Goal: Task Accomplishment & Management: Manage account settings

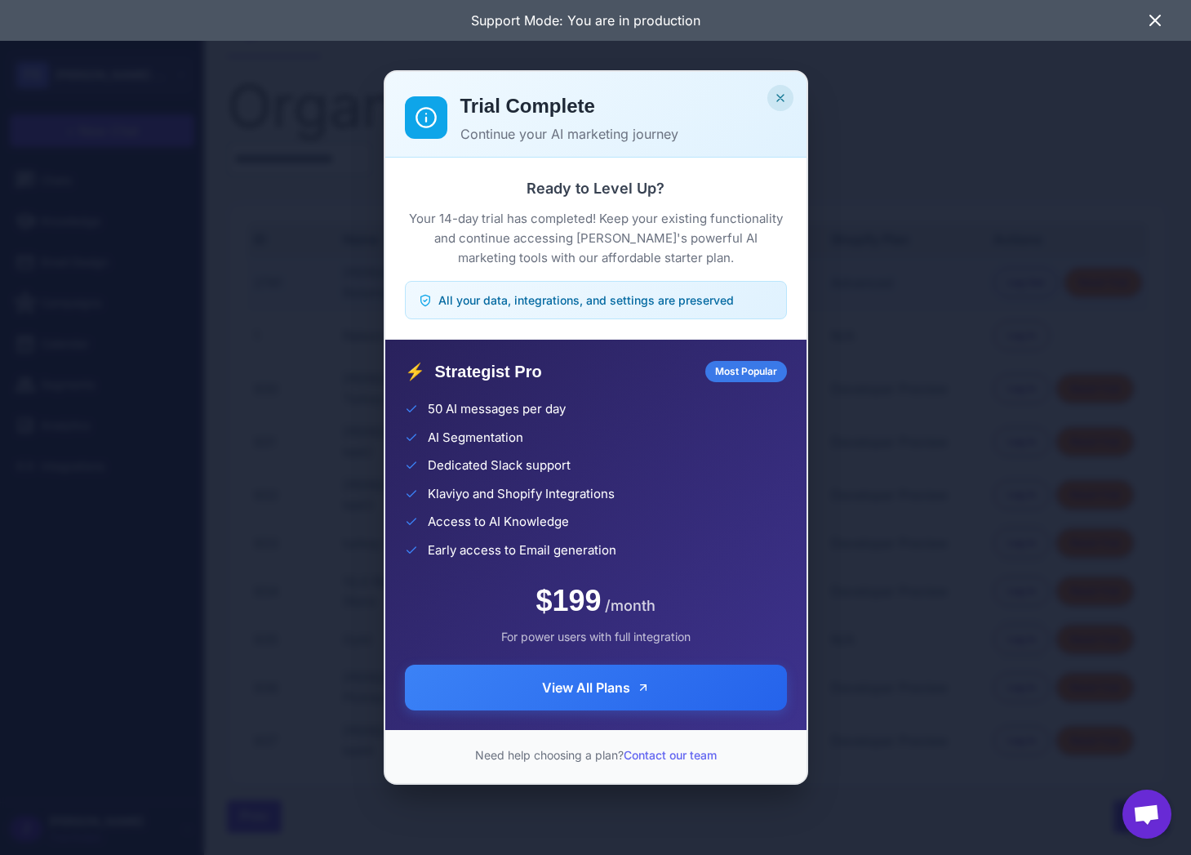
click at [781, 93] on icon "Close" at bounding box center [780, 97] width 13 height 13
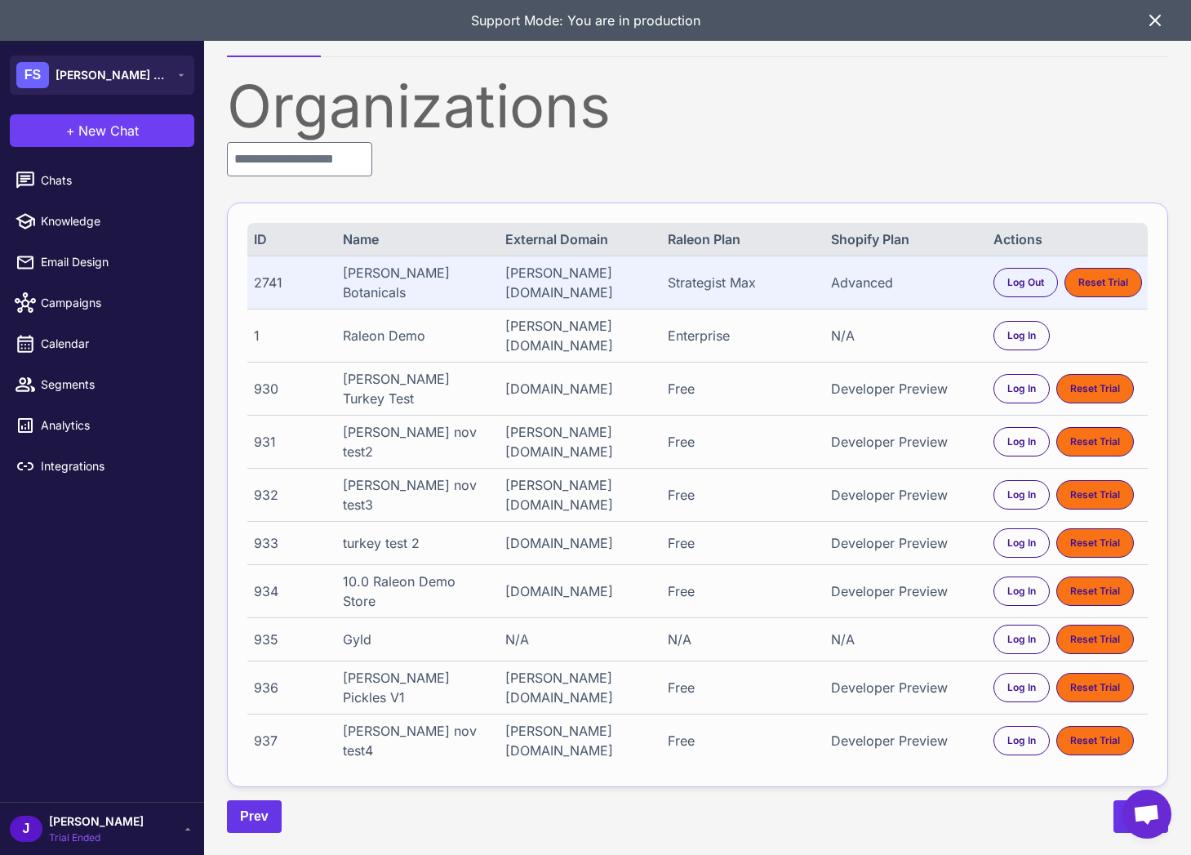
click at [388, 268] on div "2741 Flora Sophia Botanicals flora-sophia-botanicals.myshopify.com Strategist M…" at bounding box center [697, 282] width 901 height 53
click at [261, 277] on div "2741" at bounding box center [291, 283] width 74 height 20
click at [296, 154] on input "text" at bounding box center [299, 159] width 145 height 34
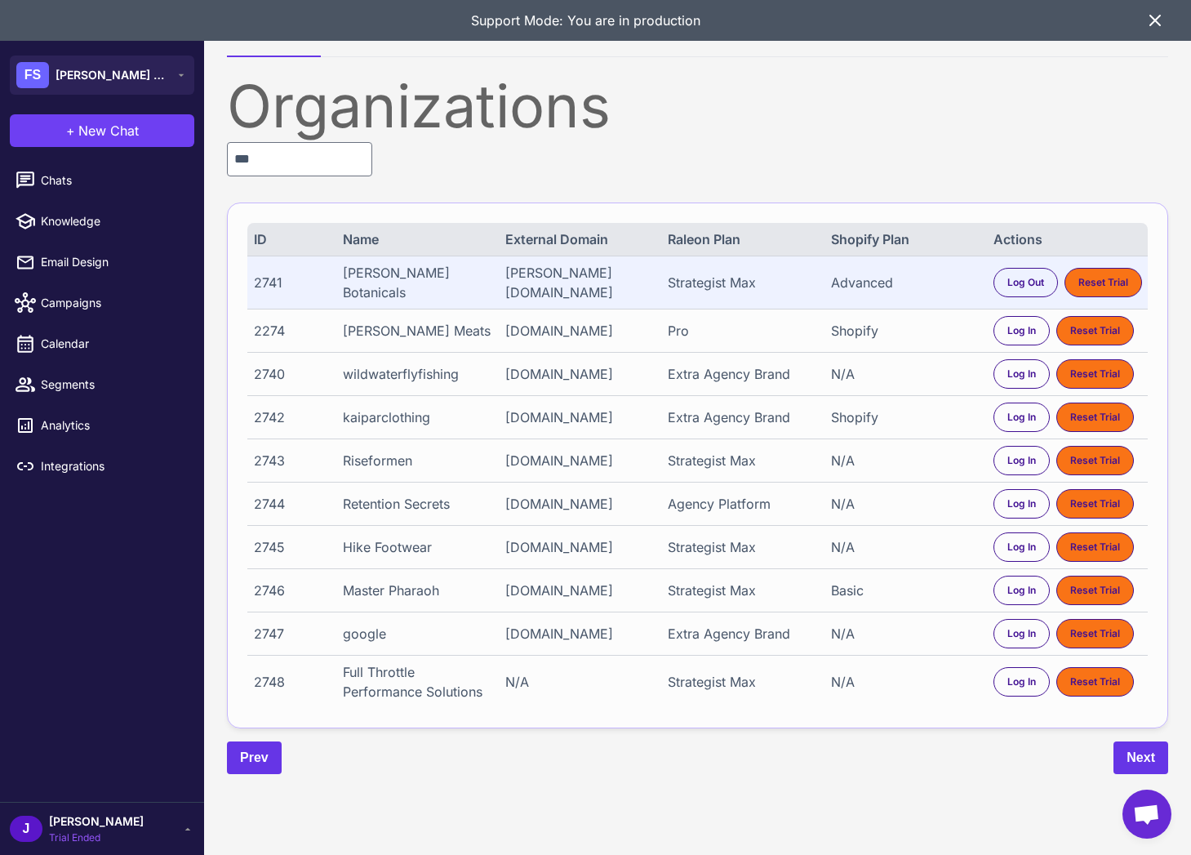
click at [74, 830] on span "Trial Ended" at bounding box center [96, 837] width 95 height 15
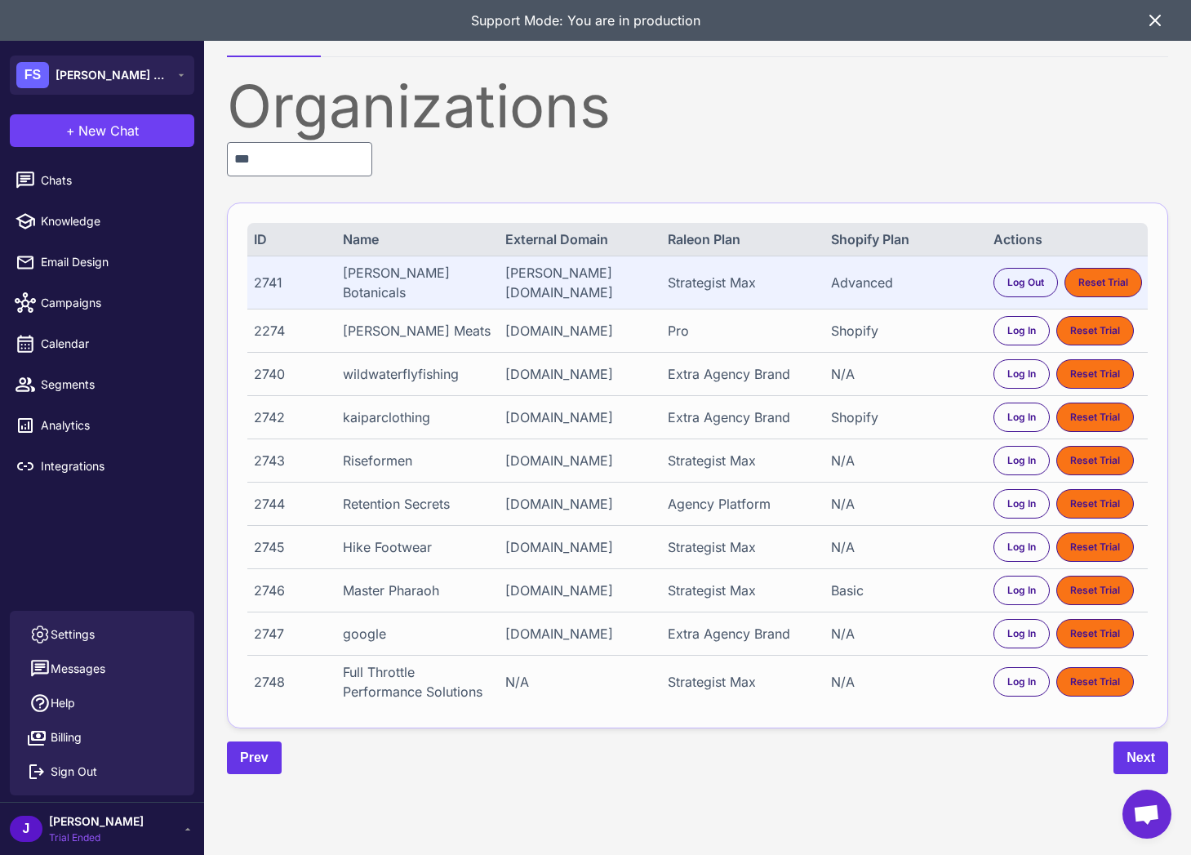
click at [78, 835] on span "Trial Ended" at bounding box center [96, 837] width 95 height 15
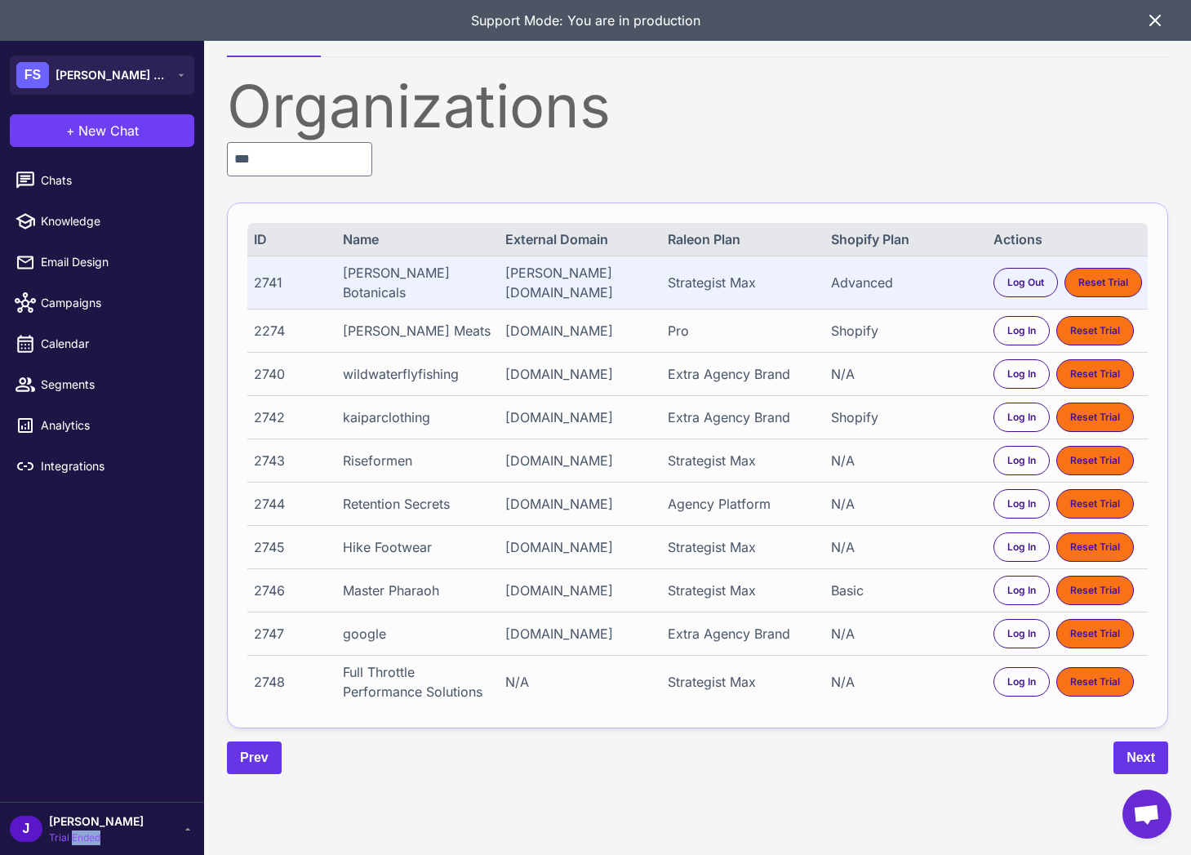
click at [78, 835] on span "Trial Ended" at bounding box center [96, 837] width 95 height 15
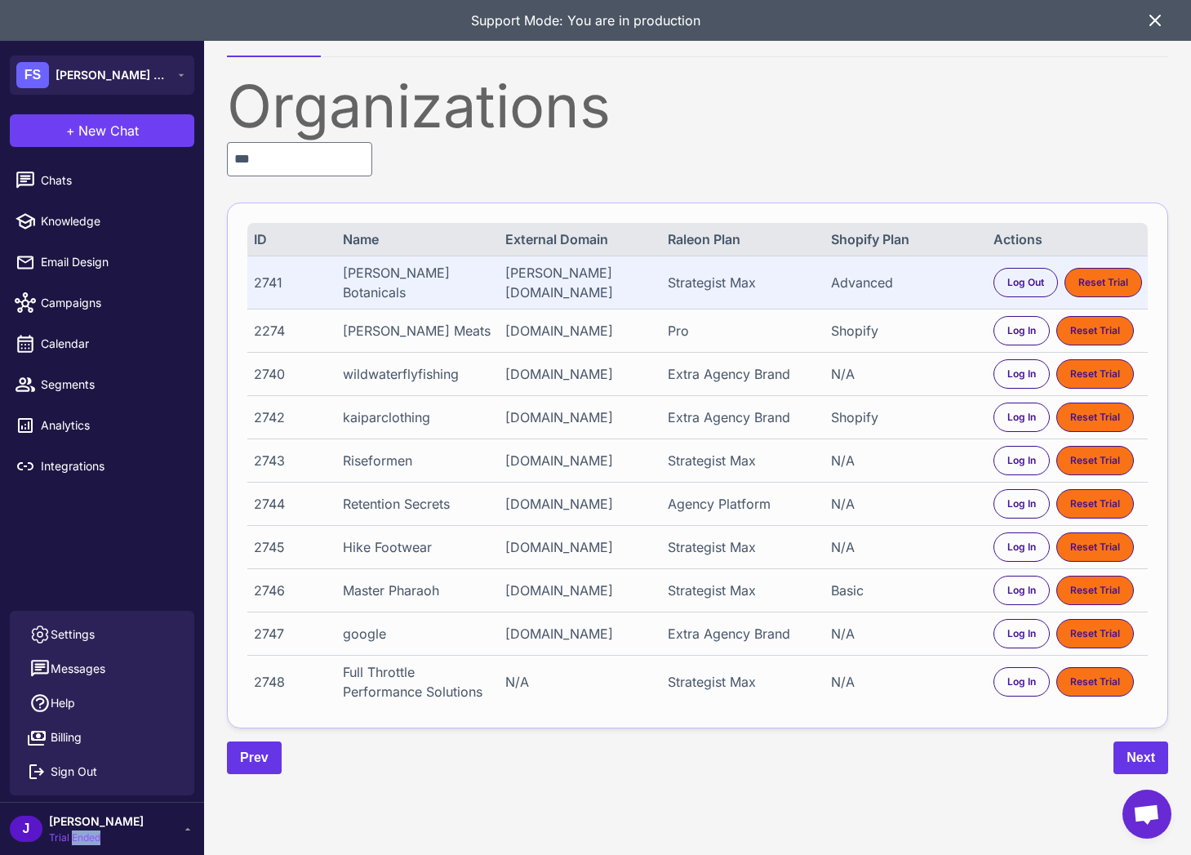
click at [94, 838] on span "Trial Ended" at bounding box center [96, 837] width 95 height 15
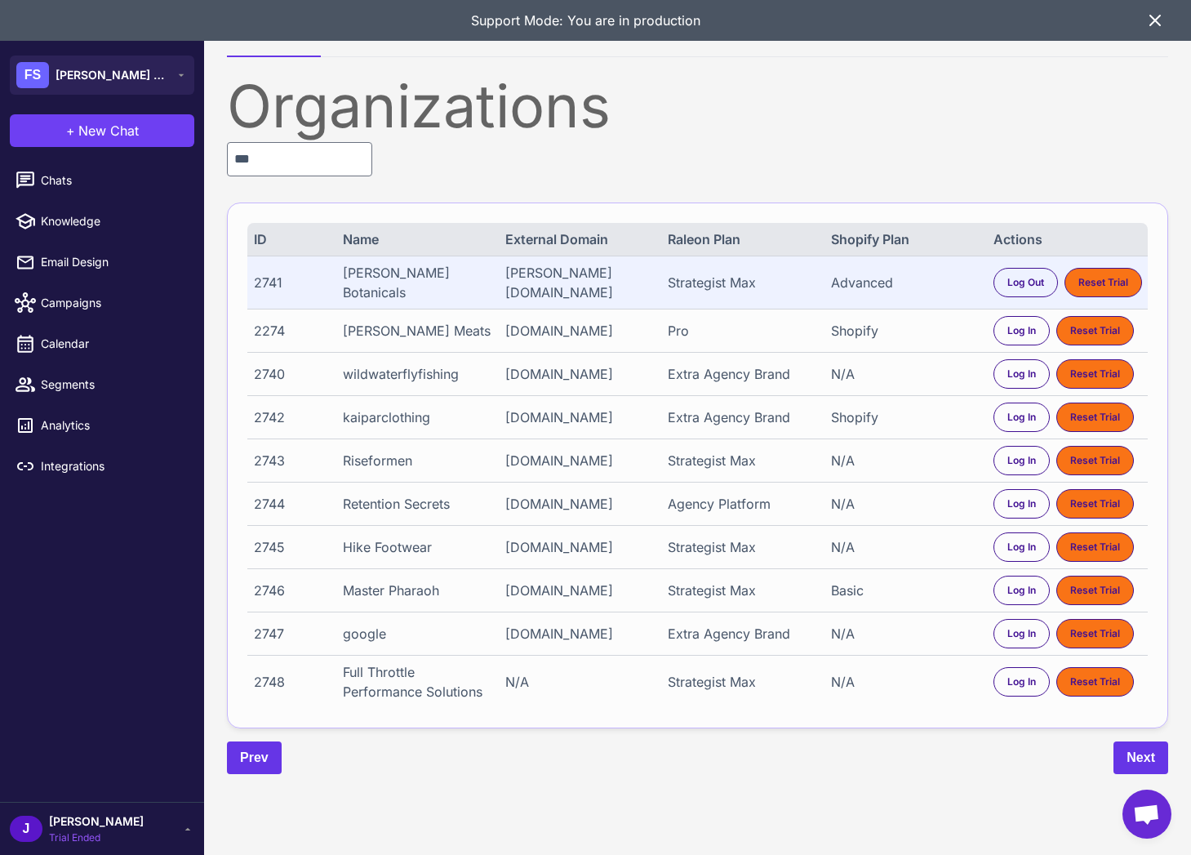
click at [1146, 25] on icon at bounding box center [1156, 21] width 20 height 20
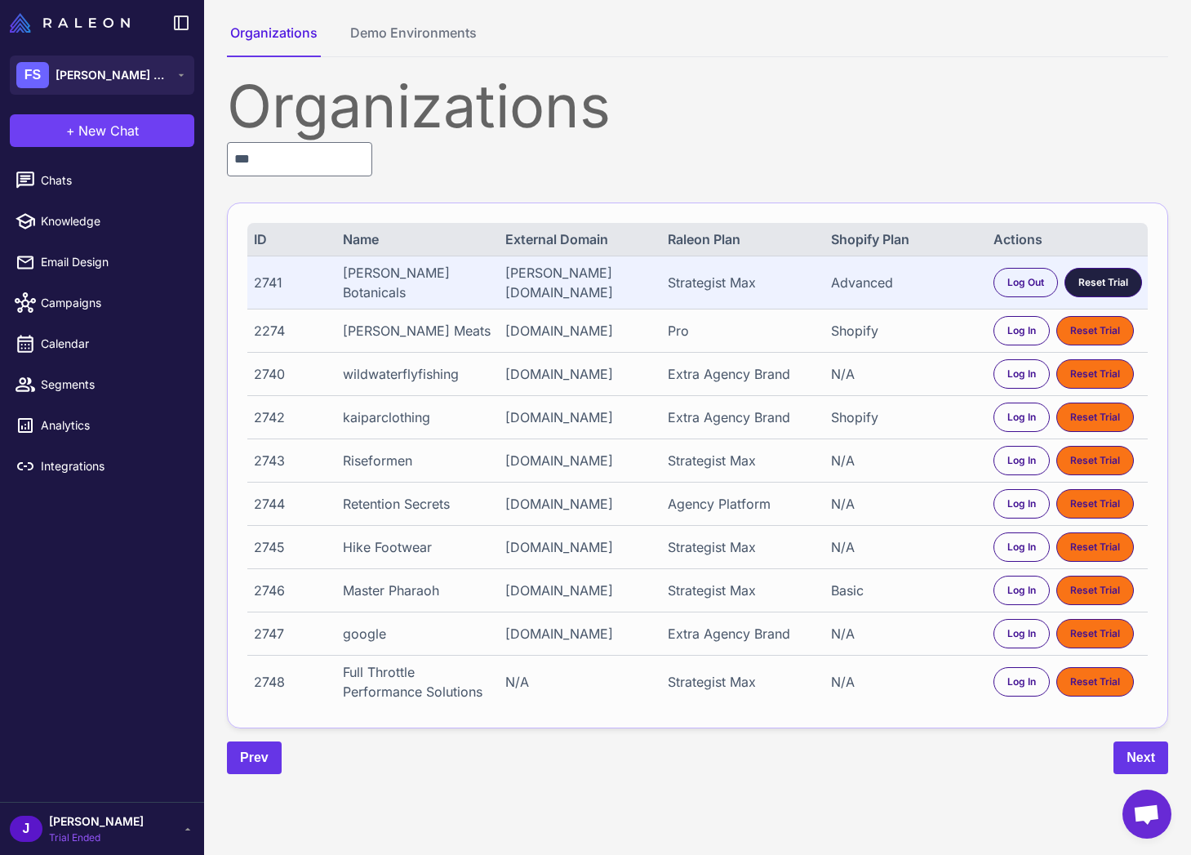
click at [1113, 275] on span "Reset Trial" at bounding box center [1104, 282] width 50 height 15
click at [268, 159] on input "***" at bounding box center [299, 159] width 145 height 34
drag, startPoint x: 268, startPoint y: 159, endPoint x: 234, endPoint y: 155, distance: 34.5
click at [262, 158] on input "***" at bounding box center [299, 159] width 145 height 34
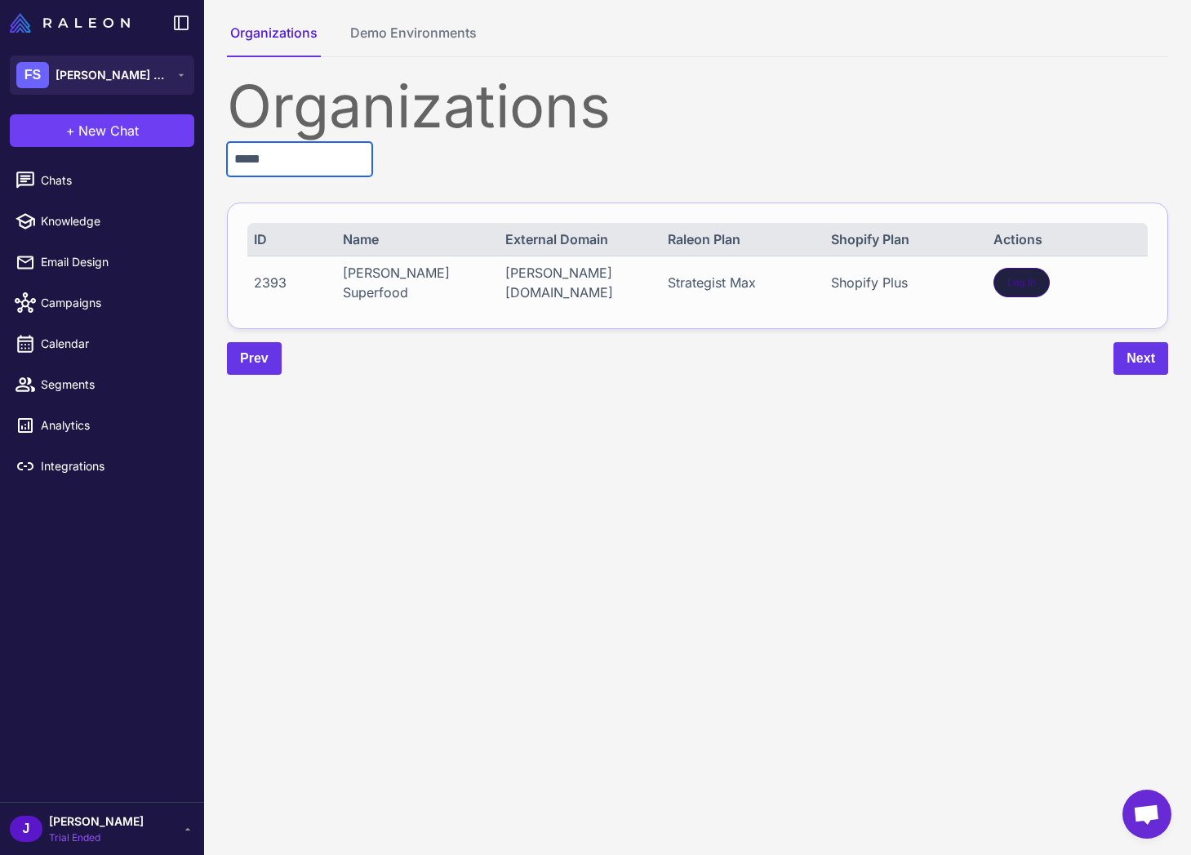
type input "*****"
click at [1024, 271] on div "Log In" at bounding box center [1022, 282] width 56 height 29
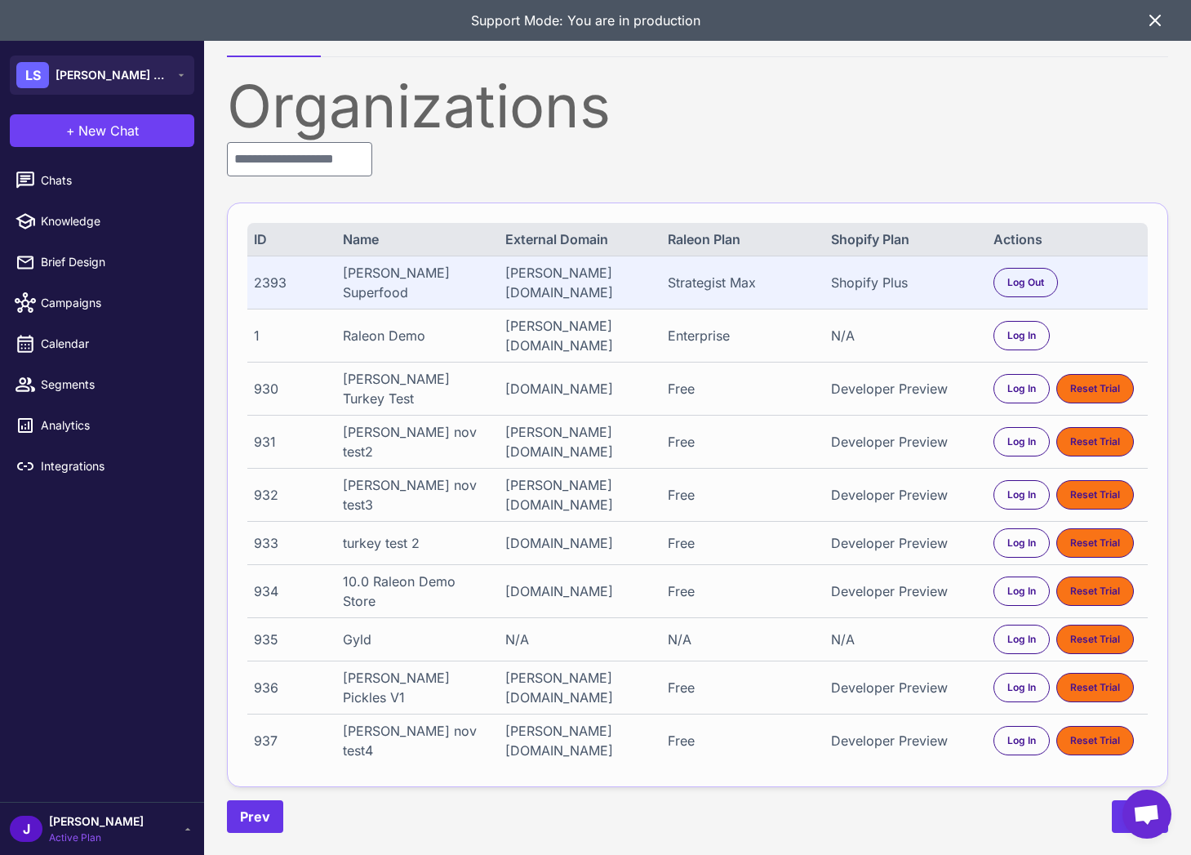
click at [881, 290] on div "Shopify Plus" at bounding box center [905, 283] width 148 height 20
click at [701, 279] on div "Strategist Max" at bounding box center [742, 283] width 148 height 20
click at [701, 278] on div "Strategist Max" at bounding box center [742, 283] width 148 height 20
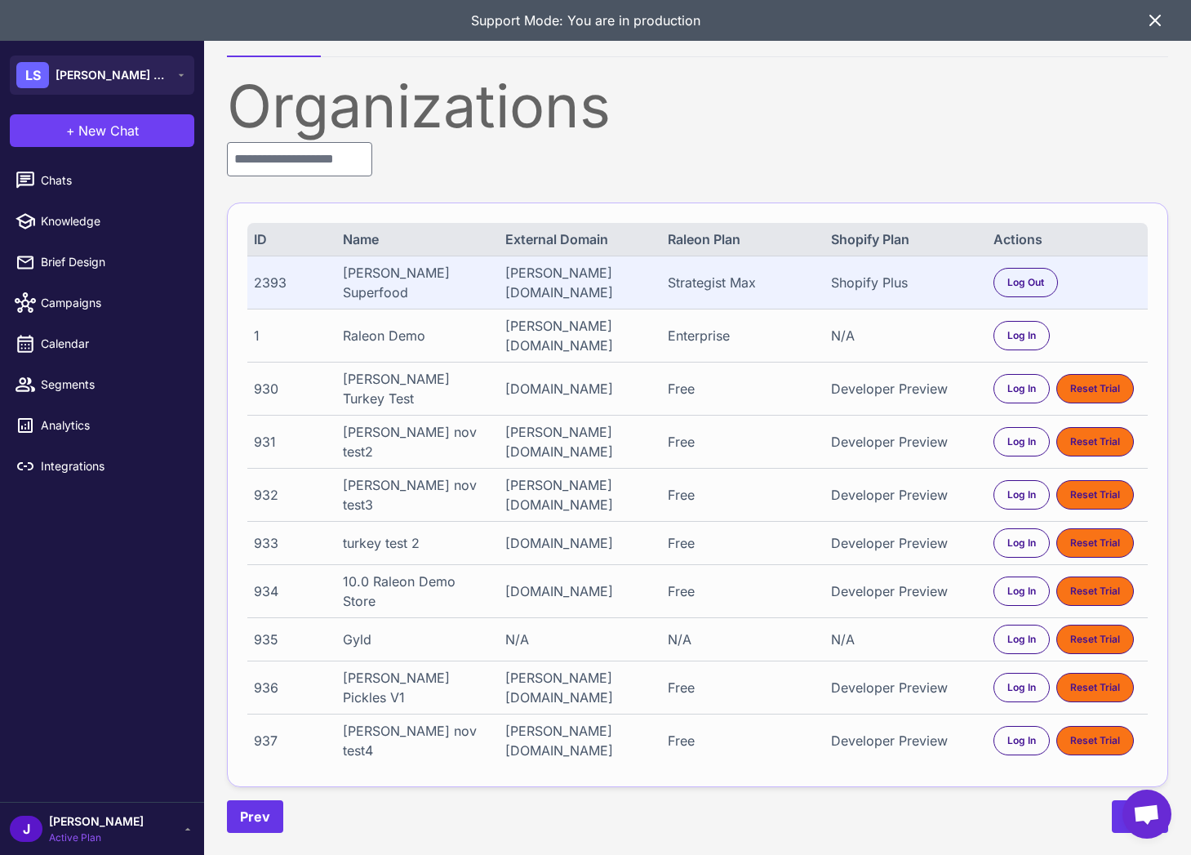
click at [737, 276] on div "Strategist Max" at bounding box center [742, 283] width 148 height 20
drag, startPoint x: 678, startPoint y: 284, endPoint x: 521, endPoint y: 292, distance: 157.0
click at [677, 284] on div "Strategist Max" at bounding box center [742, 283] width 148 height 20
click at [54, 175] on span "Chats" at bounding box center [113, 180] width 144 height 18
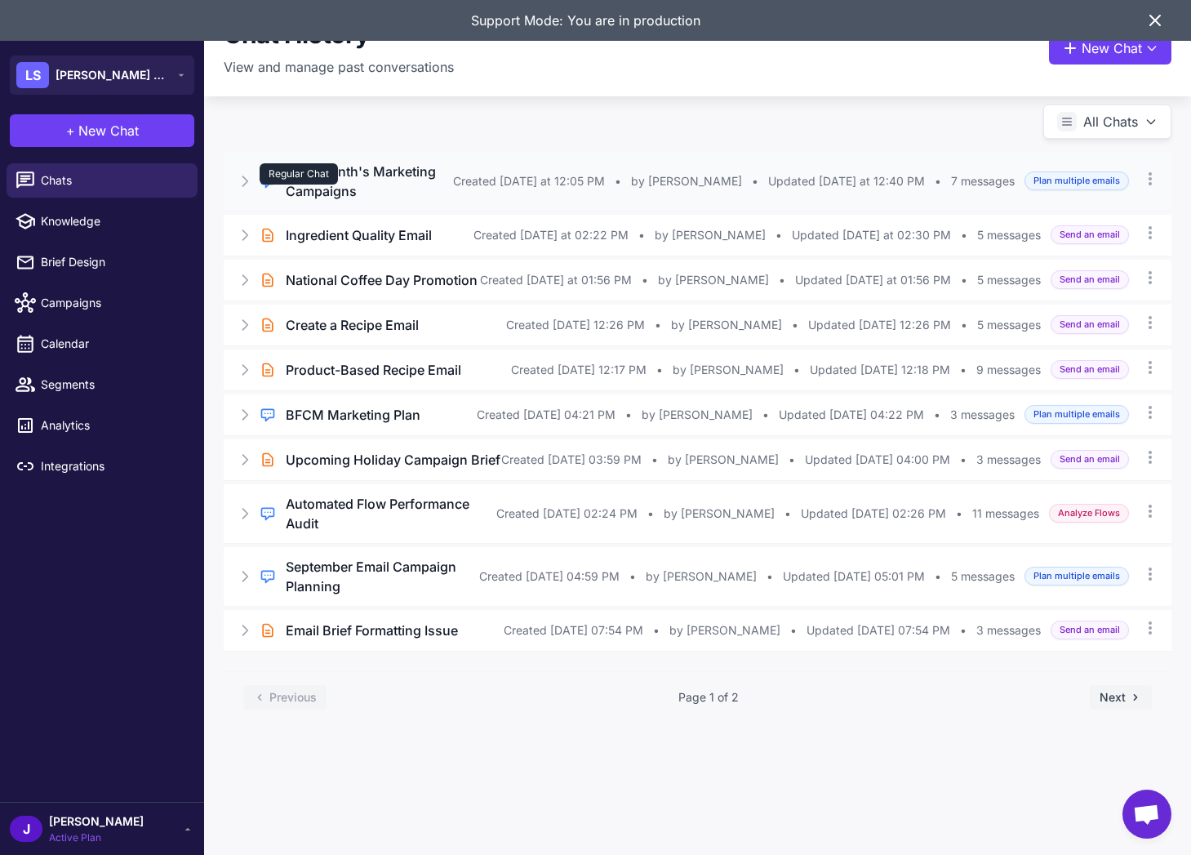
click at [287, 175] on div "Regular Chat" at bounding box center [299, 173] width 78 height 21
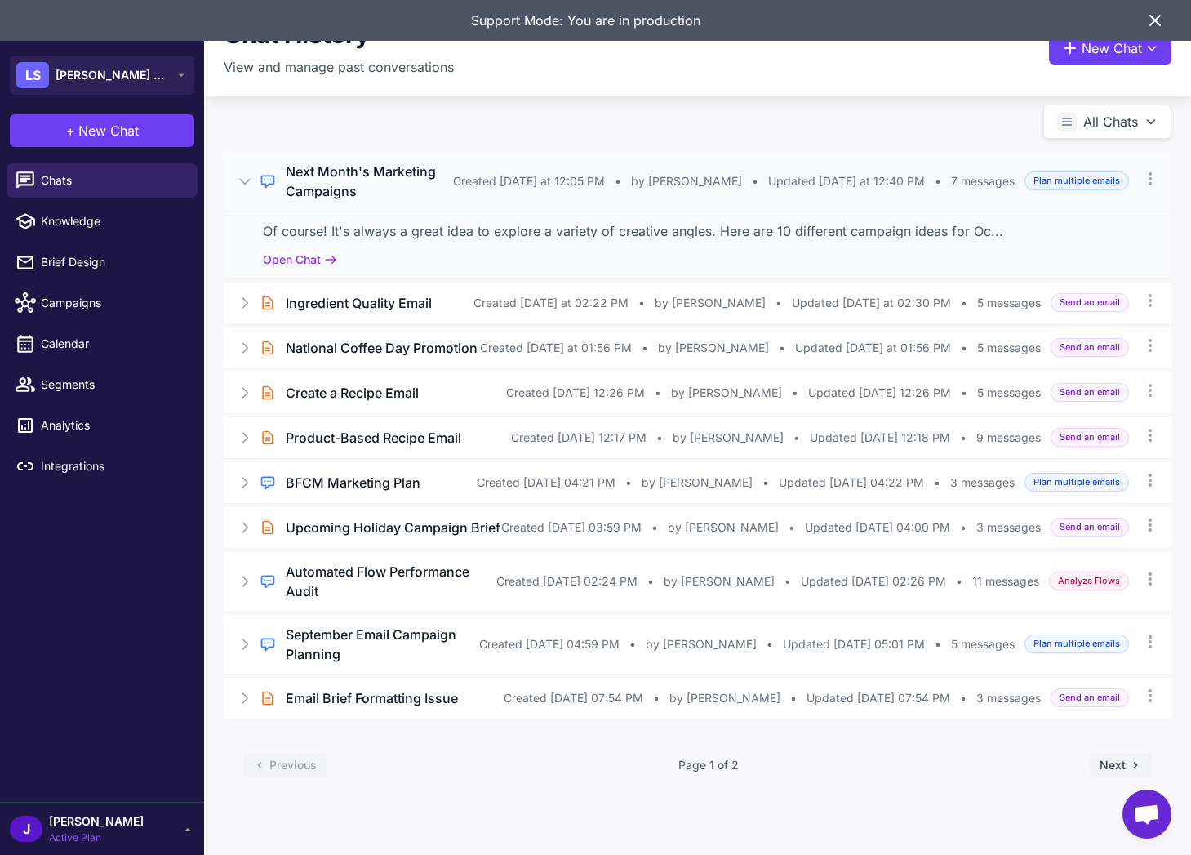
click at [307, 241] on div "Of course! It's always a great idea to explore a variety of creative angles. He…" at bounding box center [698, 231] width 870 height 20
click at [310, 269] on button "Open Chat" at bounding box center [300, 260] width 74 height 18
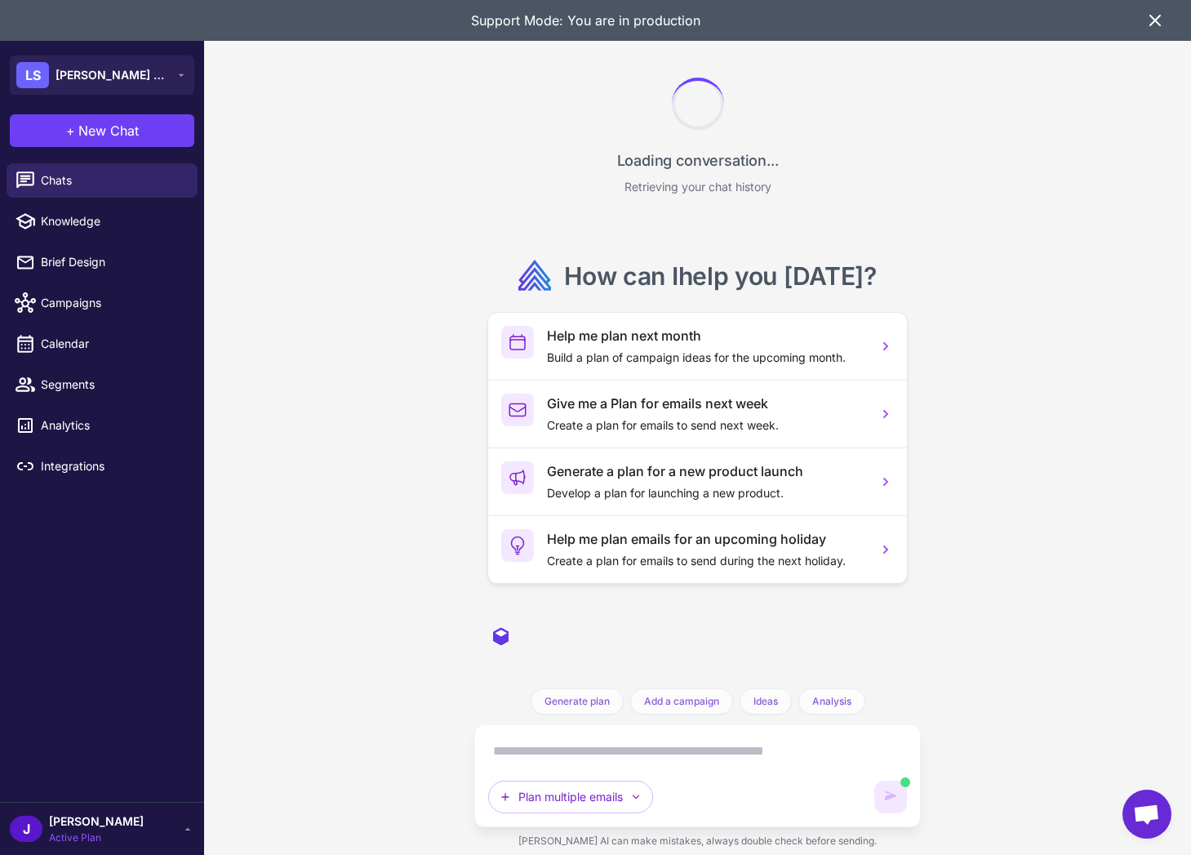
scroll to position [4682, 0]
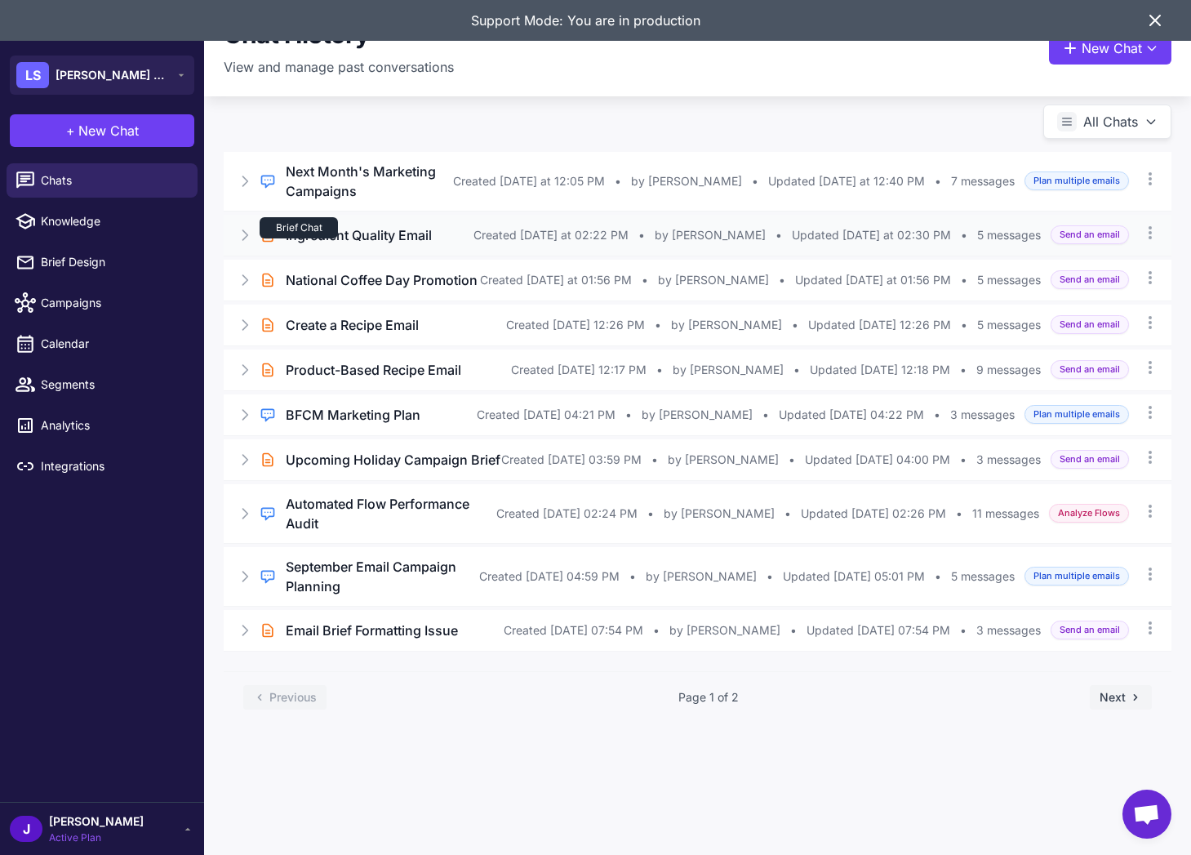
click at [293, 238] on div "Brief Chat" at bounding box center [299, 227] width 78 height 21
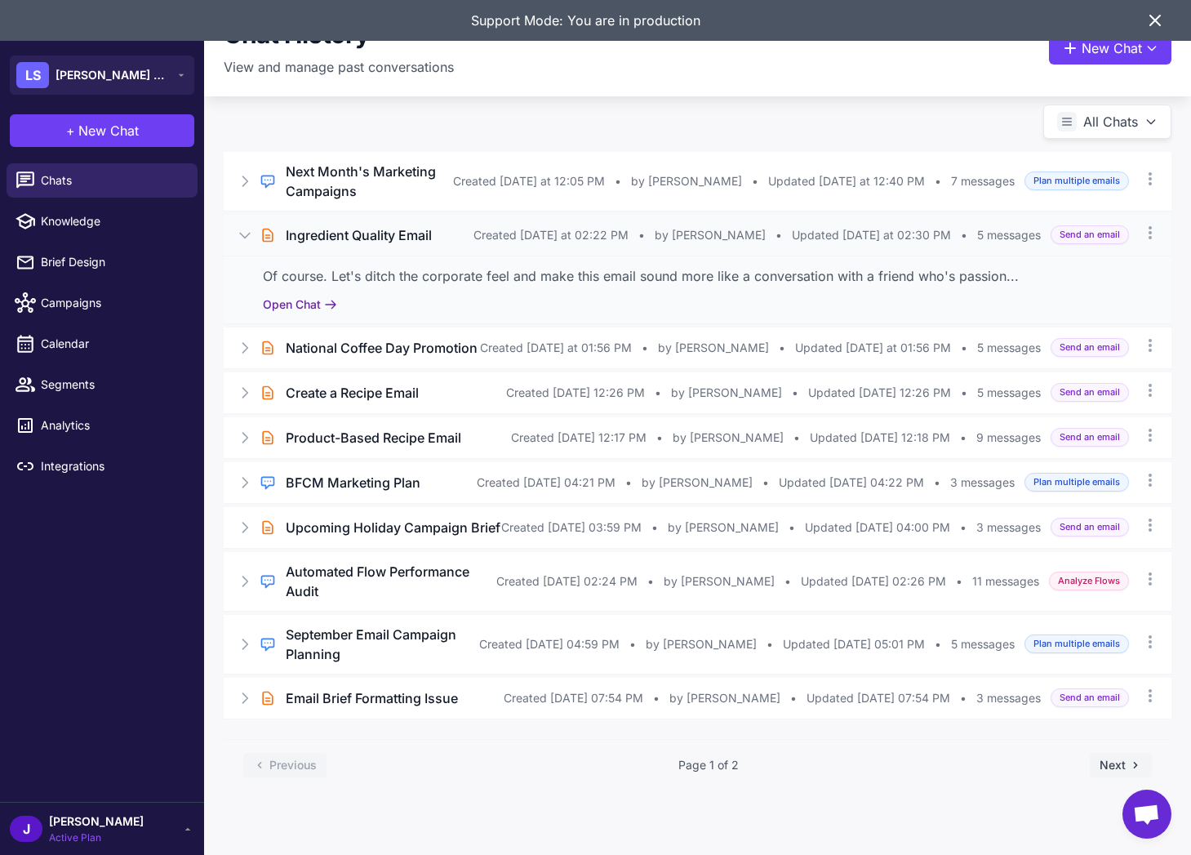
click at [295, 314] on button "Open Chat" at bounding box center [300, 305] width 74 height 18
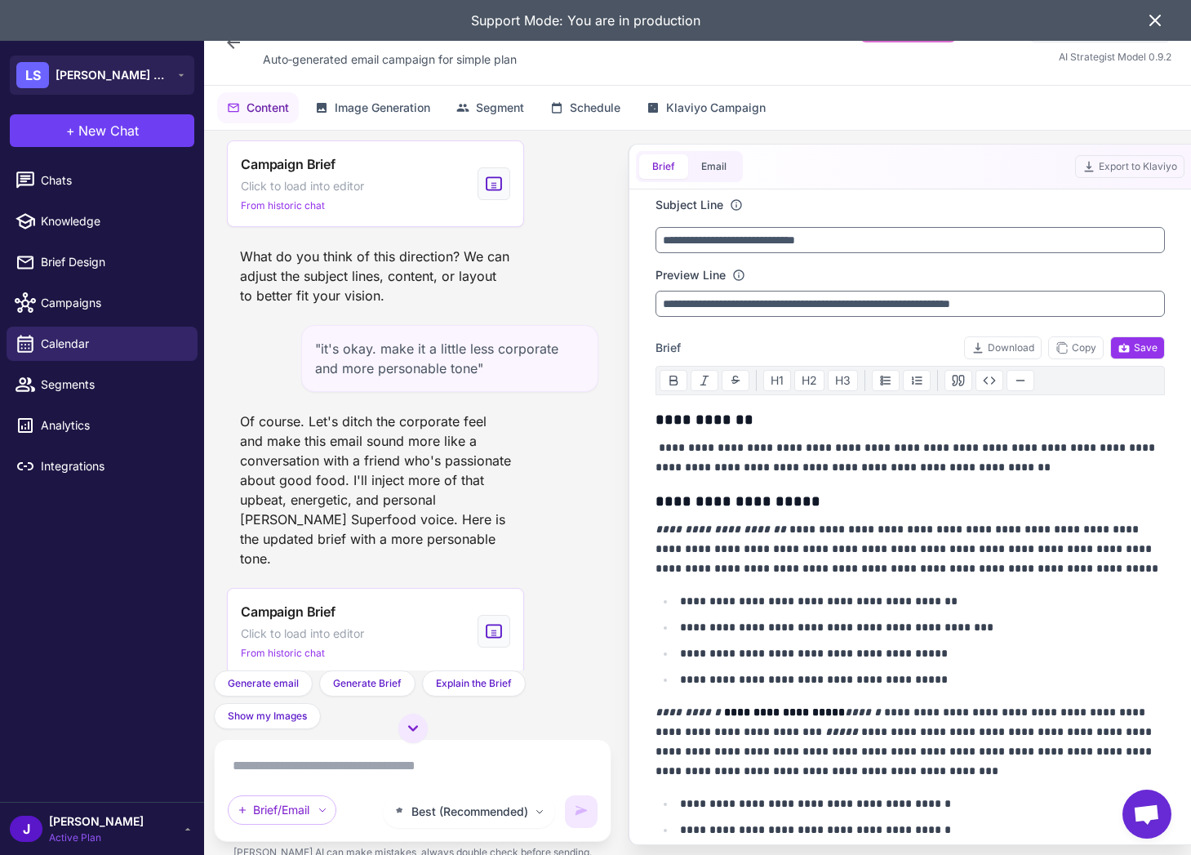
scroll to position [362, 0]
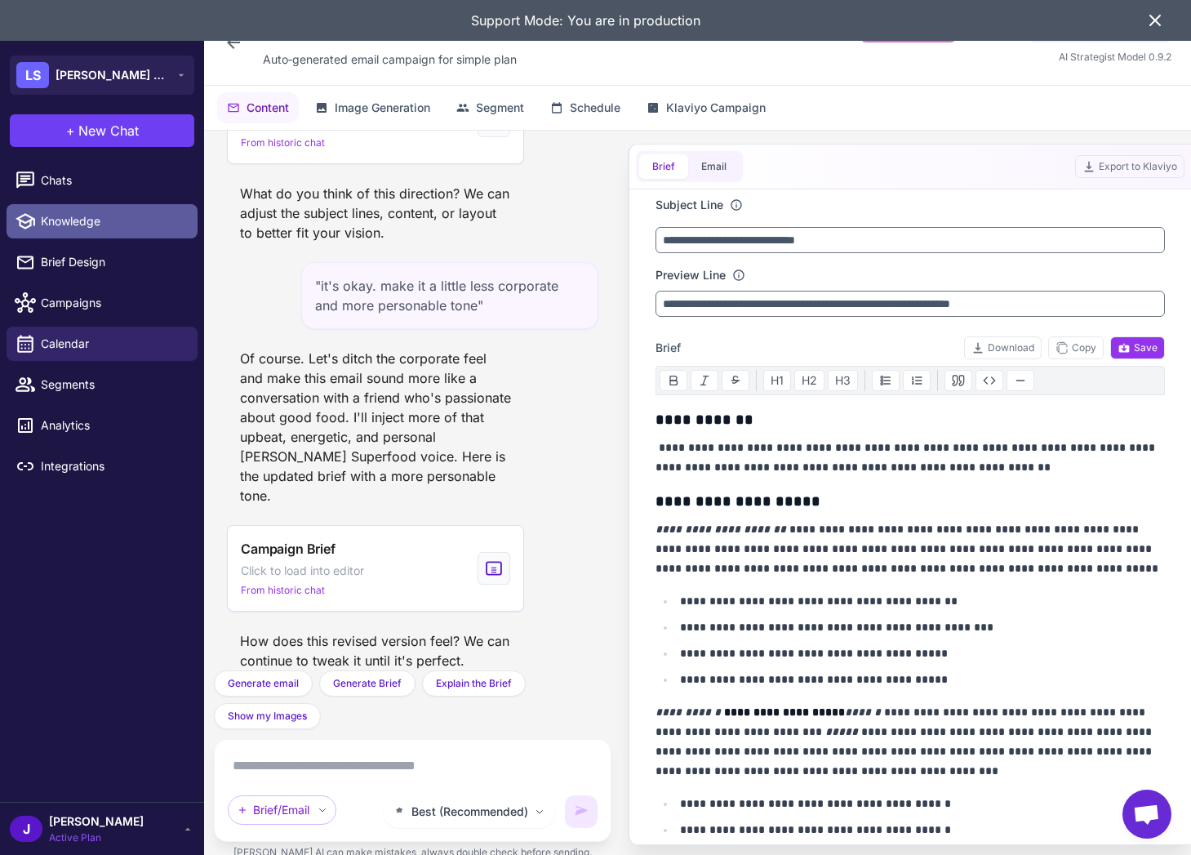
click at [69, 217] on span "Knowledge" at bounding box center [113, 221] width 144 height 18
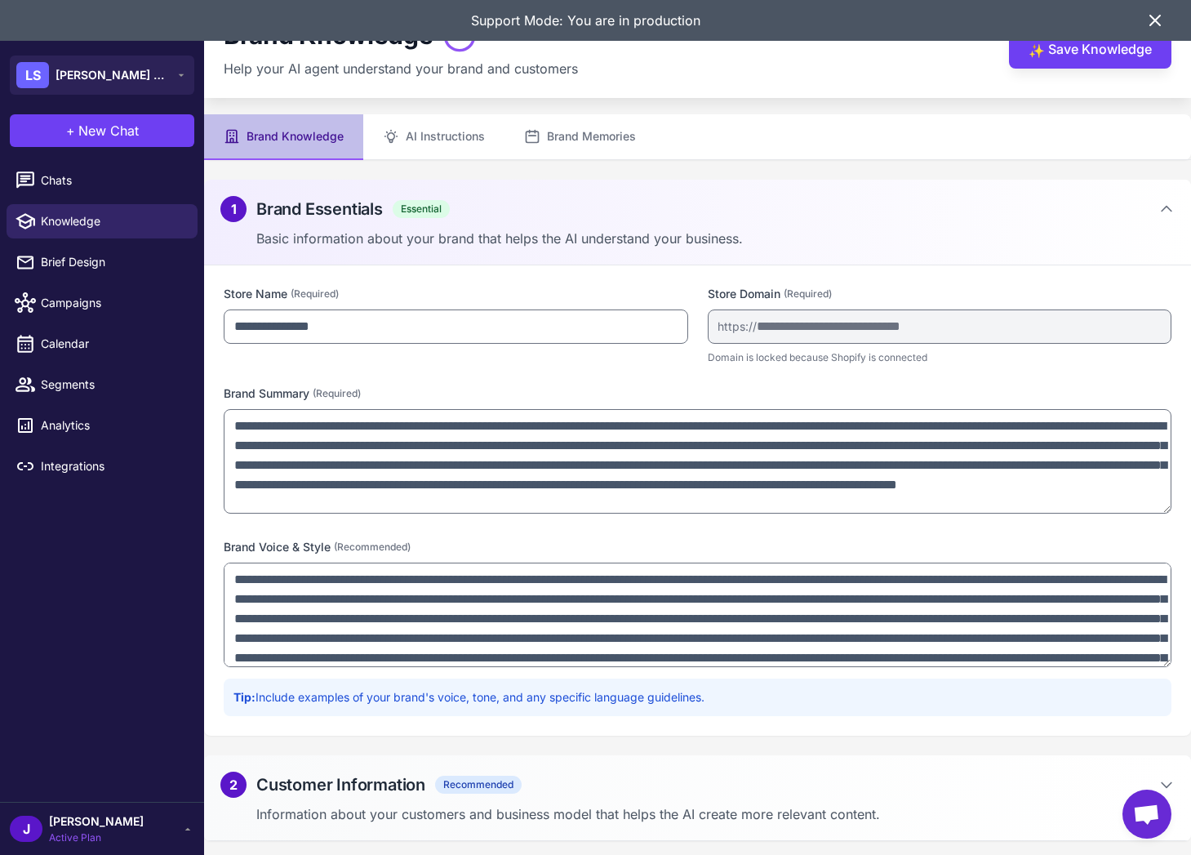
scroll to position [5, 0]
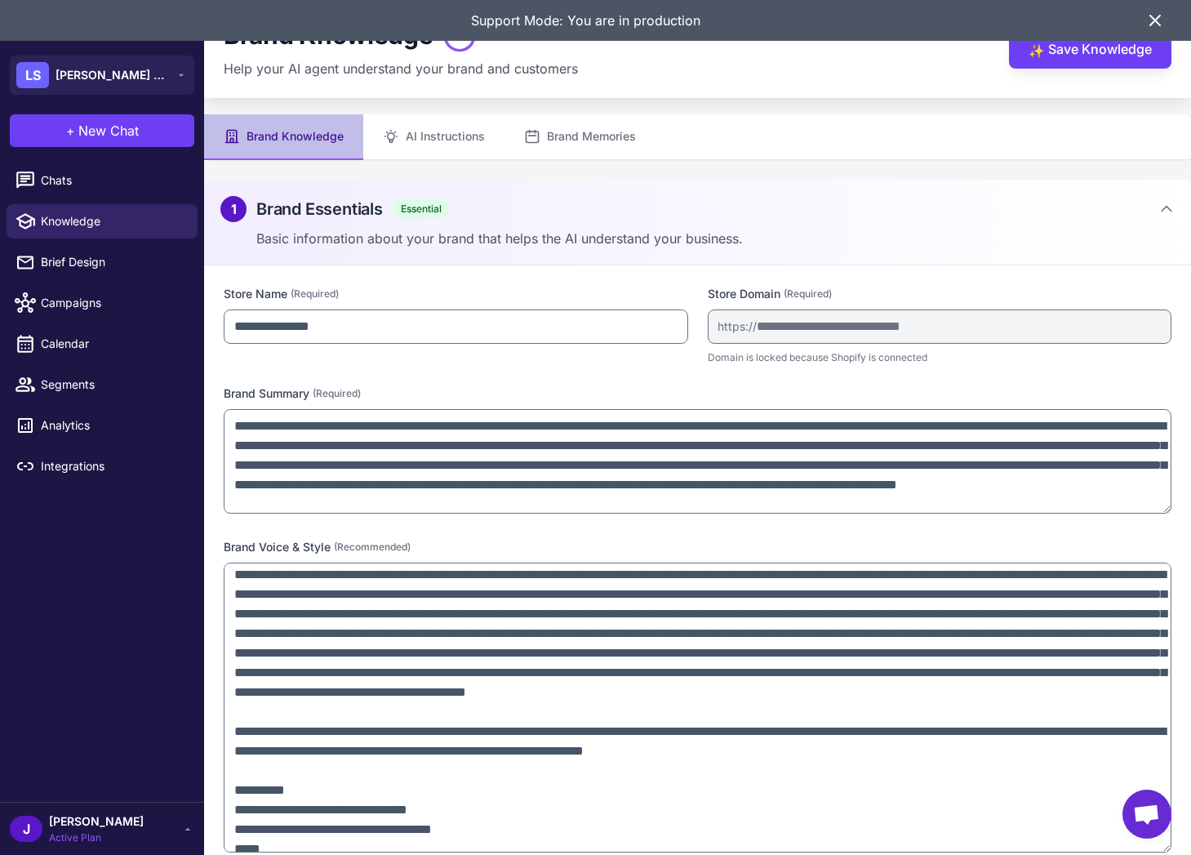
drag, startPoint x: 1168, startPoint y: 662, endPoint x: 770, endPoint y: 783, distance: 415.6
click at [1144, 848] on textarea at bounding box center [698, 708] width 948 height 290
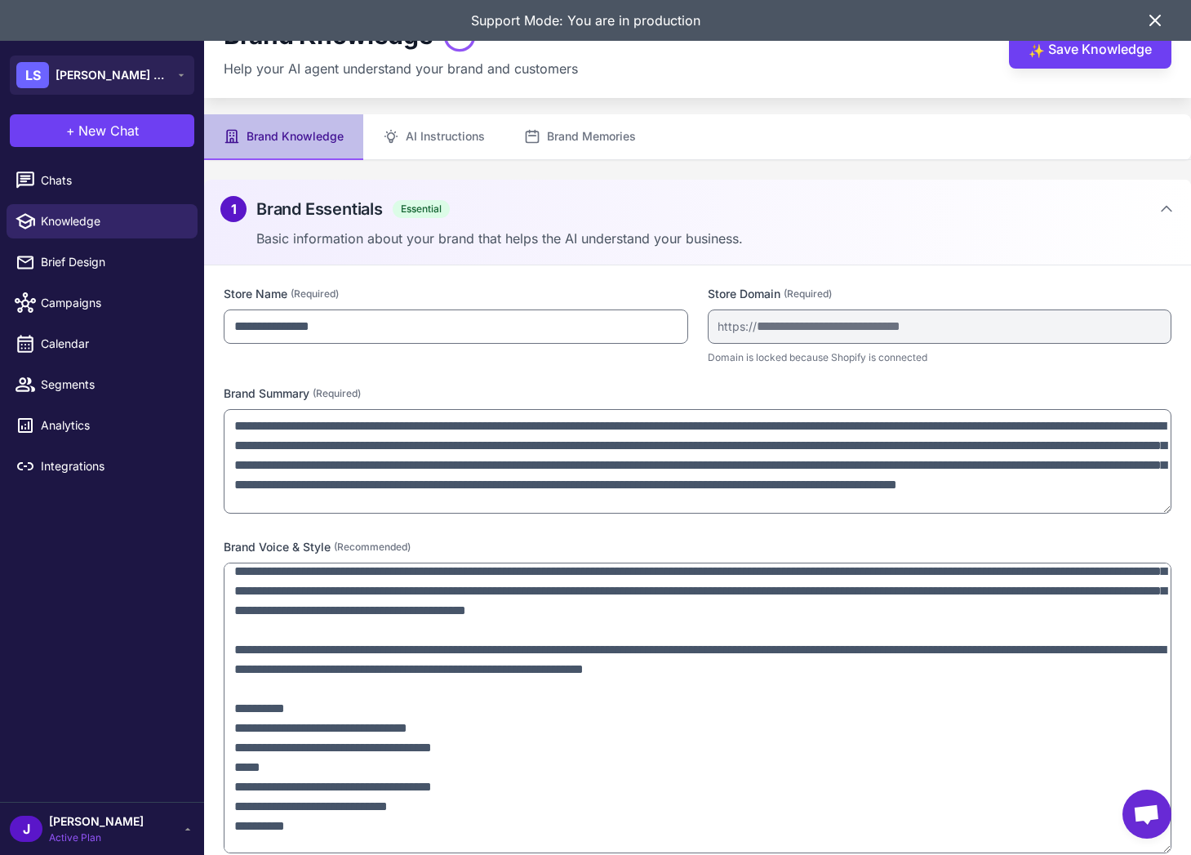
scroll to position [100, 0]
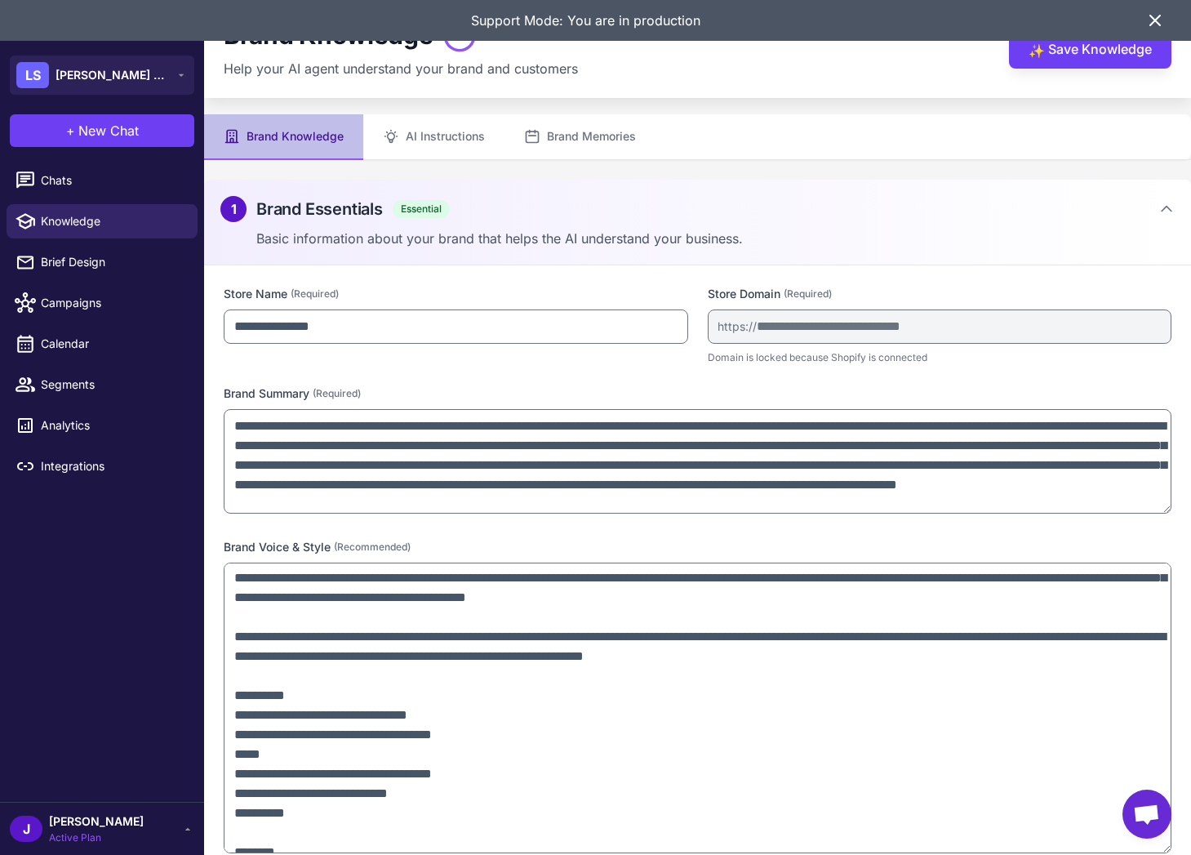
click at [1146, 19] on icon at bounding box center [1156, 21] width 20 height 20
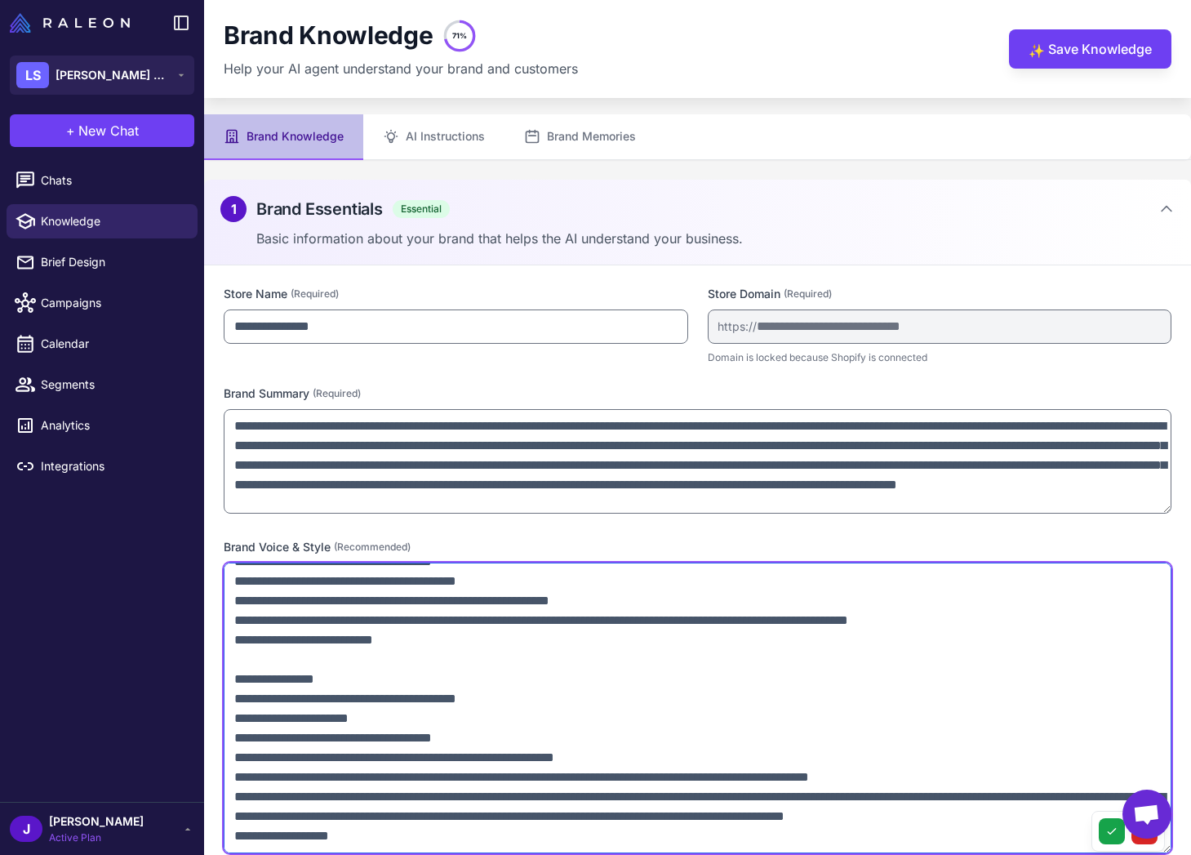
scroll to position [172, 0]
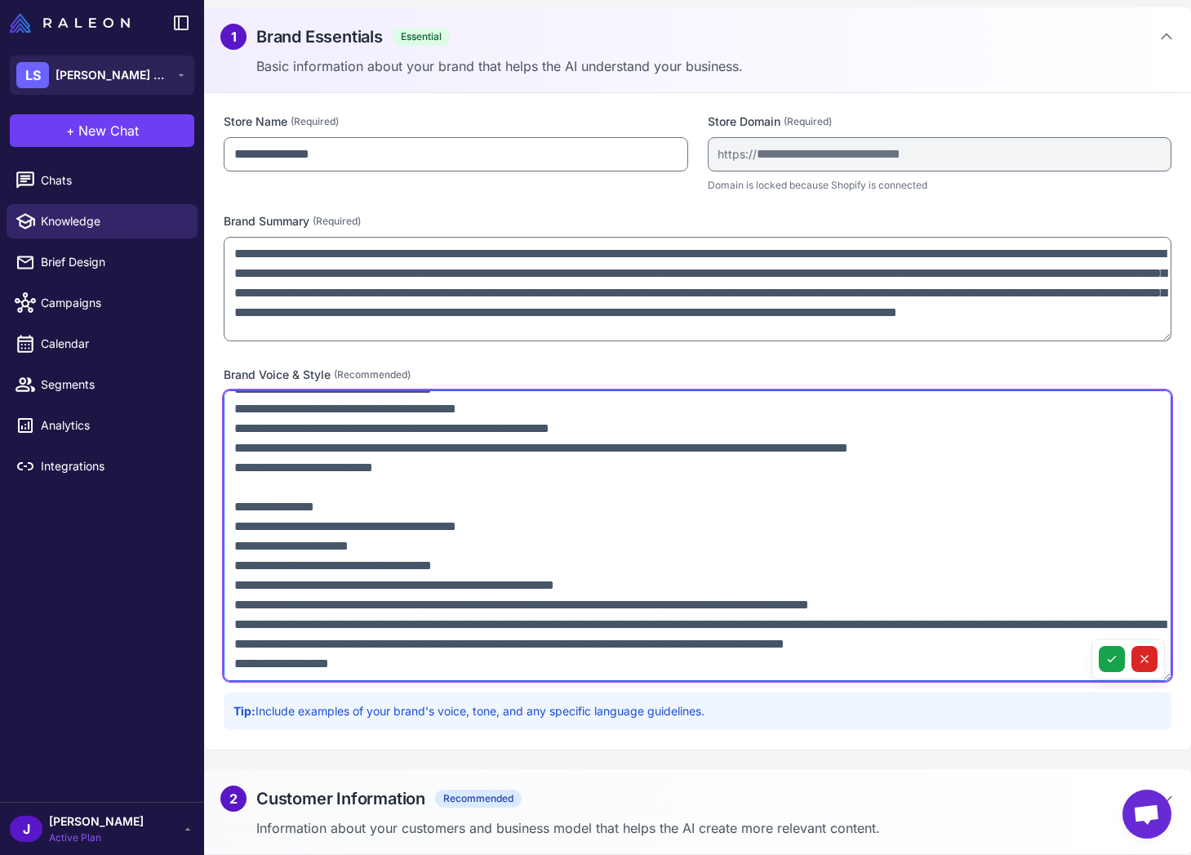
drag, startPoint x: 234, startPoint y: 596, endPoint x: 361, endPoint y: 631, distance: 131.4
click at [361, 631] on textarea at bounding box center [698, 535] width 948 height 291
click at [367, 633] on textarea at bounding box center [698, 535] width 948 height 291
click at [294, 663] on textarea at bounding box center [698, 535] width 948 height 291
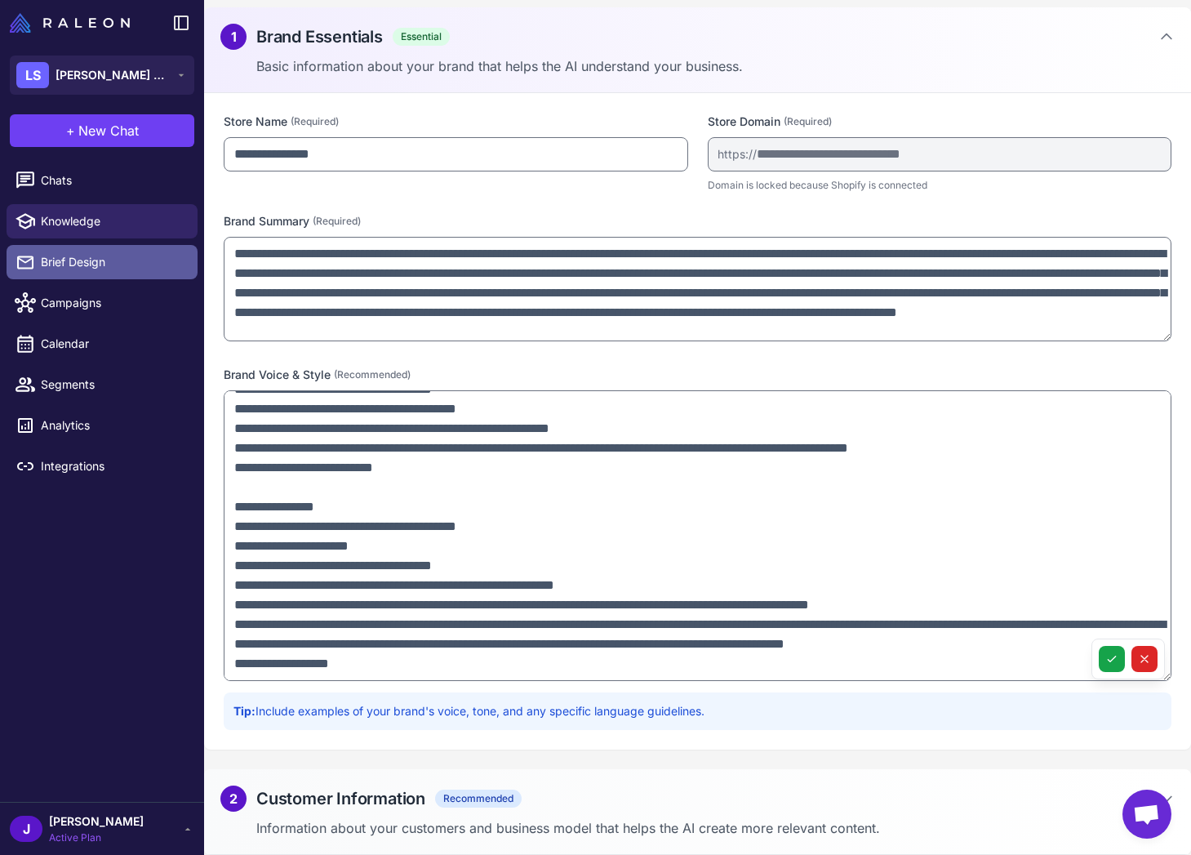
click at [69, 245] on link "Brief Design" at bounding box center [102, 262] width 191 height 34
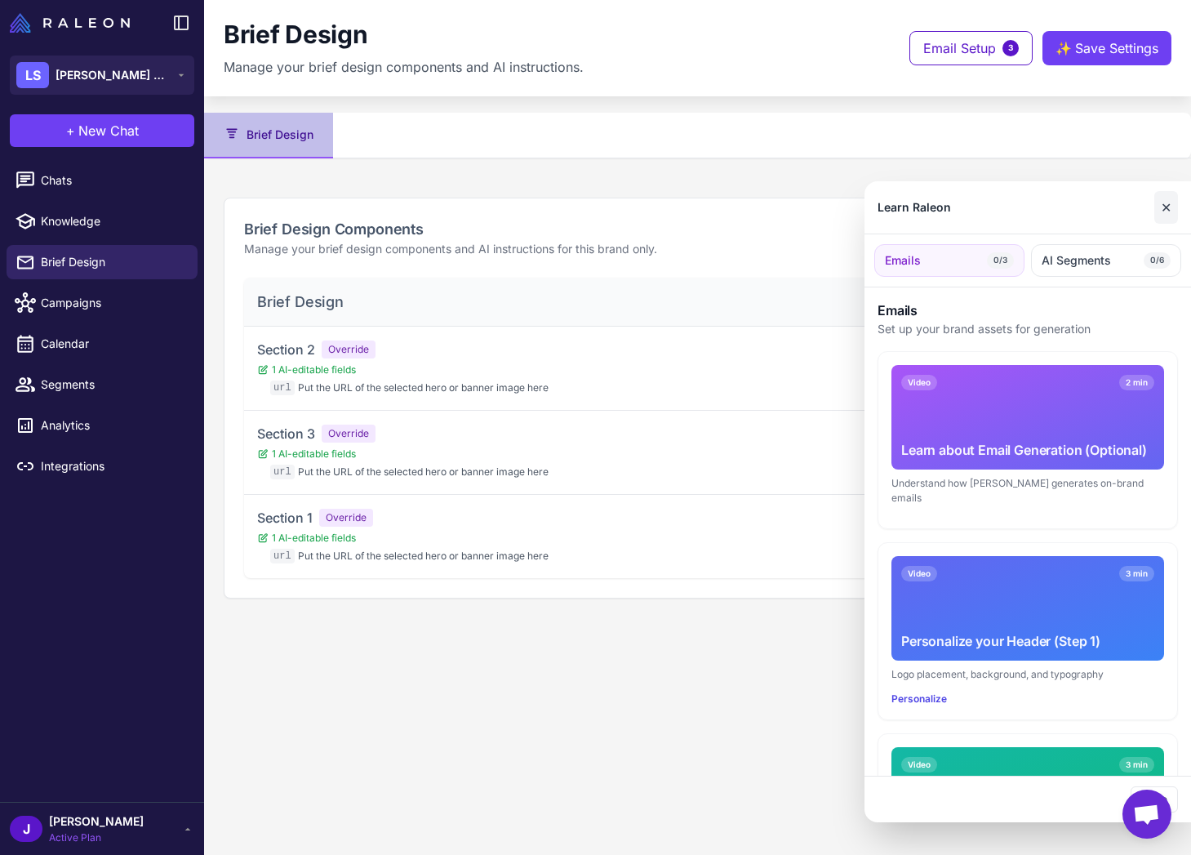
click at [1172, 212] on button "✕" at bounding box center [1167, 207] width 24 height 33
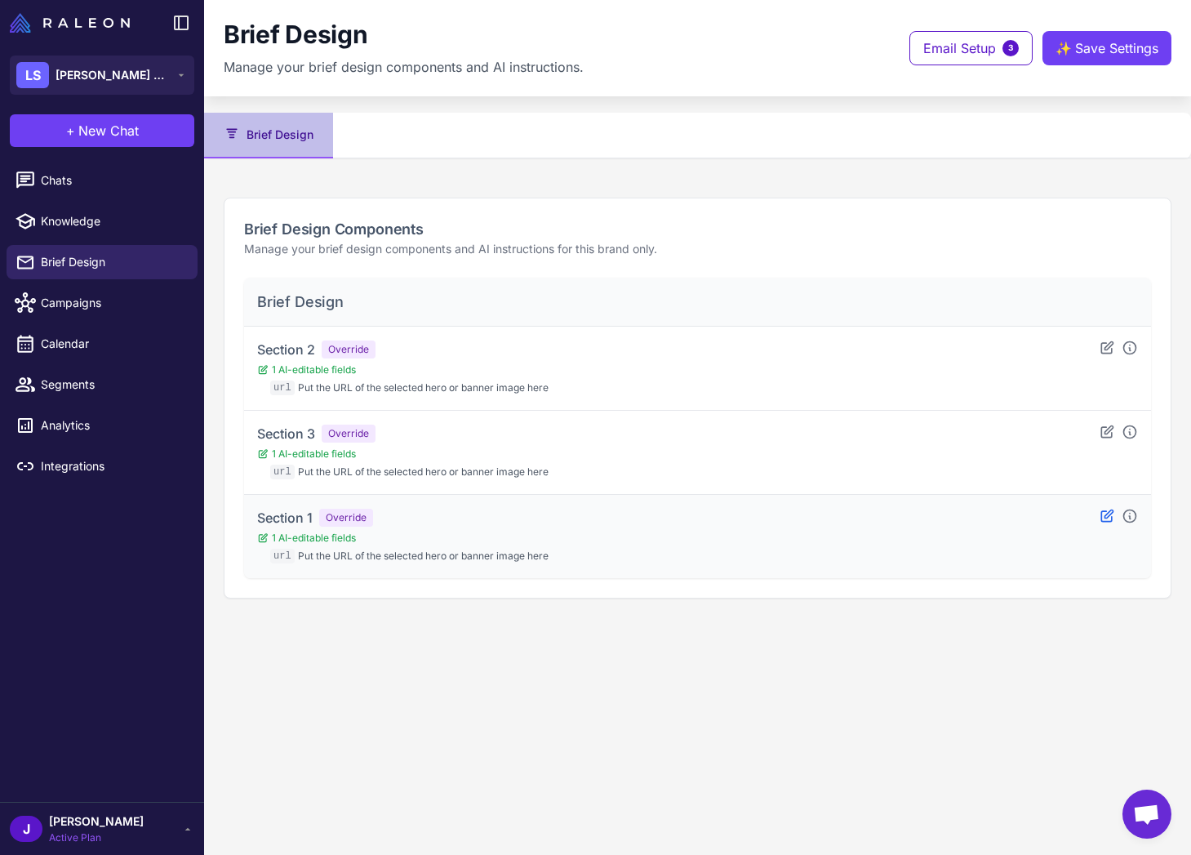
click at [1097, 522] on div "Section 1 Override 1 AI-editable fields url Put the URL of the selected hero or…" at bounding box center [697, 536] width 881 height 57
click at [1116, 513] on div at bounding box center [1118, 516] width 39 height 16
click at [1113, 514] on icon at bounding box center [1107, 516] width 16 height 16
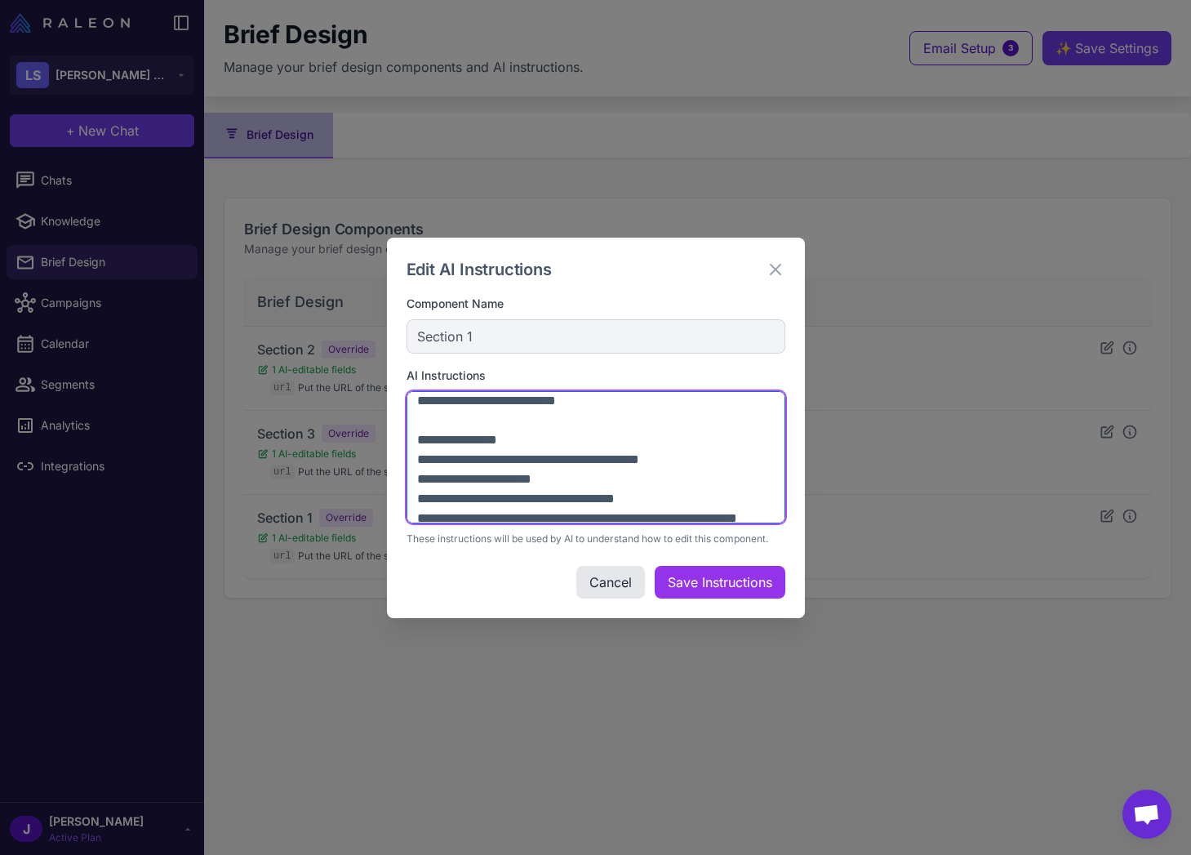
scroll to position [2352, 0]
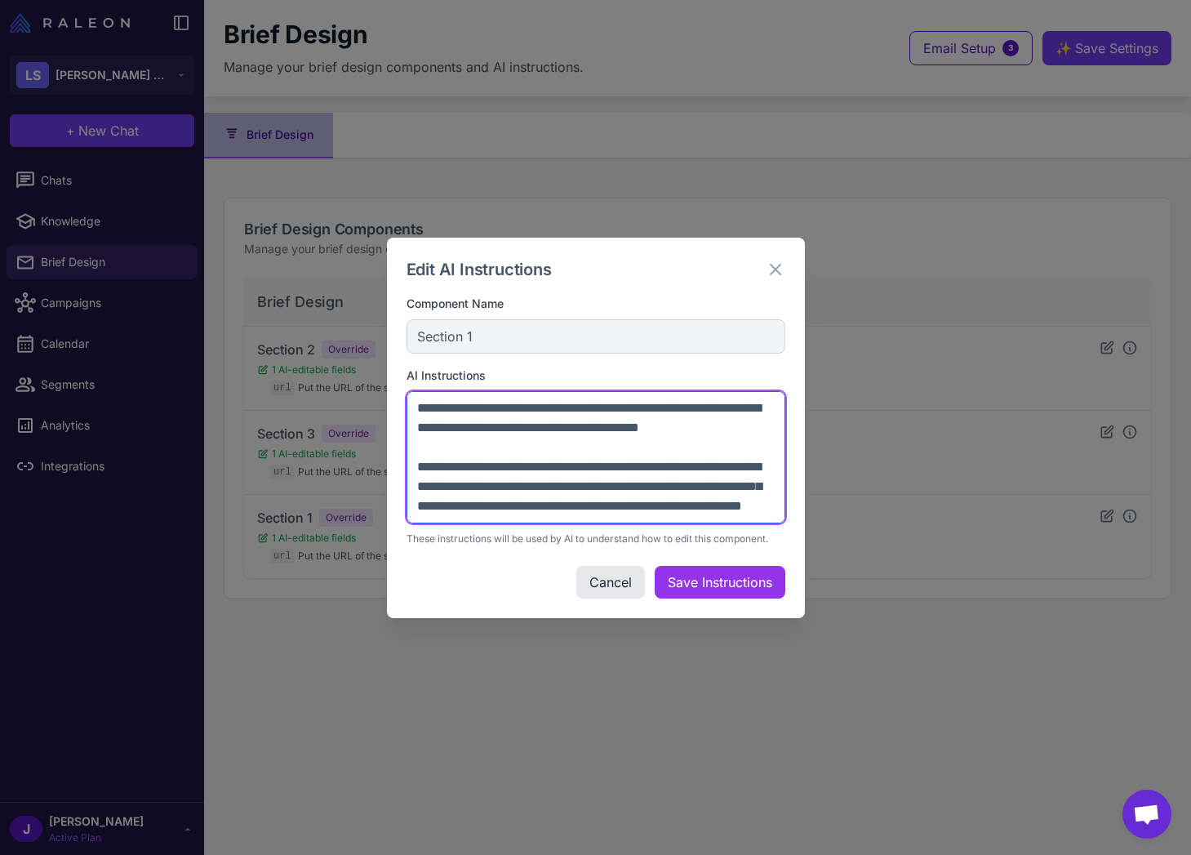
drag, startPoint x: 459, startPoint y: 421, endPoint x: 499, endPoint y: 545, distance: 130.4
click at [499, 545] on div "Edit AI Instructions Component Name Section 1 AI Instructions These instruction…" at bounding box center [596, 428] width 418 height 381
drag, startPoint x: 489, startPoint y: 483, endPoint x: 500, endPoint y: 488, distance: 11.7
click at [490, 483] on textarea at bounding box center [596, 457] width 379 height 132
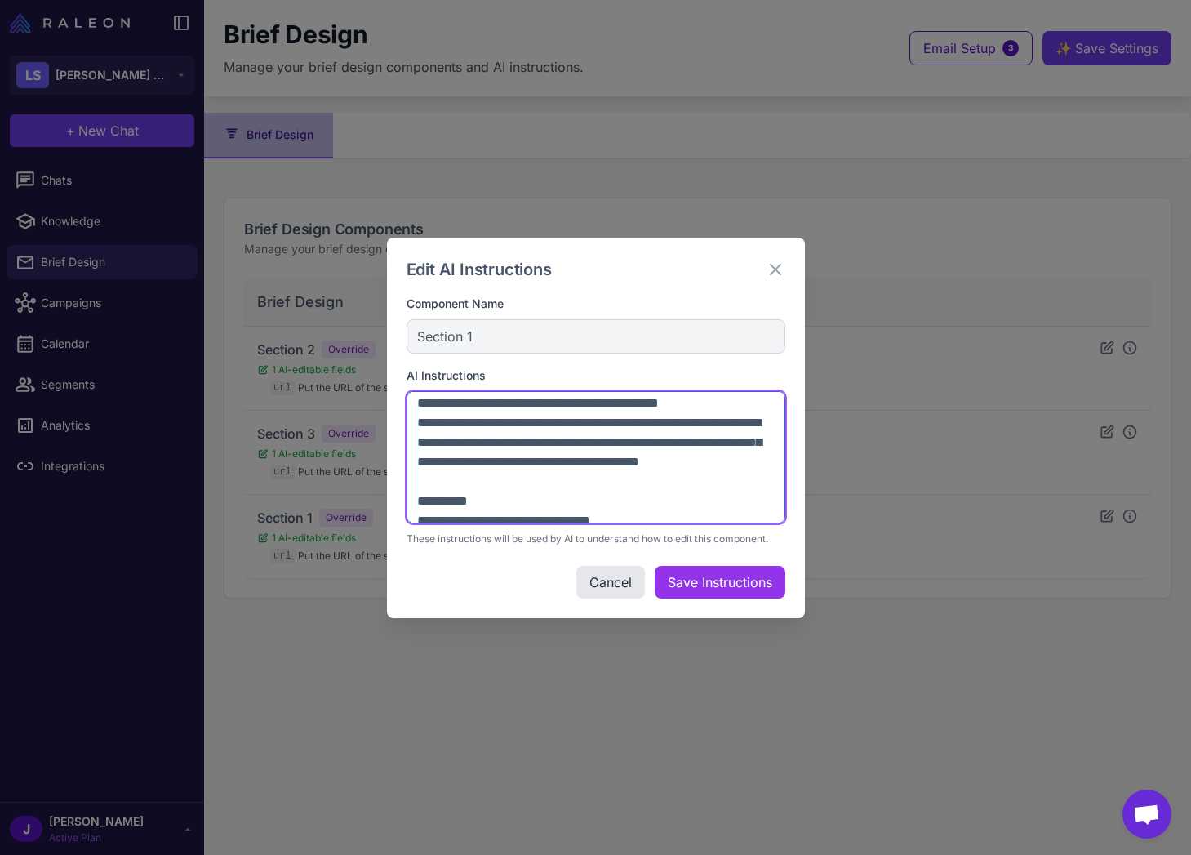
scroll to position [0, 0]
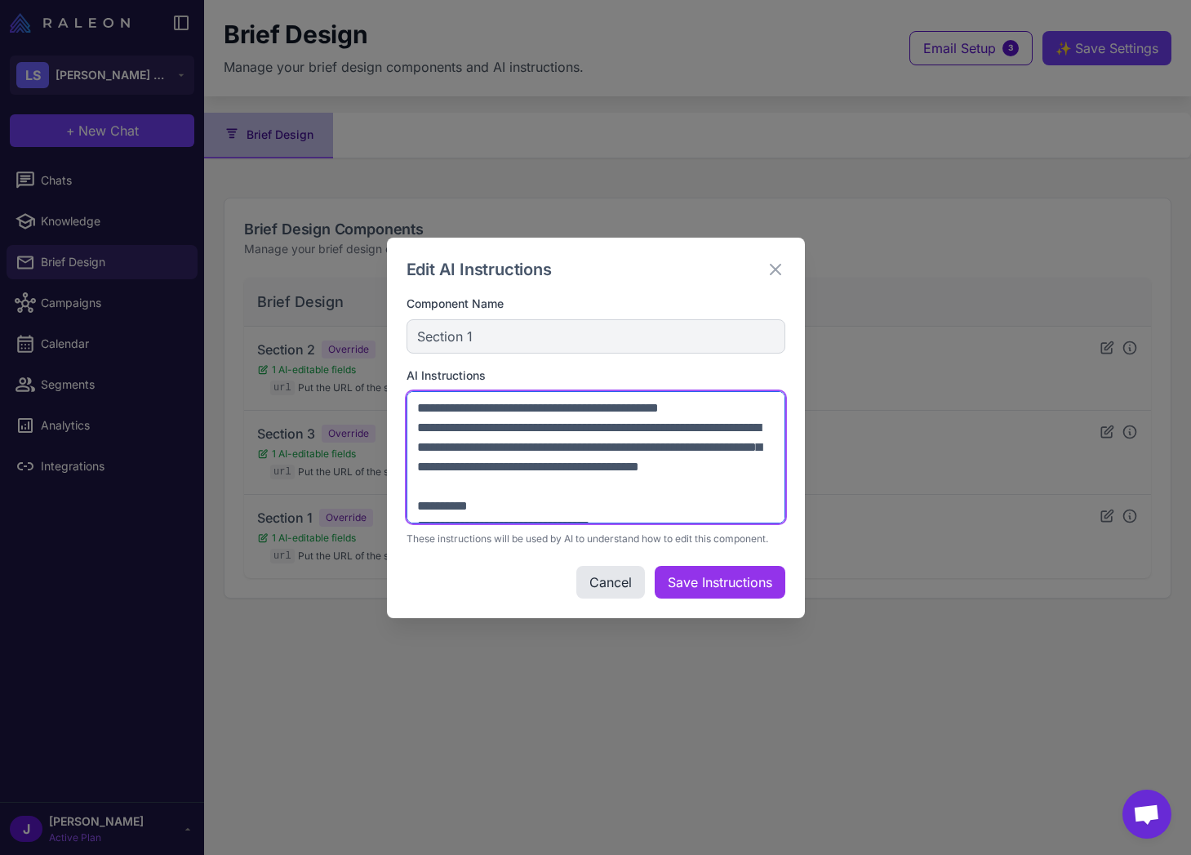
drag, startPoint x: 547, startPoint y: 476, endPoint x: 505, endPoint y: 417, distance: 72.5
click at [501, 408] on textarea at bounding box center [596, 457] width 379 height 132
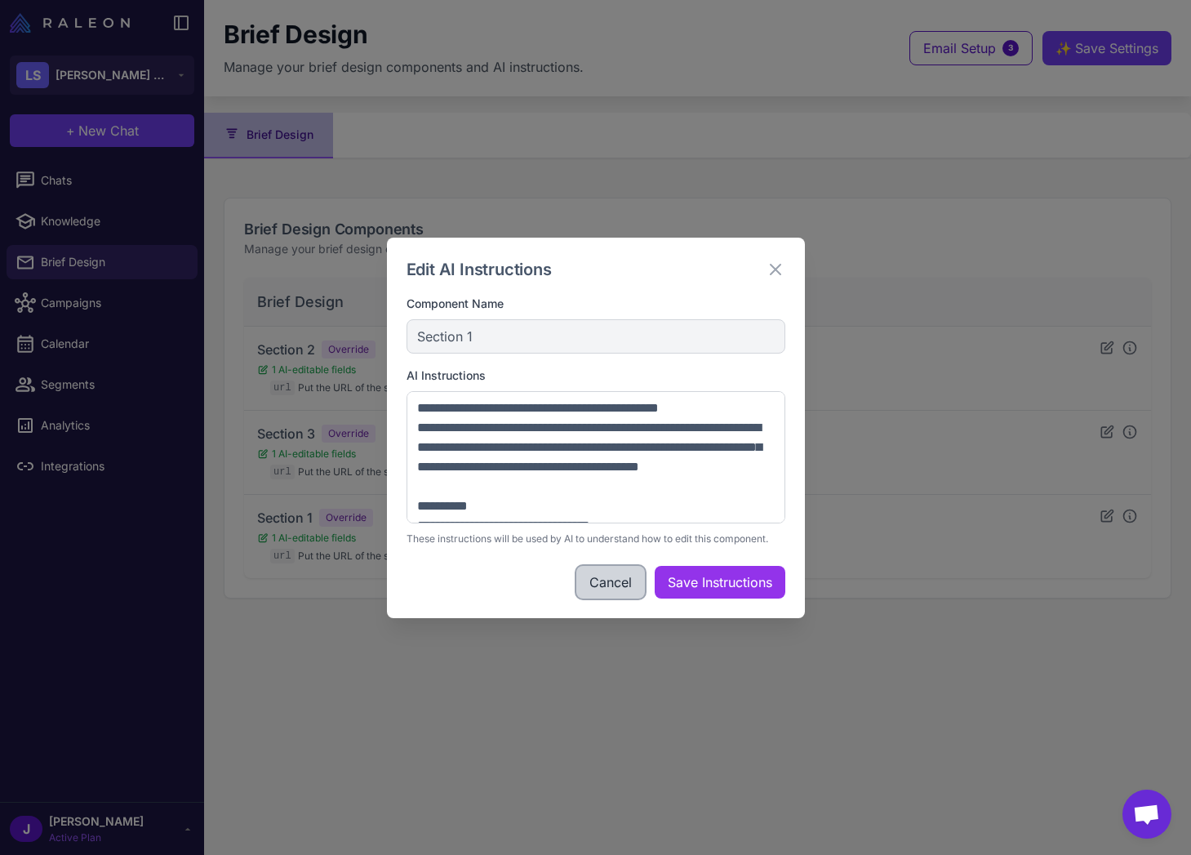
click at [594, 581] on button "Cancel" at bounding box center [611, 582] width 69 height 33
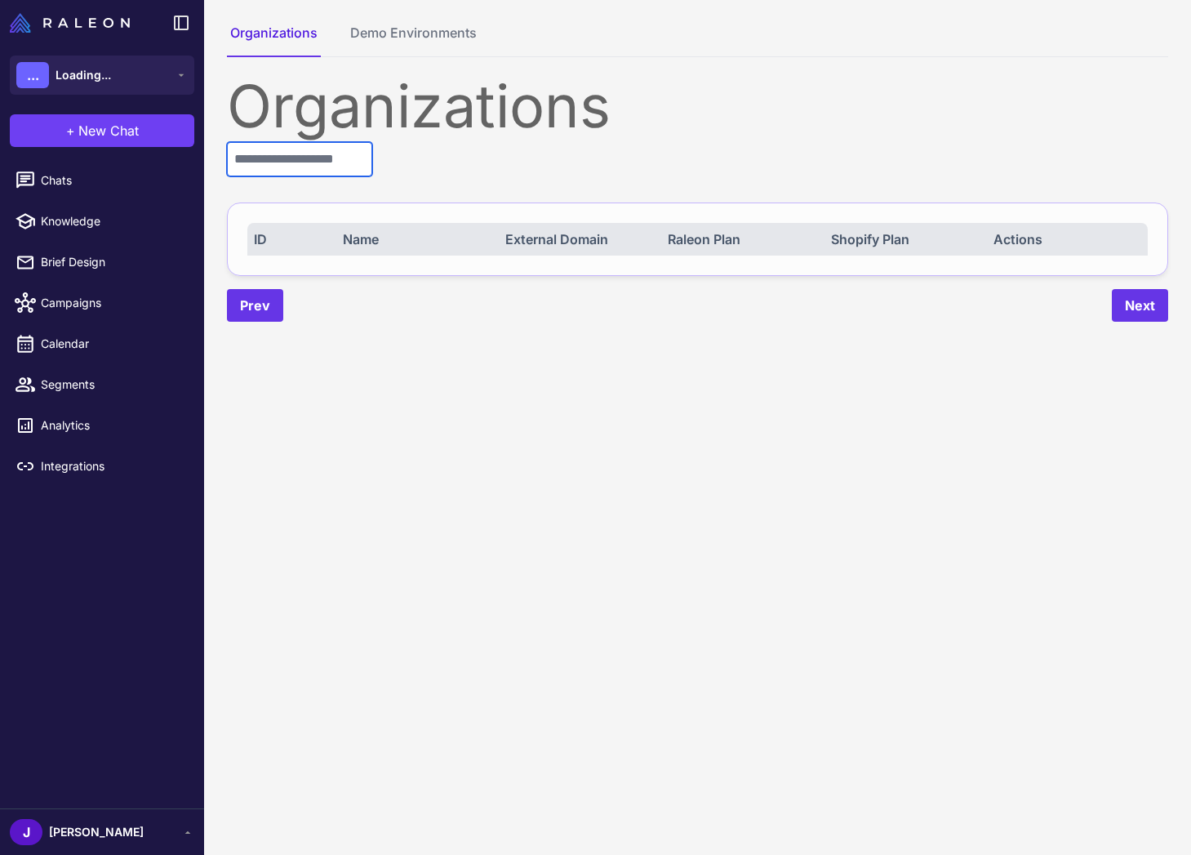
drag, startPoint x: 295, startPoint y: 153, endPoint x: 278, endPoint y: 152, distance: 16.4
click at [291, 152] on input "text" at bounding box center [299, 159] width 145 height 34
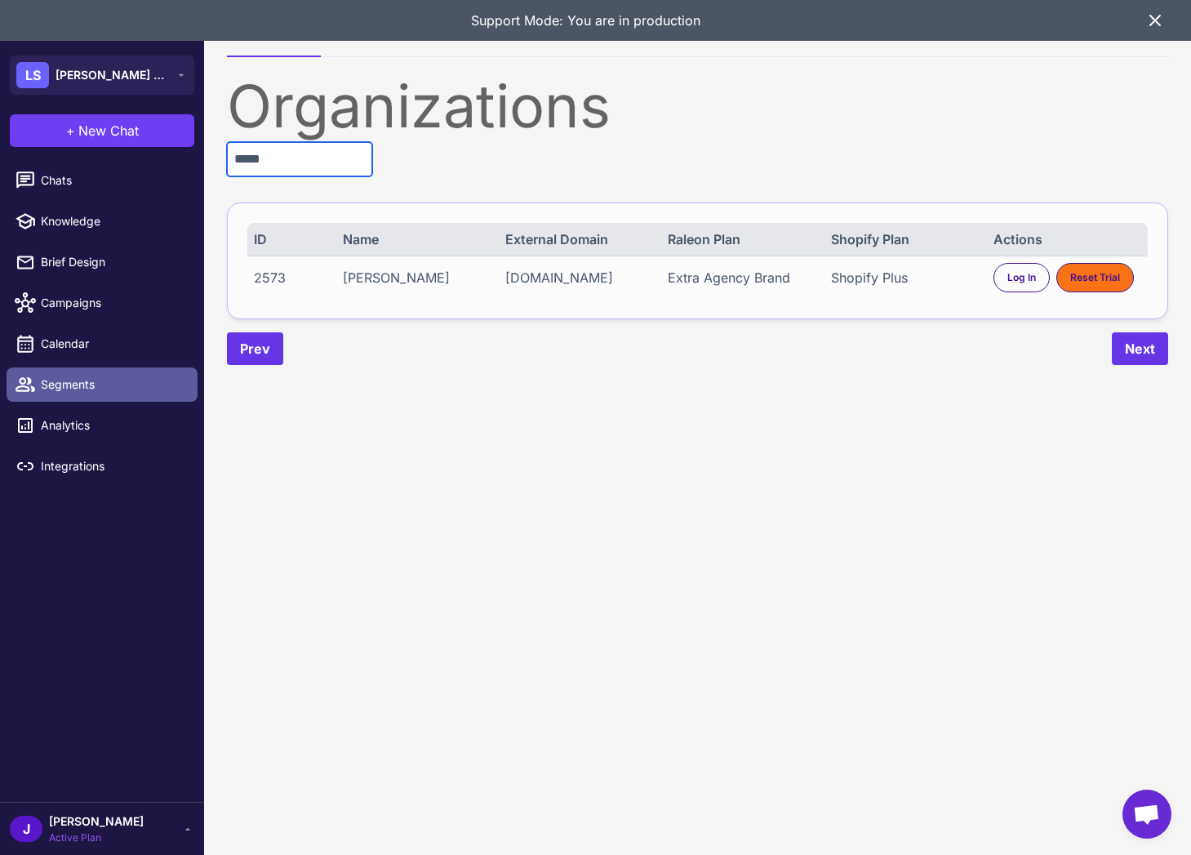
type input "*****"
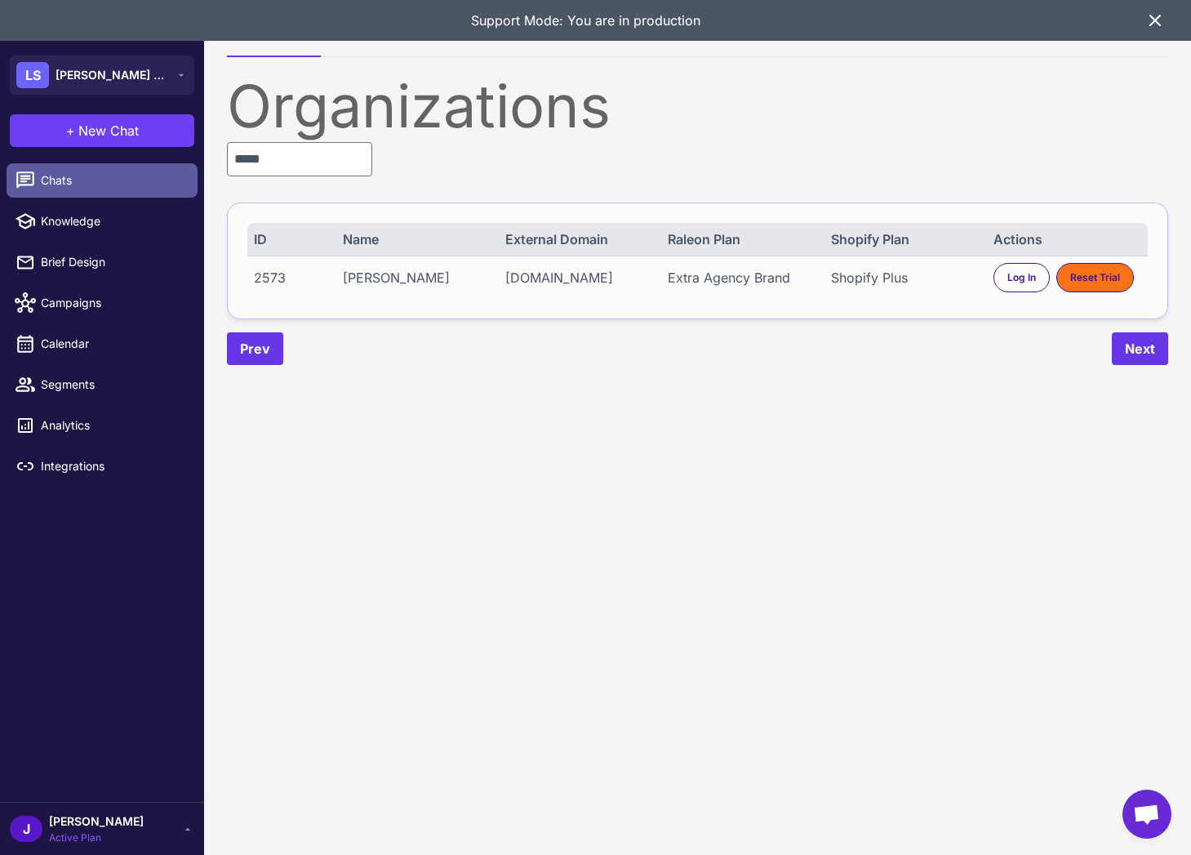
click at [69, 171] on span "Chats" at bounding box center [113, 180] width 144 height 18
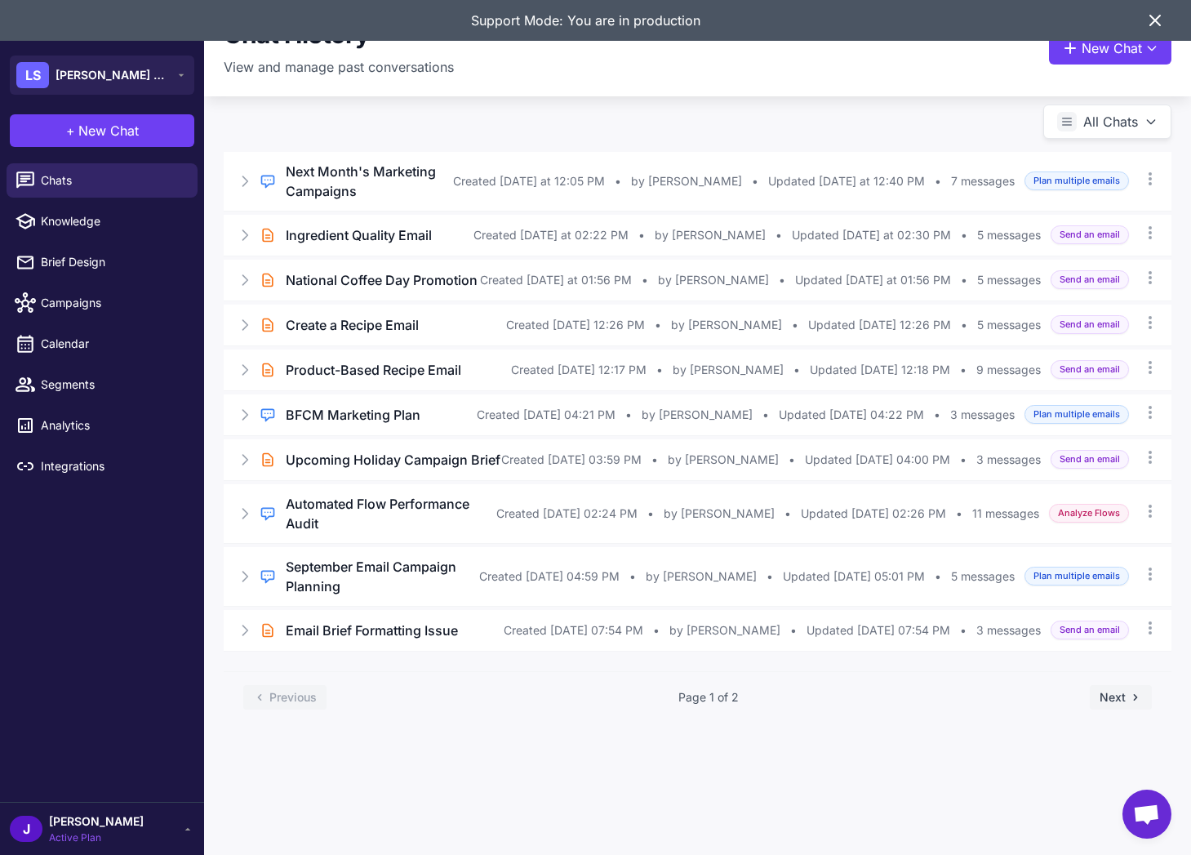
click at [1160, 20] on icon at bounding box center [1156, 21] width 20 height 20
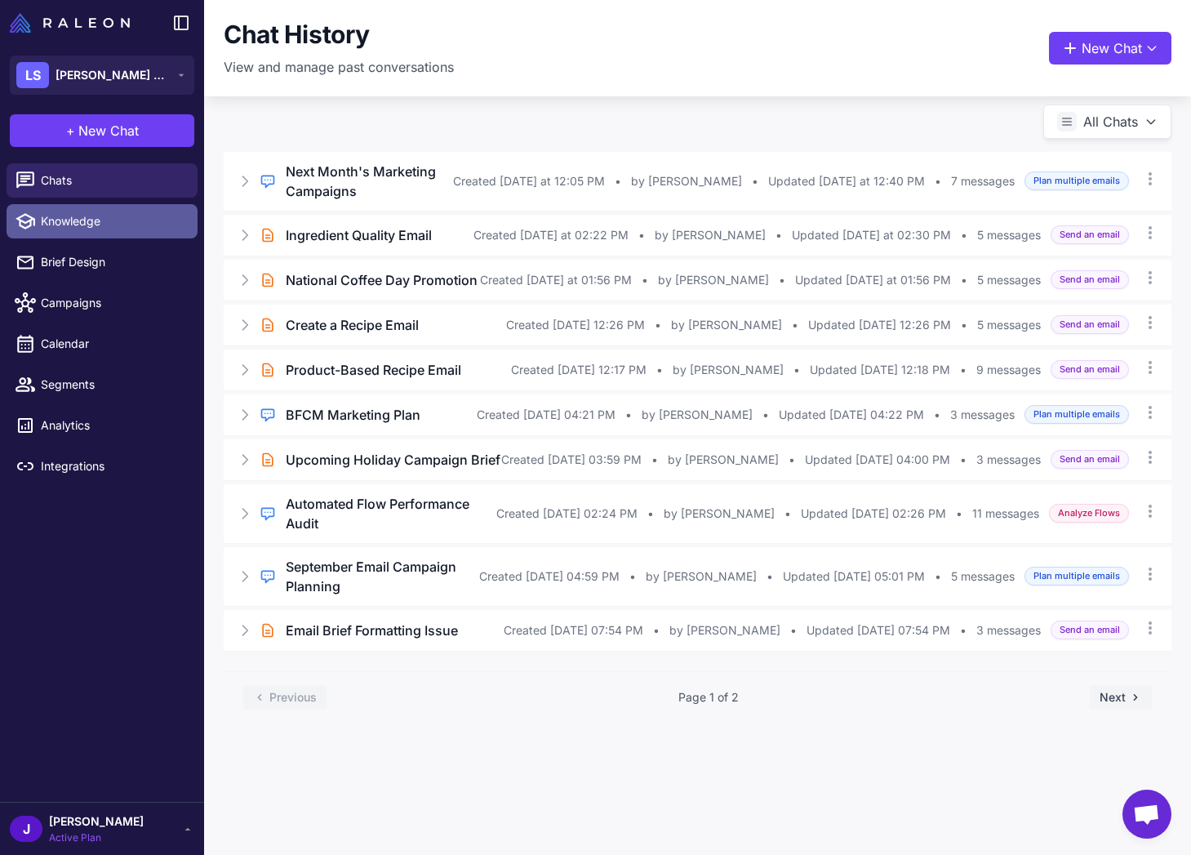
click at [104, 226] on span "Knowledge" at bounding box center [113, 221] width 144 height 18
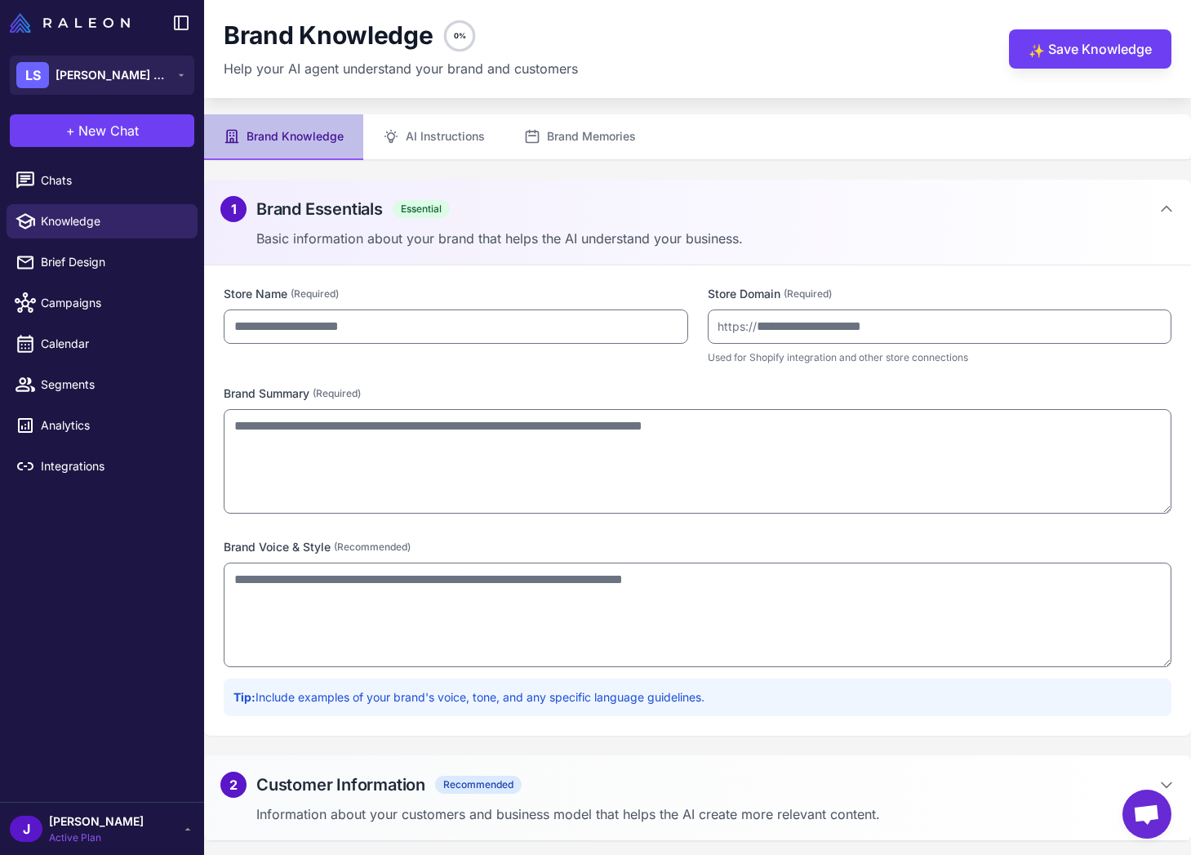
type input "**********"
type textarea "**********"
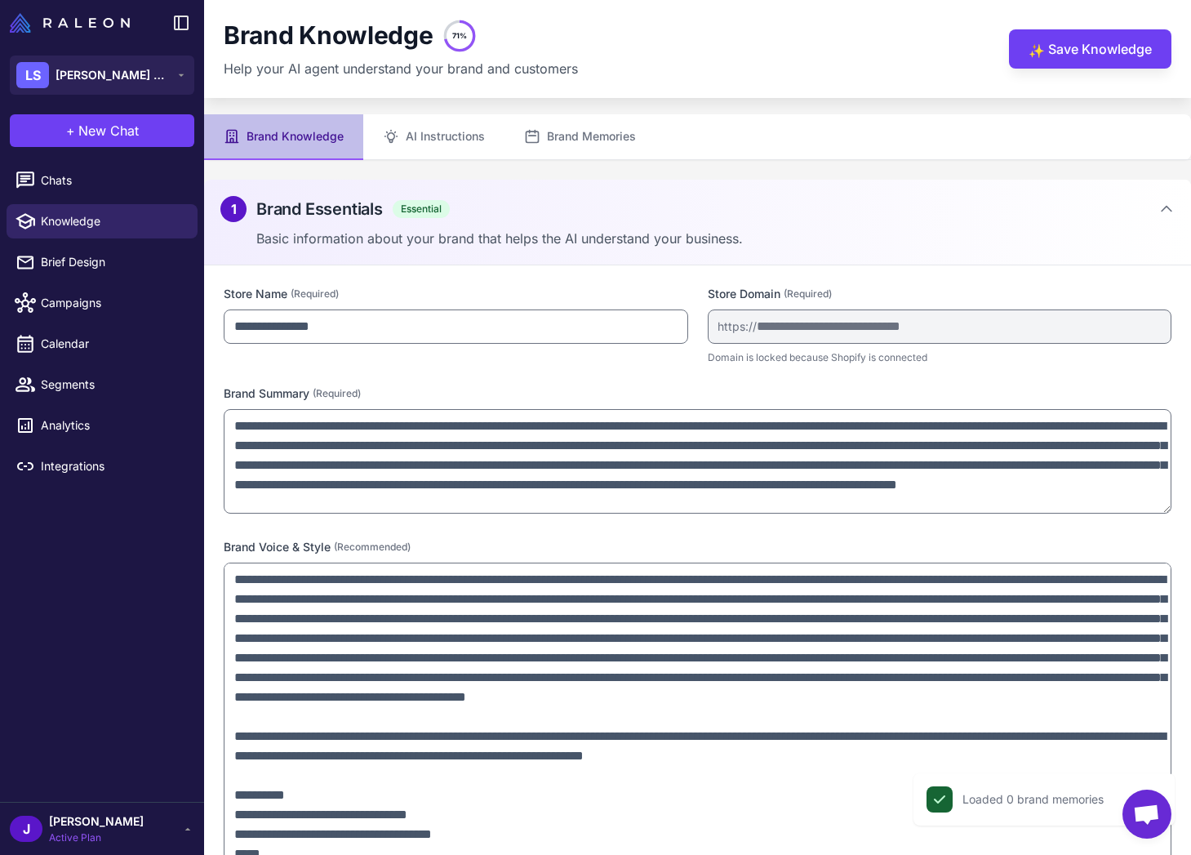
drag, startPoint x: 1162, startPoint y: 658, endPoint x: 1081, endPoint y: 842, distance: 200.7
click at [1133, 0] on html "**********" at bounding box center [595, 0] width 1191 height 0
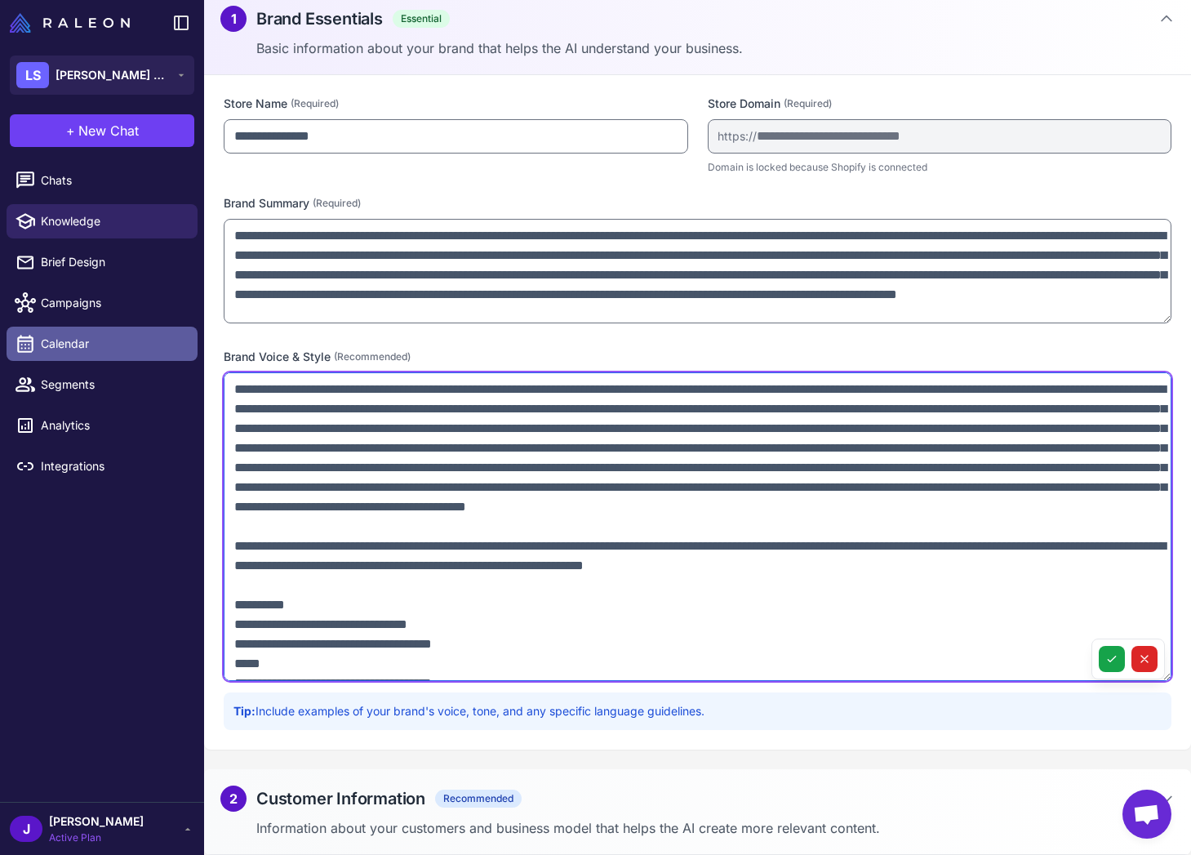
drag, startPoint x: 354, startPoint y: 627, endPoint x: 45, endPoint y: 348, distance: 416.3
click at [45, 348] on div "**********" at bounding box center [595, 427] width 1191 height 855
click at [332, 414] on textarea at bounding box center [698, 526] width 948 height 309
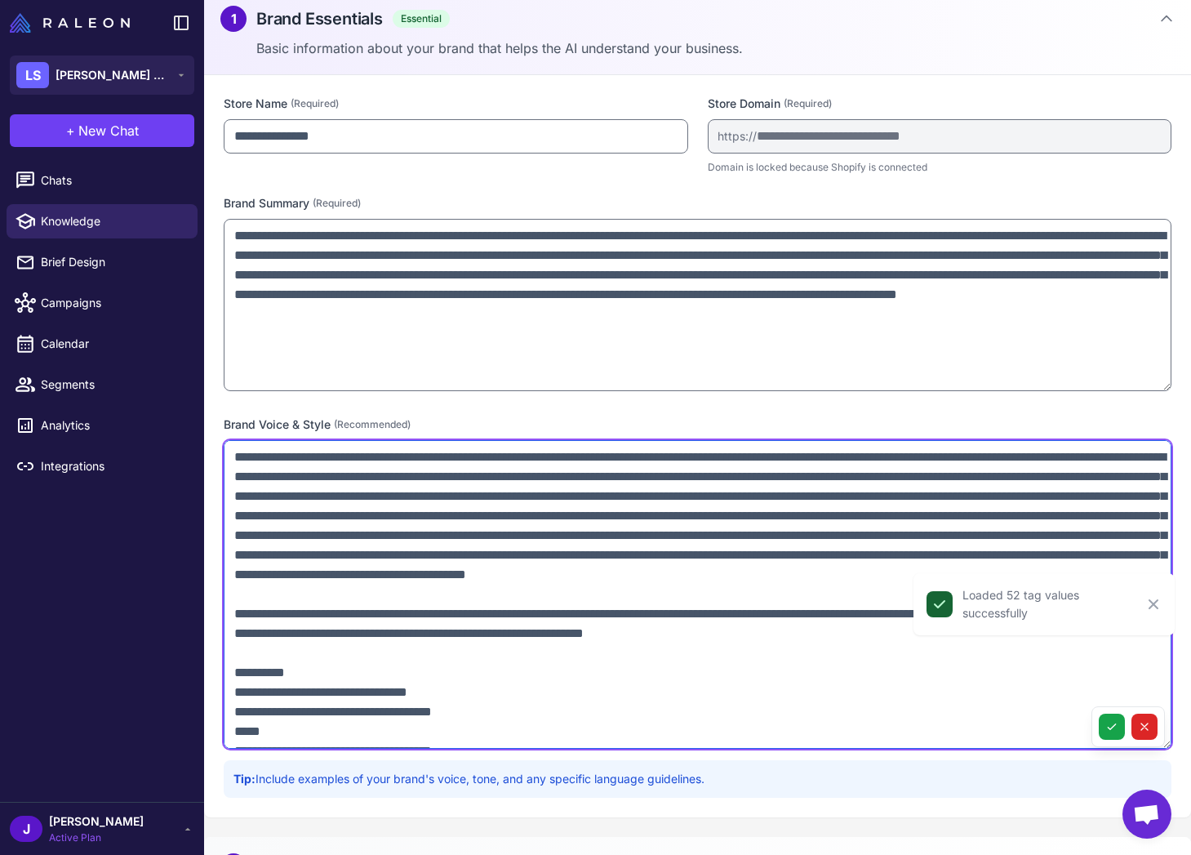
drag, startPoint x: 1162, startPoint y: 318, endPoint x: 1154, endPoint y: 385, distance: 68.3
click at [1154, 385] on textarea "**********" at bounding box center [698, 305] width 948 height 172
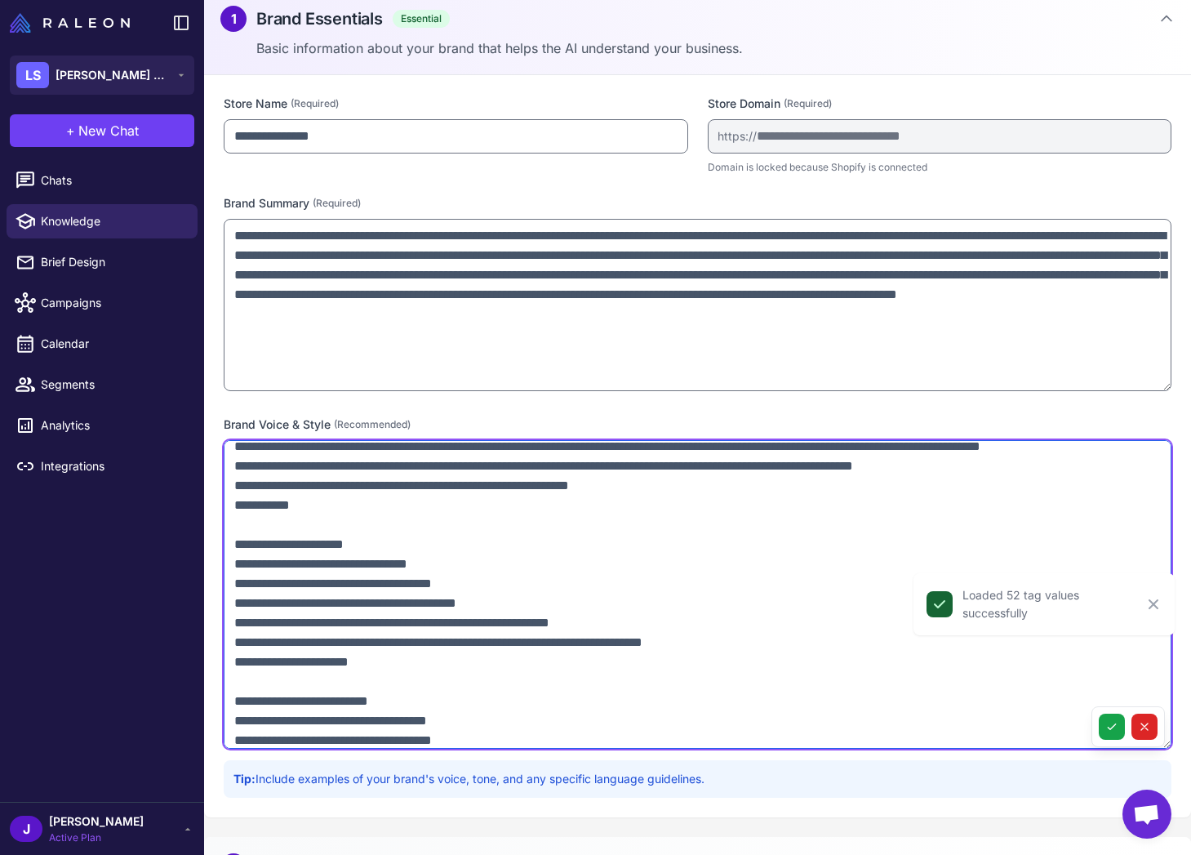
scroll to position [258, 0]
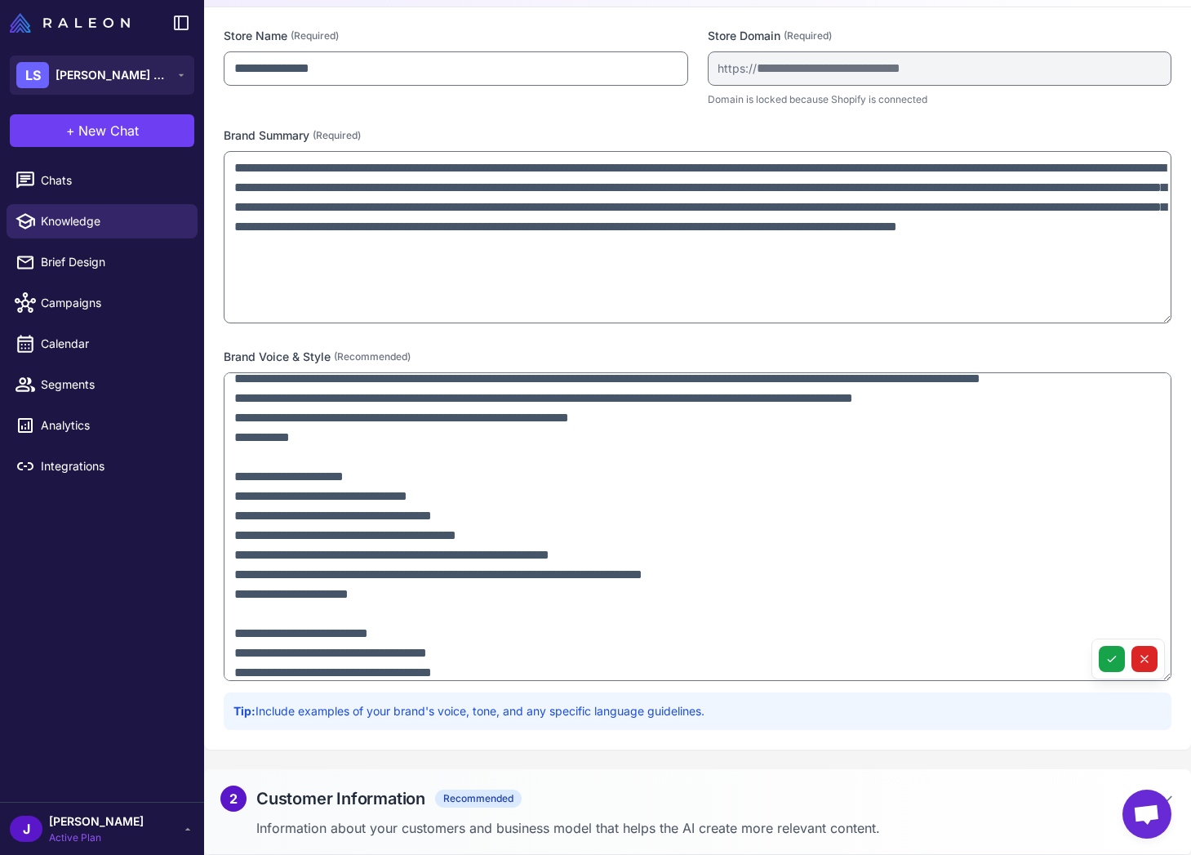
click at [617, 795] on div "2 Customer Information Recommended" at bounding box center [697, 799] width 955 height 26
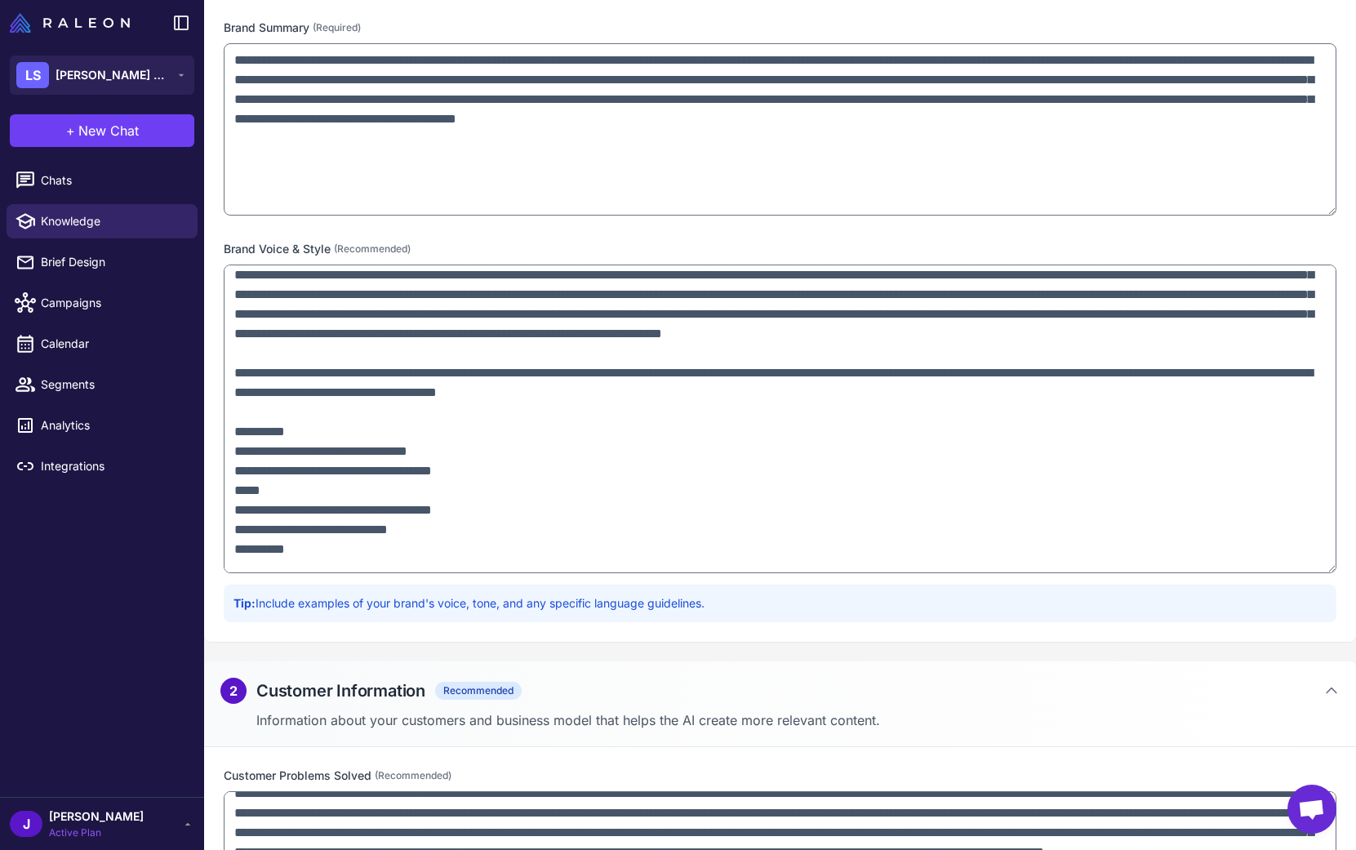
scroll to position [0, 0]
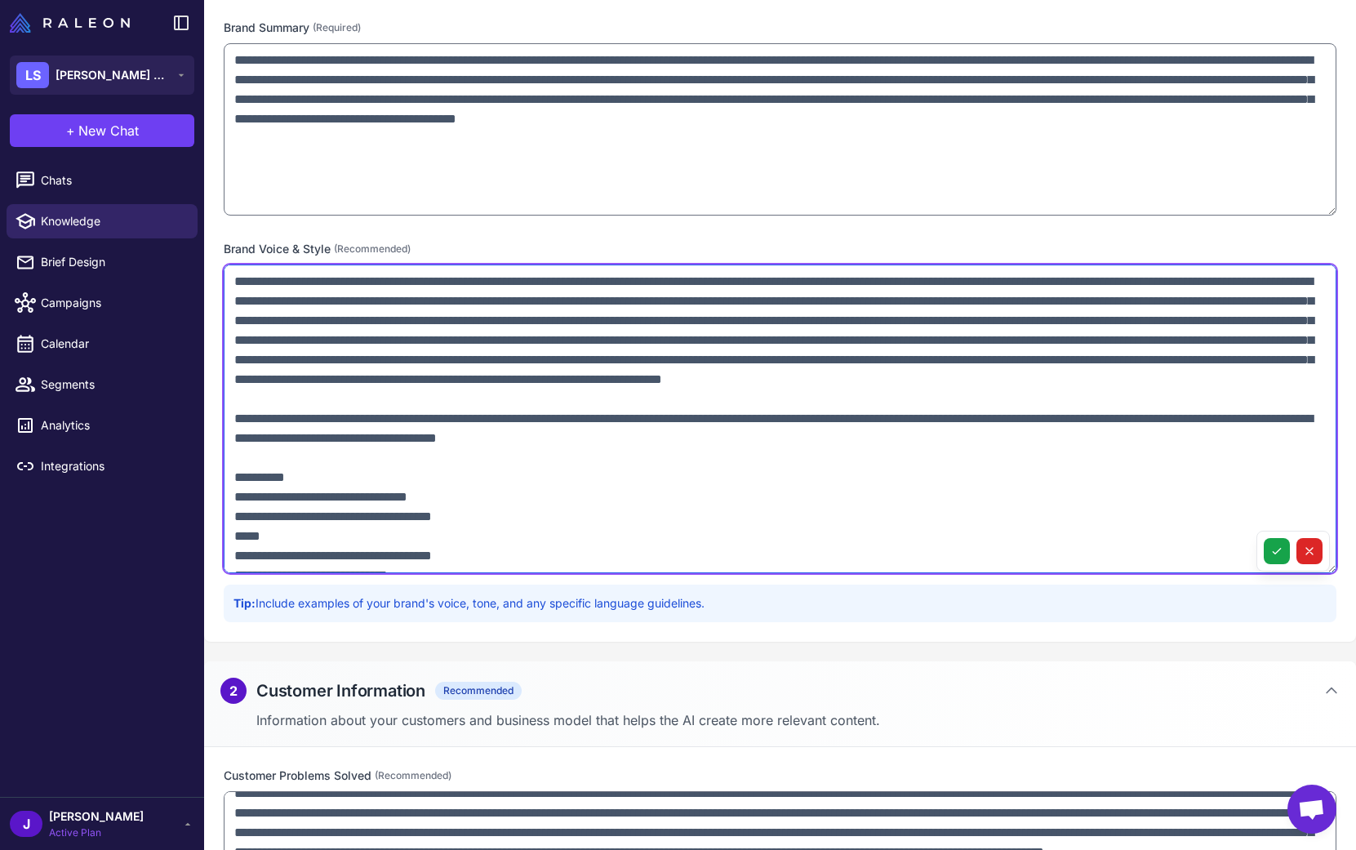
drag, startPoint x: 1020, startPoint y: 402, endPoint x: 204, endPoint y: 265, distance: 827.1
click at [206, 267] on div "**********" at bounding box center [780, 271] width 1152 height 742
click at [1013, 402] on textarea at bounding box center [780, 419] width 1113 height 309
drag, startPoint x: 1020, startPoint y: 402, endPoint x: 211, endPoint y: 283, distance: 818.0
click at [211, 285] on div "**********" at bounding box center [780, 271] width 1152 height 742
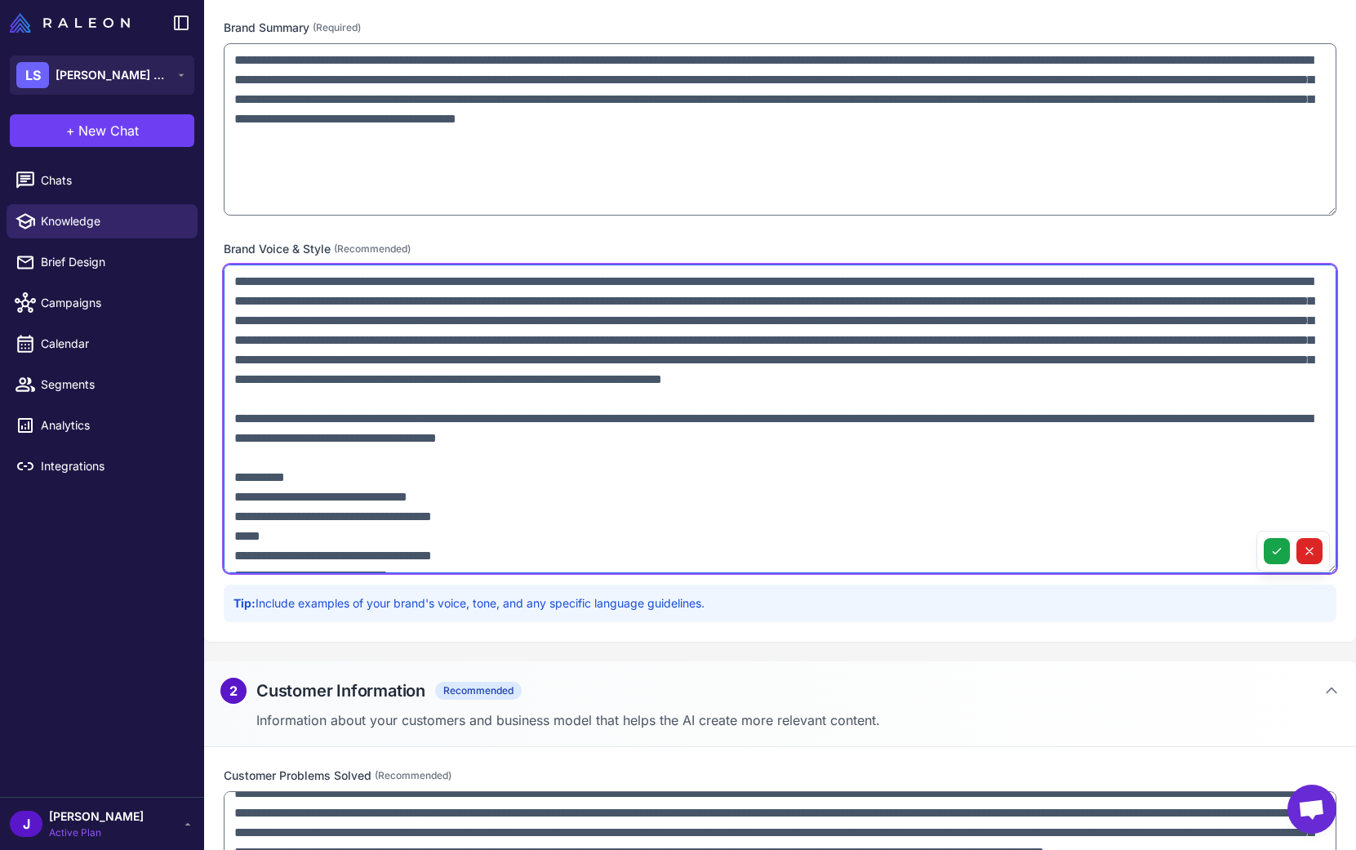
click at [242, 424] on textarea at bounding box center [780, 419] width 1113 height 309
drag, startPoint x: 1012, startPoint y: 402, endPoint x: 331, endPoint y: 316, distance: 686.4
click at [229, 283] on textarea at bounding box center [780, 419] width 1113 height 309
click at [356, 316] on textarea at bounding box center [780, 419] width 1113 height 309
click at [1019, 402] on textarea at bounding box center [780, 419] width 1113 height 309
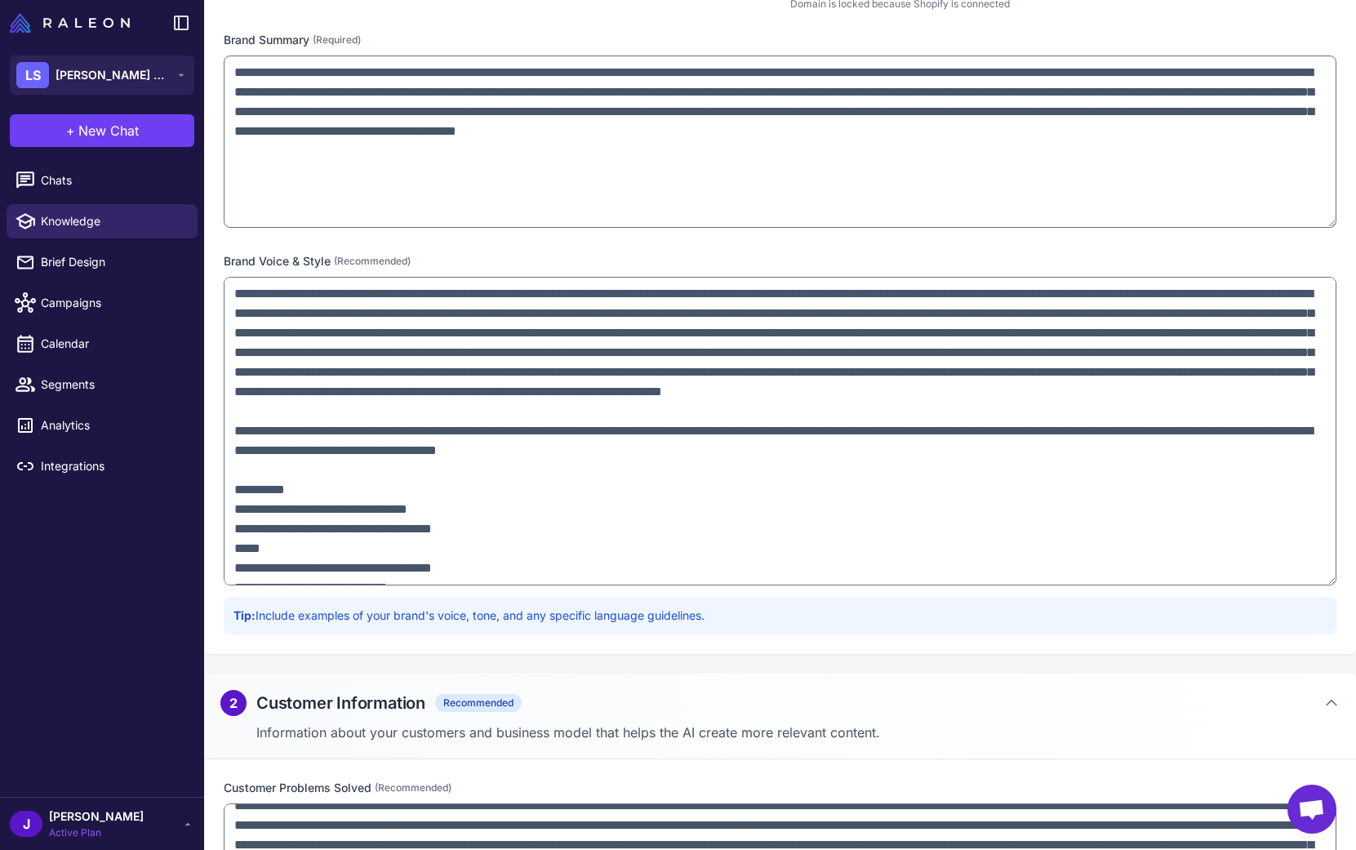
scroll to position [350, 0]
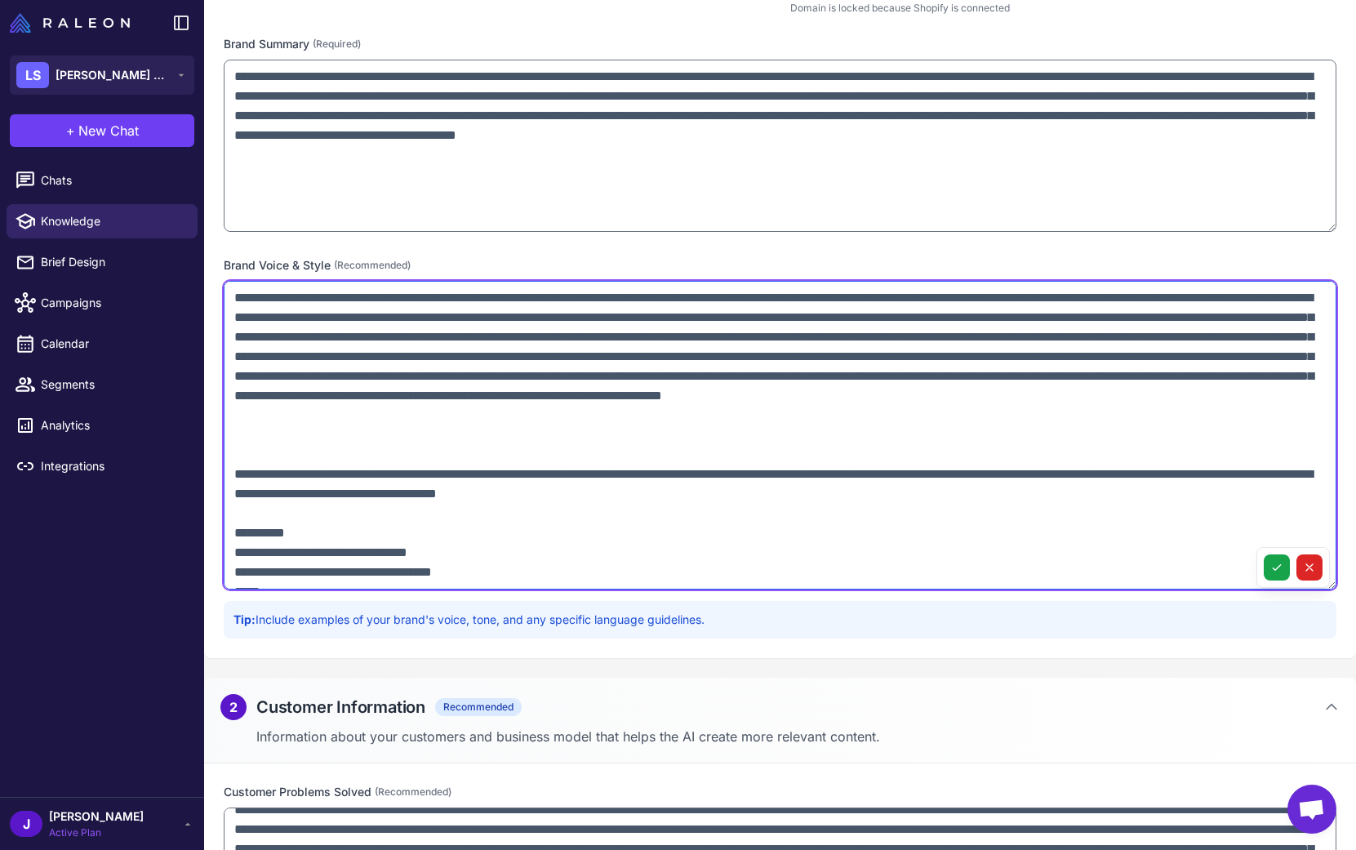
drag, startPoint x: 390, startPoint y: 416, endPoint x: 1010, endPoint y: 420, distance: 619.8
click at [1012, 417] on textarea at bounding box center [780, 435] width 1113 height 309
click at [1019, 415] on textarea at bounding box center [780, 435] width 1113 height 309
type textarea "**********"
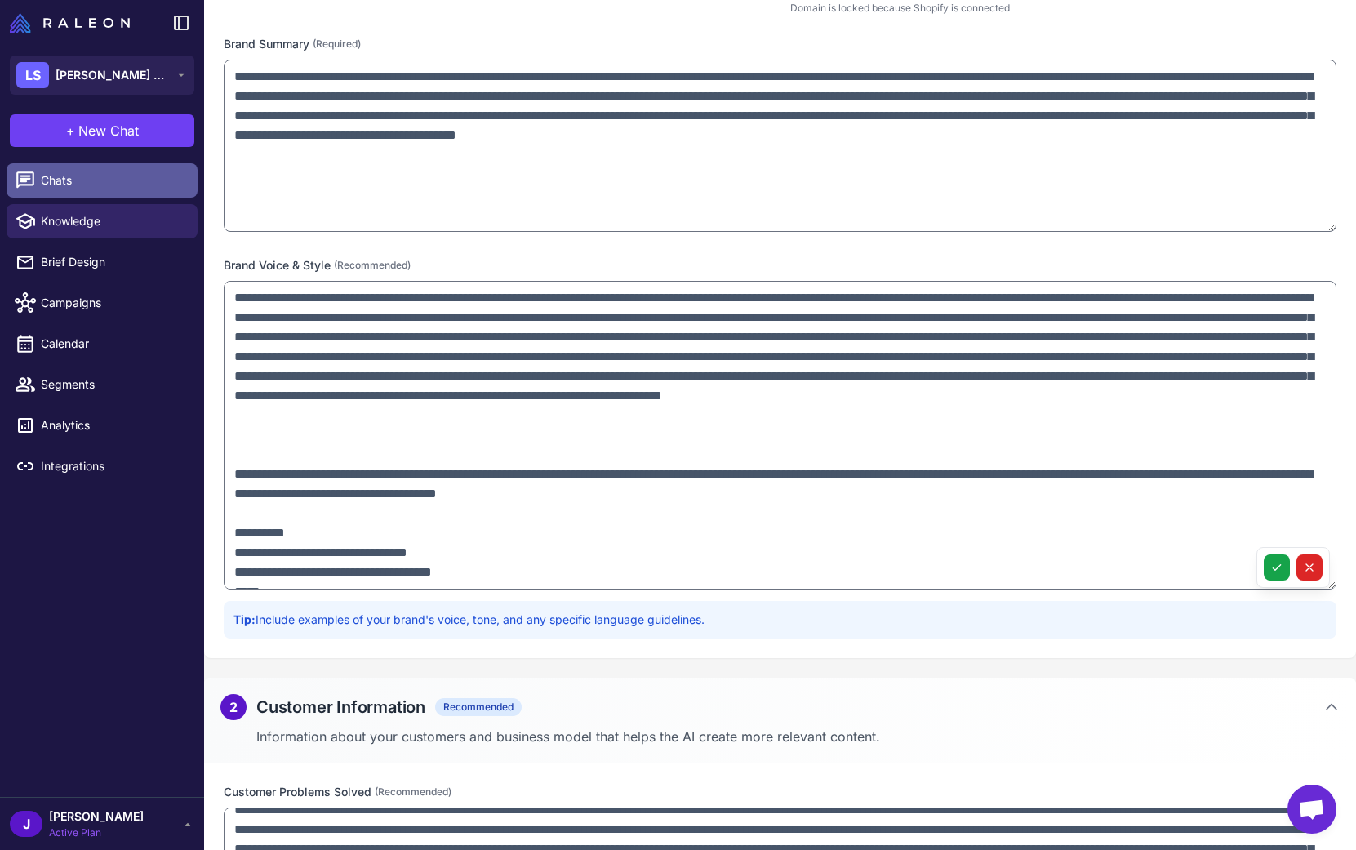
click at [65, 181] on span "Chats" at bounding box center [113, 180] width 144 height 18
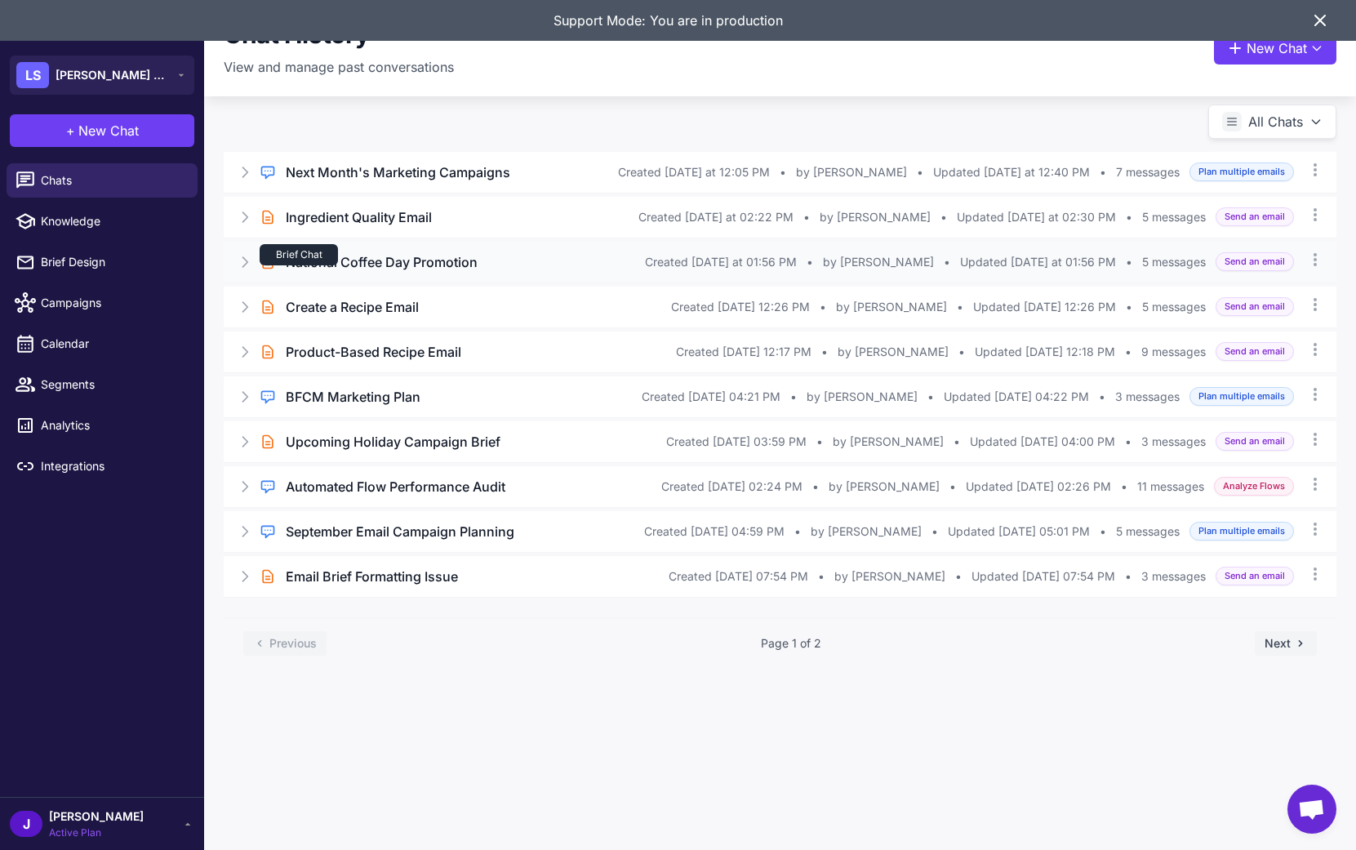
click at [318, 257] on div "Brief Chat" at bounding box center [299, 254] width 78 height 21
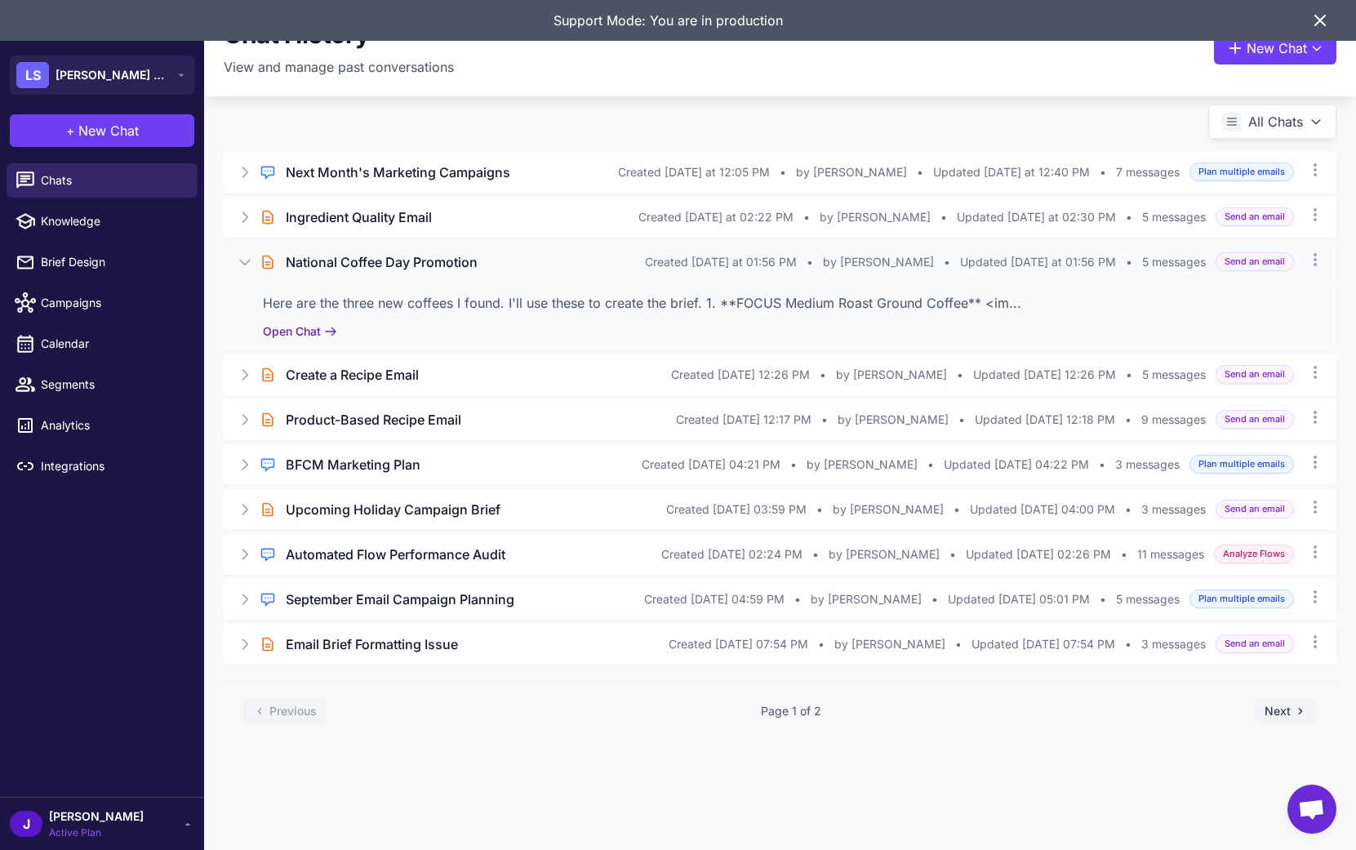
click at [306, 335] on button "Open Chat" at bounding box center [300, 332] width 74 height 18
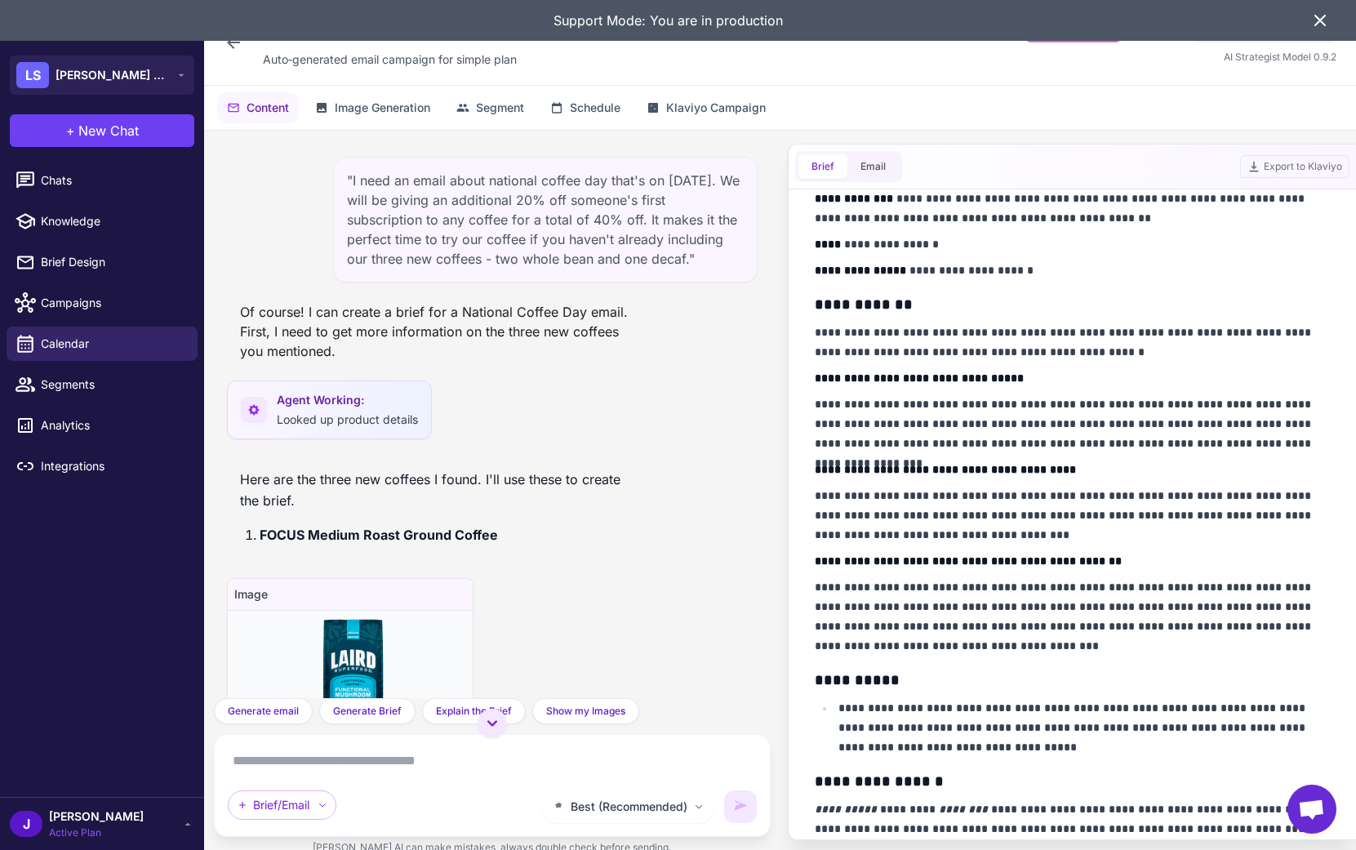
scroll to position [321, 0]
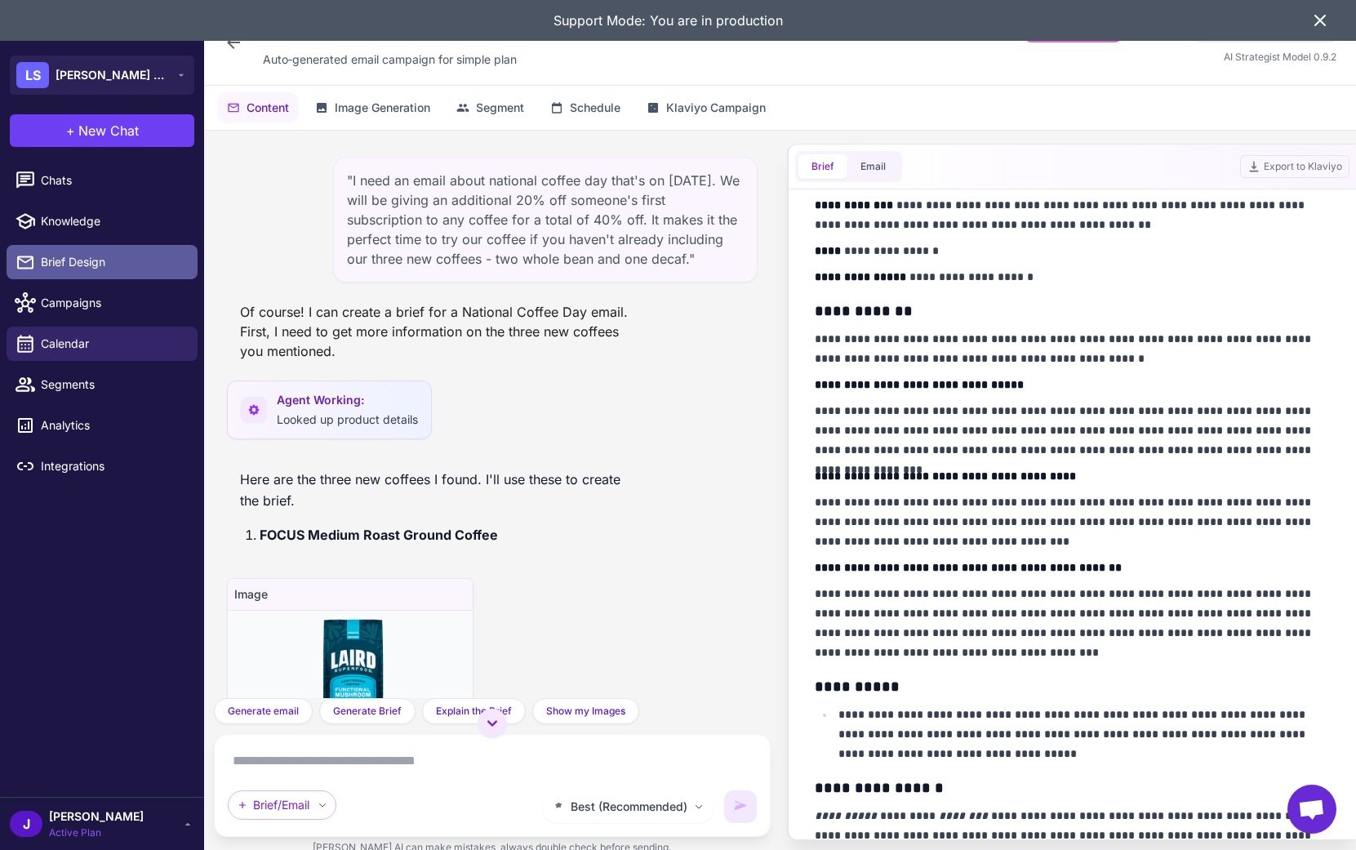
click at [78, 261] on span "Brief Design" at bounding box center [113, 262] width 144 height 18
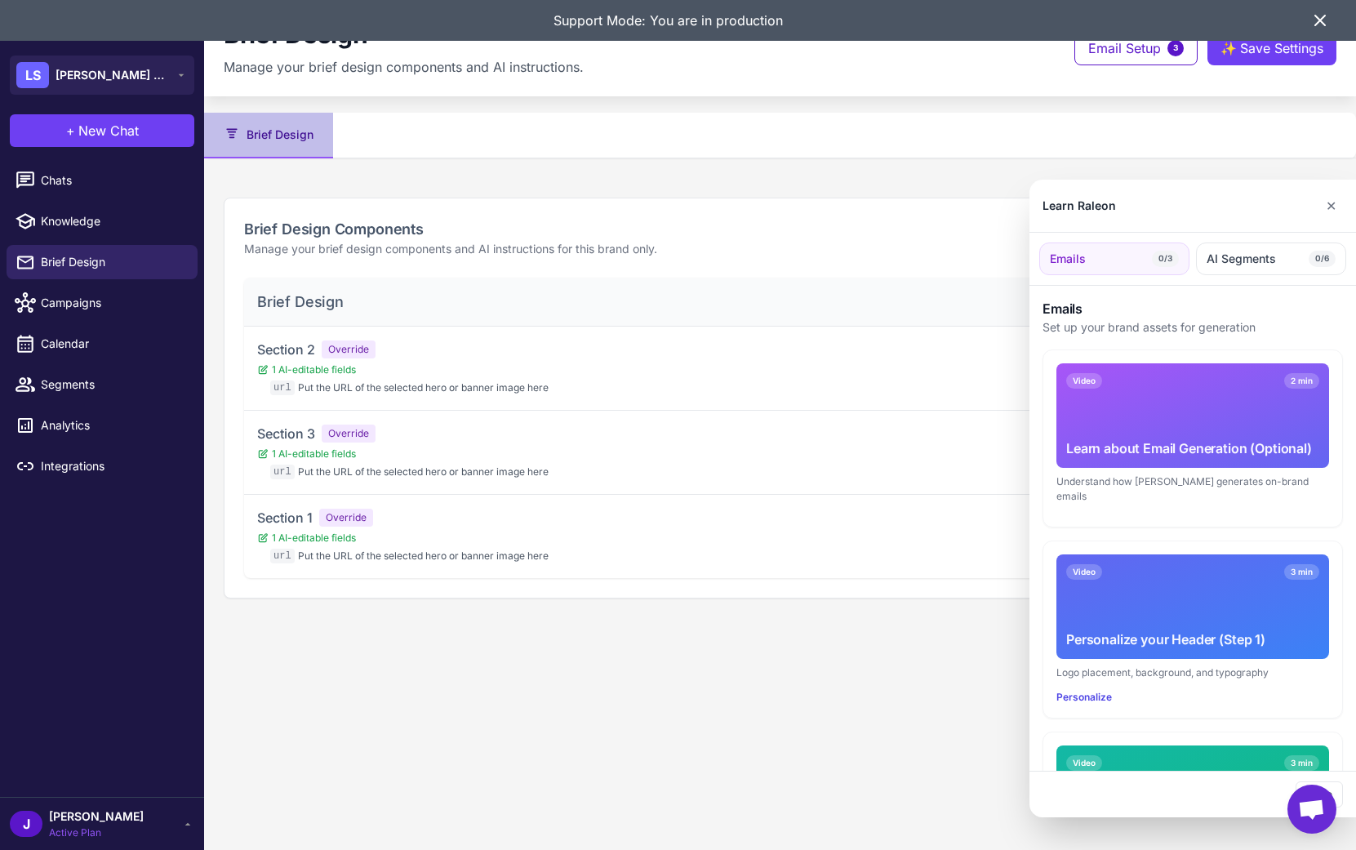
drag, startPoint x: 396, startPoint y: 547, endPoint x: 848, endPoint y: 512, distance: 452.9
click at [404, 545] on div at bounding box center [678, 425] width 1356 height 850
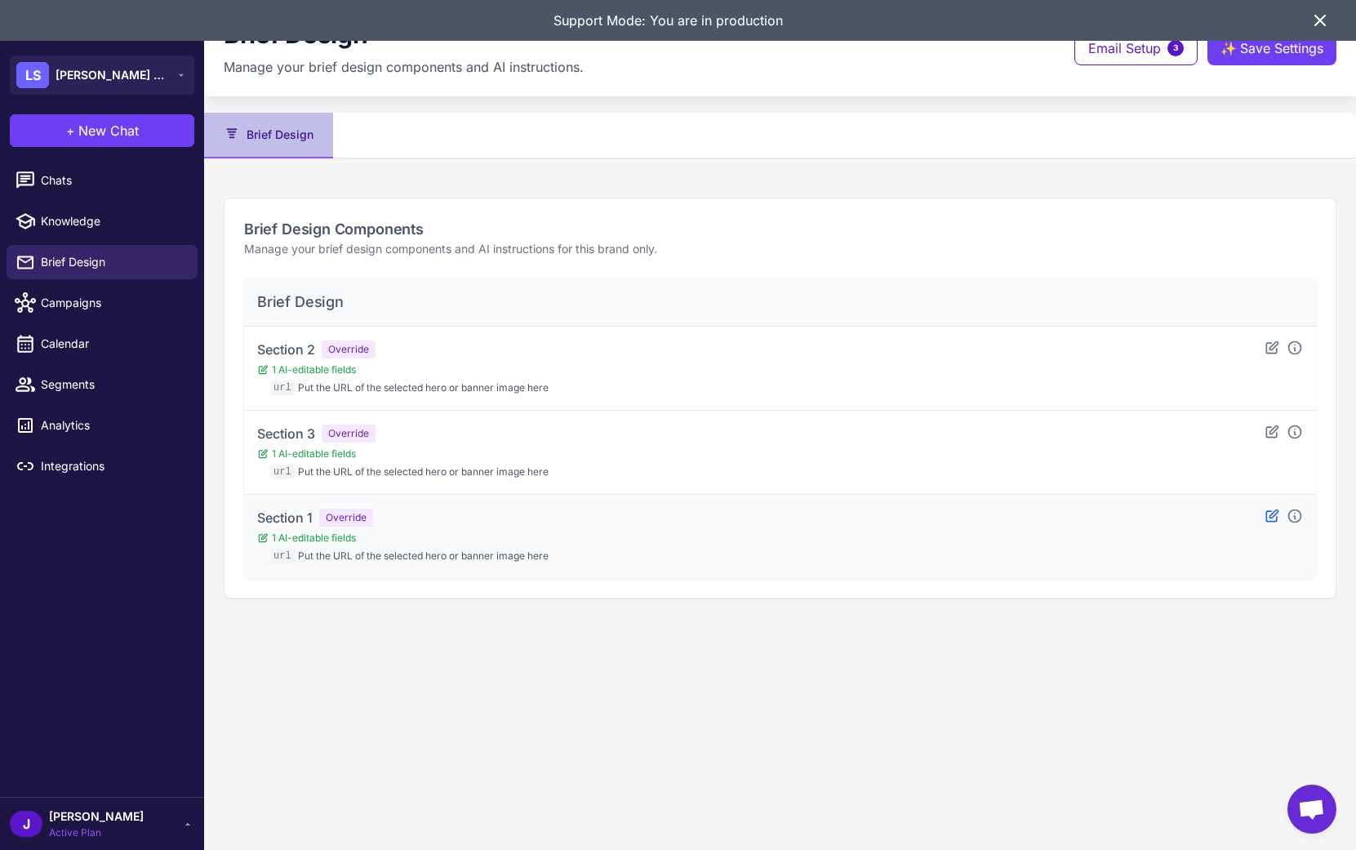
click at [1269, 516] on icon at bounding box center [1272, 516] width 16 height 16
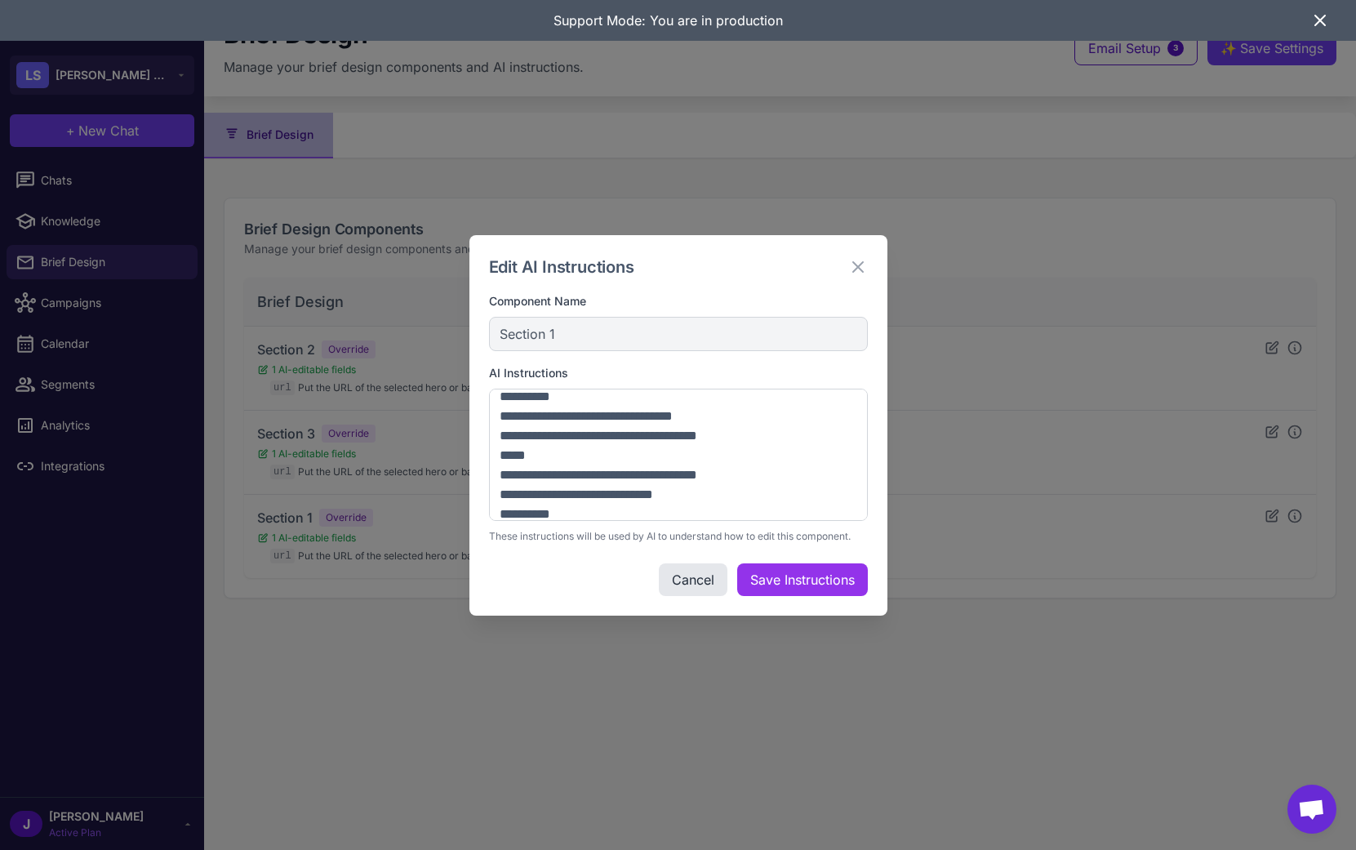
scroll to position [120, 0]
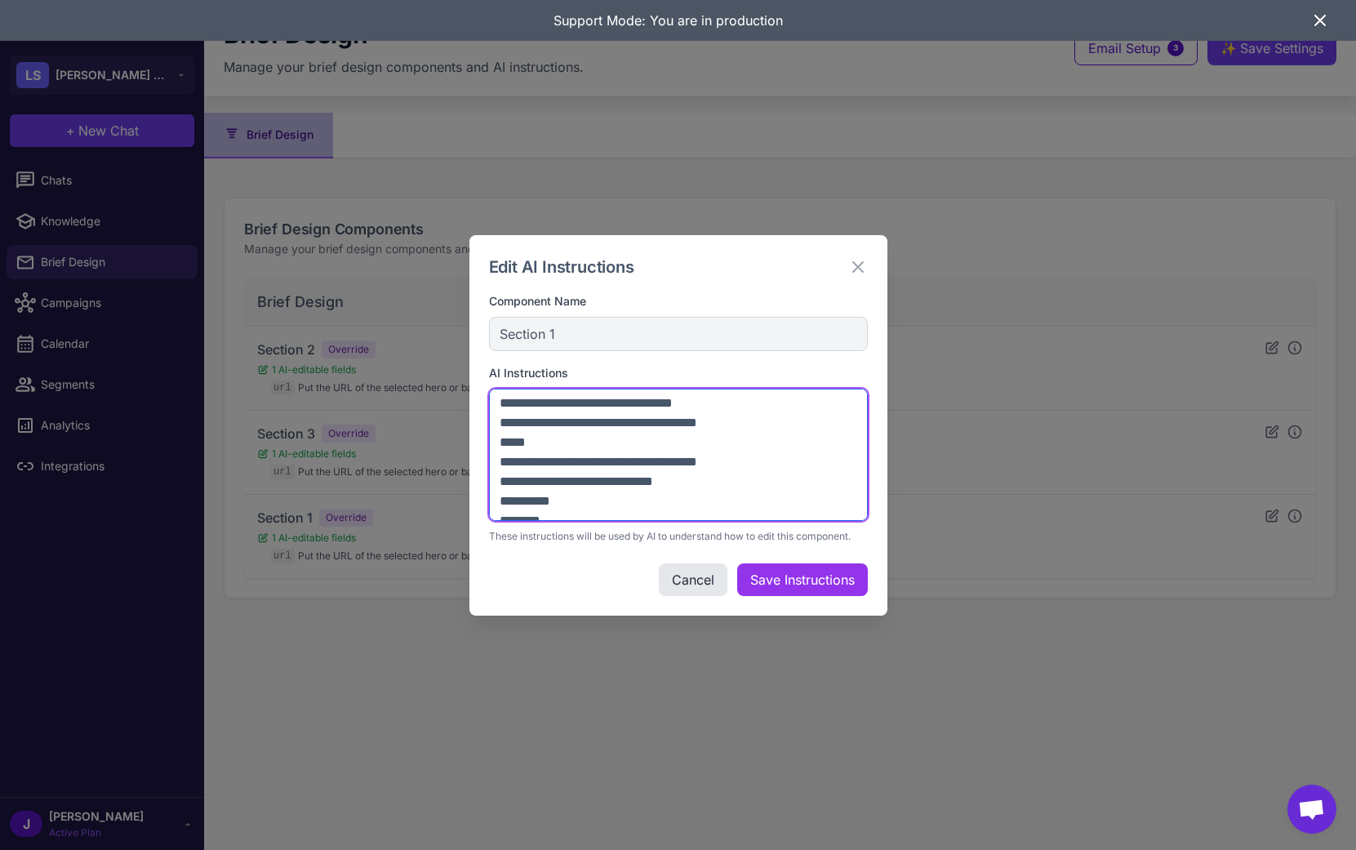
click at [712, 422] on textarea at bounding box center [678, 455] width 379 height 132
click at [711, 422] on textarea at bounding box center [678, 455] width 379 height 132
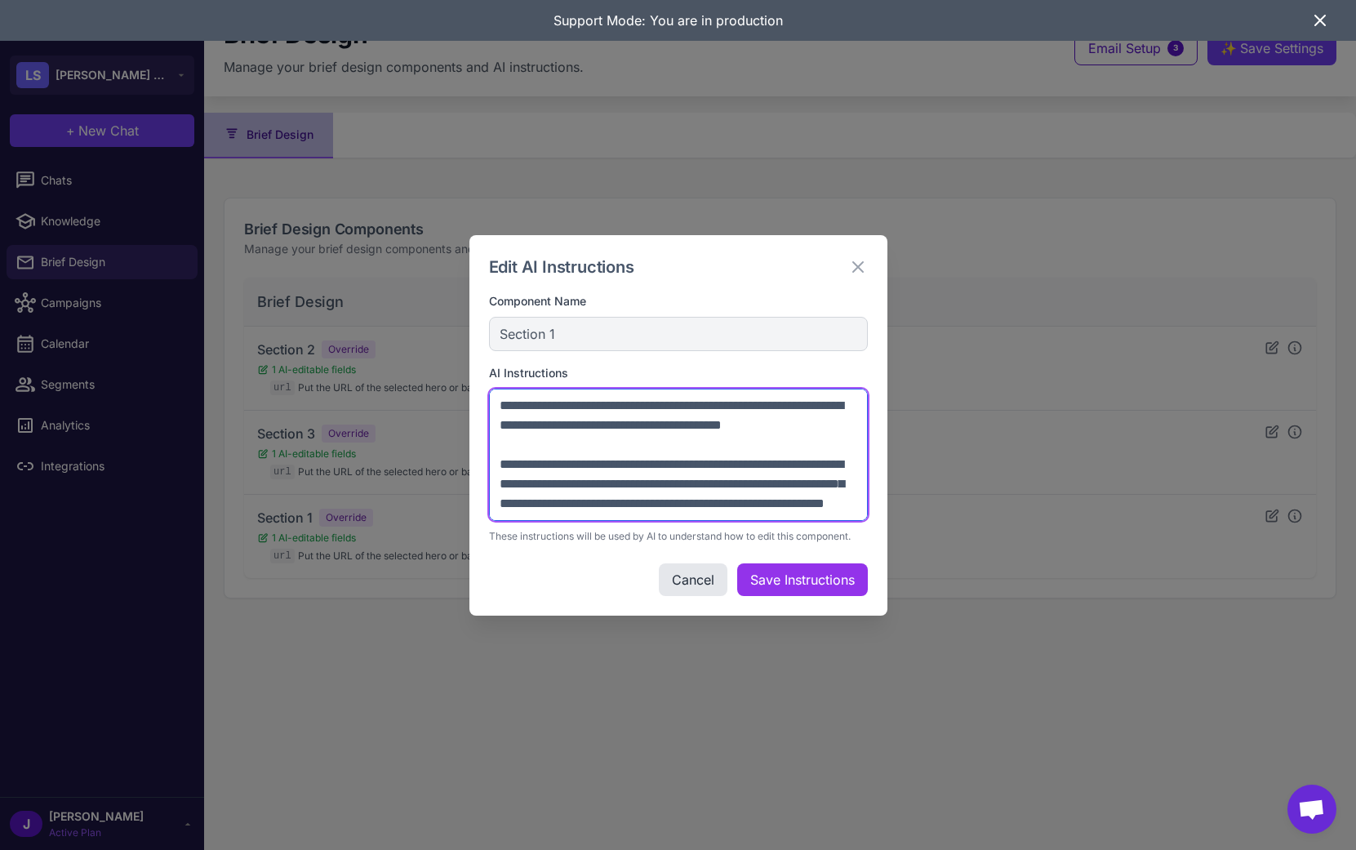
scroll to position [2291, 0]
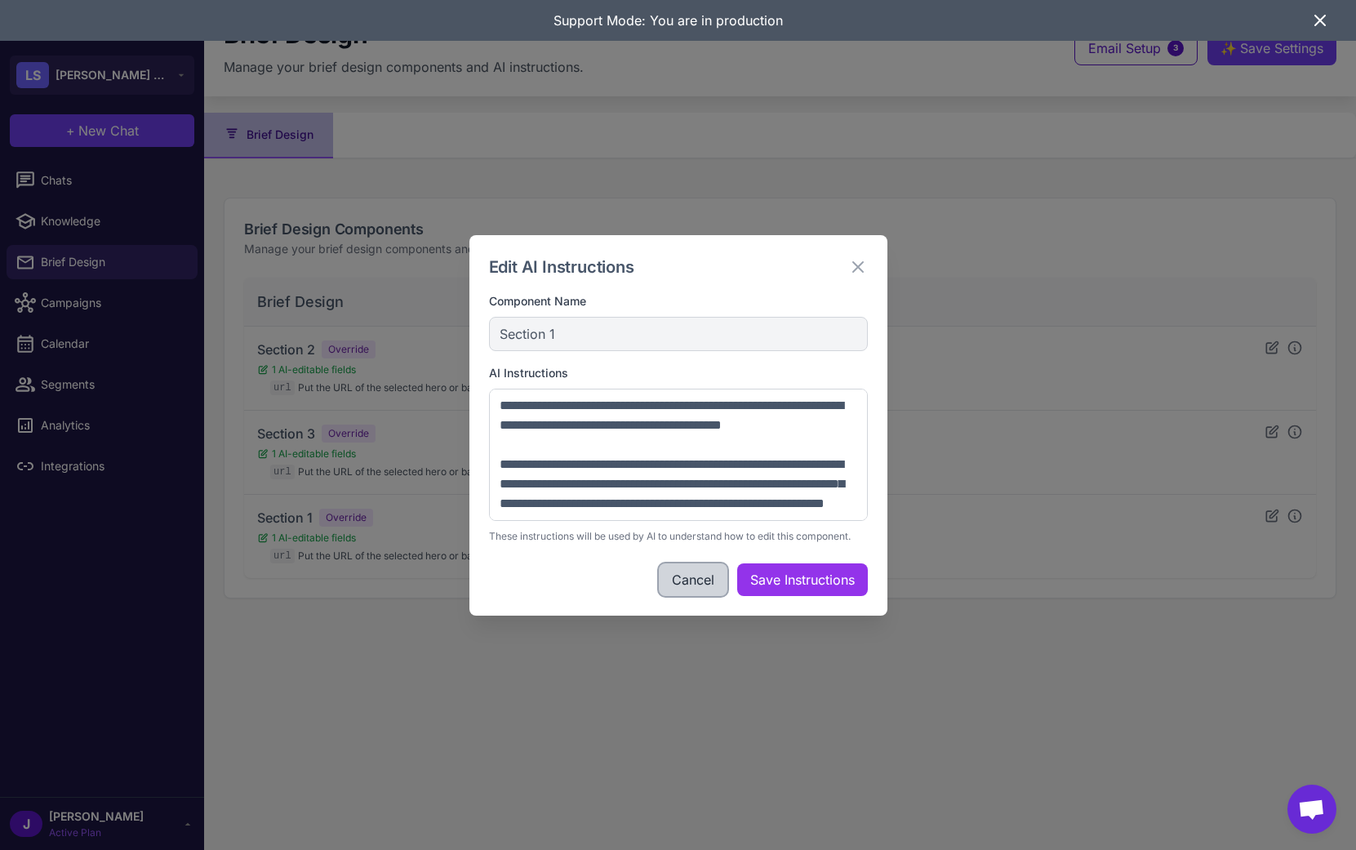
click at [704, 572] on button "Cancel" at bounding box center [693, 579] width 69 height 33
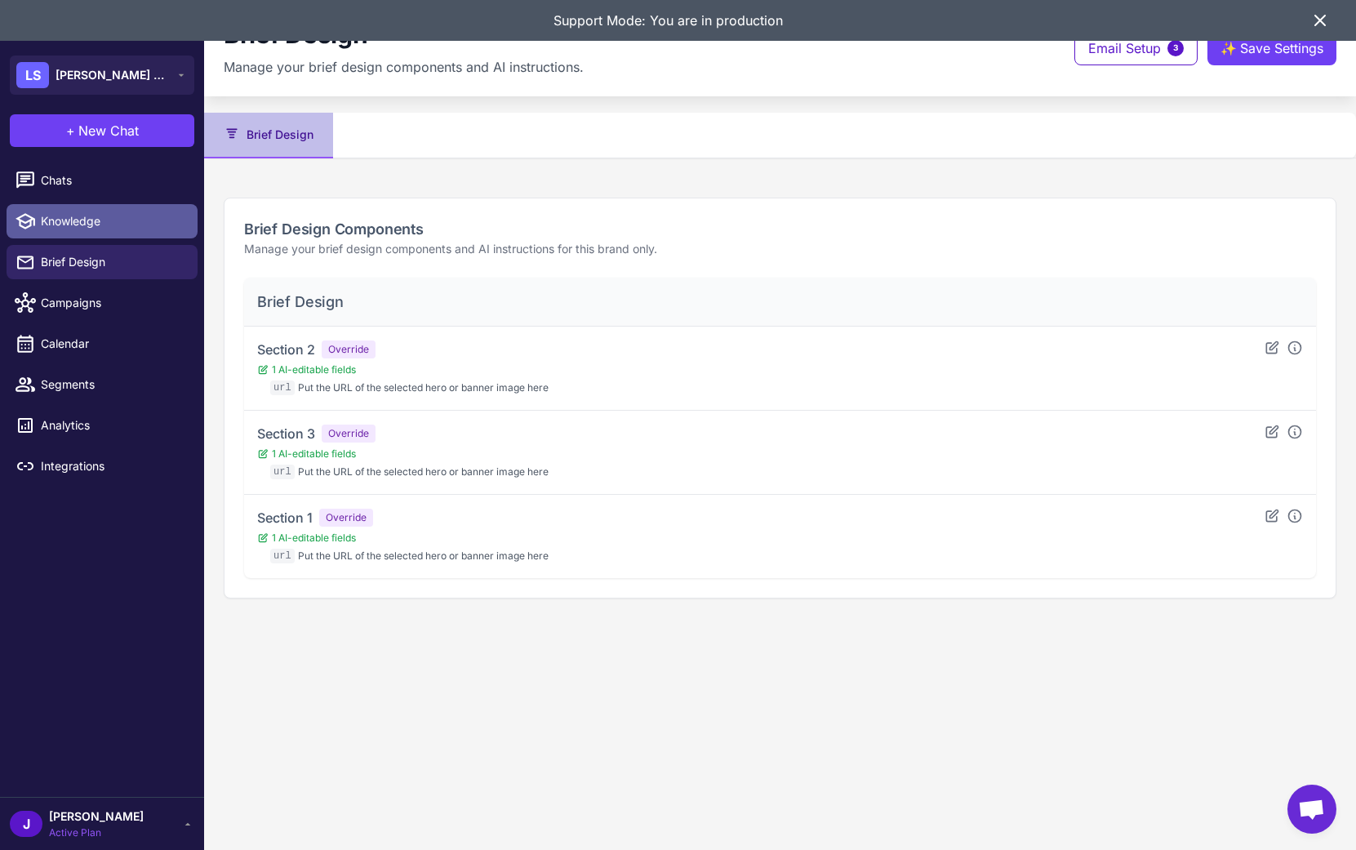
click at [80, 217] on span "Knowledge" at bounding box center [113, 221] width 144 height 18
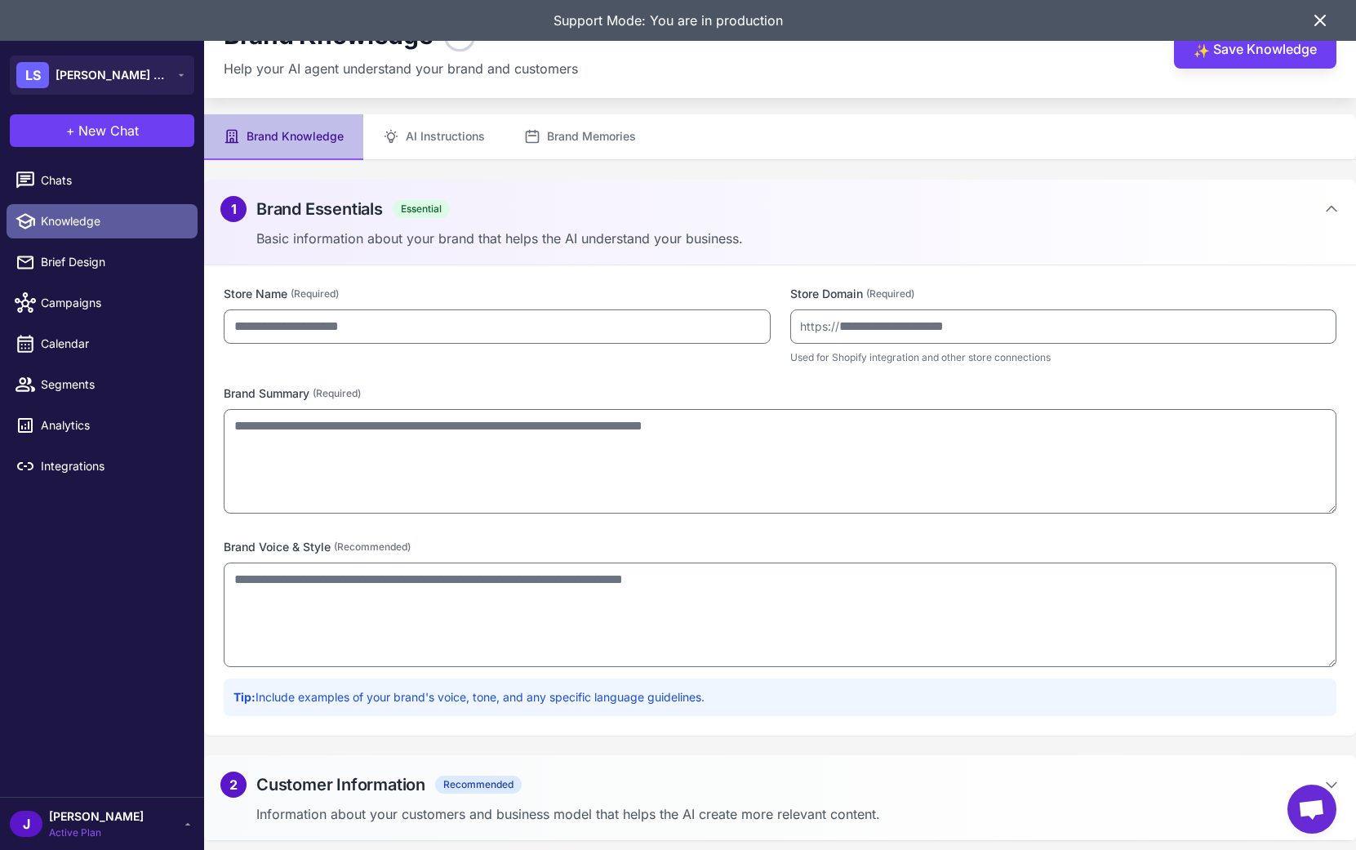
type input "**********"
type textarea "**********"
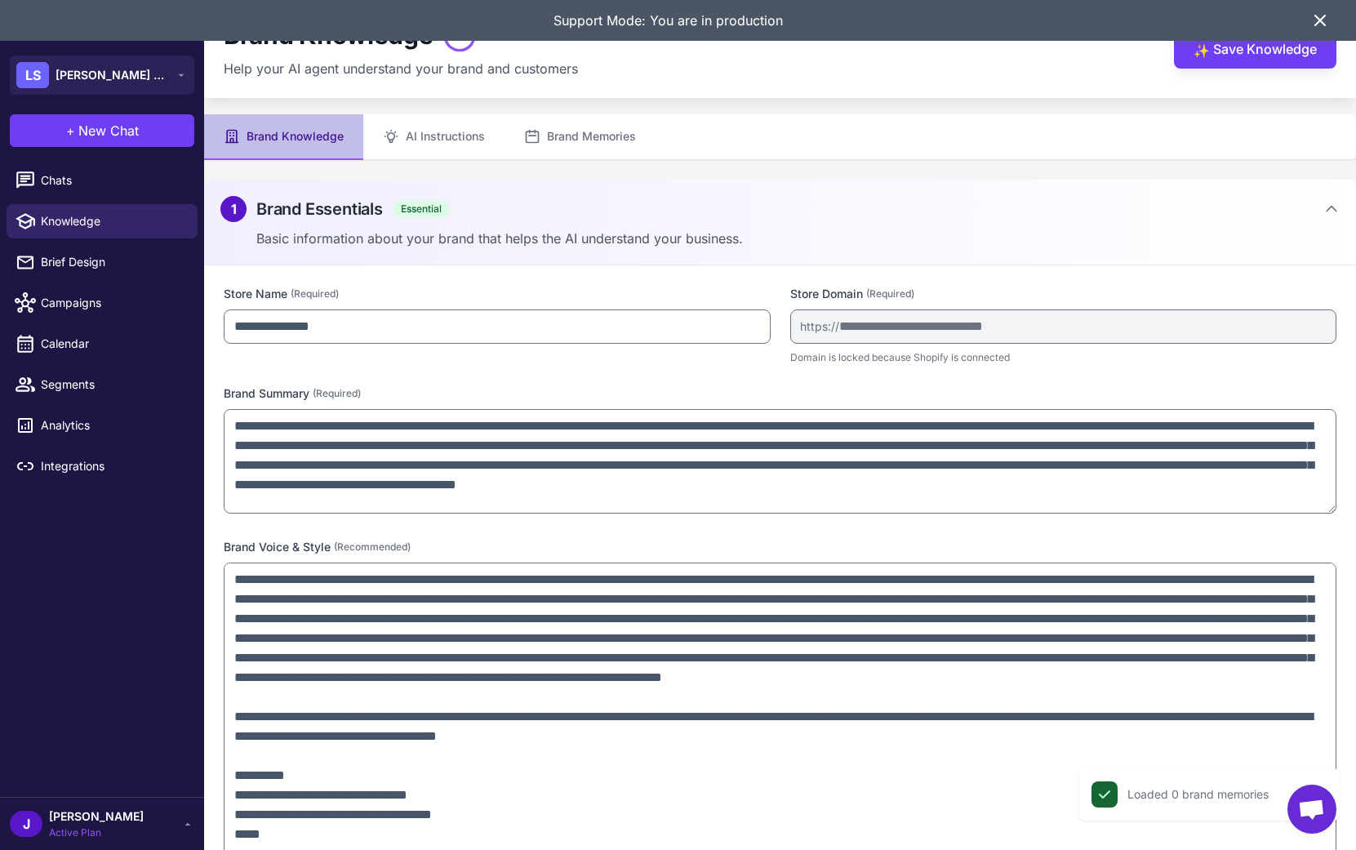
drag, startPoint x: 1332, startPoint y: 661, endPoint x: 1232, endPoint y: 804, distance: 174.2
click at [1304, 0] on html "**********" at bounding box center [678, 0] width 1356 height 0
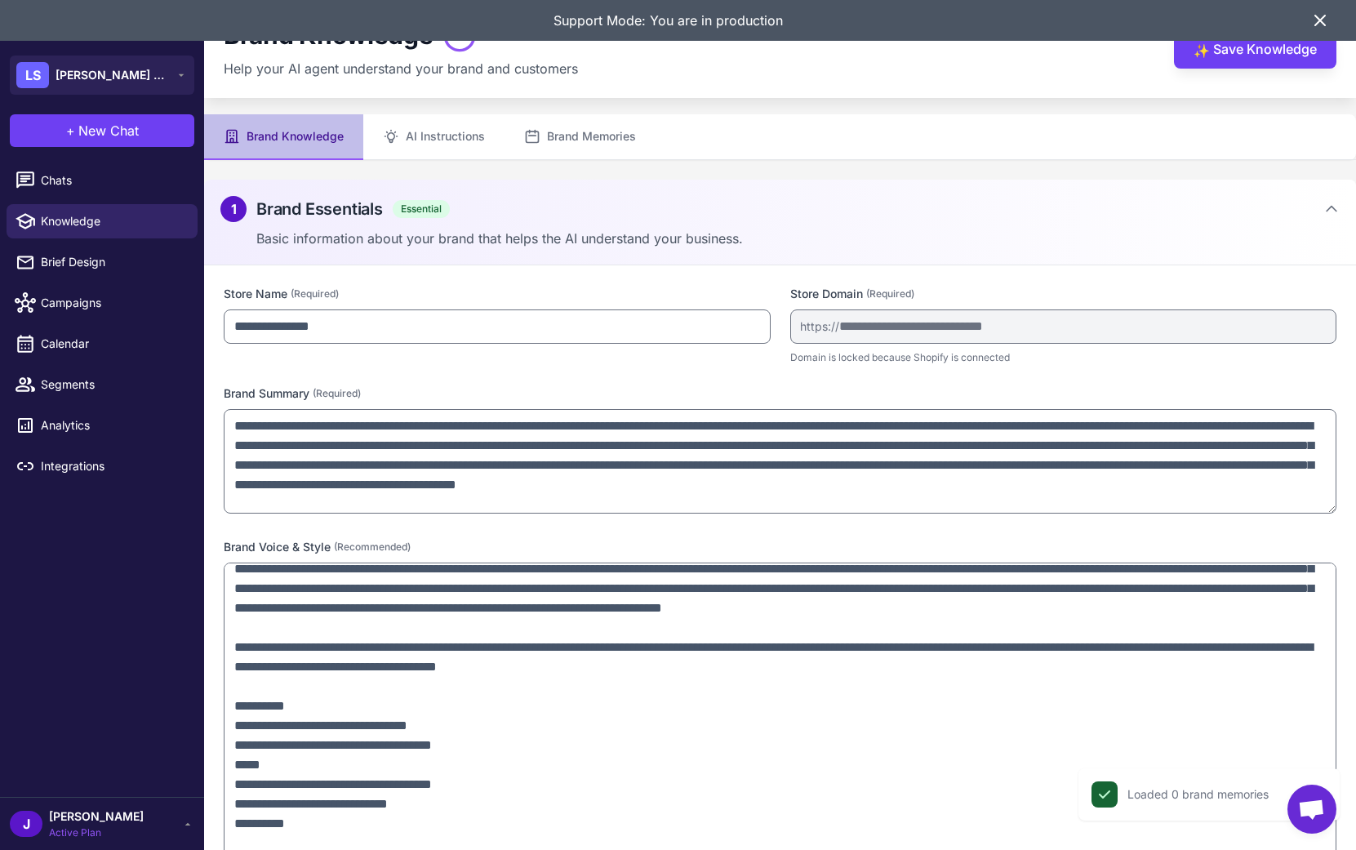
scroll to position [89, 0]
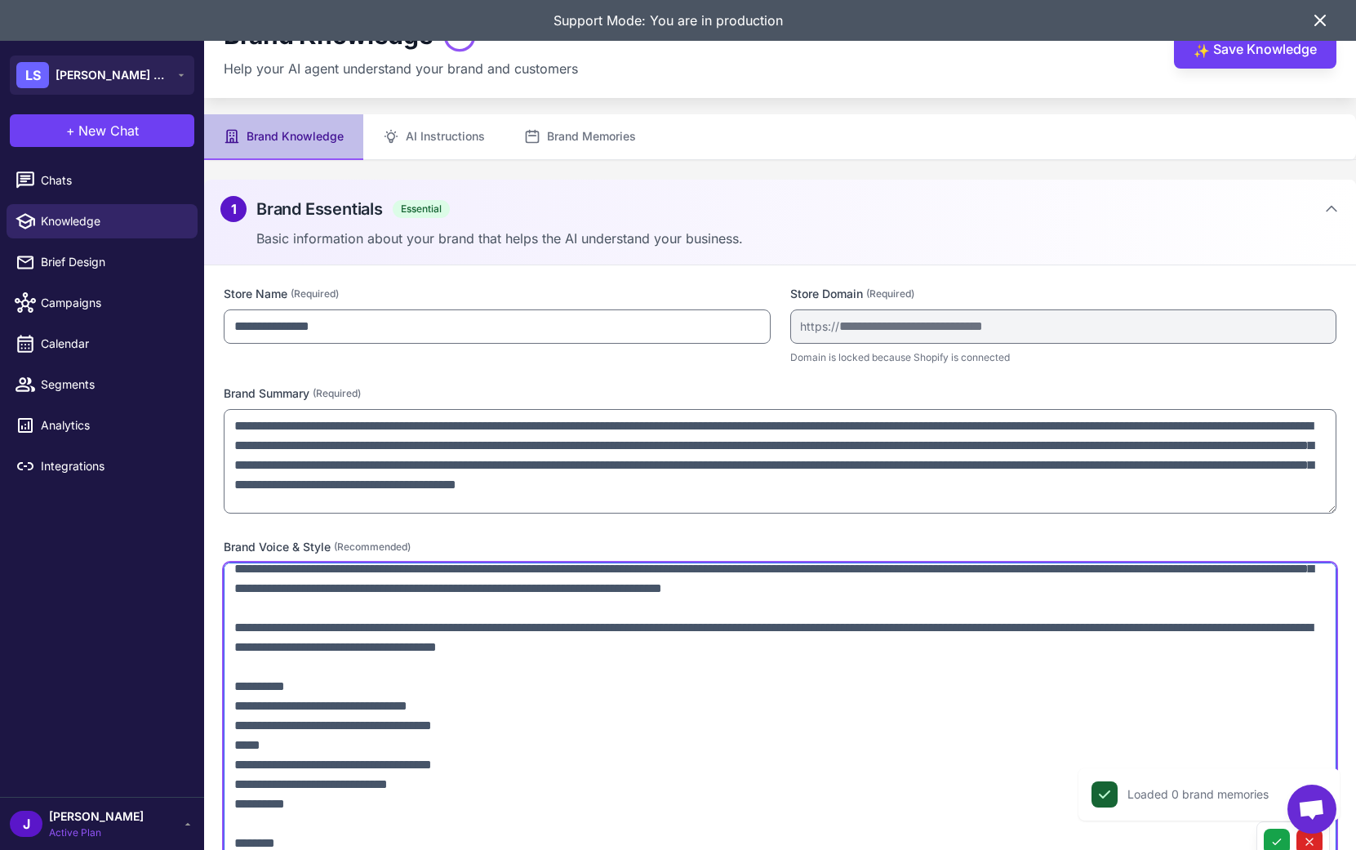
click at [1030, 611] on textarea at bounding box center [780, 713] width 1113 height 301
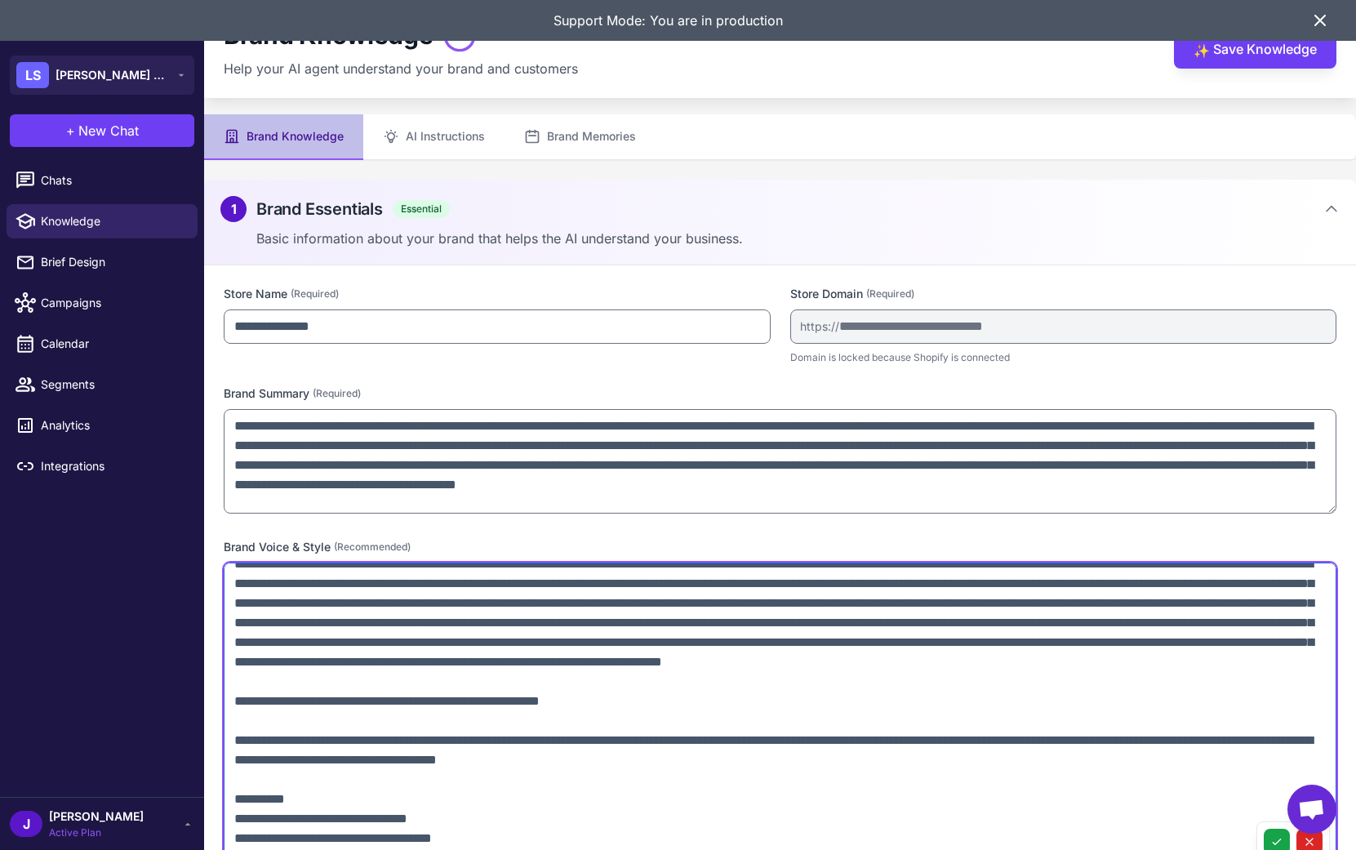
scroll to position [13, 0]
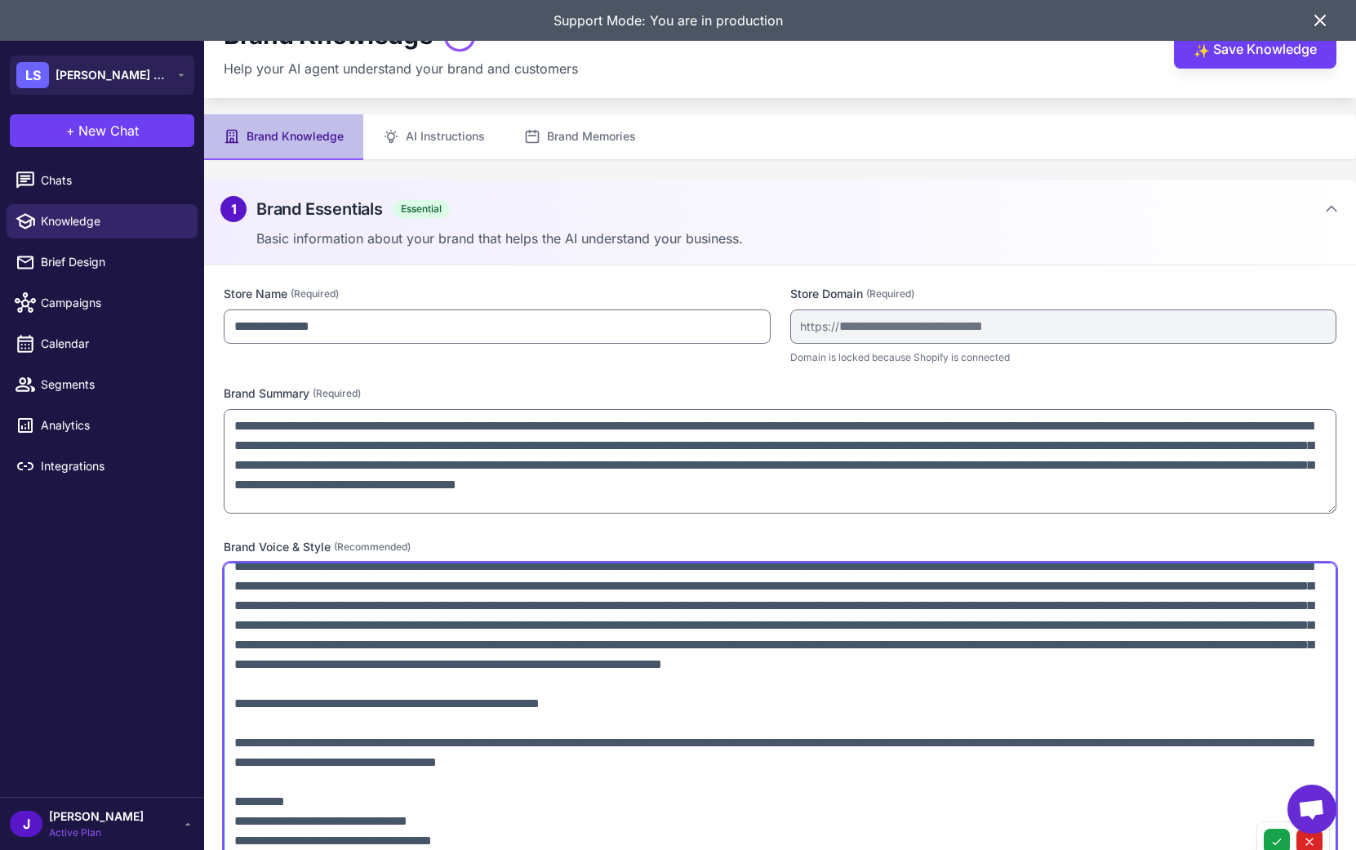
click at [757, 646] on textarea at bounding box center [780, 713] width 1113 height 301
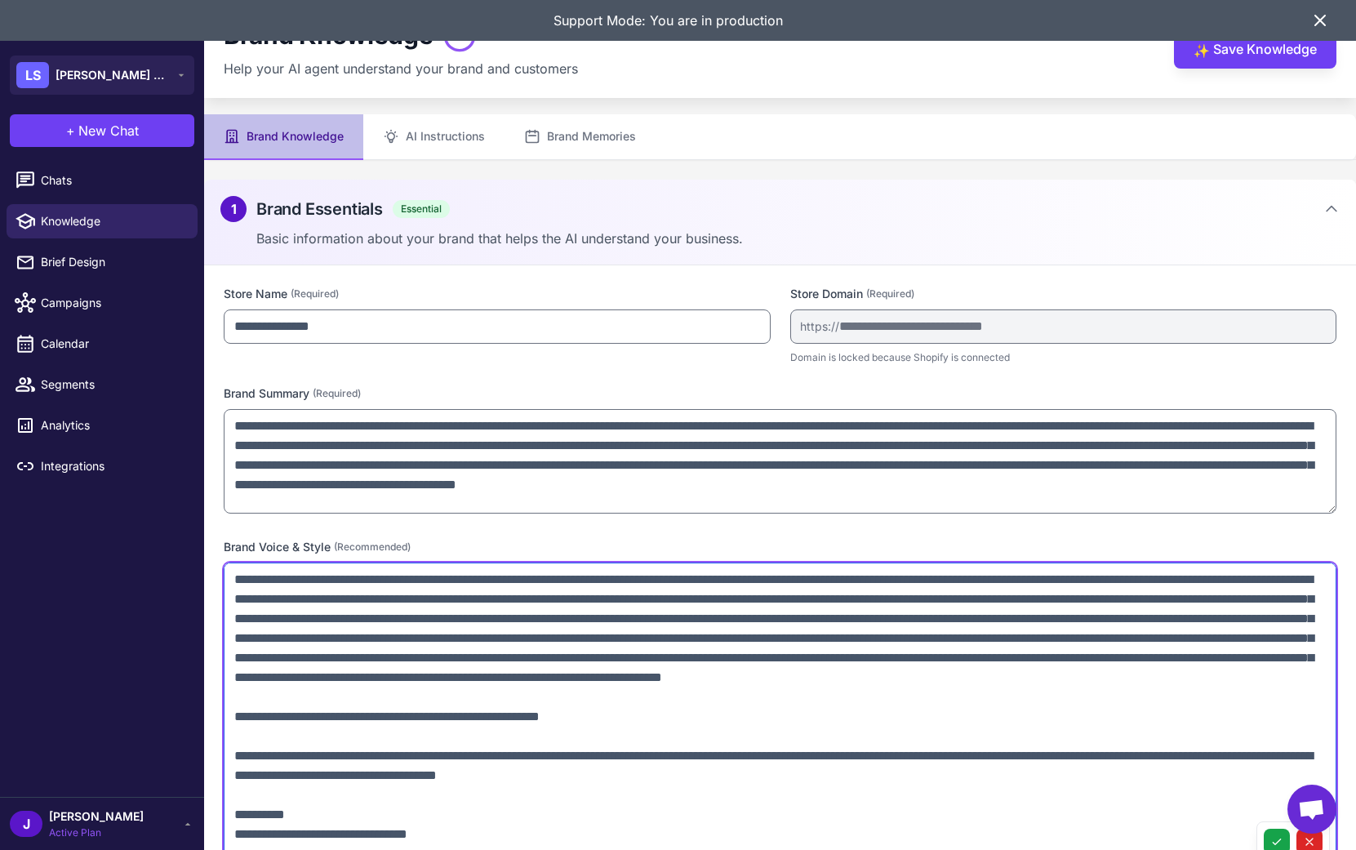
click at [296, 601] on textarea at bounding box center [780, 713] width 1113 height 301
click at [394, 598] on textarea at bounding box center [780, 713] width 1113 height 301
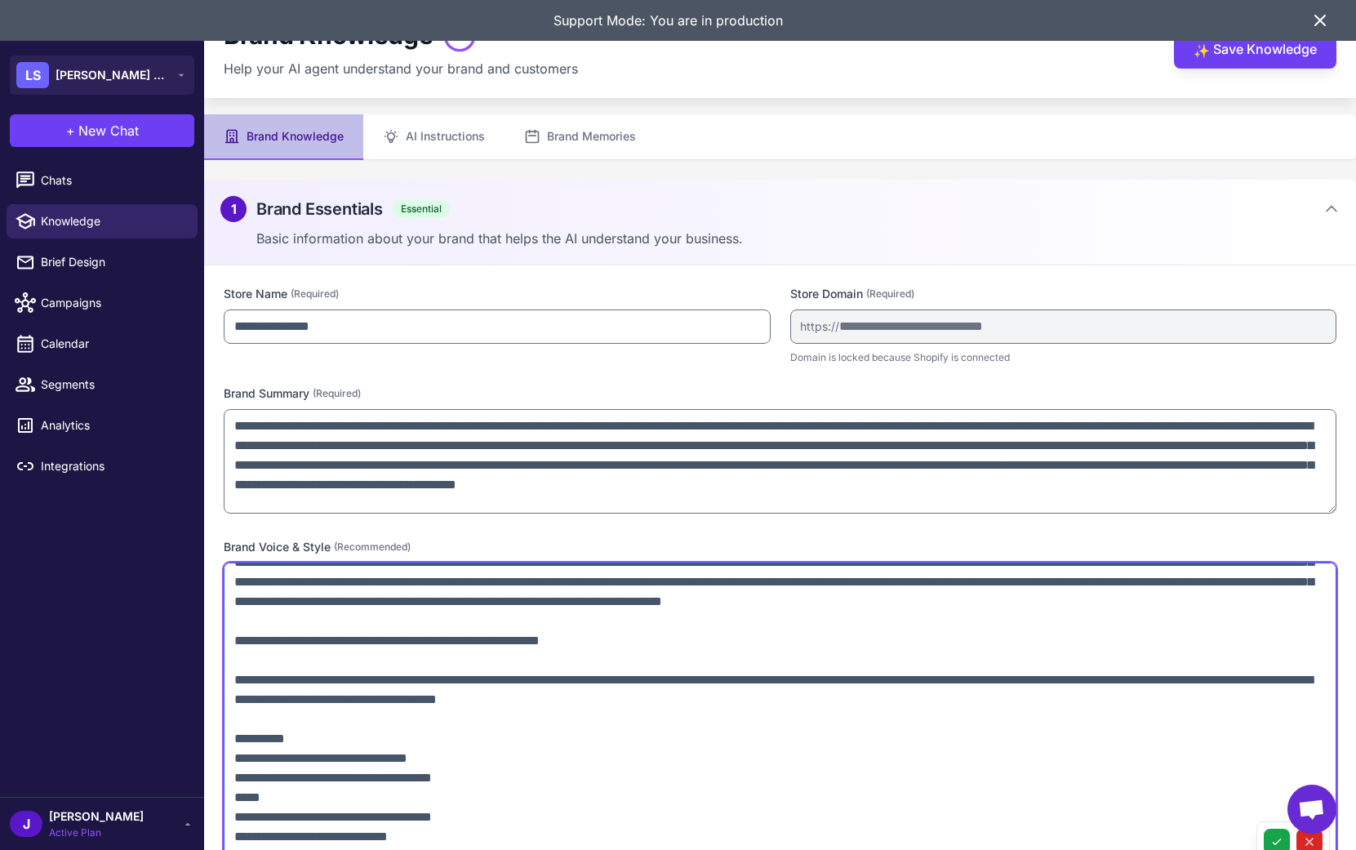
scroll to position [70, 0]
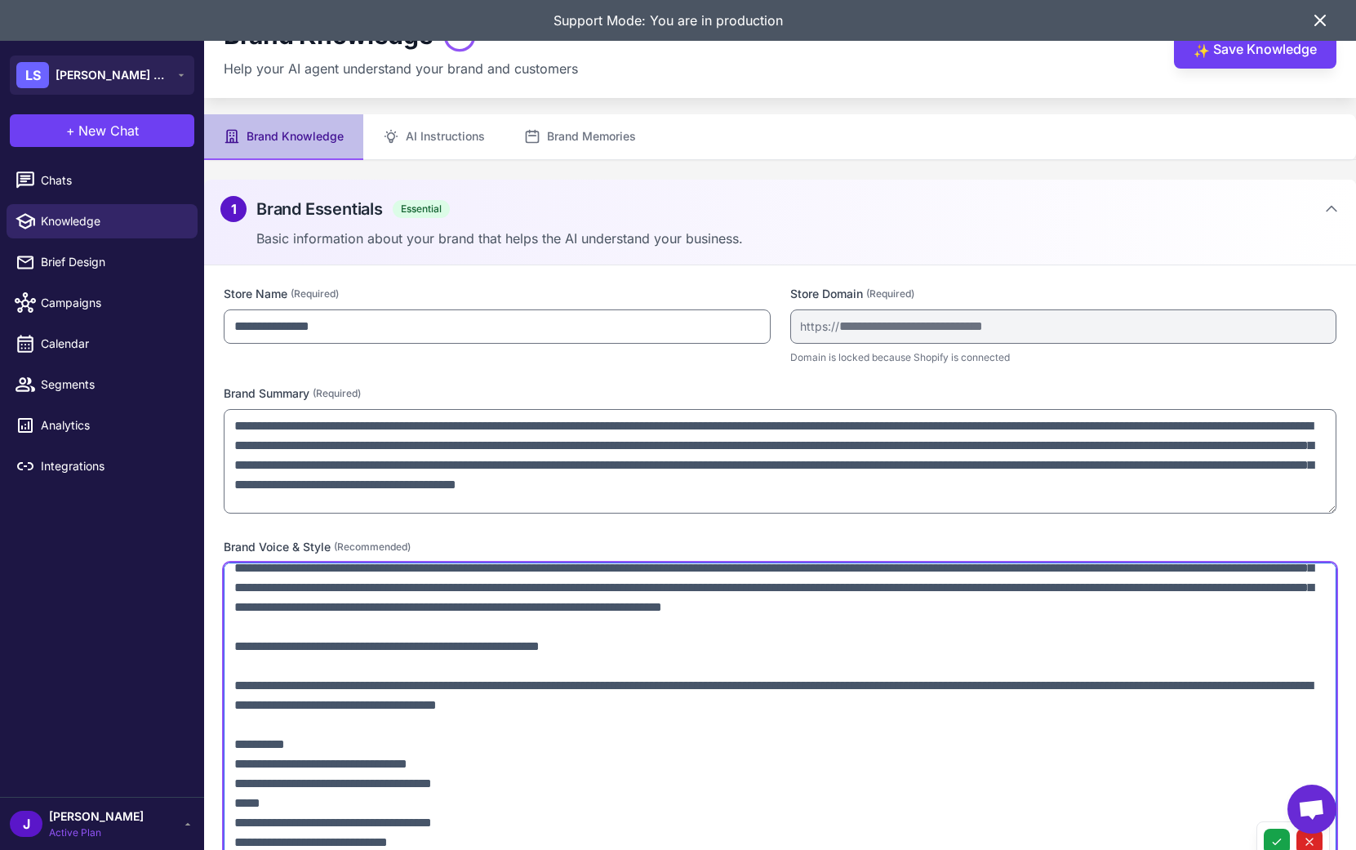
click at [468, 632] on textarea at bounding box center [780, 713] width 1113 height 301
click at [514, 627] on textarea at bounding box center [780, 713] width 1113 height 301
click at [530, 626] on textarea at bounding box center [780, 713] width 1113 height 301
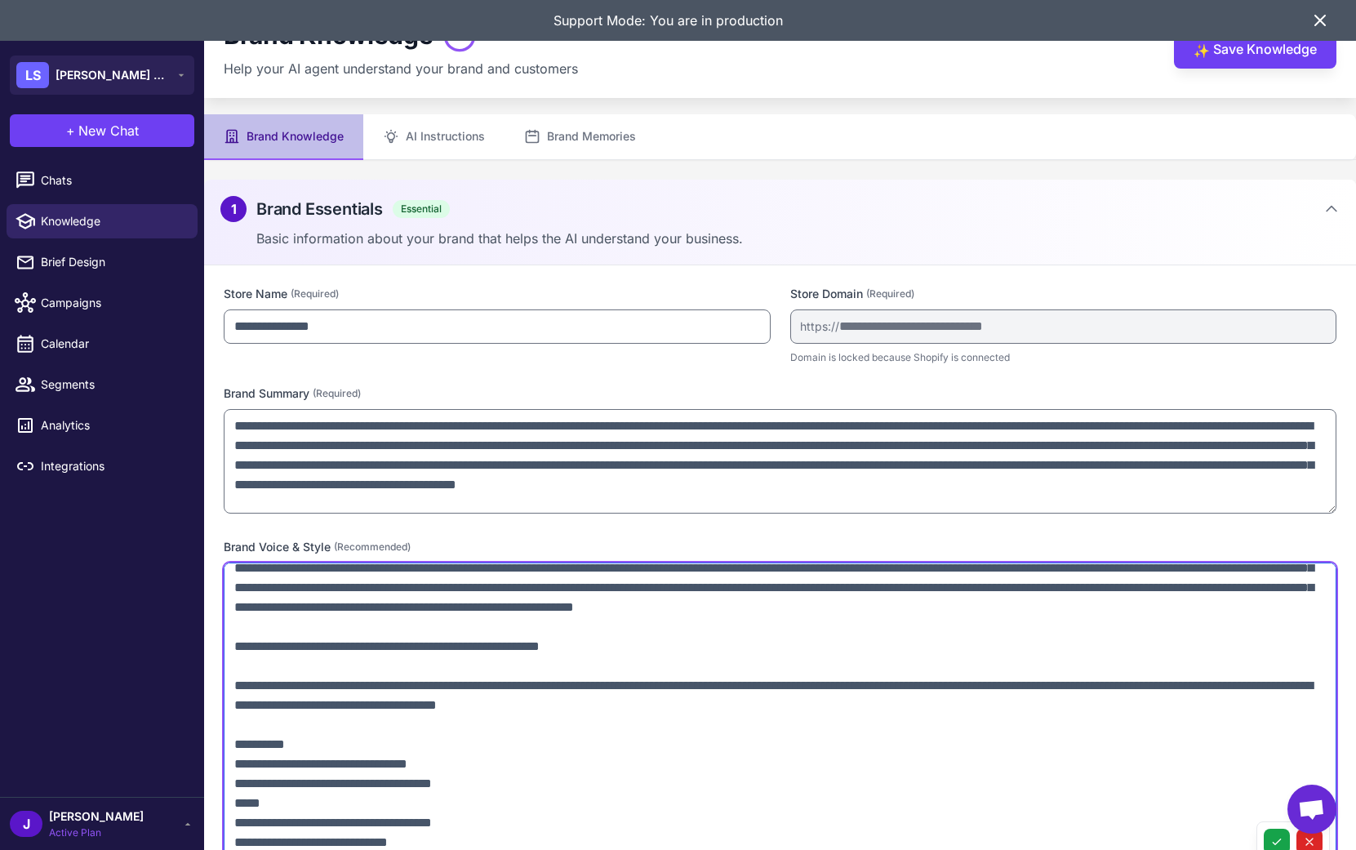
click at [605, 670] on textarea at bounding box center [780, 713] width 1113 height 301
click at [684, 669] on textarea at bounding box center [780, 713] width 1113 height 301
click at [635, 664] on textarea at bounding box center [780, 713] width 1113 height 301
click at [629, 671] on textarea at bounding box center [780, 713] width 1113 height 301
drag, startPoint x: 630, startPoint y: 670, endPoint x: 217, endPoint y: 660, distance: 413.3
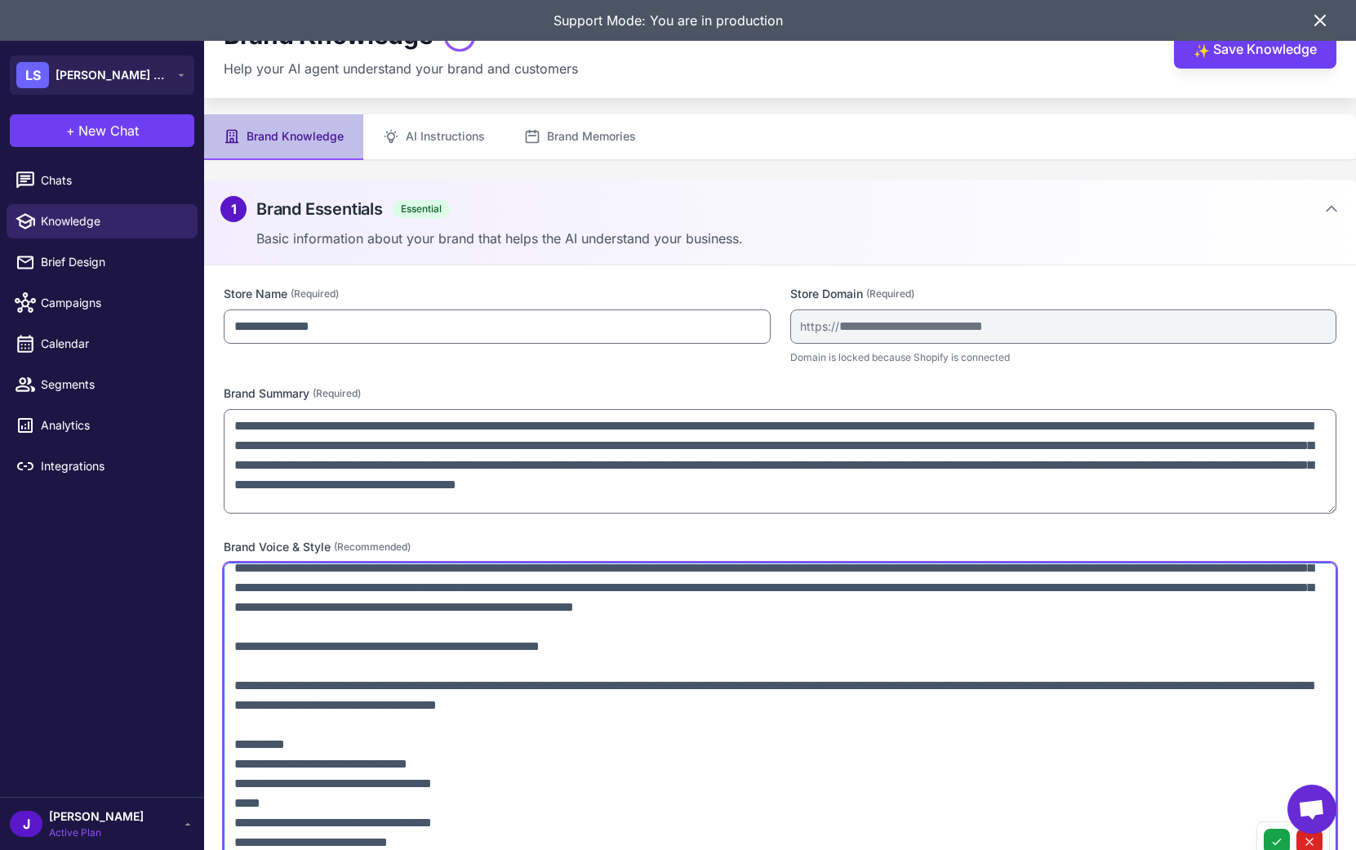
click at [218, 660] on div "**********" at bounding box center [780, 598] width 1152 height 667
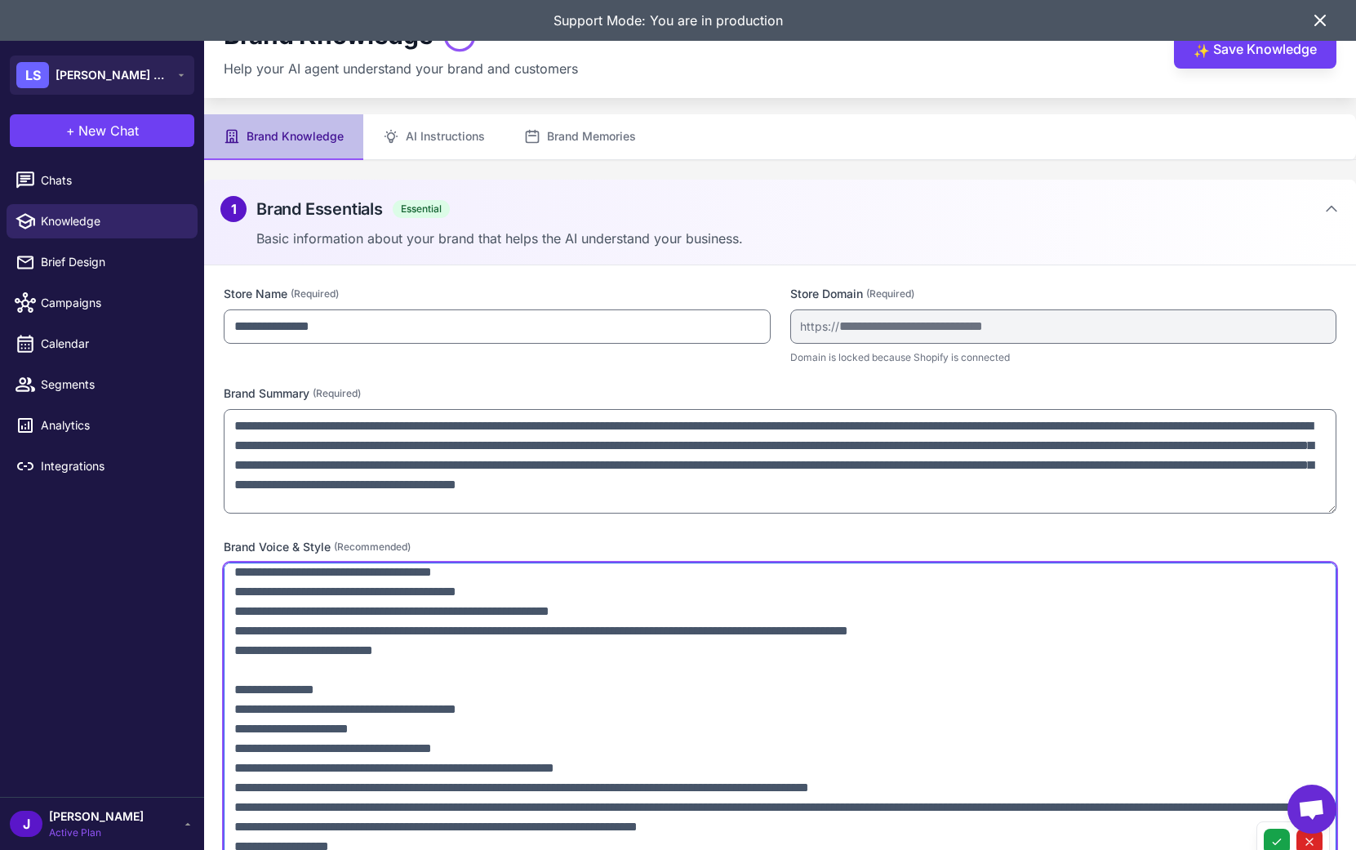
scroll to position [188, 0]
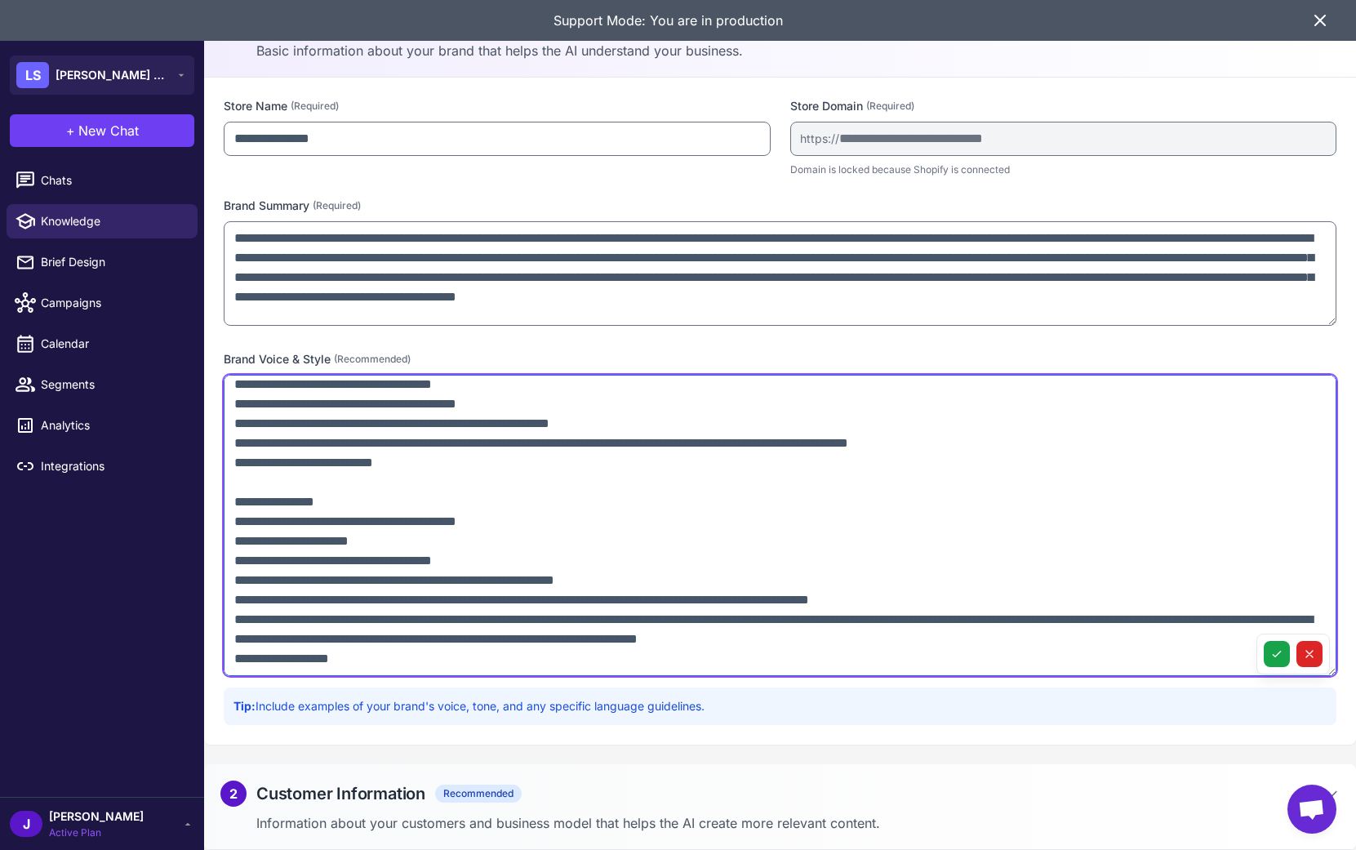
click at [264, 655] on textarea at bounding box center [780, 525] width 1113 height 301
paste textarea "**********"
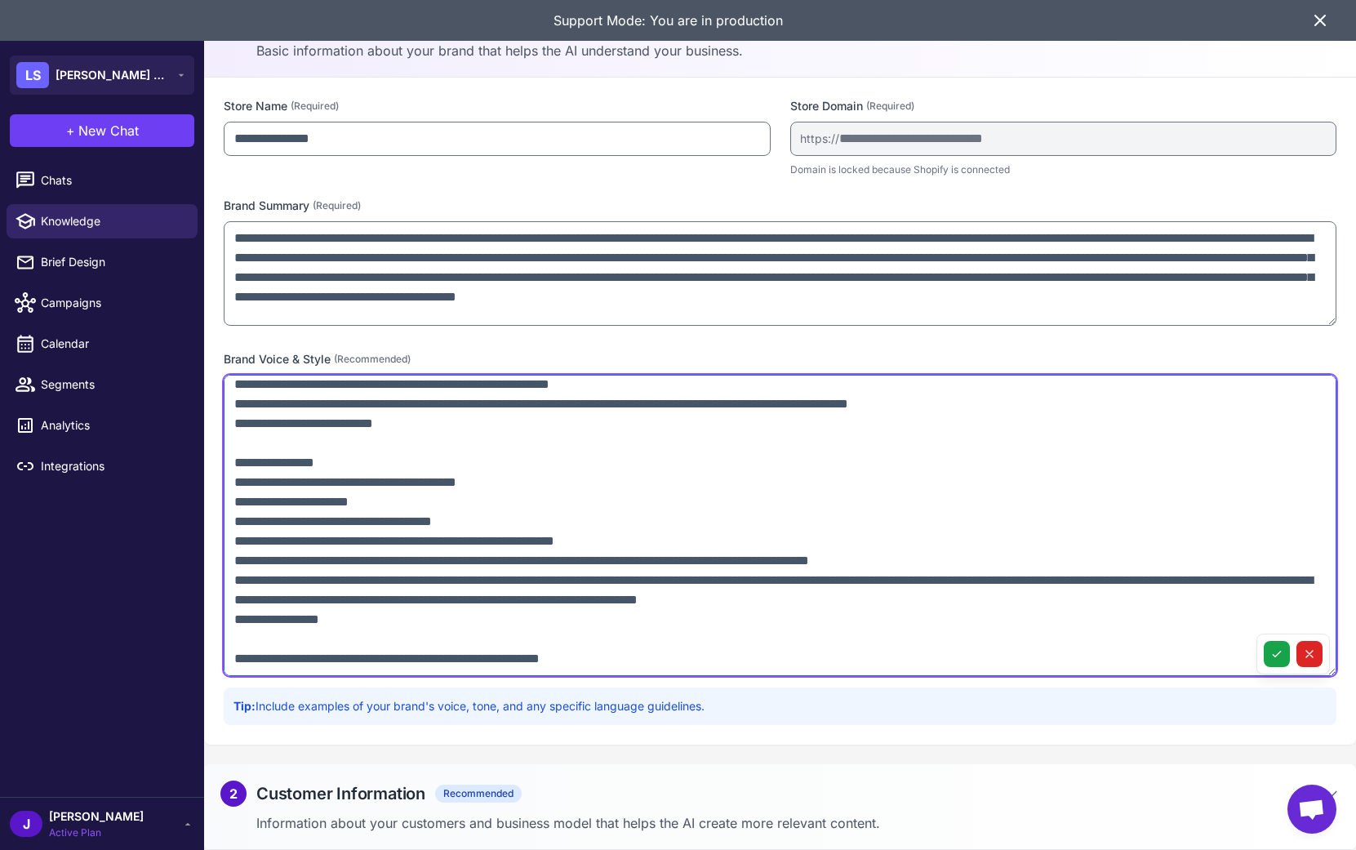
click at [232, 654] on textarea at bounding box center [780, 525] width 1113 height 301
click at [871, 661] on textarea at bounding box center [780, 525] width 1113 height 301
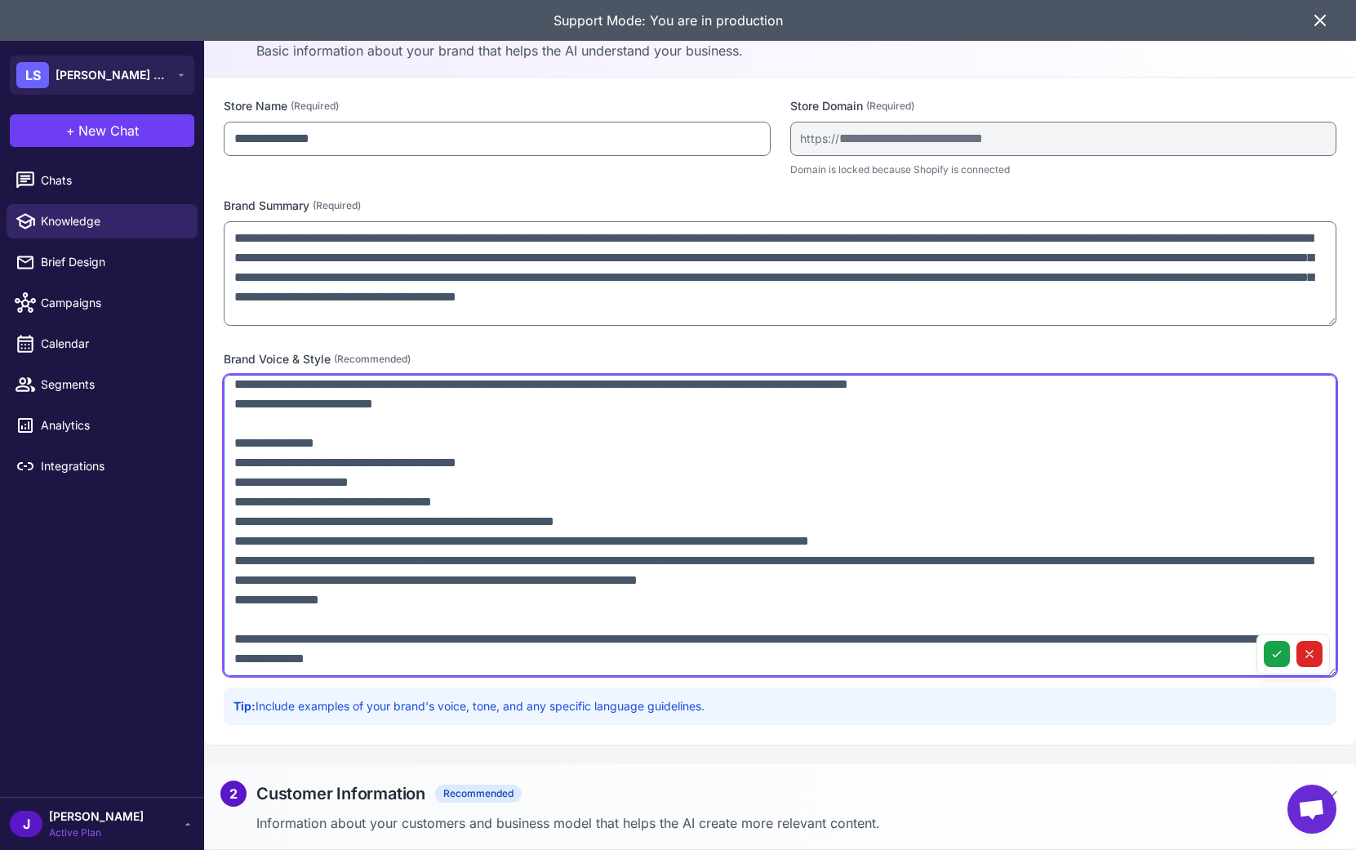
scroll to position [1124, 0]
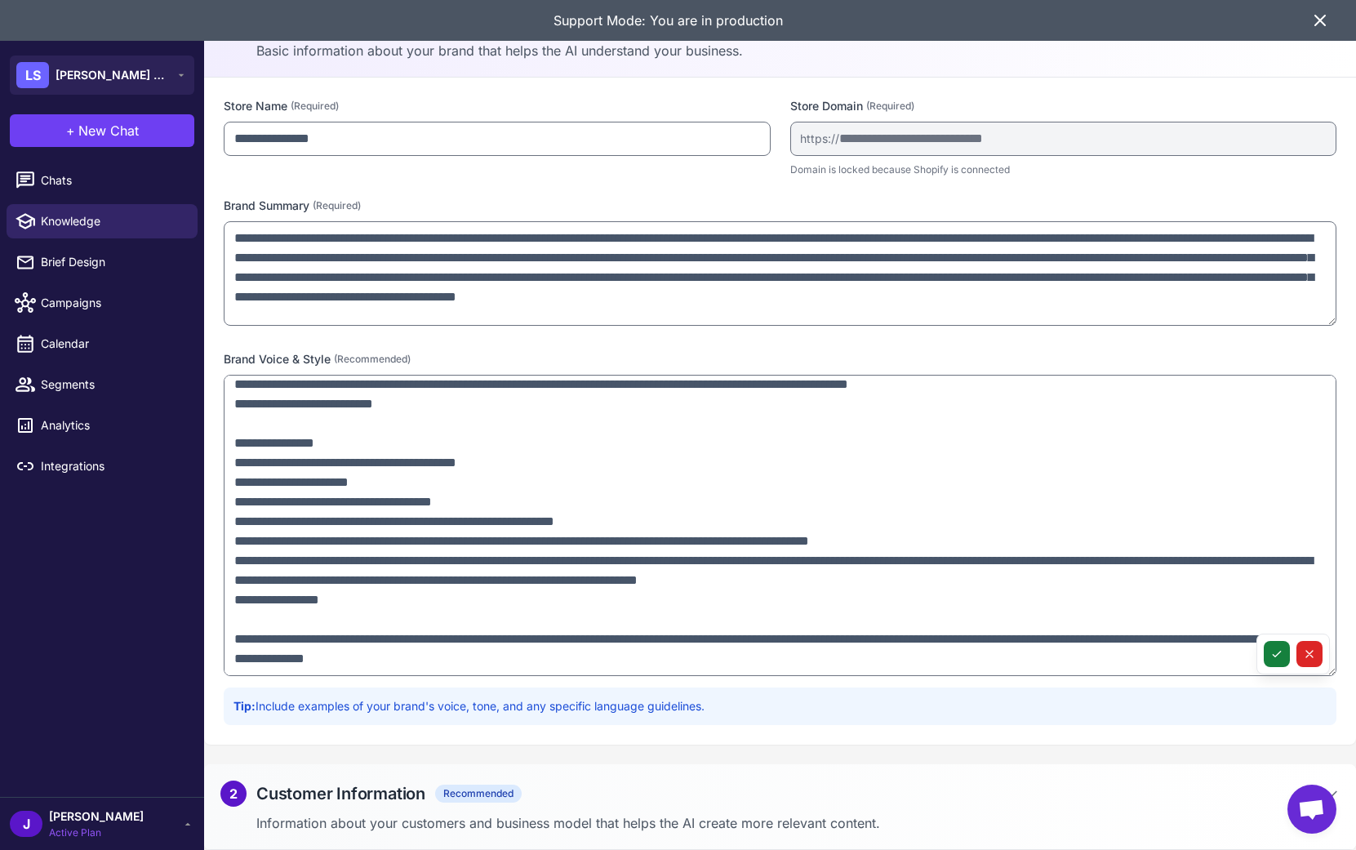
click at [1278, 657] on icon at bounding box center [1277, 654] width 13 height 13
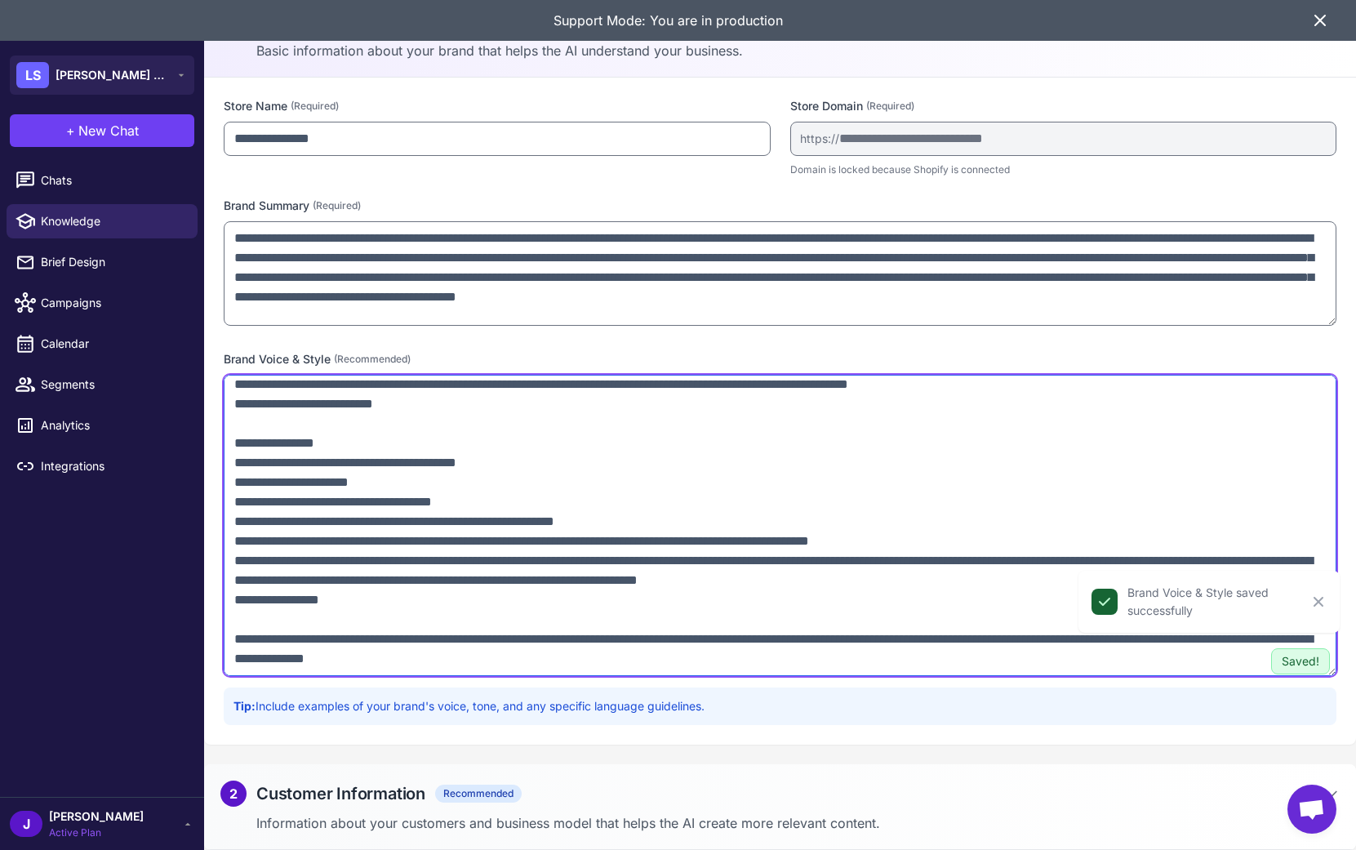
click at [575, 657] on textarea at bounding box center [780, 525] width 1113 height 301
click at [790, 653] on textarea at bounding box center [780, 525] width 1113 height 301
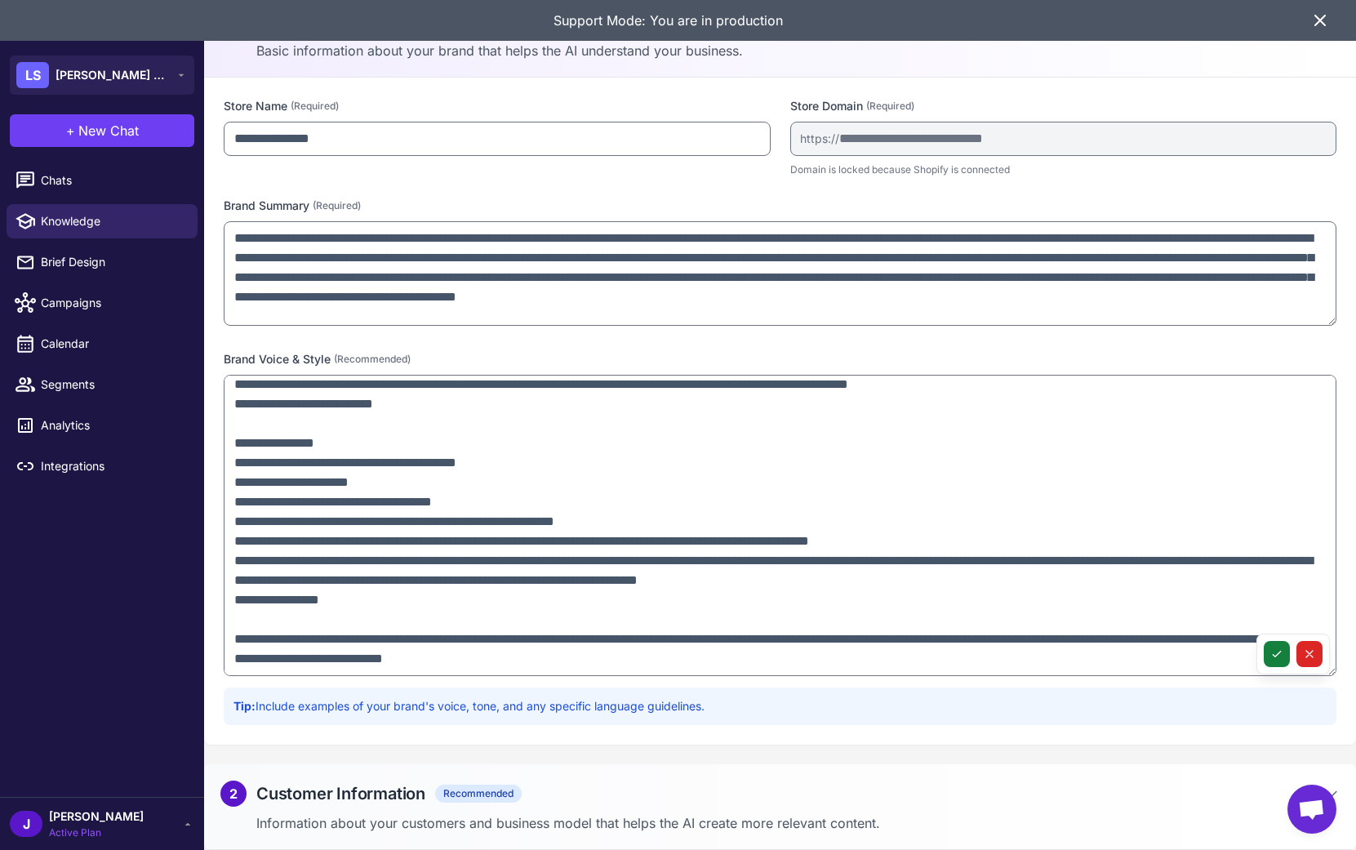
click at [1268, 654] on button at bounding box center [1277, 654] width 26 height 26
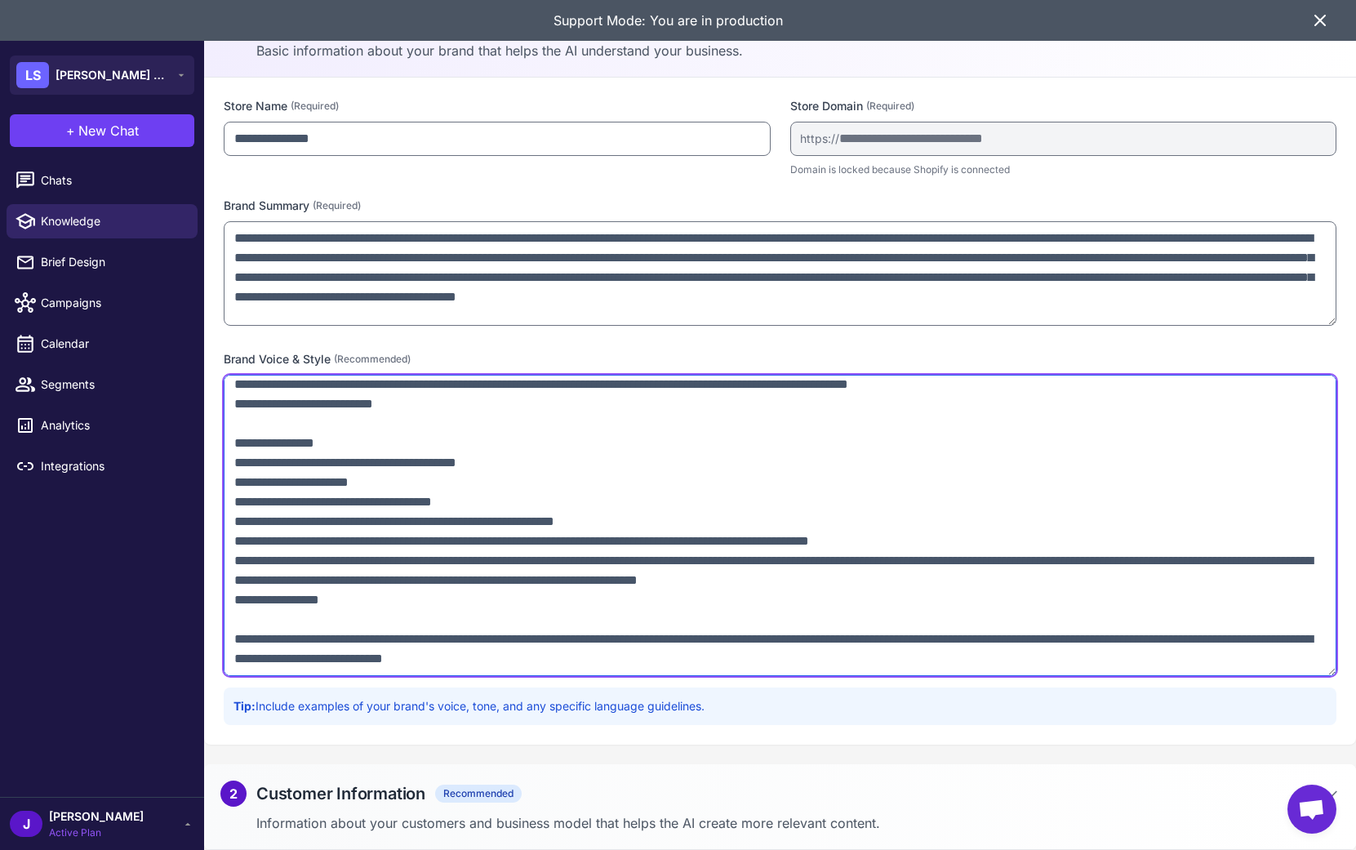
click at [744, 663] on textarea at bounding box center [780, 525] width 1113 height 301
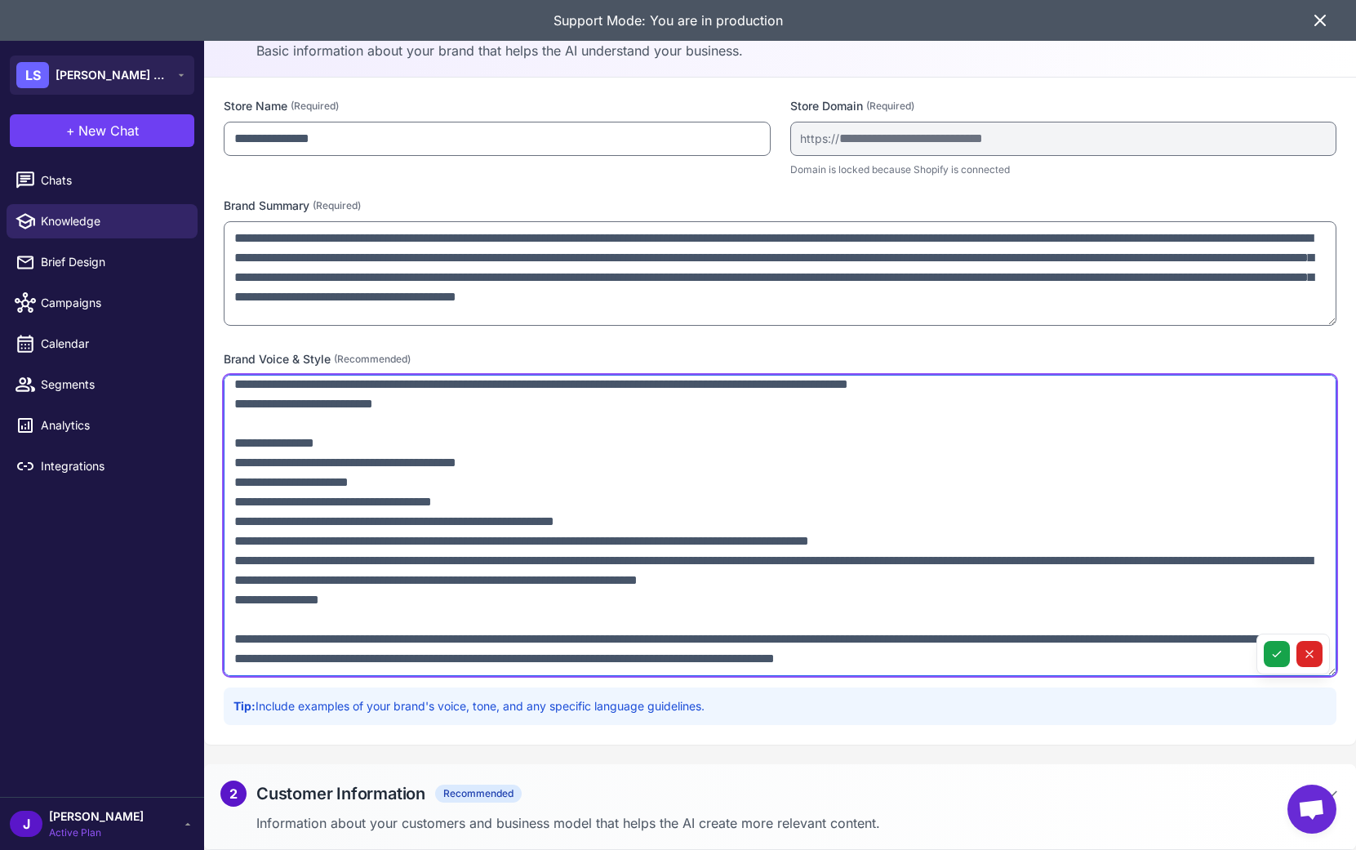
click at [930, 661] on textarea at bounding box center [780, 525] width 1113 height 301
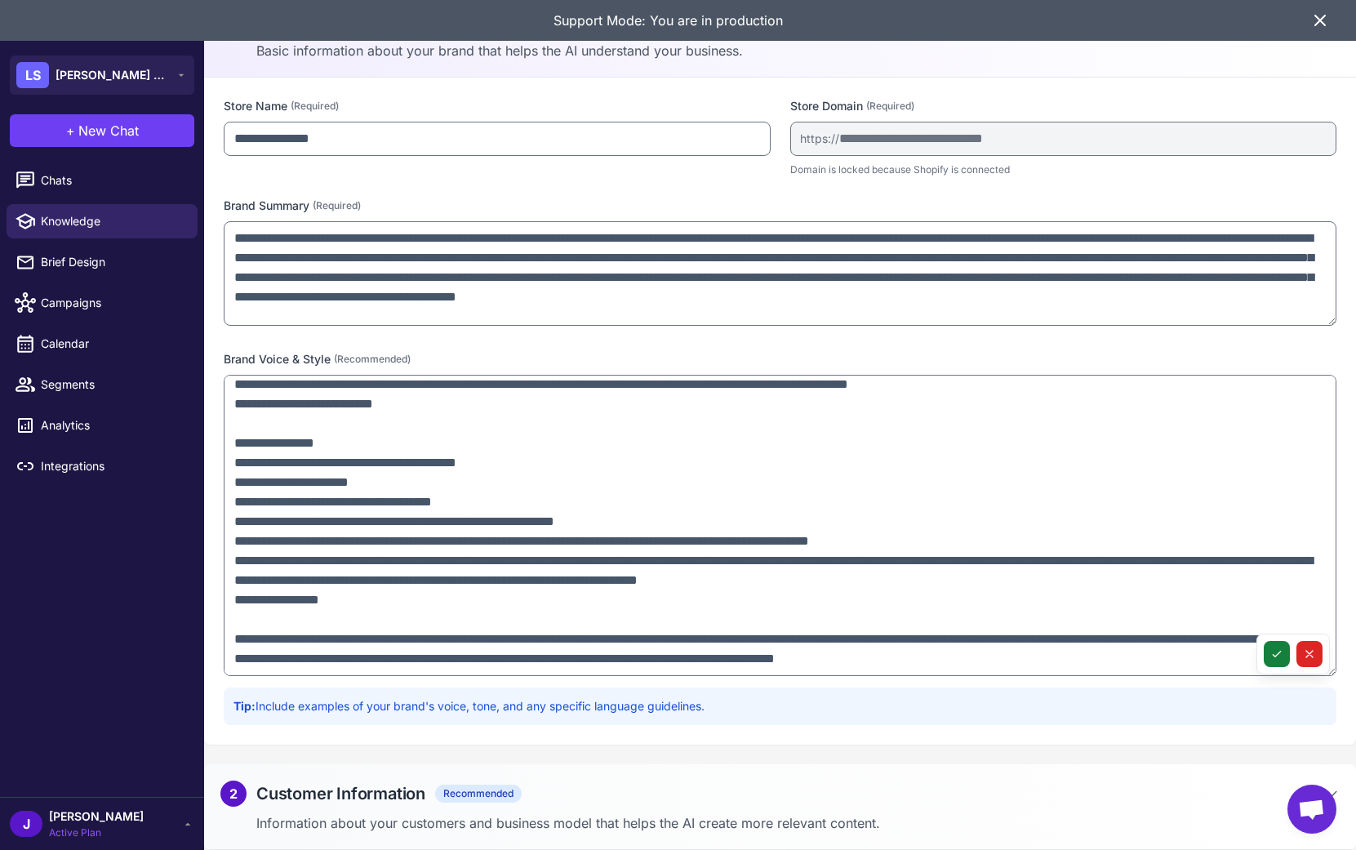
click at [1271, 652] on icon at bounding box center [1277, 654] width 13 height 13
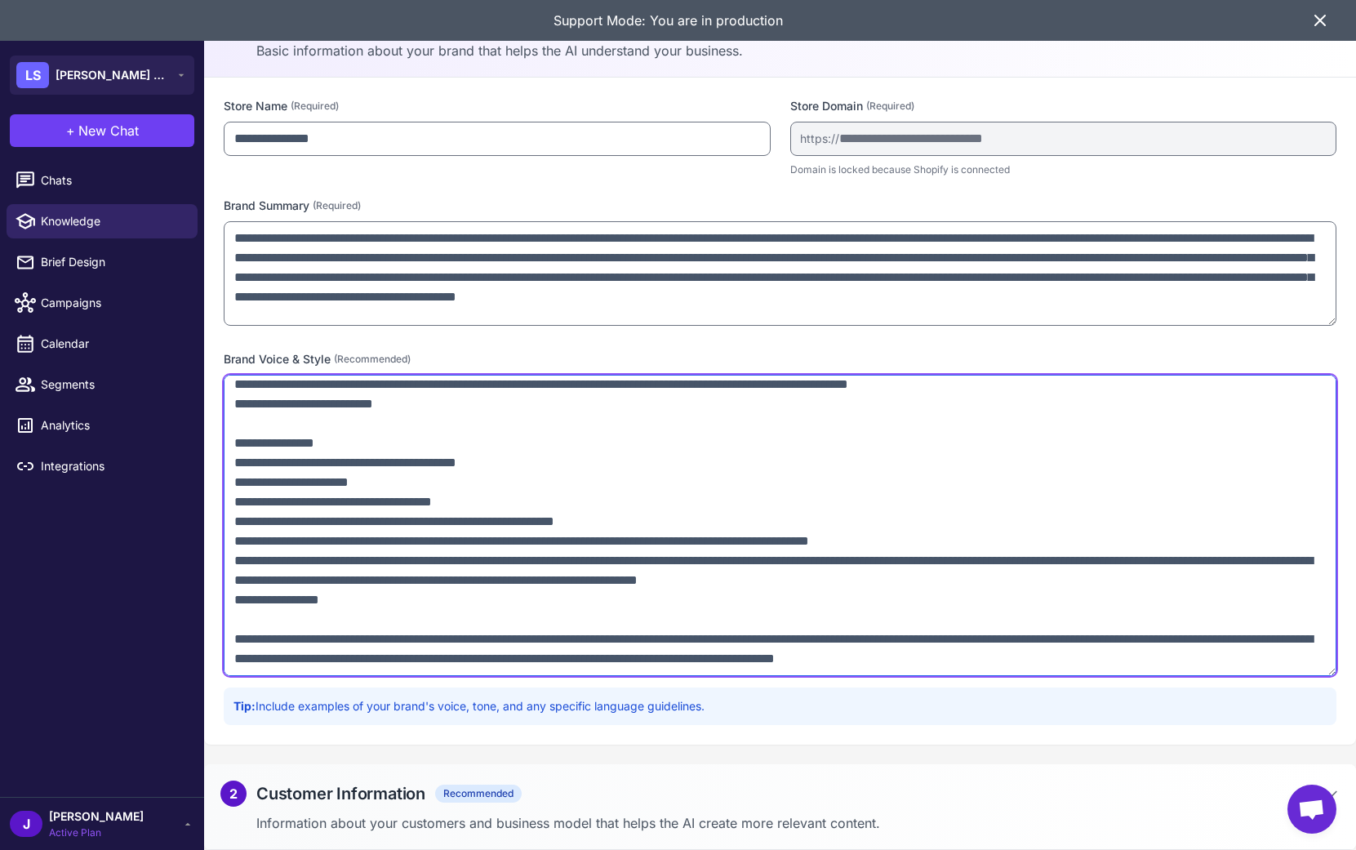
click at [1224, 658] on textarea at bounding box center [780, 525] width 1113 height 301
drag, startPoint x: 832, startPoint y: 640, endPoint x: 945, endPoint y: 701, distance: 127.9
click at [844, 648] on textarea at bounding box center [780, 525] width 1113 height 301
click at [1007, 621] on textarea at bounding box center [780, 525] width 1113 height 301
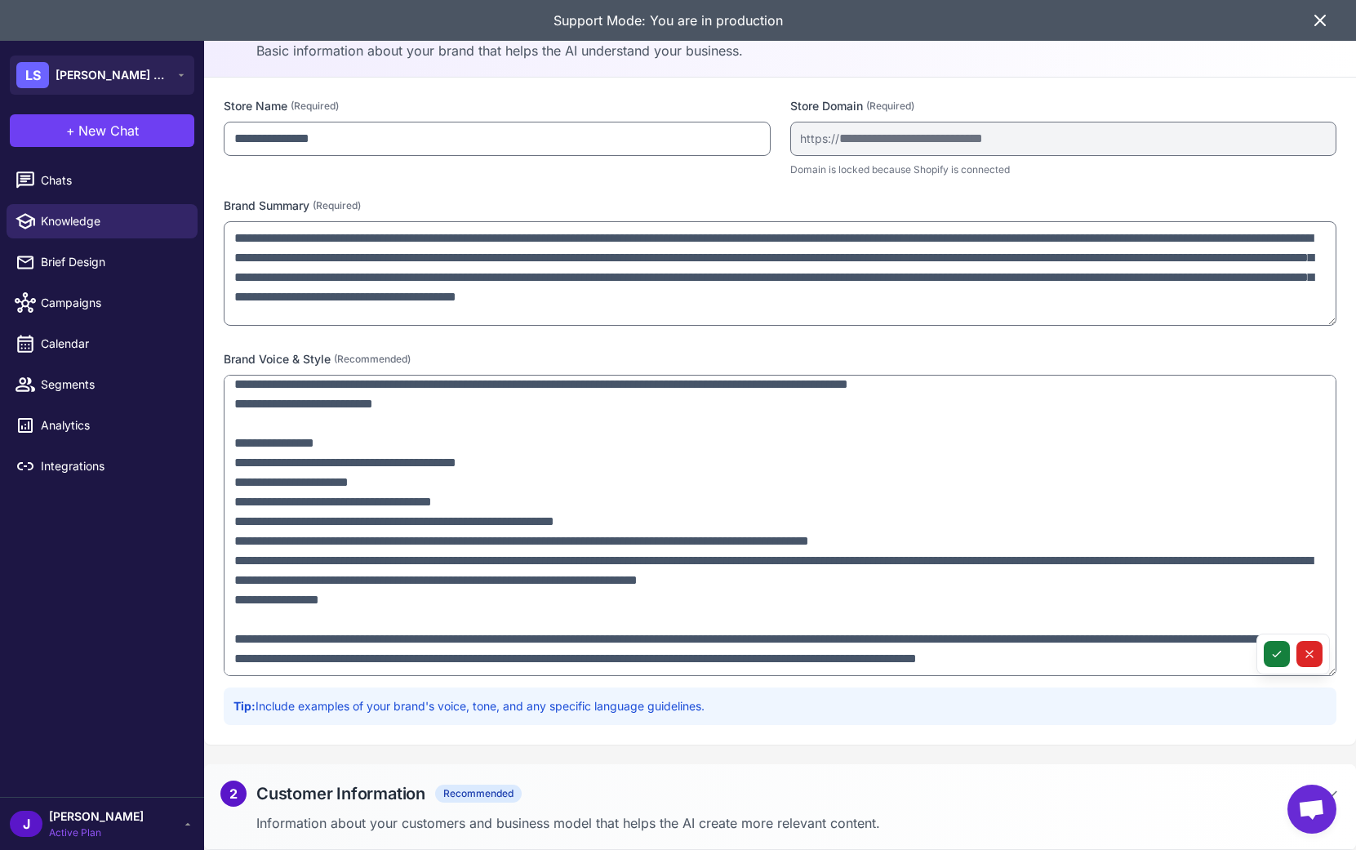
click at [1278, 657] on icon at bounding box center [1277, 654] width 13 height 13
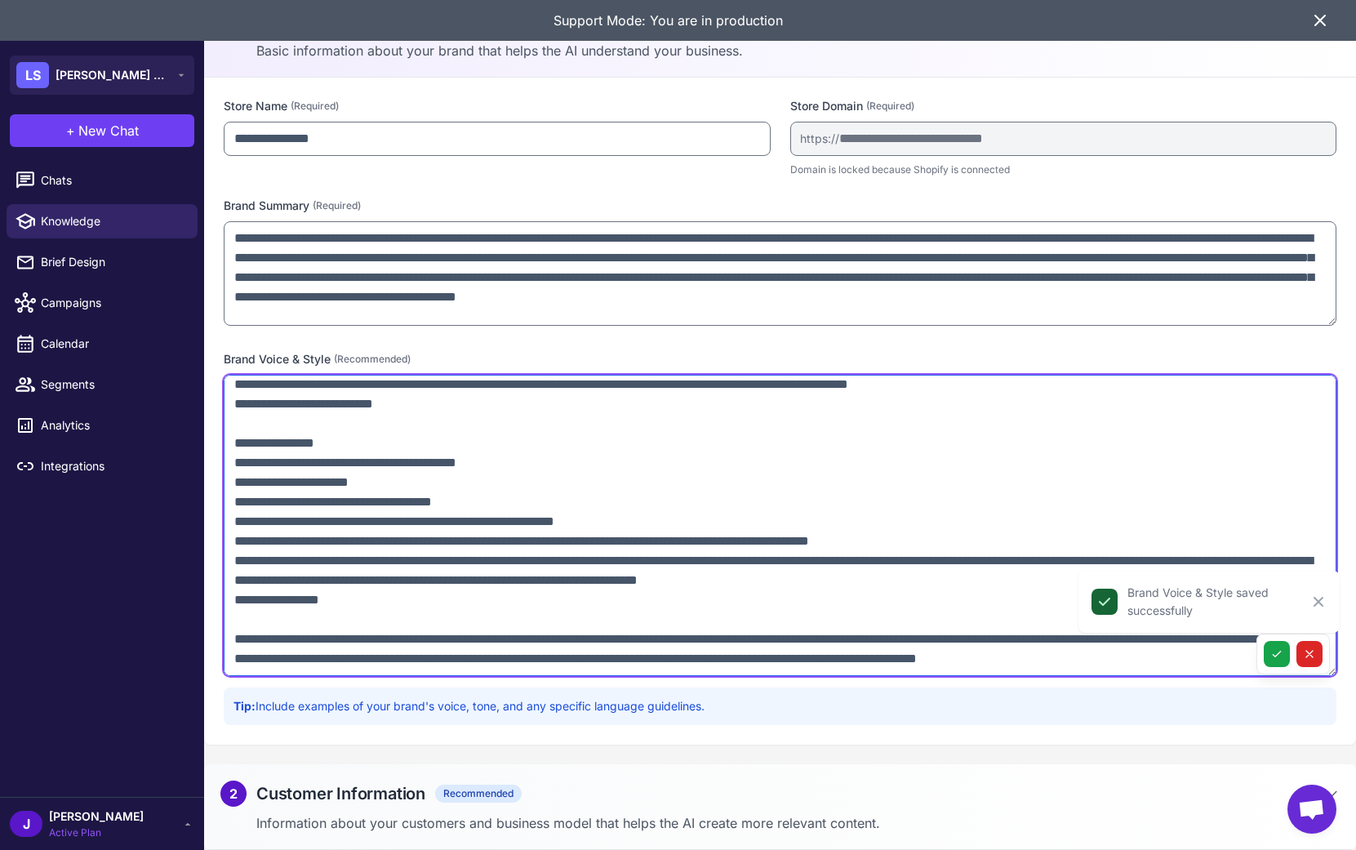
click at [1014, 644] on textarea at bounding box center [780, 525] width 1113 height 301
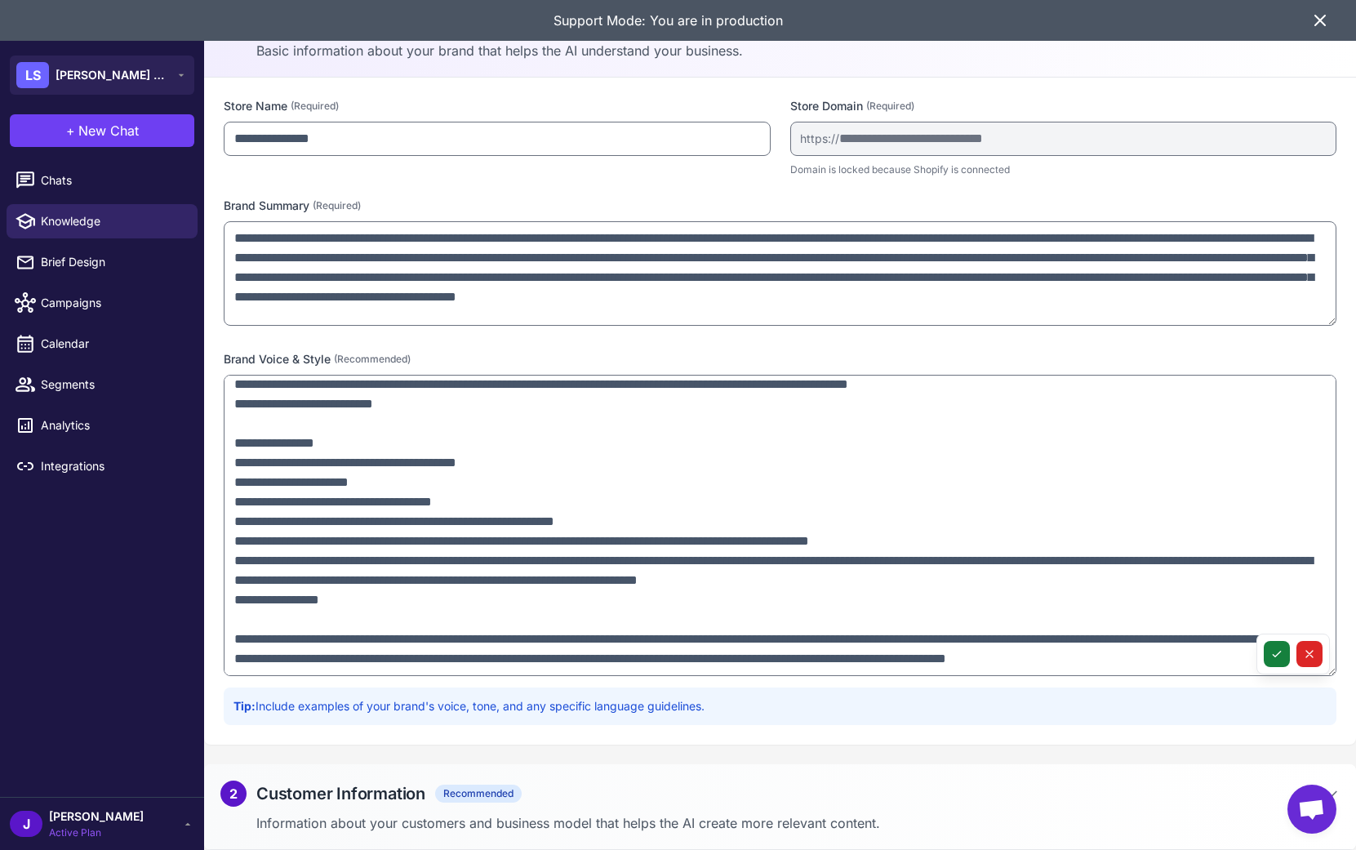
click at [1277, 650] on icon at bounding box center [1277, 654] width 13 height 13
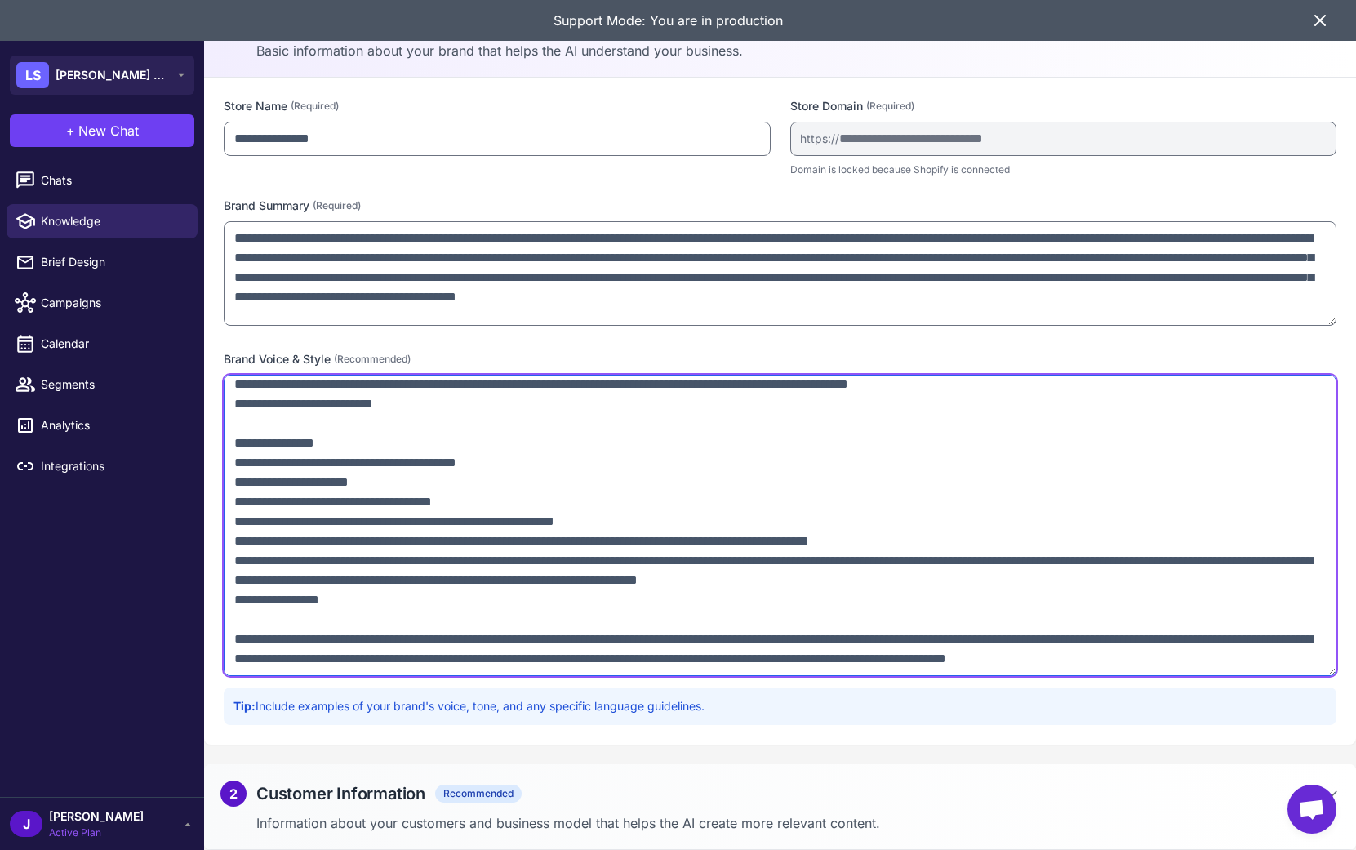
click at [336, 595] on textarea at bounding box center [780, 525] width 1113 height 301
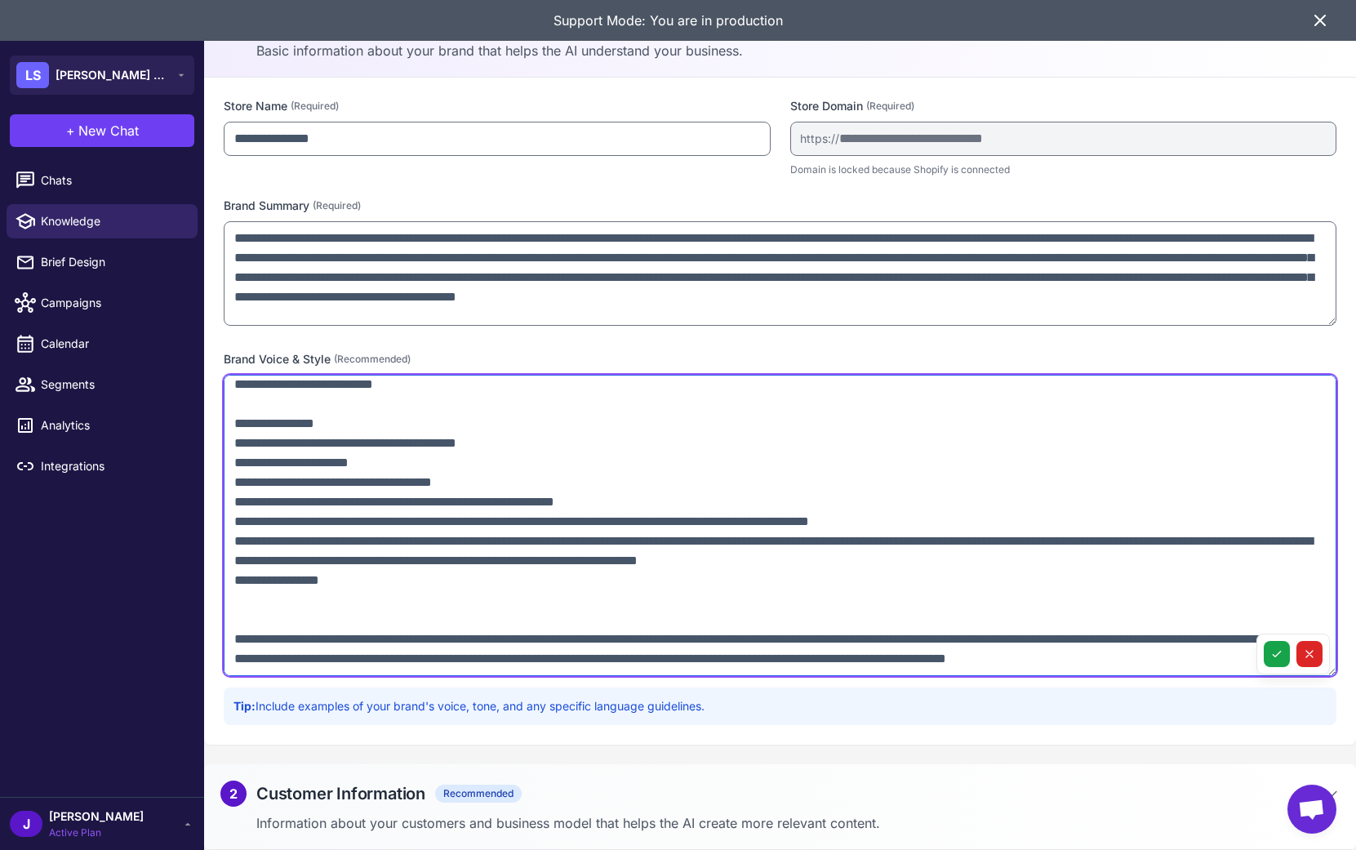
type textarea "**********"
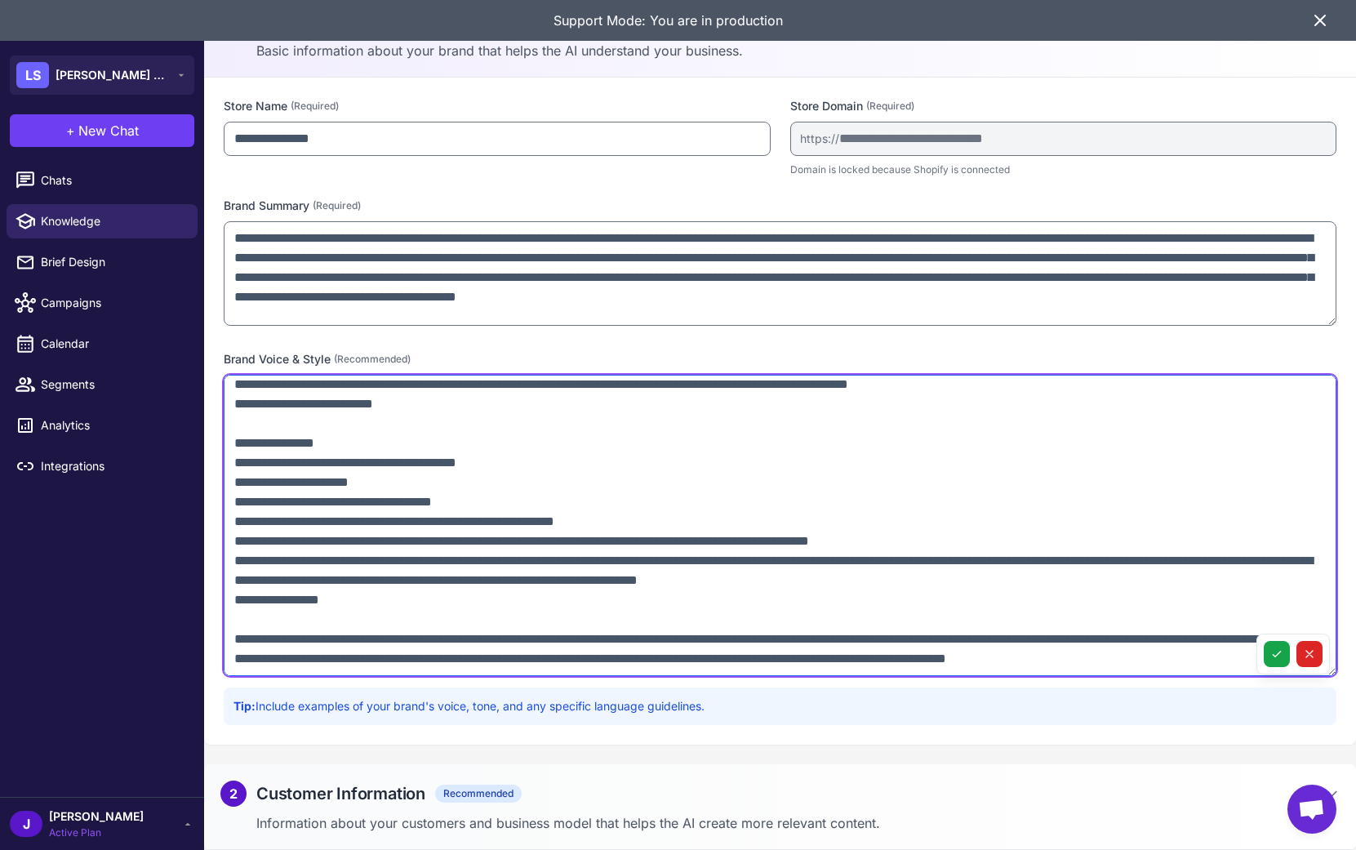
click at [435, 648] on textarea at bounding box center [780, 525] width 1113 height 301
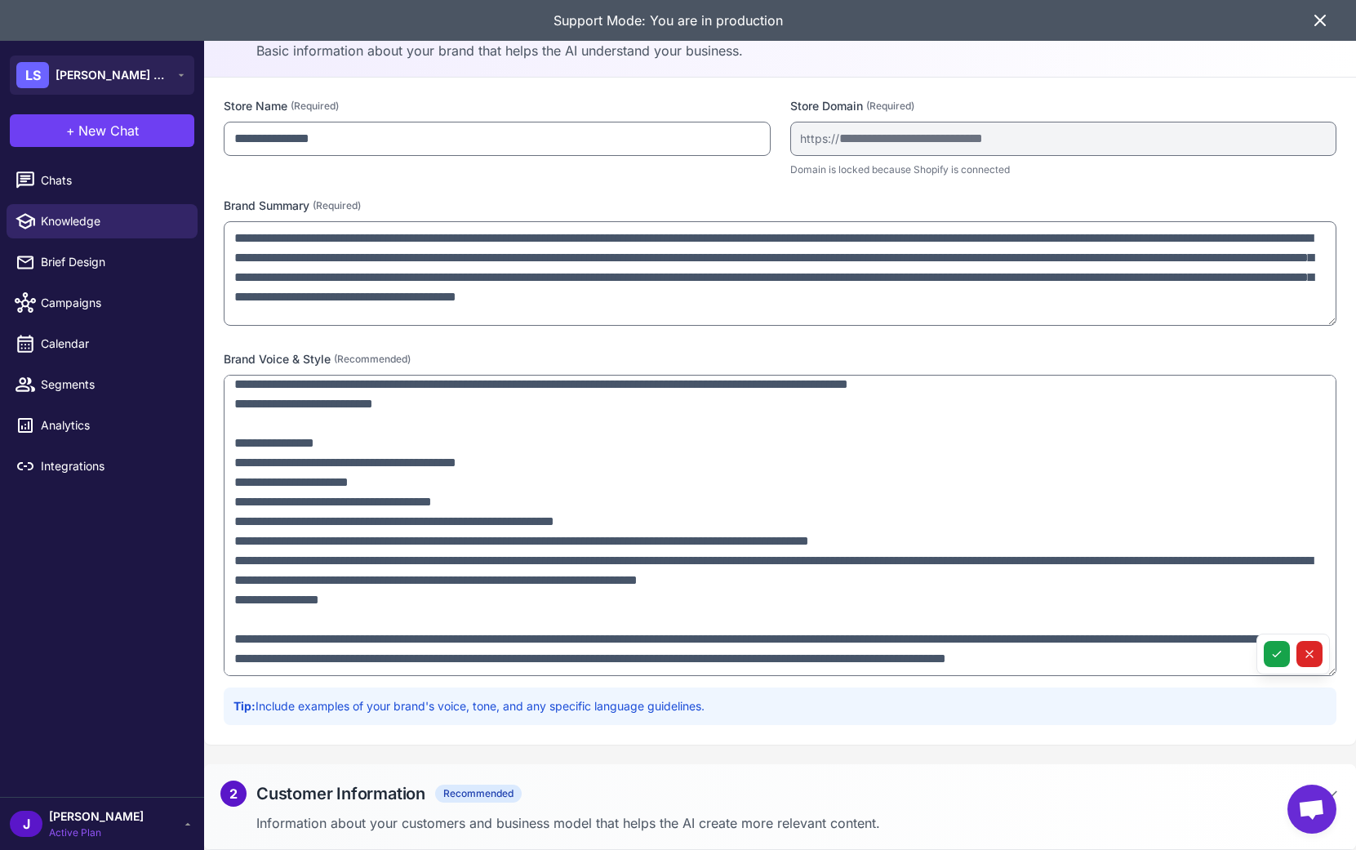
click at [1266, 657] on button at bounding box center [1277, 654] width 26 height 26
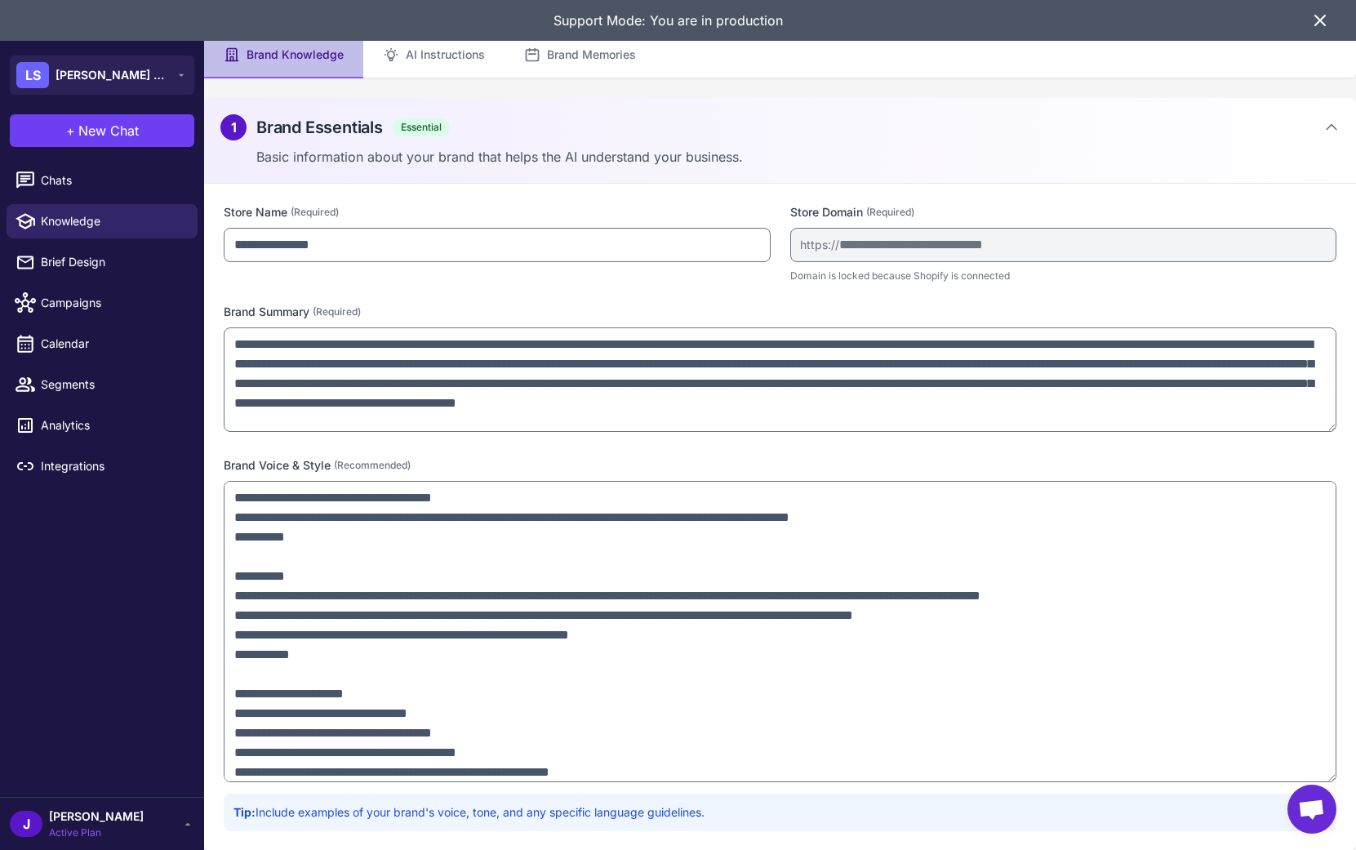
scroll to position [0, 0]
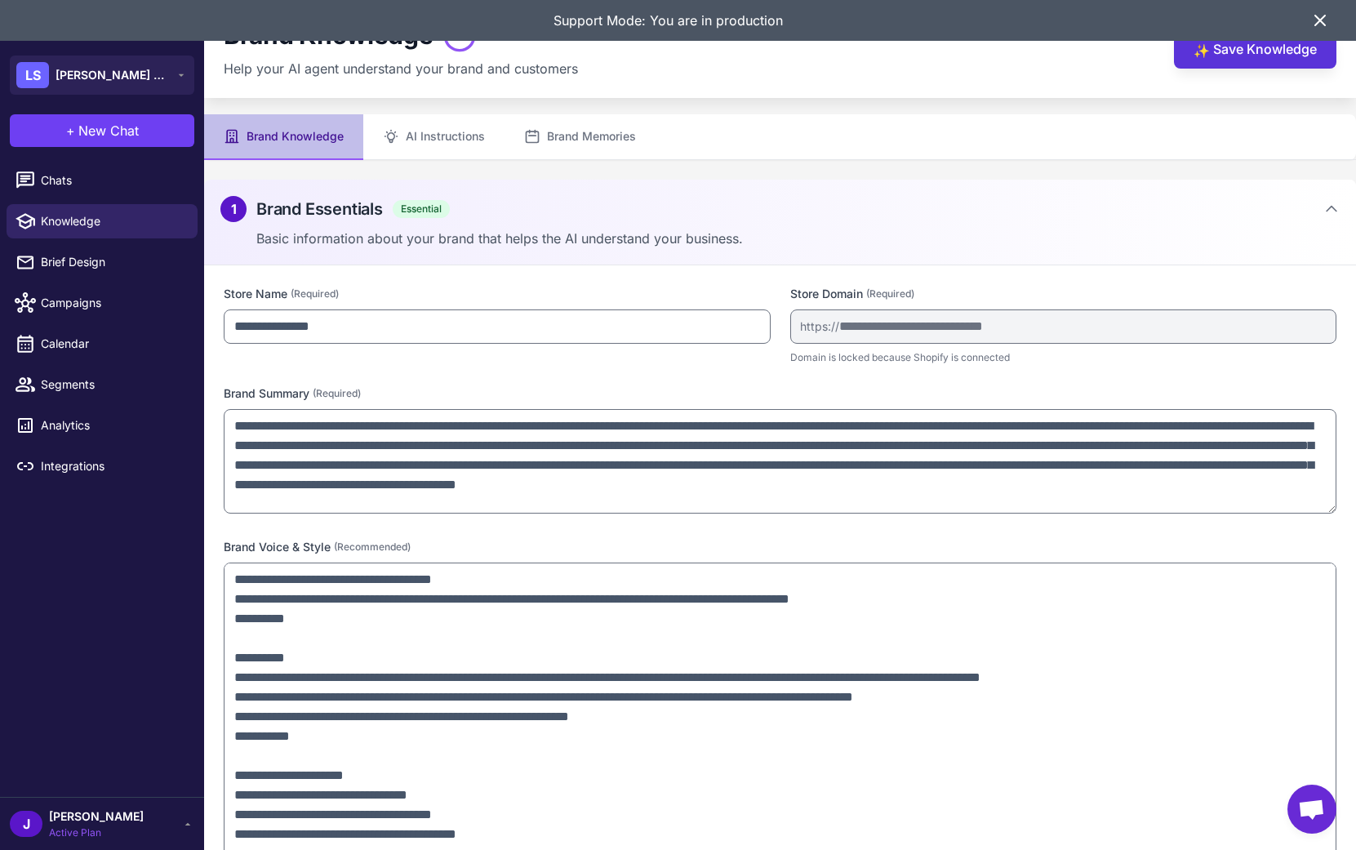
click at [1267, 47] on button "✨ Save Knowledge" at bounding box center [1255, 48] width 163 height 39
click at [1322, 20] on icon at bounding box center [1321, 21] width 20 height 20
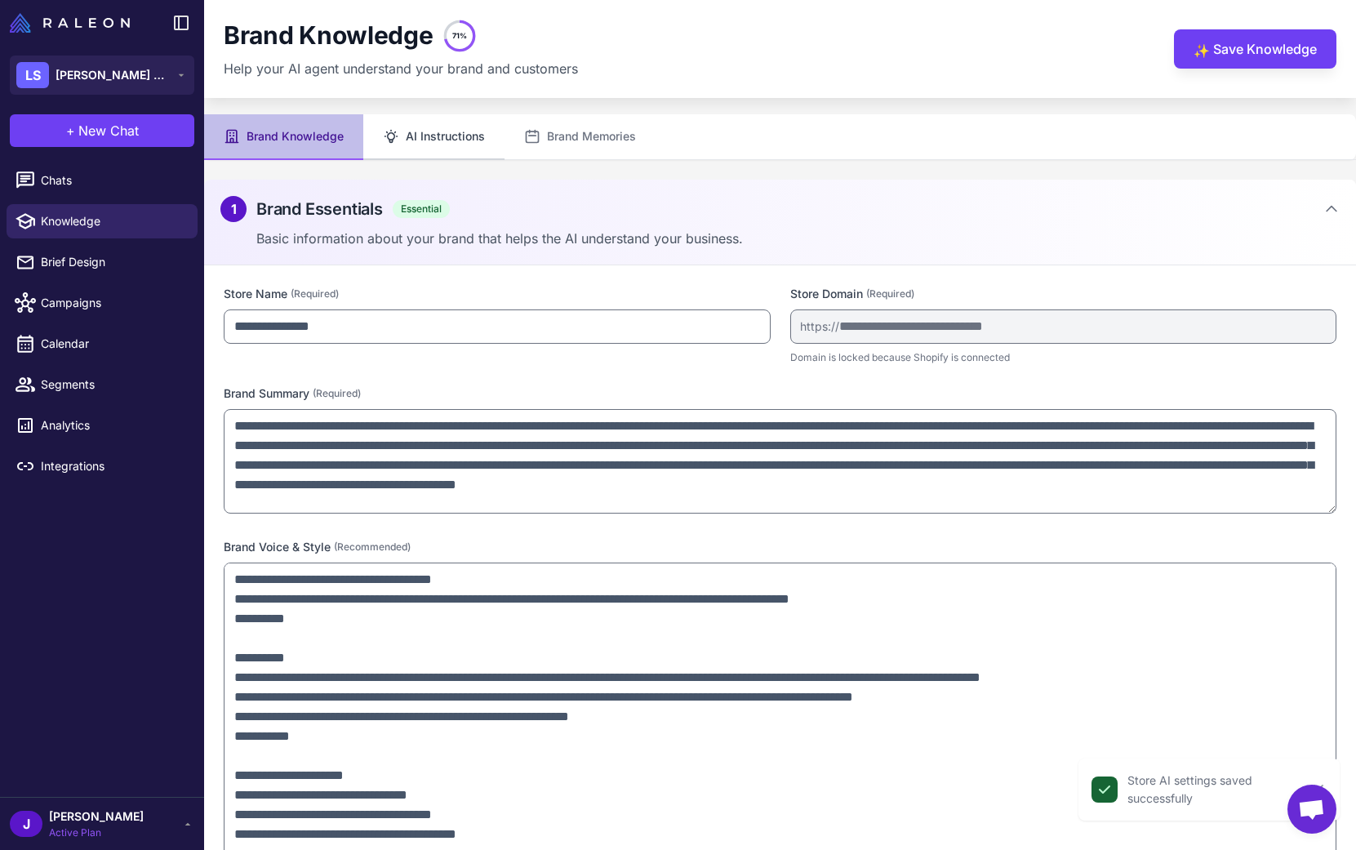
click at [457, 148] on button "AI Instructions" at bounding box center [433, 137] width 141 height 46
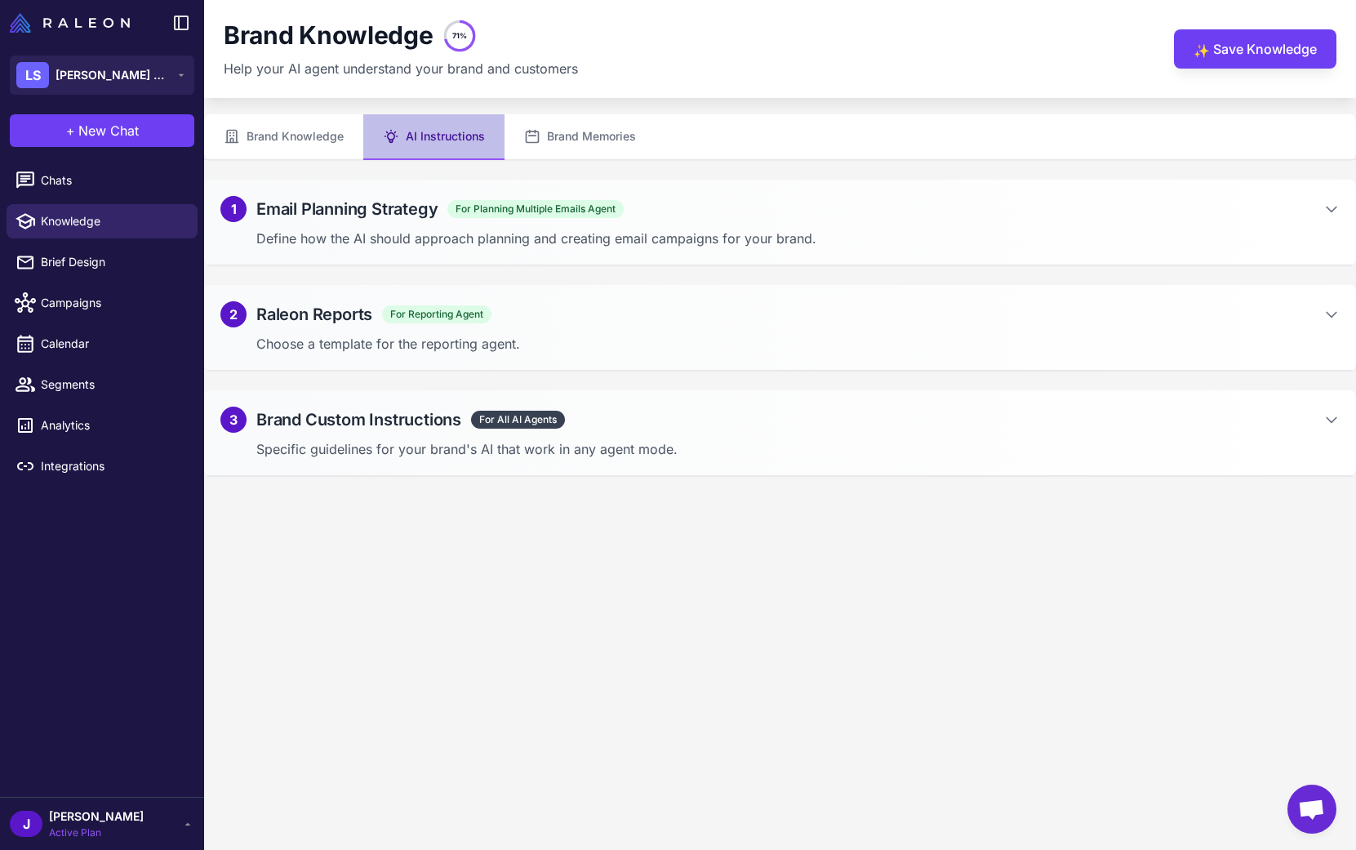
click at [356, 215] on h2 "Email Planning Strategy" at bounding box center [346, 209] width 181 height 24
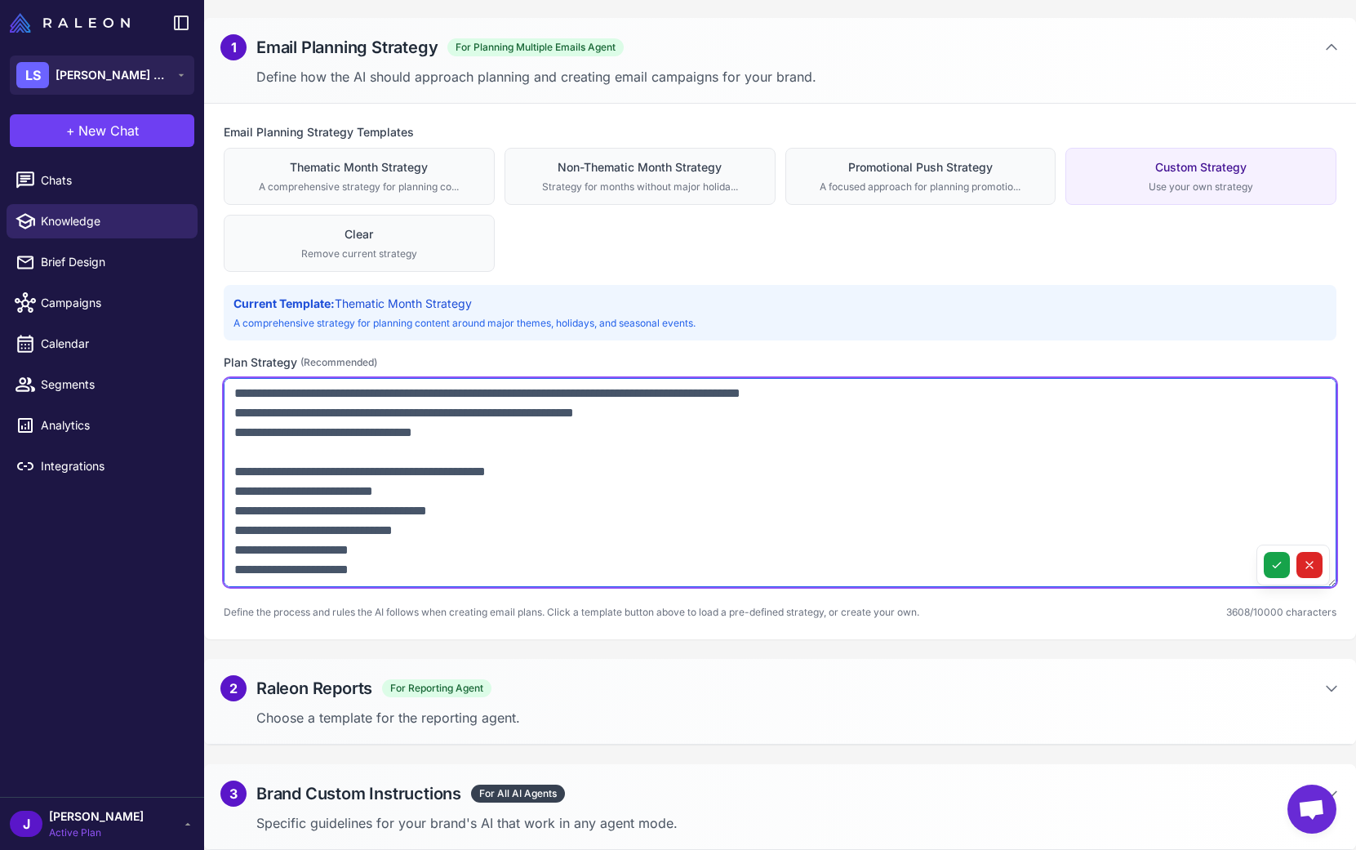
scroll to position [1374, 0]
drag, startPoint x: 233, startPoint y: 392, endPoint x: 366, endPoint y: 577, distance: 227.5
click at [366, 577] on textarea at bounding box center [780, 482] width 1113 height 209
click at [385, 577] on textarea at bounding box center [780, 482] width 1113 height 209
click at [387, 576] on textarea at bounding box center [780, 482] width 1113 height 209
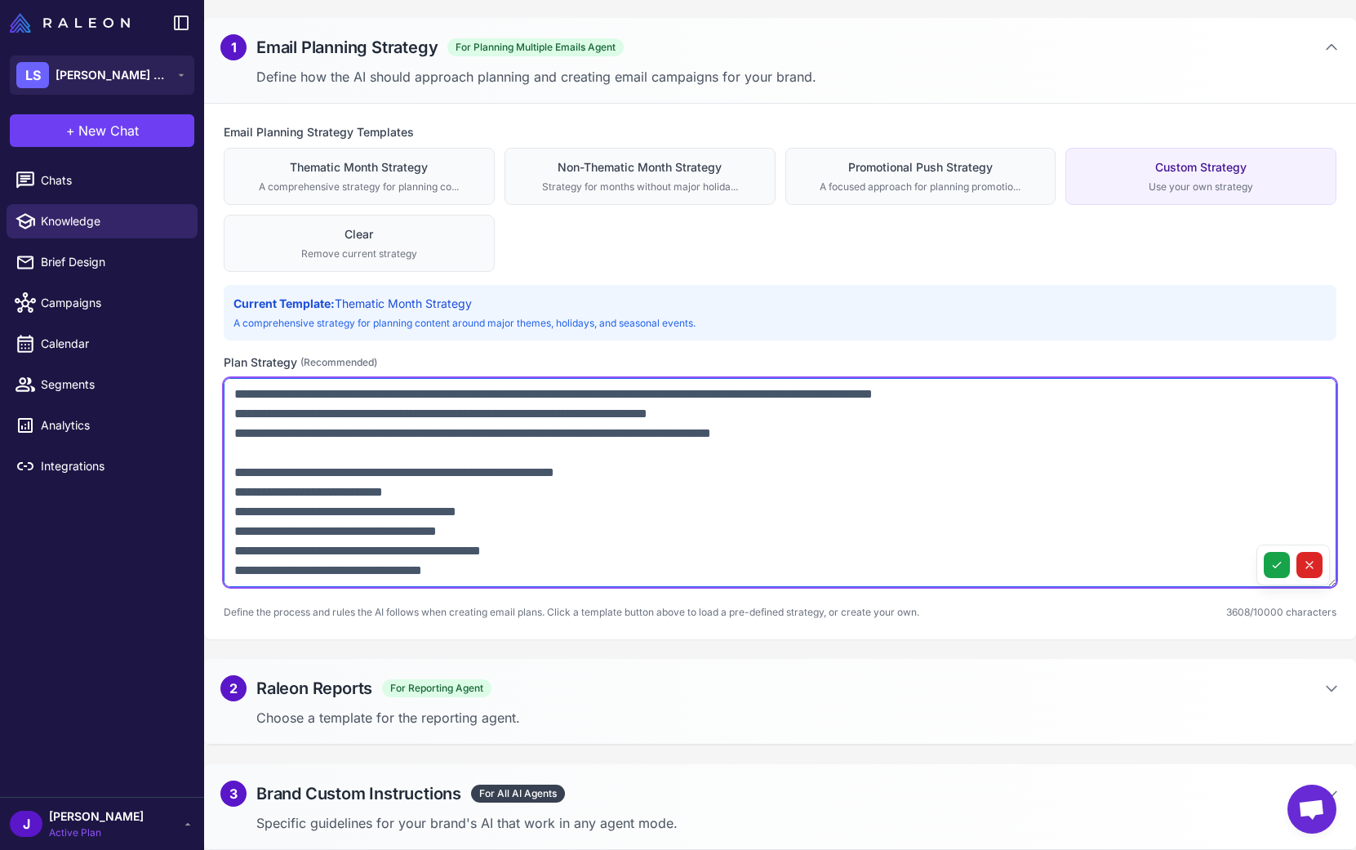
scroll to position [0, 0]
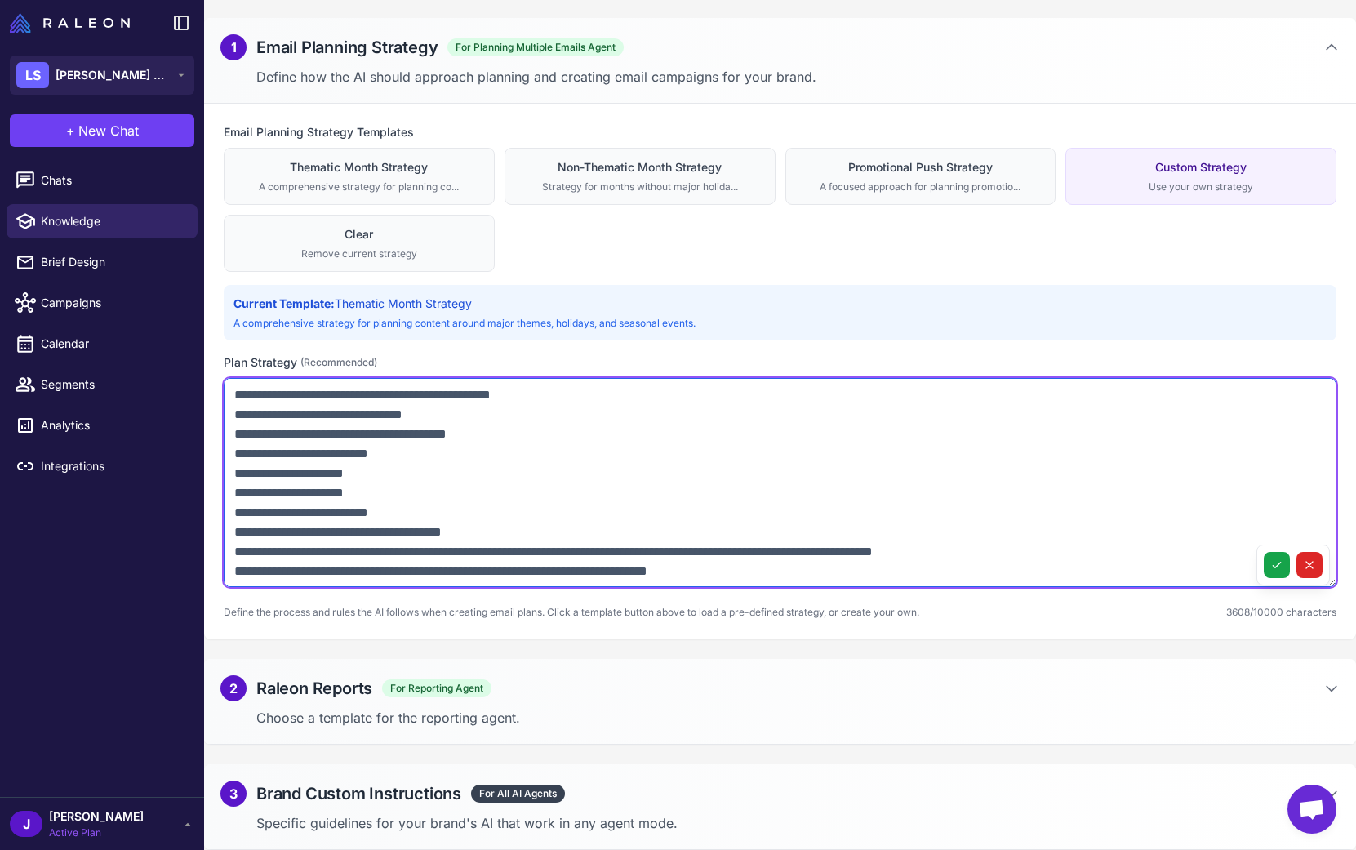
click at [465, 461] on textarea at bounding box center [780, 482] width 1113 height 209
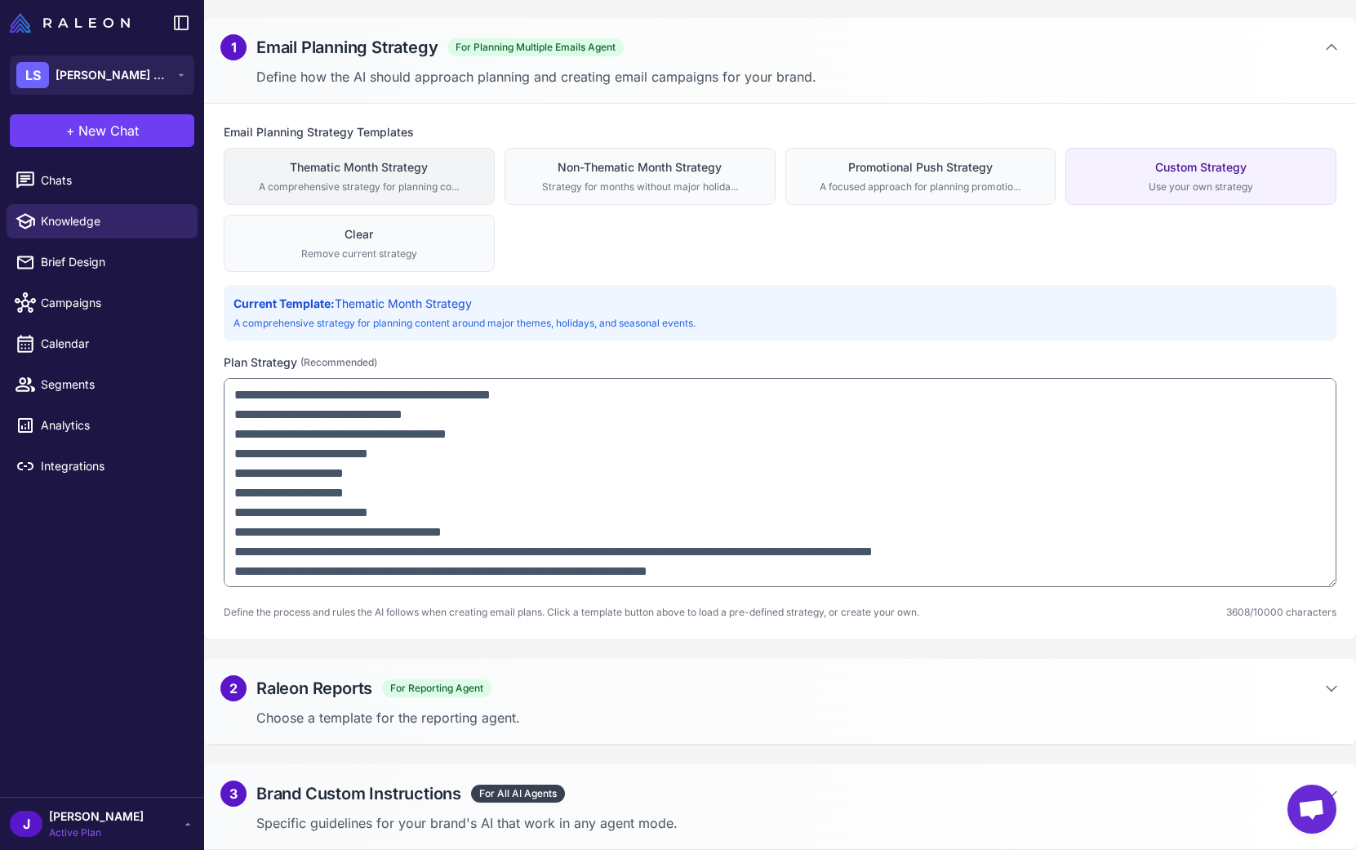
click at [332, 171] on div "Thematic Month Strategy" at bounding box center [359, 167] width 250 height 18
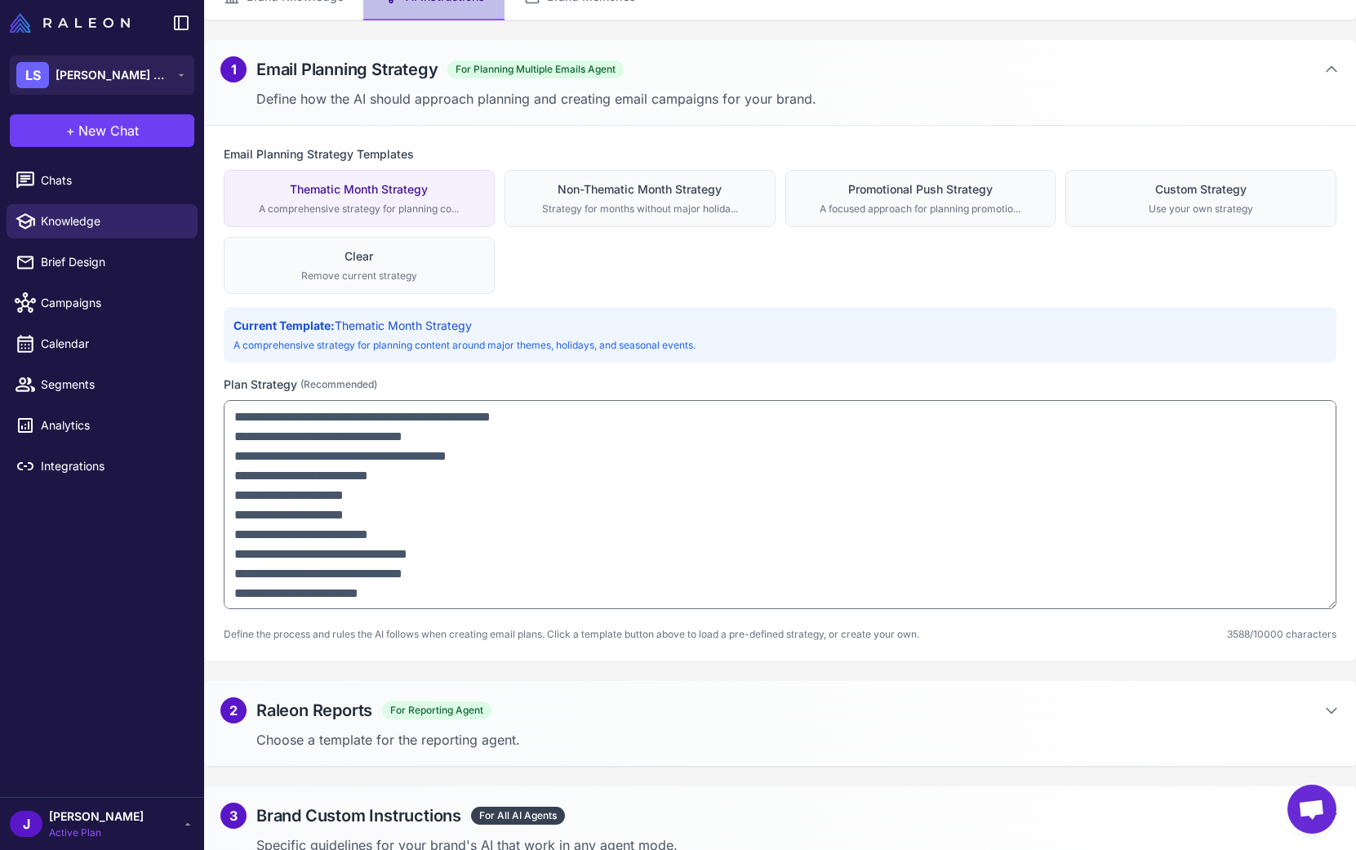
click at [1214, 194] on div "Custom Strategy" at bounding box center [1201, 189] width 250 height 18
type textarea "**********"
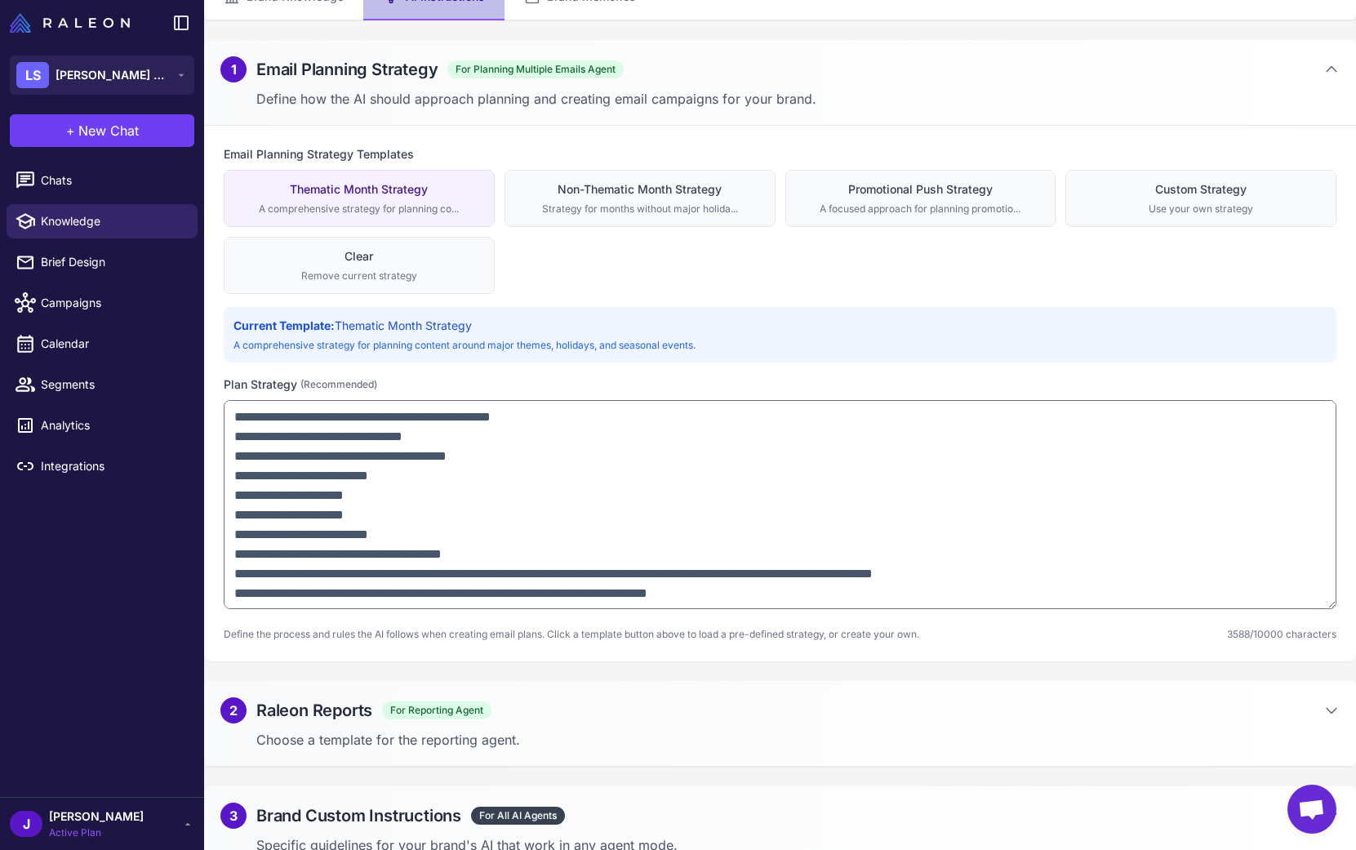
scroll to position [93, 0]
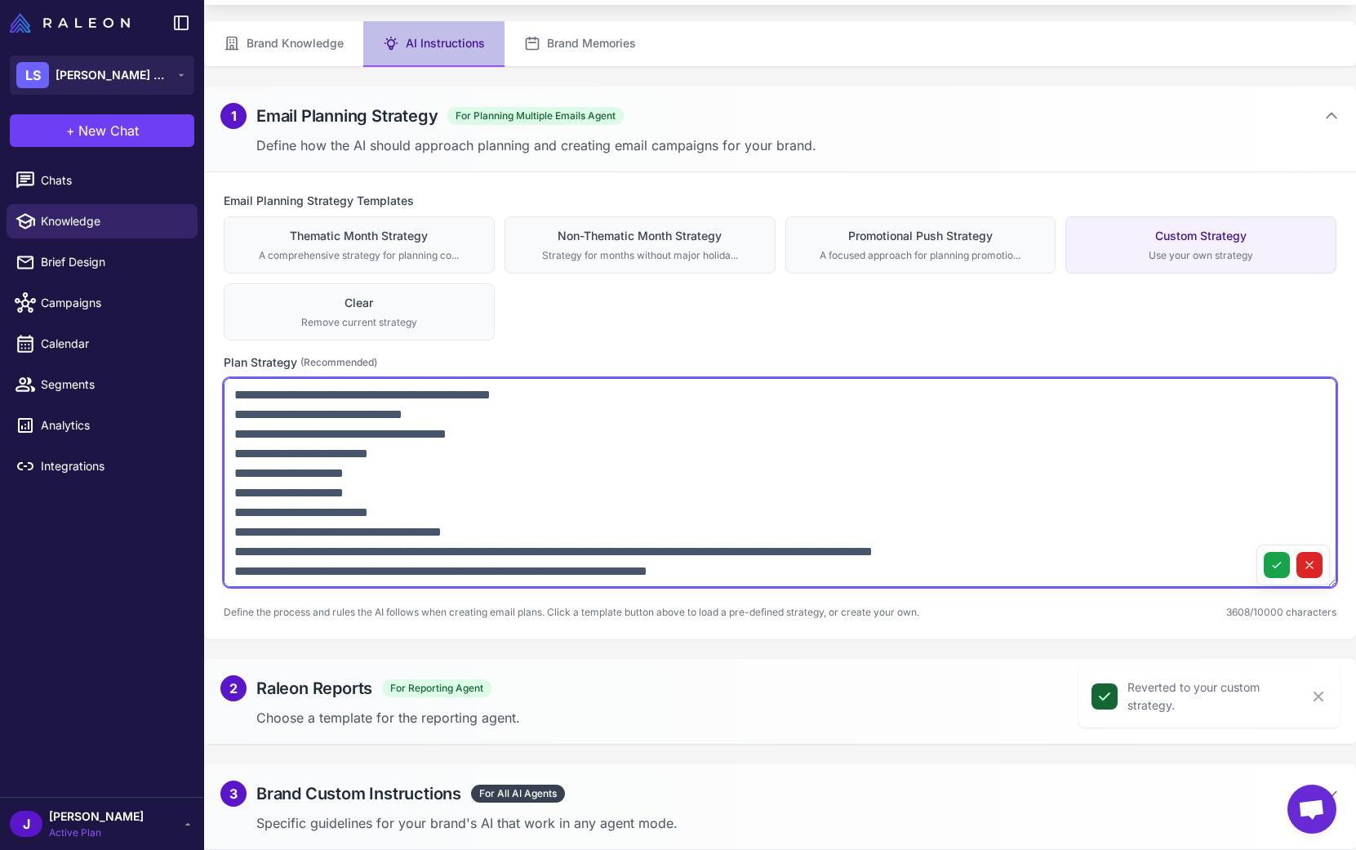
drag, startPoint x: 440, startPoint y: 554, endPoint x: 924, endPoint y: 551, distance: 483.4
click at [920, 551] on textarea at bounding box center [780, 482] width 1113 height 209
click at [924, 551] on textarea at bounding box center [780, 482] width 1113 height 209
click at [231, 392] on textarea at bounding box center [780, 482] width 1113 height 209
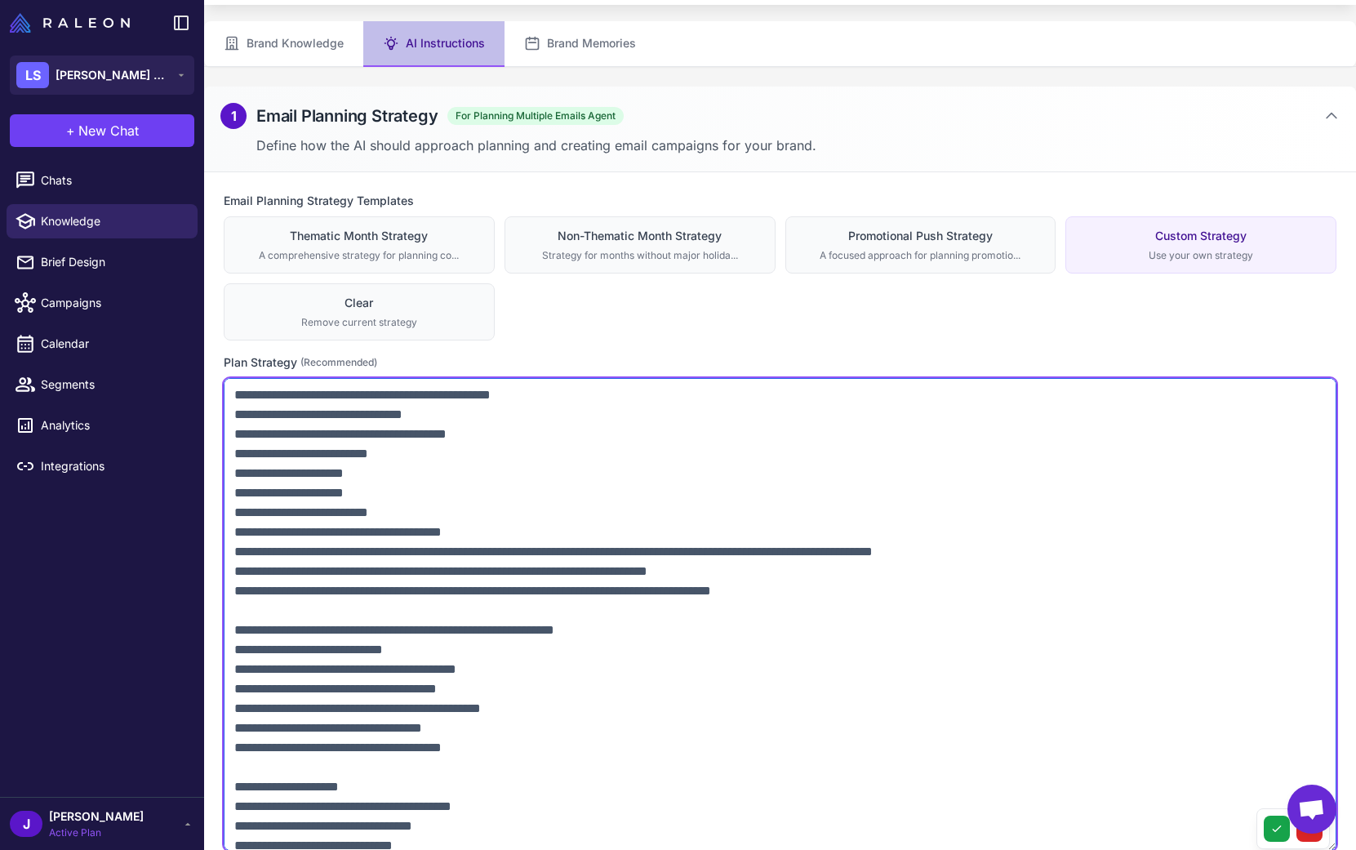
drag, startPoint x: 1335, startPoint y: 584, endPoint x: 803, endPoint y: 679, distance: 540.9
click at [1297, 848] on div at bounding box center [780, 617] width 1113 height 478
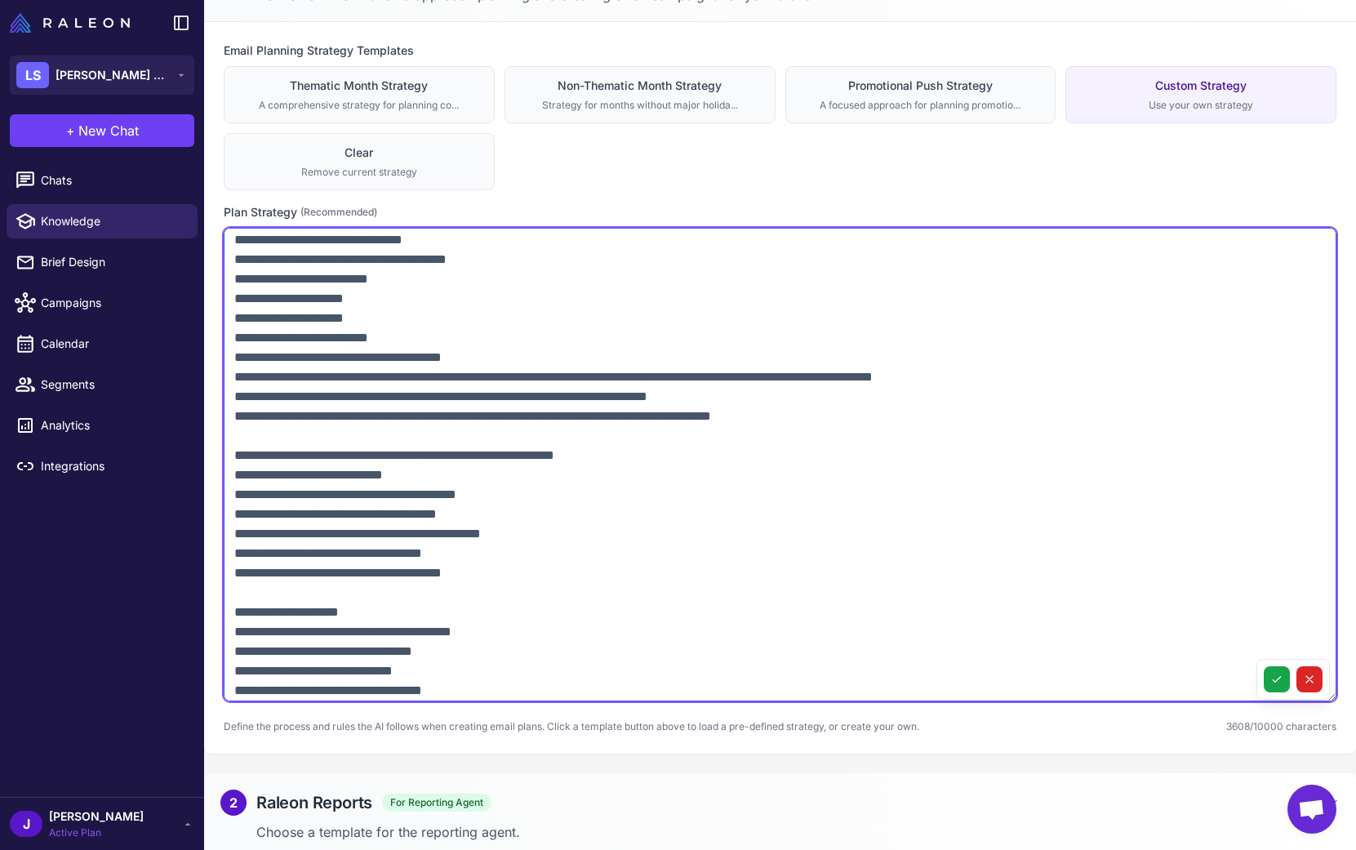
scroll to position [0, 0]
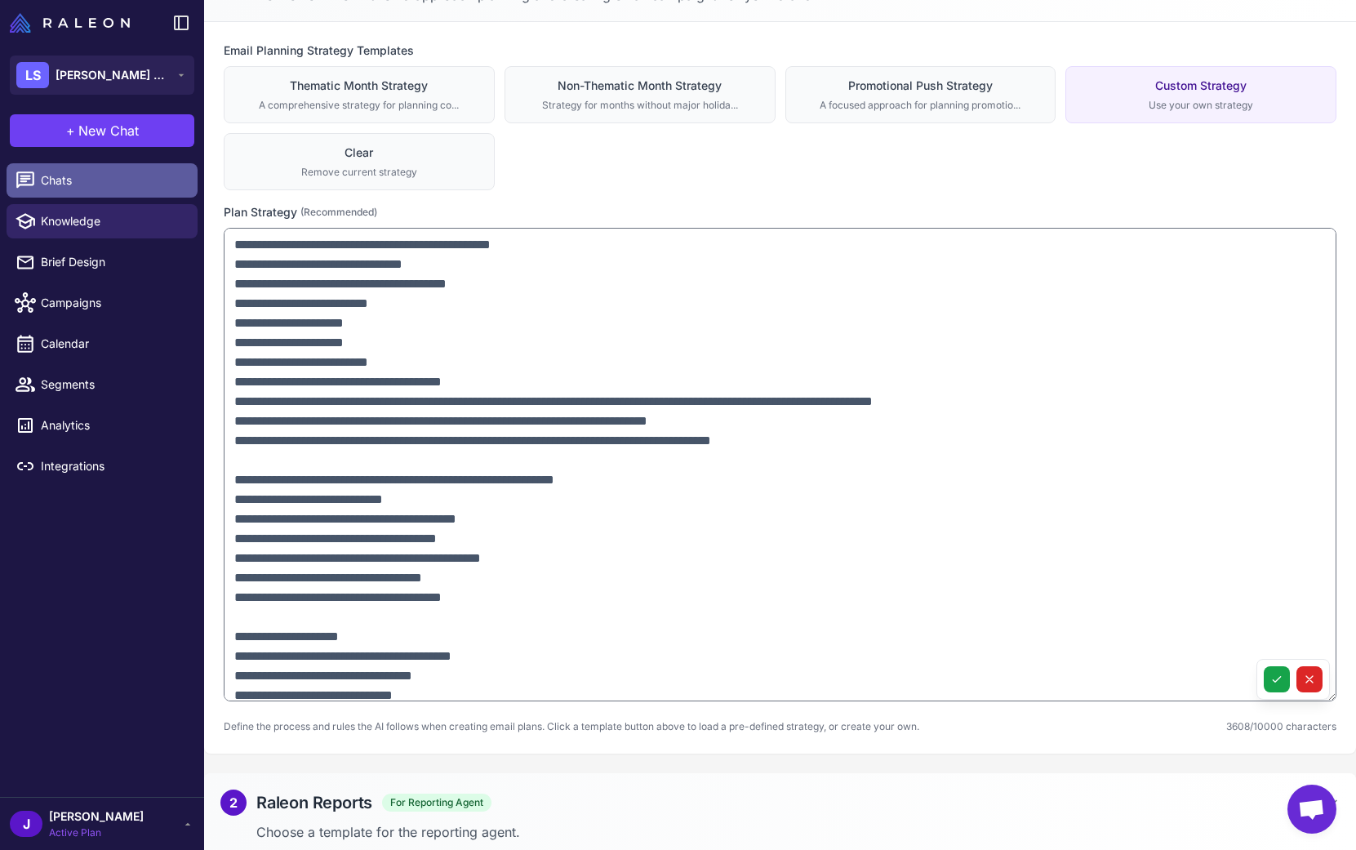
click at [74, 186] on span "Chats" at bounding box center [113, 180] width 144 height 18
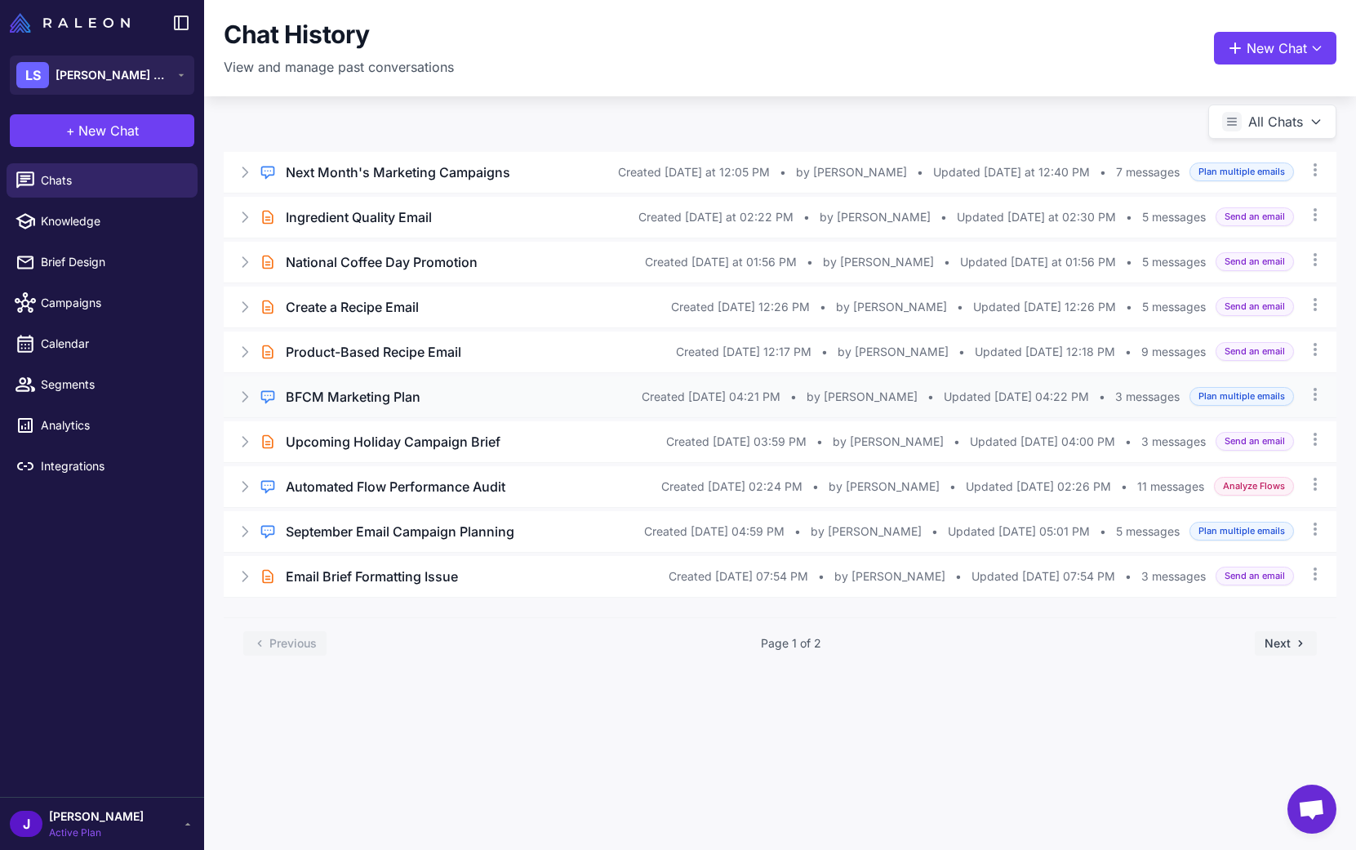
click at [240, 394] on icon at bounding box center [245, 397] width 16 height 16
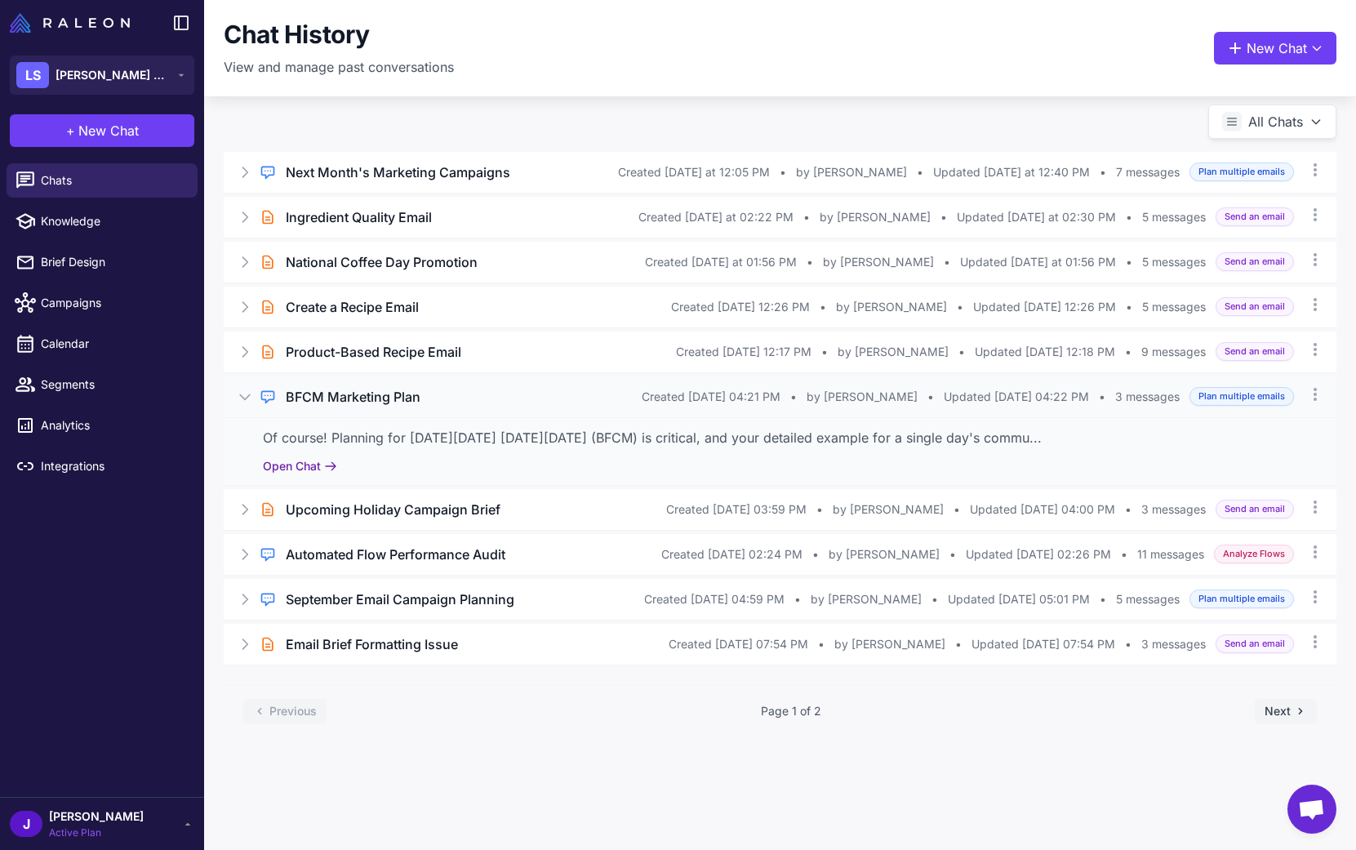
click at [293, 463] on button "Open Chat" at bounding box center [300, 466] width 74 height 18
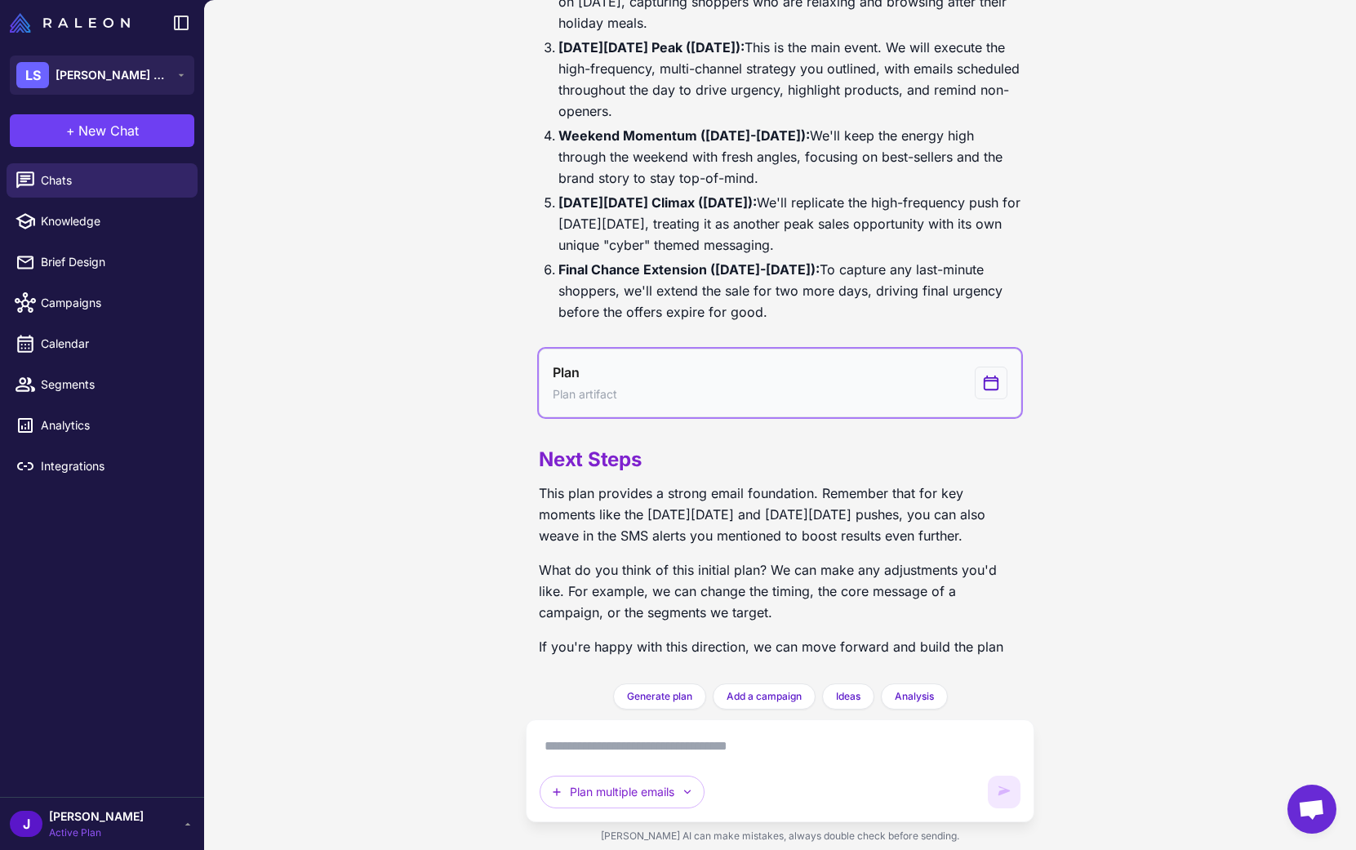
click at [660, 378] on button "Plan Plan artifact" at bounding box center [780, 383] width 483 height 69
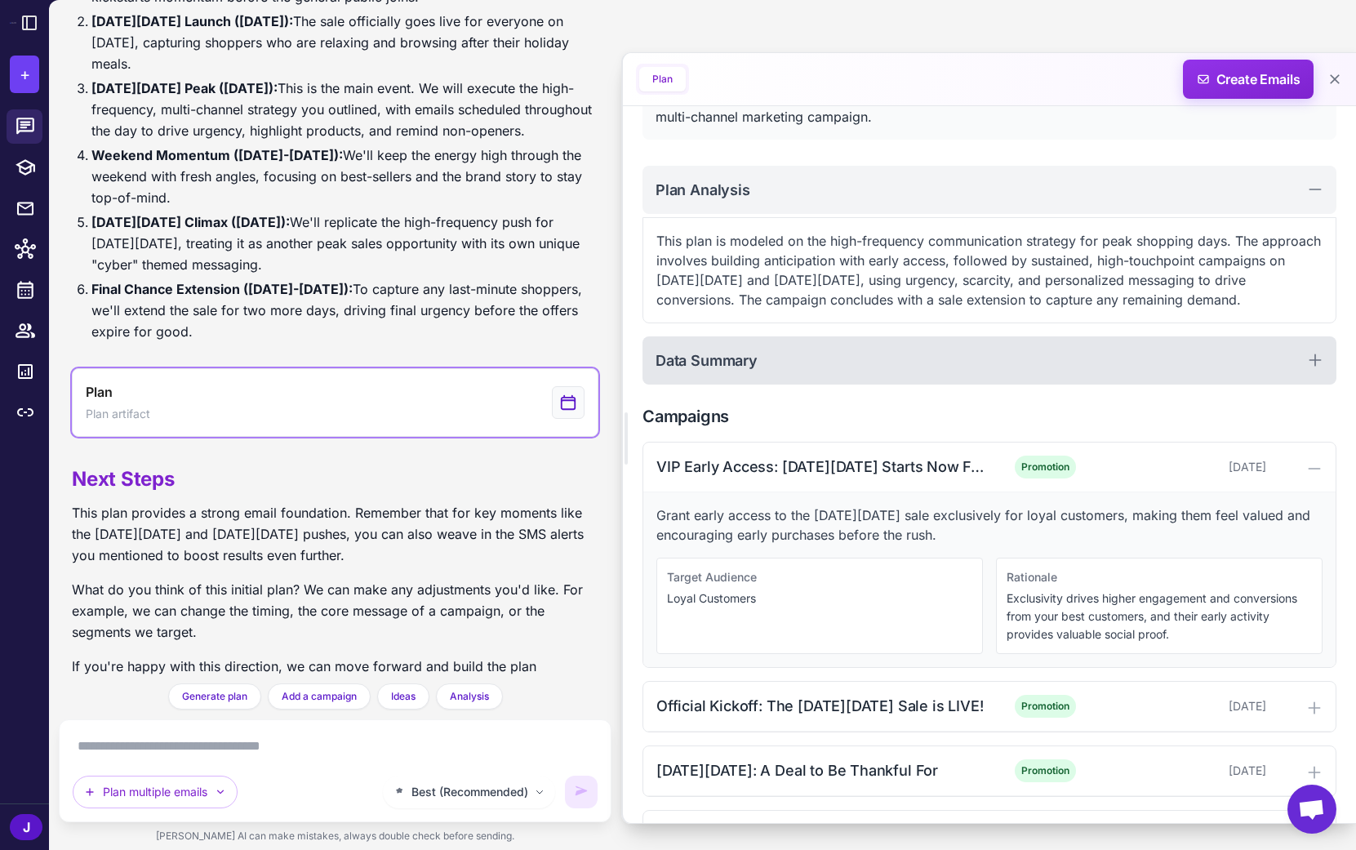
scroll to position [145, 0]
click at [767, 359] on div "Data Summary" at bounding box center [990, 360] width 694 height 48
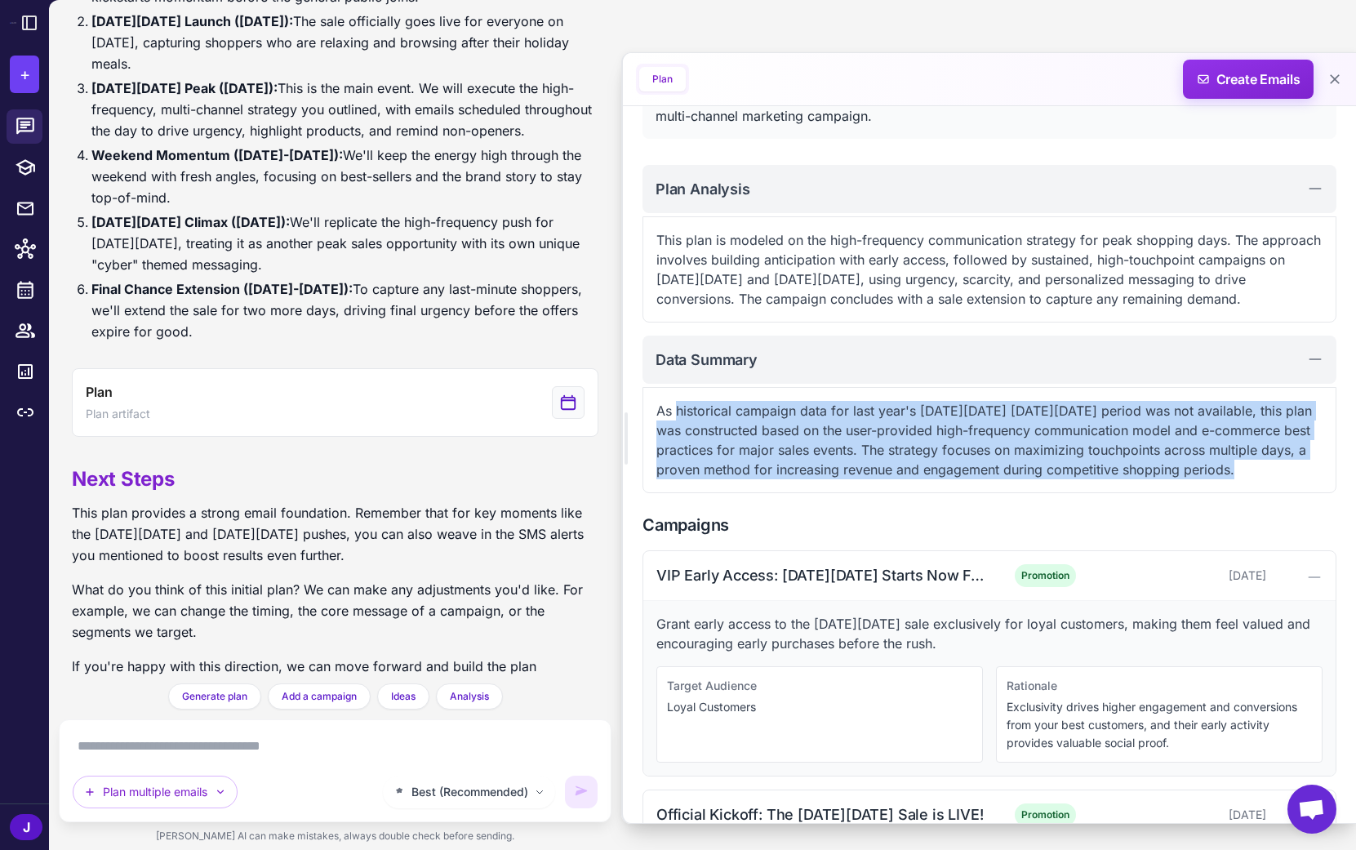
drag, startPoint x: 678, startPoint y: 406, endPoint x: 1247, endPoint y: 466, distance: 572.4
click at [1250, 466] on p "As historical campaign data for last year's Black Friday Cyber Monday period wa…" at bounding box center [990, 440] width 666 height 78
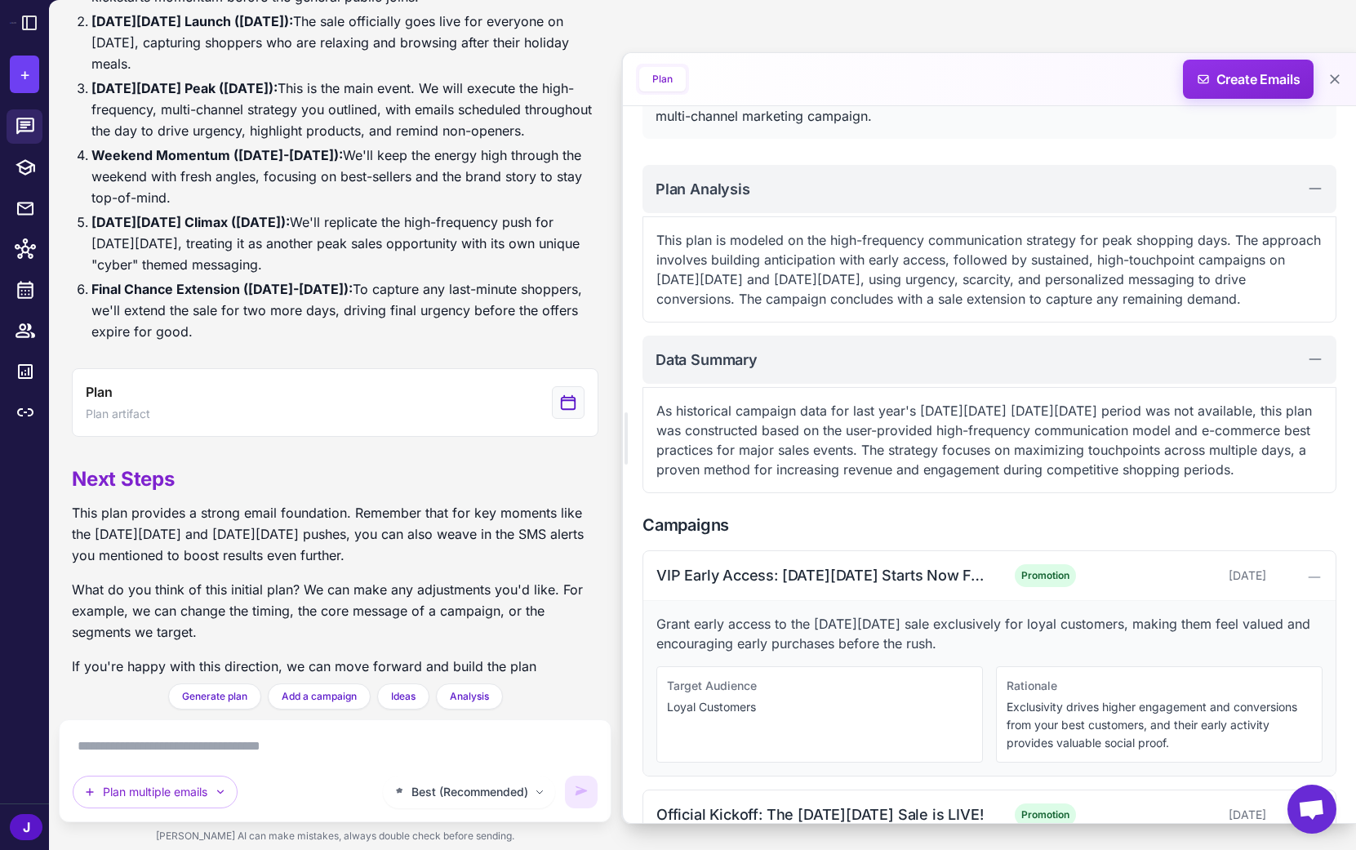
drag, startPoint x: 1190, startPoint y: 467, endPoint x: 733, endPoint y: 424, distance: 458.5
click at [1189, 467] on p "As historical campaign data for last year's Black Friday Cyber Monday period wa…" at bounding box center [990, 440] width 666 height 78
drag, startPoint x: 677, startPoint y: 407, endPoint x: 1129, endPoint y: 421, distance: 452.6
click at [1254, 410] on p "As historical campaign data for last year's Black Friday Cyber Monday period wa…" at bounding box center [990, 440] width 666 height 78
click at [873, 430] on p "As historical campaign data for last year's Black Friday Cyber Monday period wa…" at bounding box center [990, 440] width 666 height 78
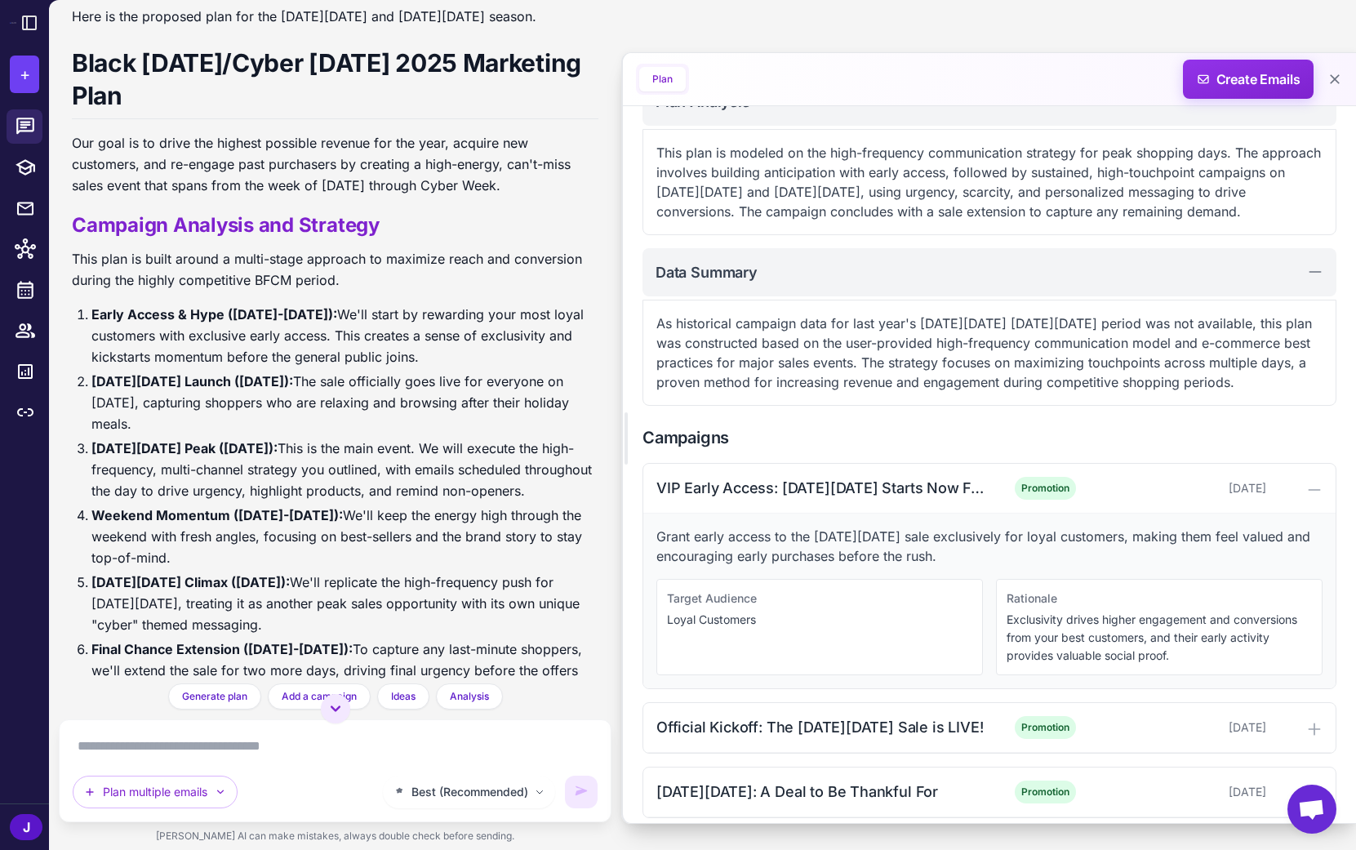
scroll to position [313, 0]
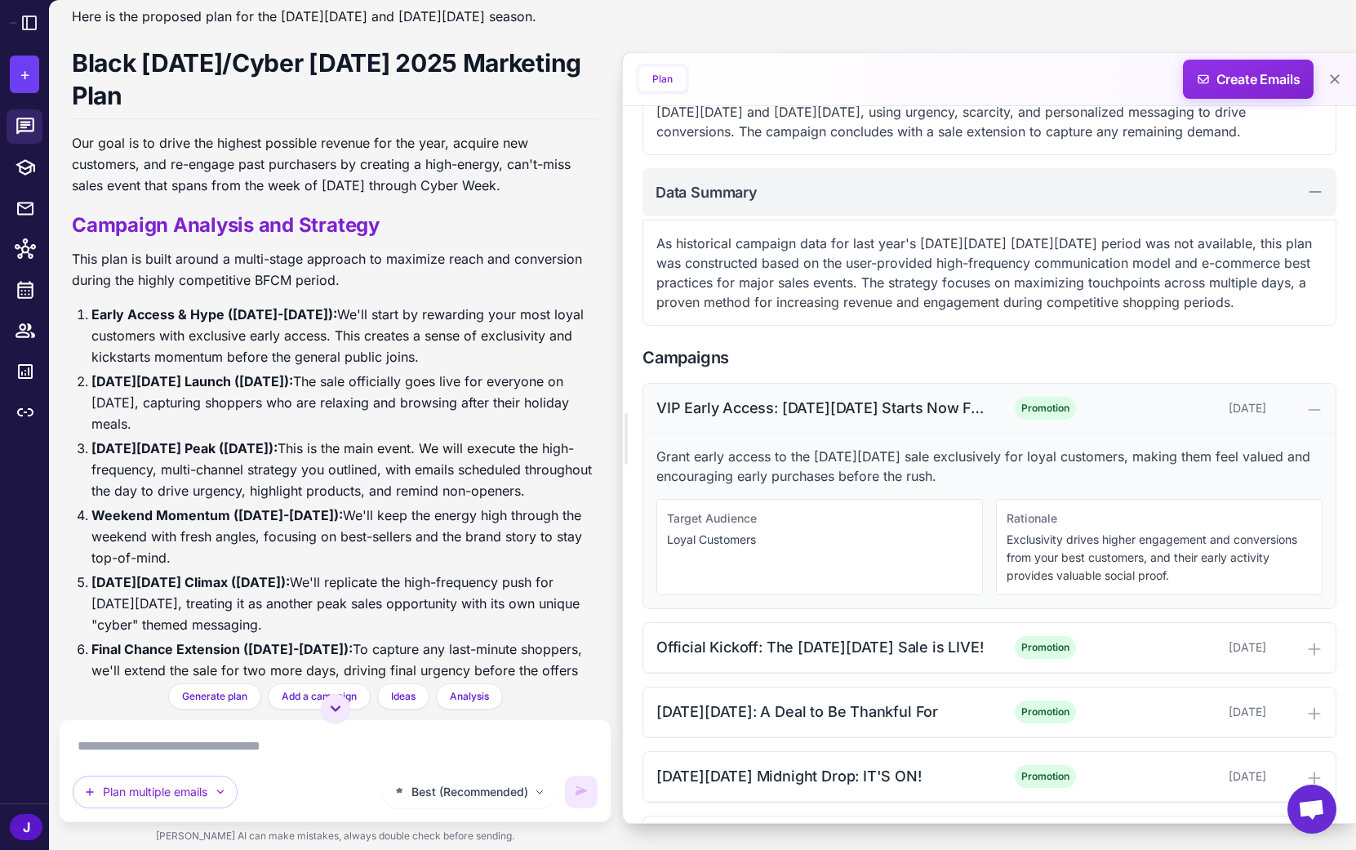
click at [906, 412] on div "VIP Early Access: Black Friday Starts Now For You" at bounding box center [822, 408] width 330 height 22
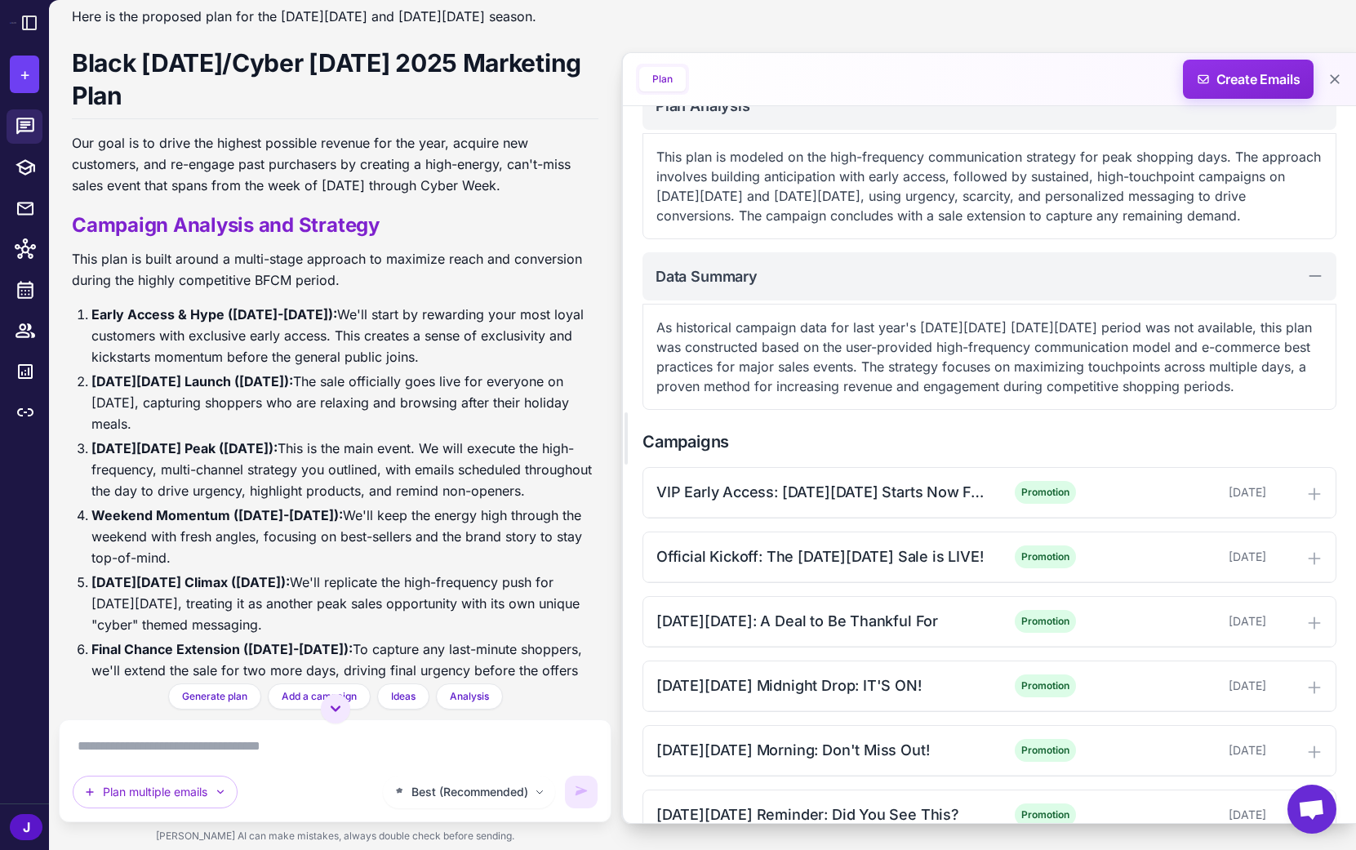
scroll to position [0, 0]
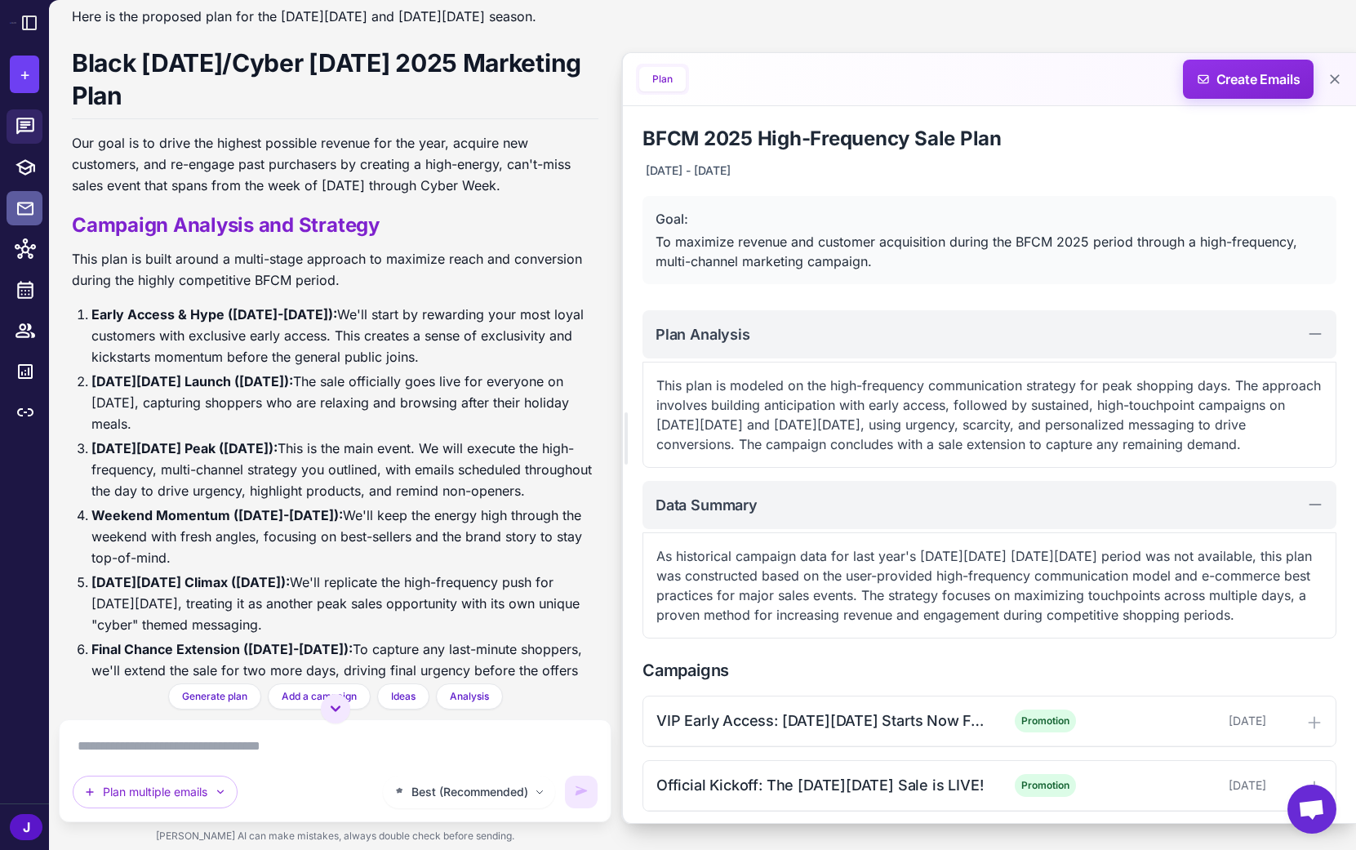
click at [36, 212] on div at bounding box center [30, 208] width 21 height 21
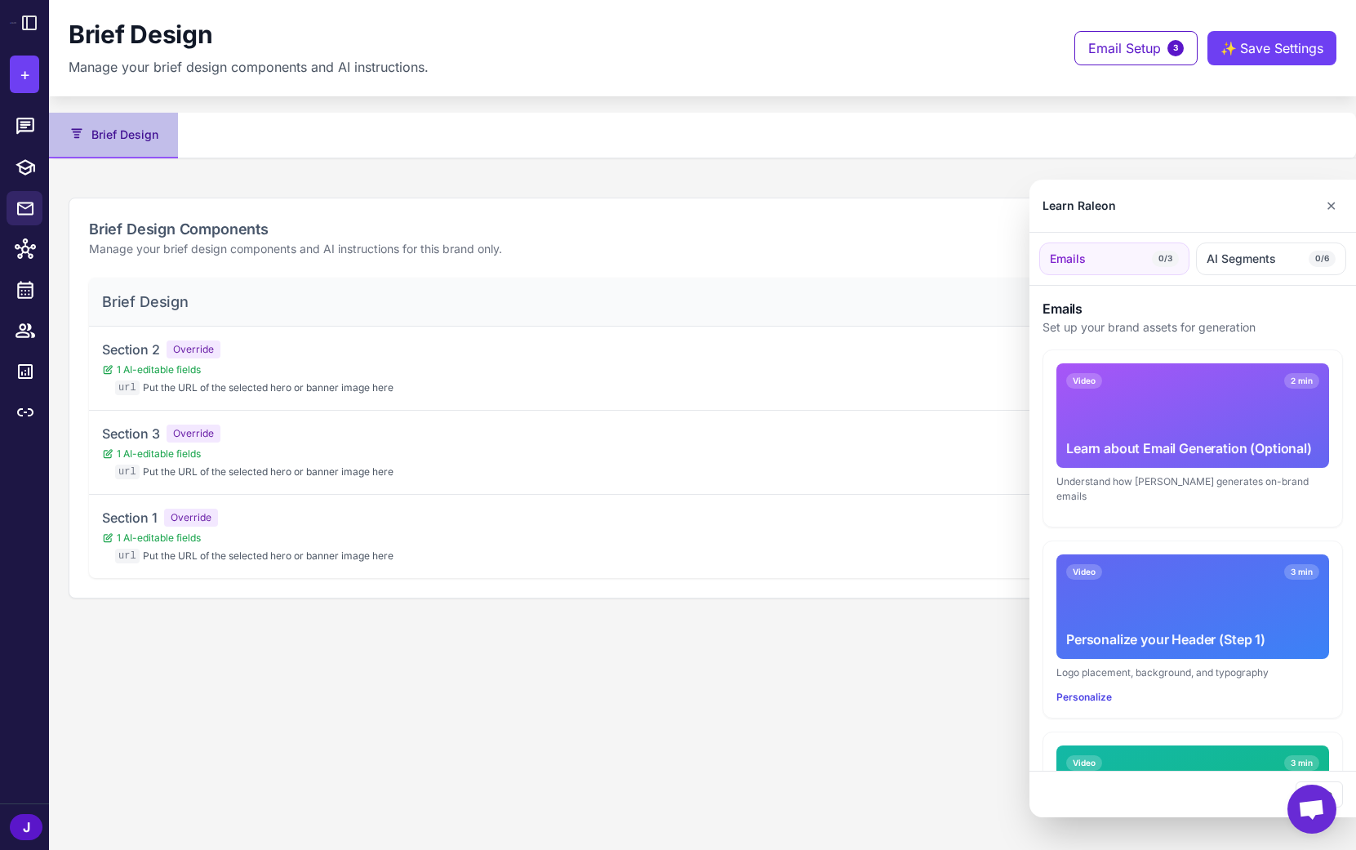
click at [14, 129] on div at bounding box center [678, 425] width 1356 height 850
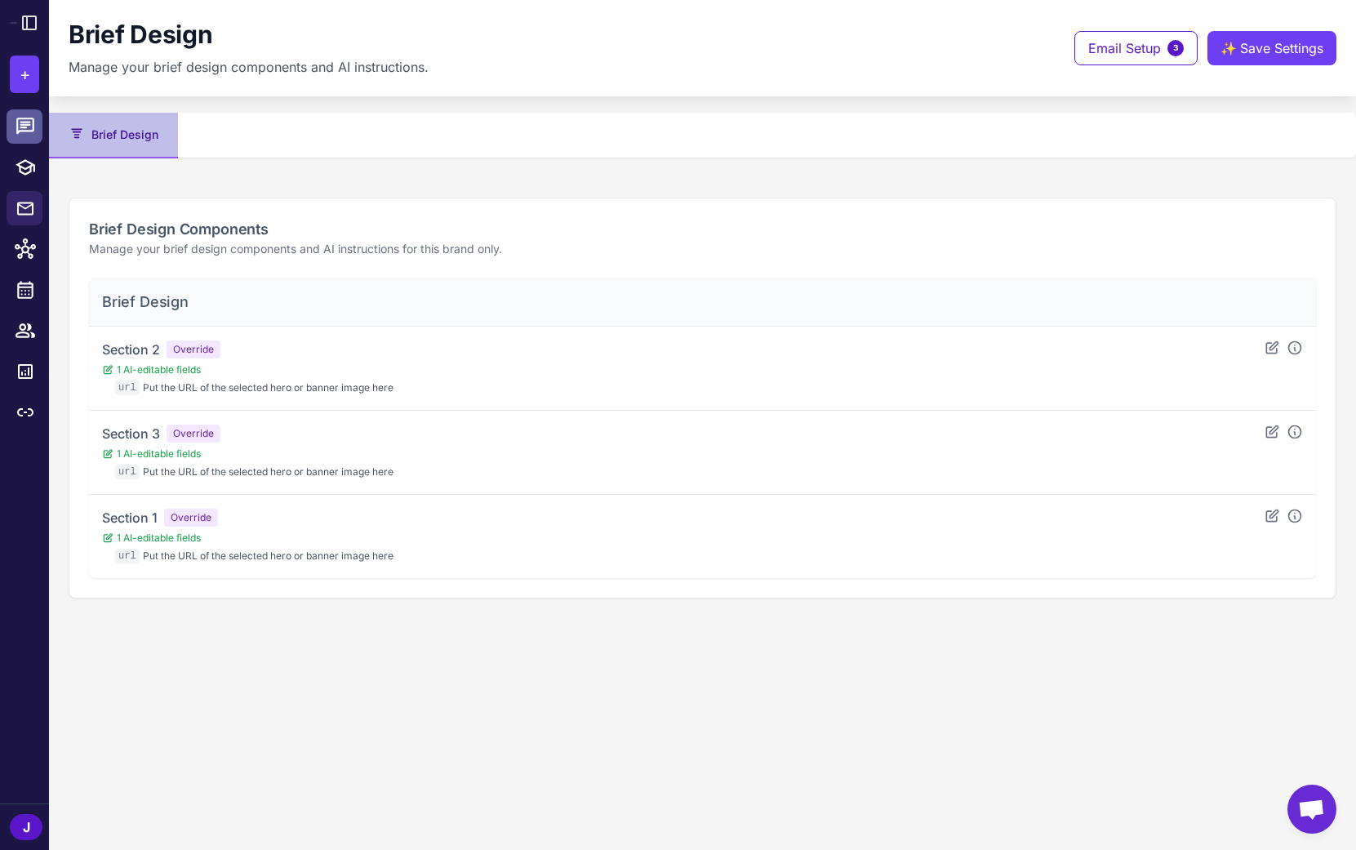
click at [34, 123] on icon at bounding box center [25, 126] width 21 height 21
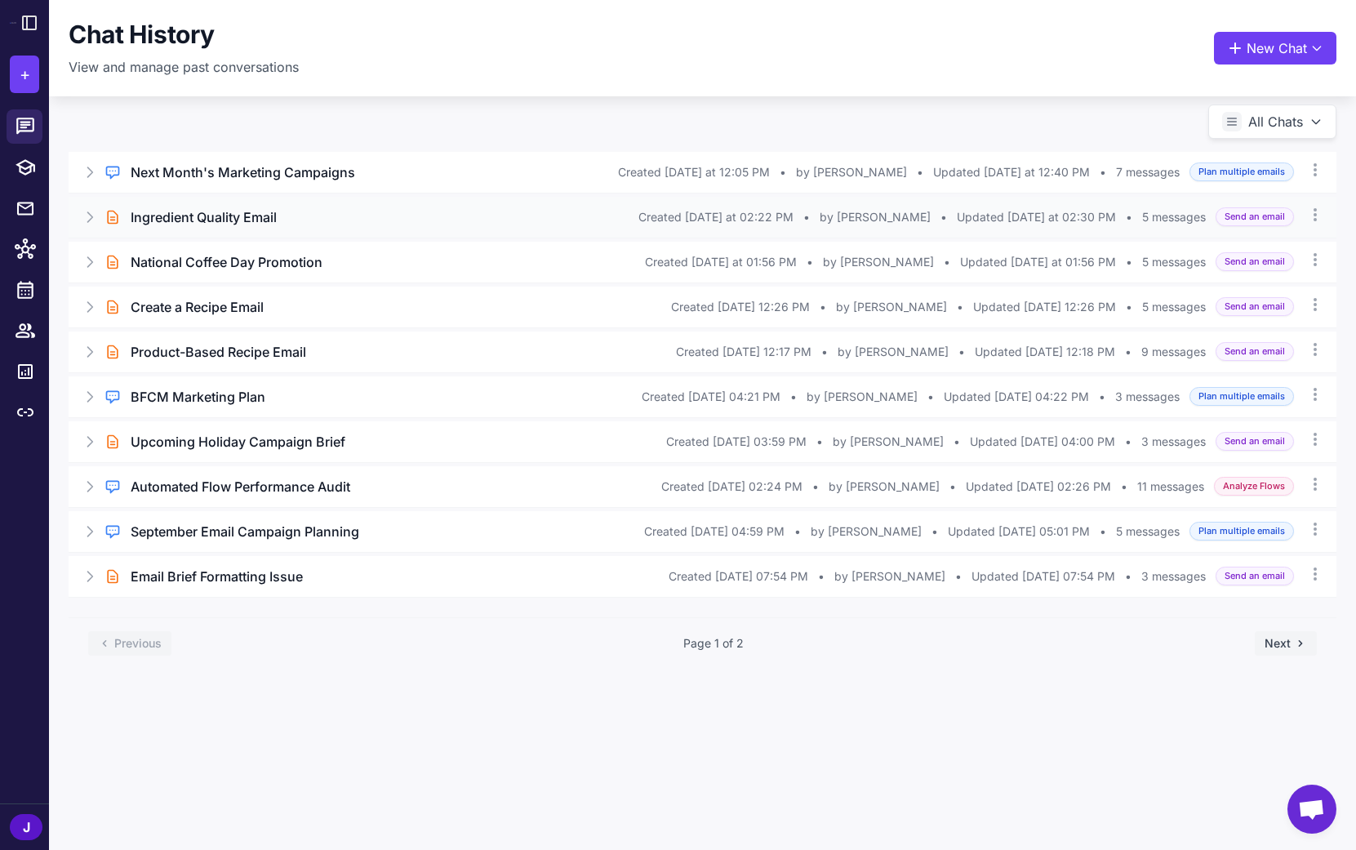
click at [90, 212] on icon at bounding box center [90, 217] width 16 height 16
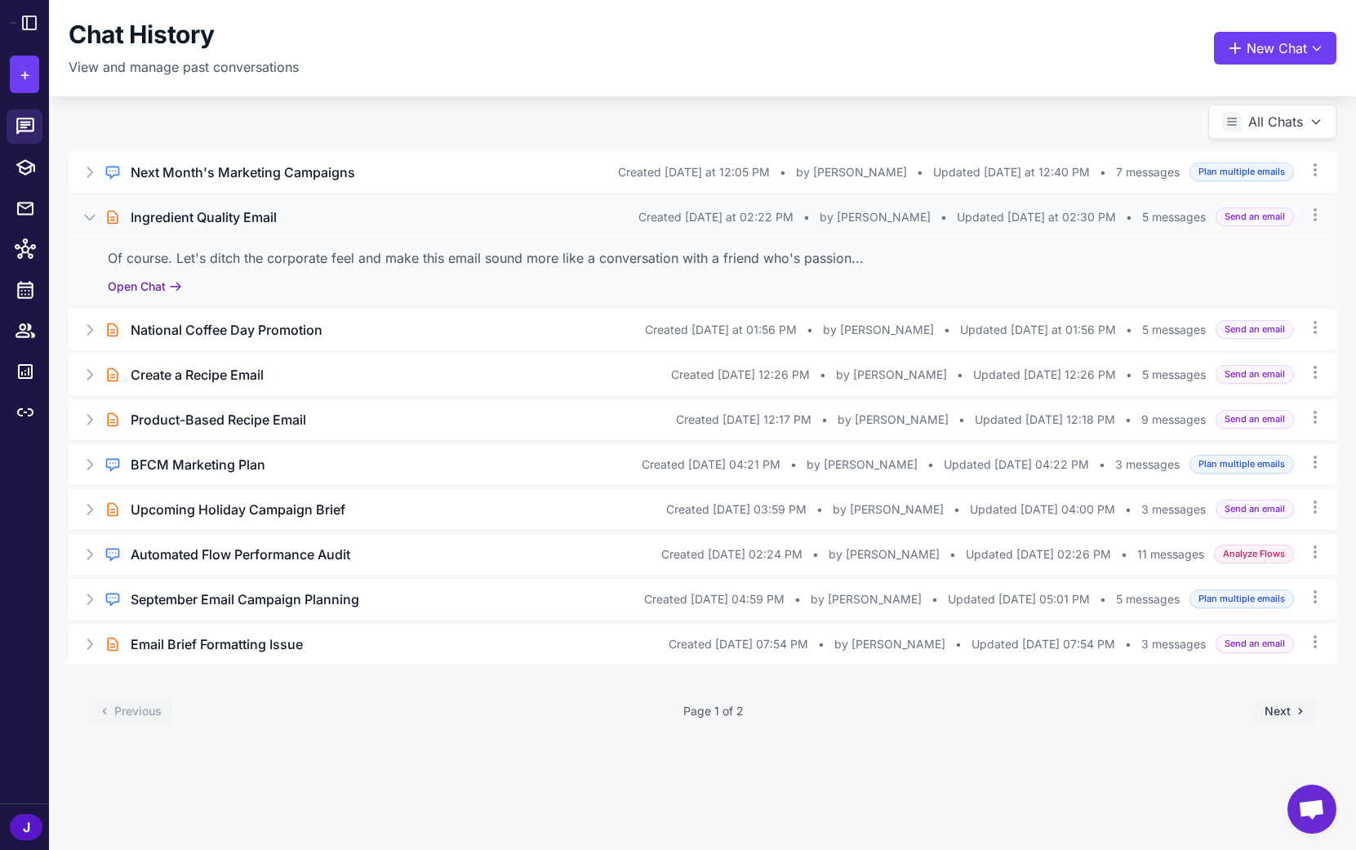
click at [138, 291] on button "Open Chat" at bounding box center [145, 287] width 74 height 18
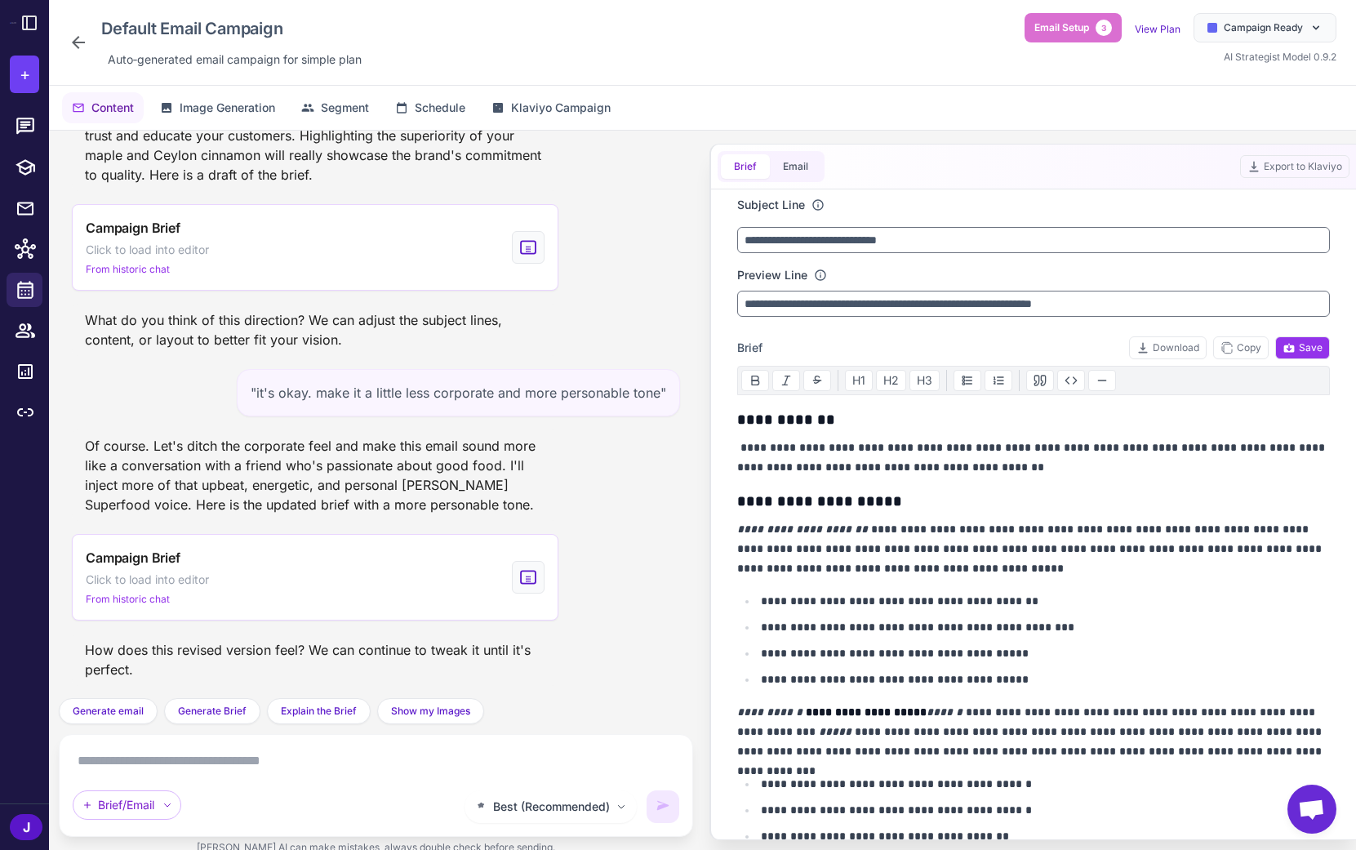
scroll to position [158, 0]
click at [31, 27] on icon at bounding box center [30, 23] width 20 height 20
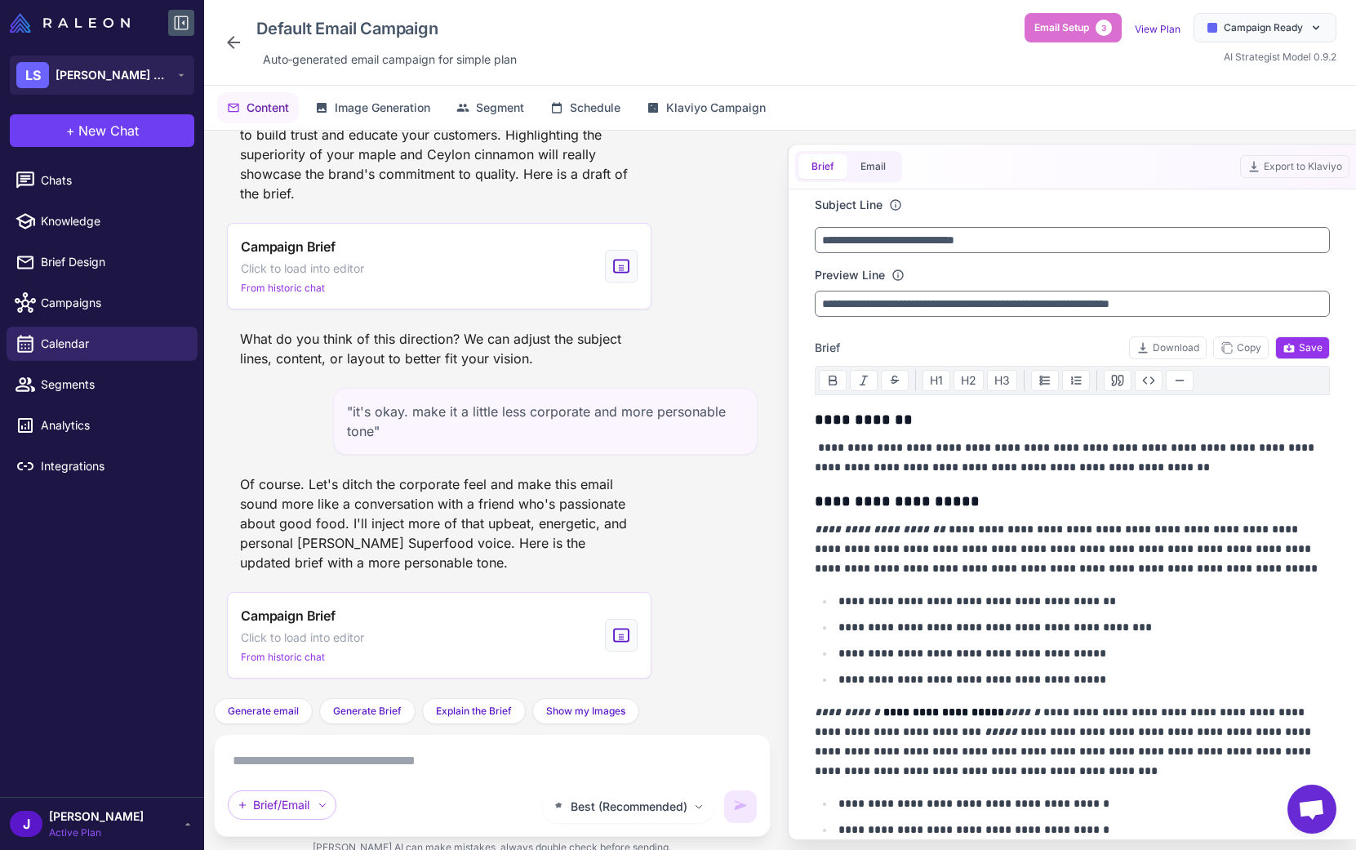
click at [185, 22] on icon at bounding box center [181, 23] width 20 height 20
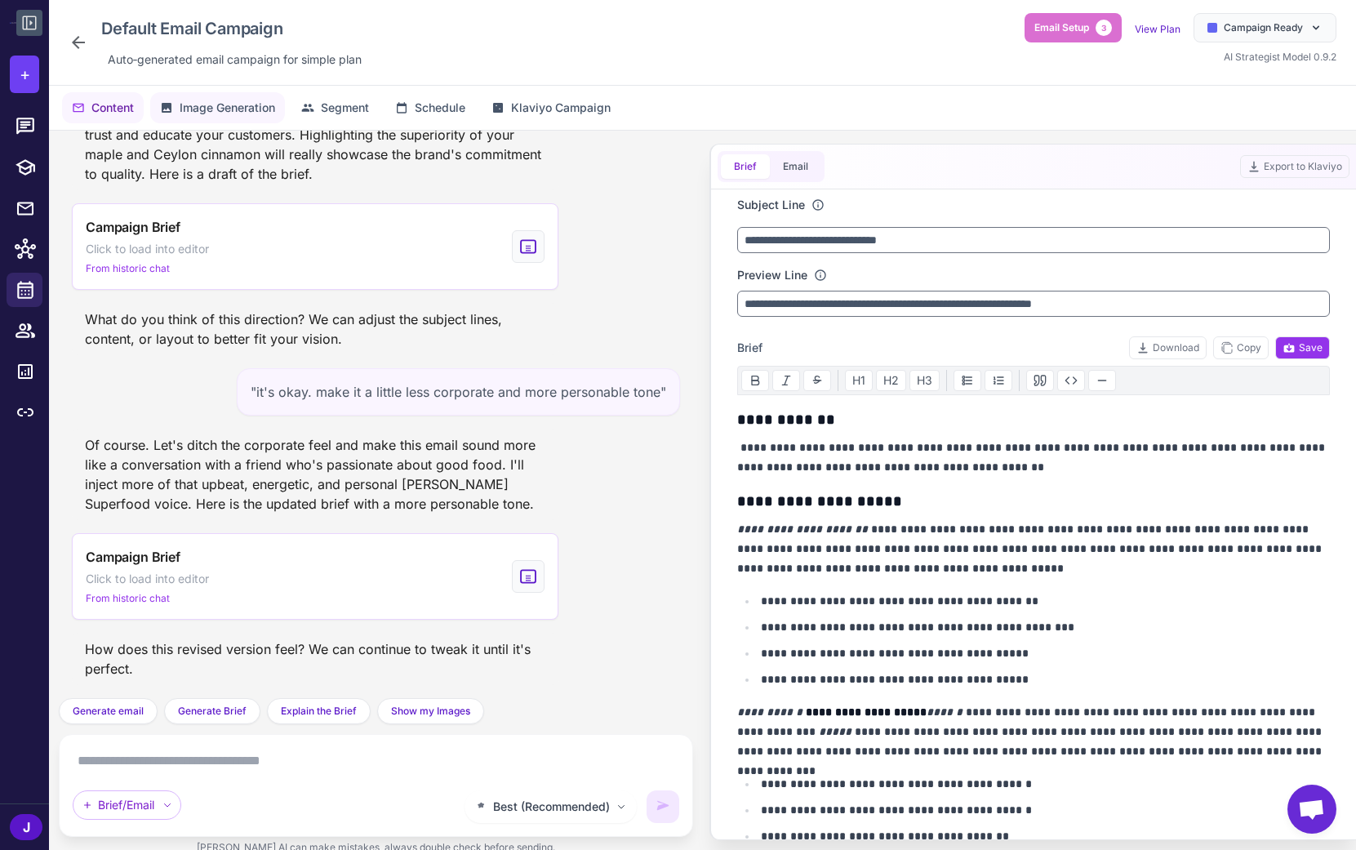
click at [225, 97] on button "Image Generation" at bounding box center [217, 107] width 135 height 31
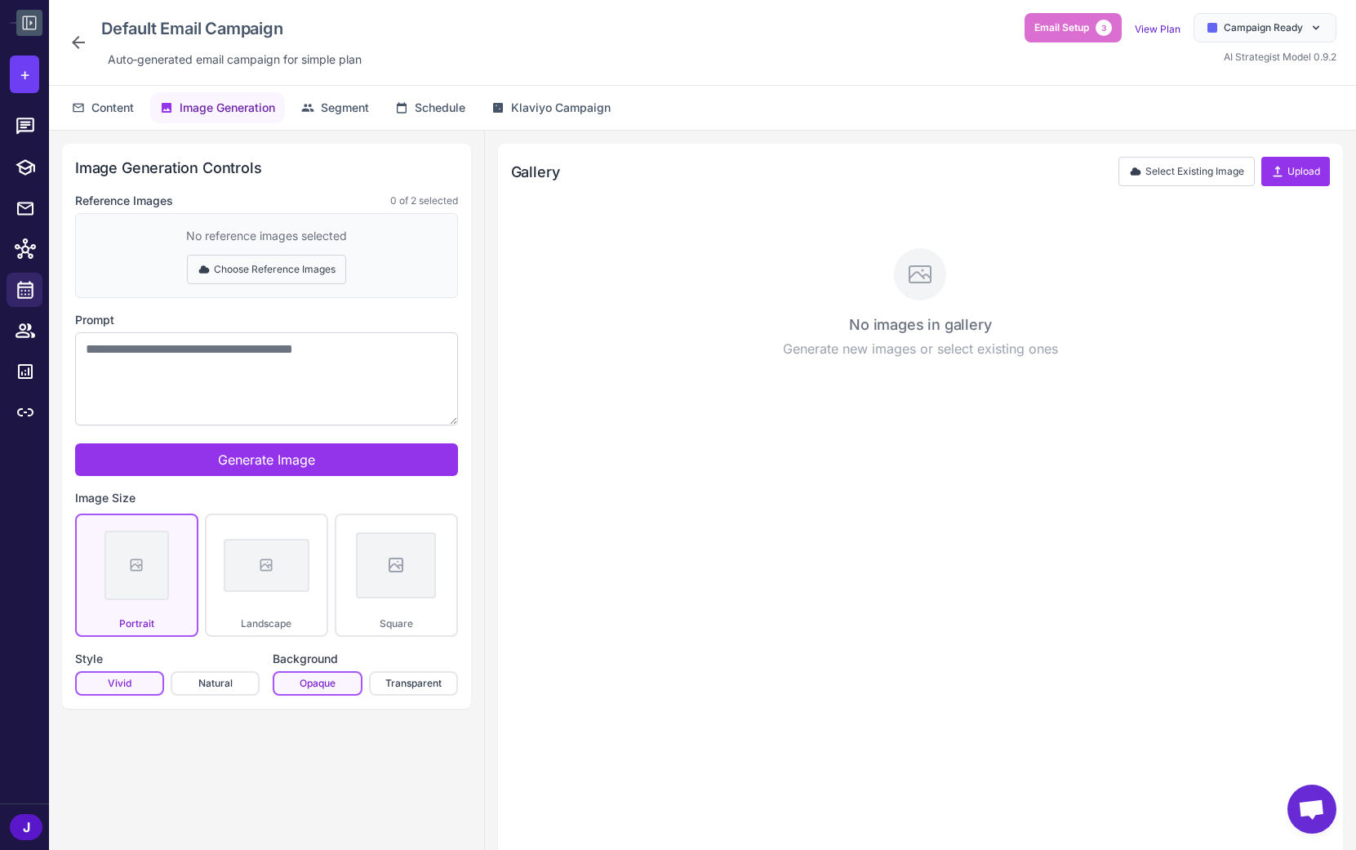
click at [255, 270] on button "Choose Reference Images" at bounding box center [266, 269] width 159 height 29
click at [1192, 171] on button "Select Existing Image" at bounding box center [1187, 171] width 136 height 29
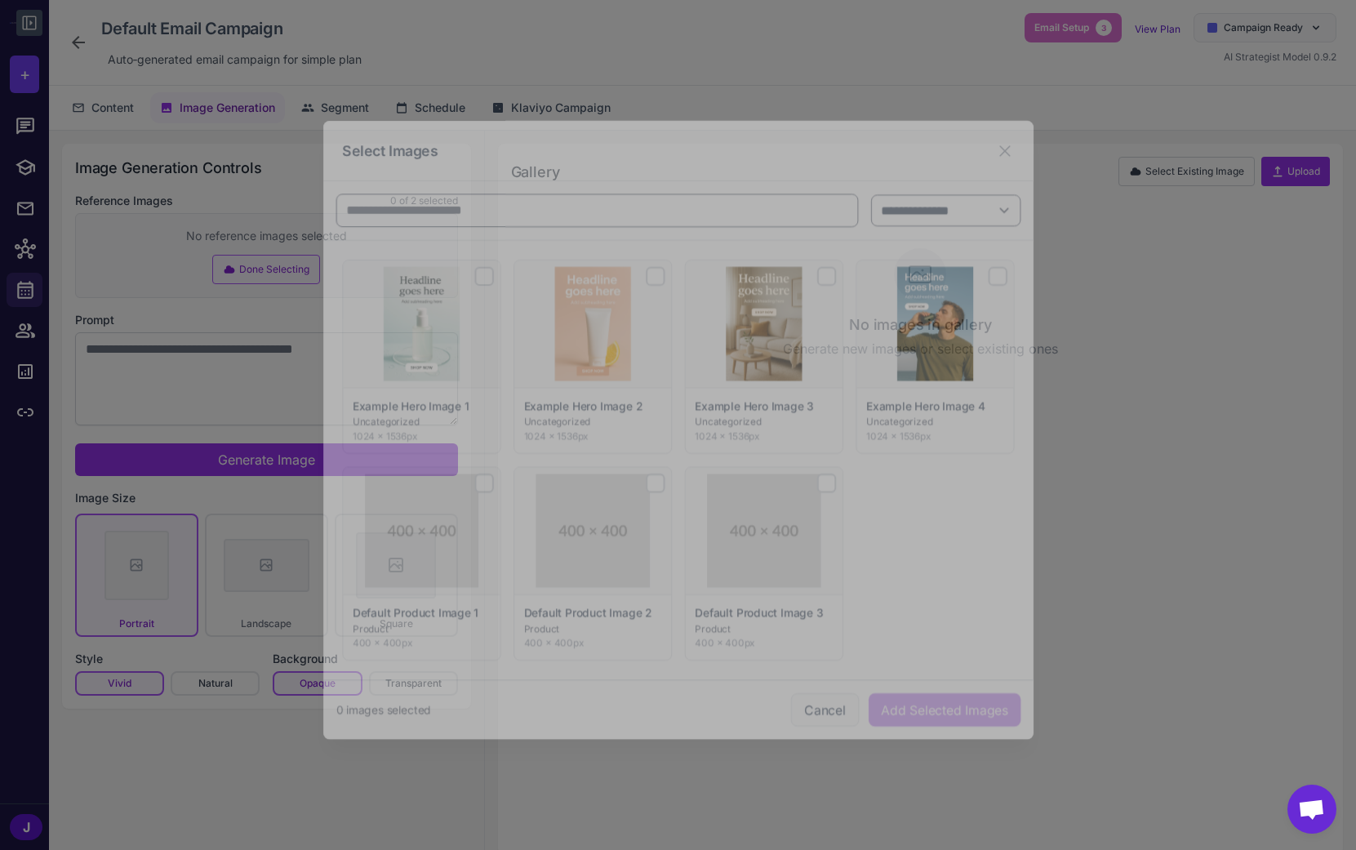
click at [820, 715] on button "Cancel" at bounding box center [830, 714] width 70 height 34
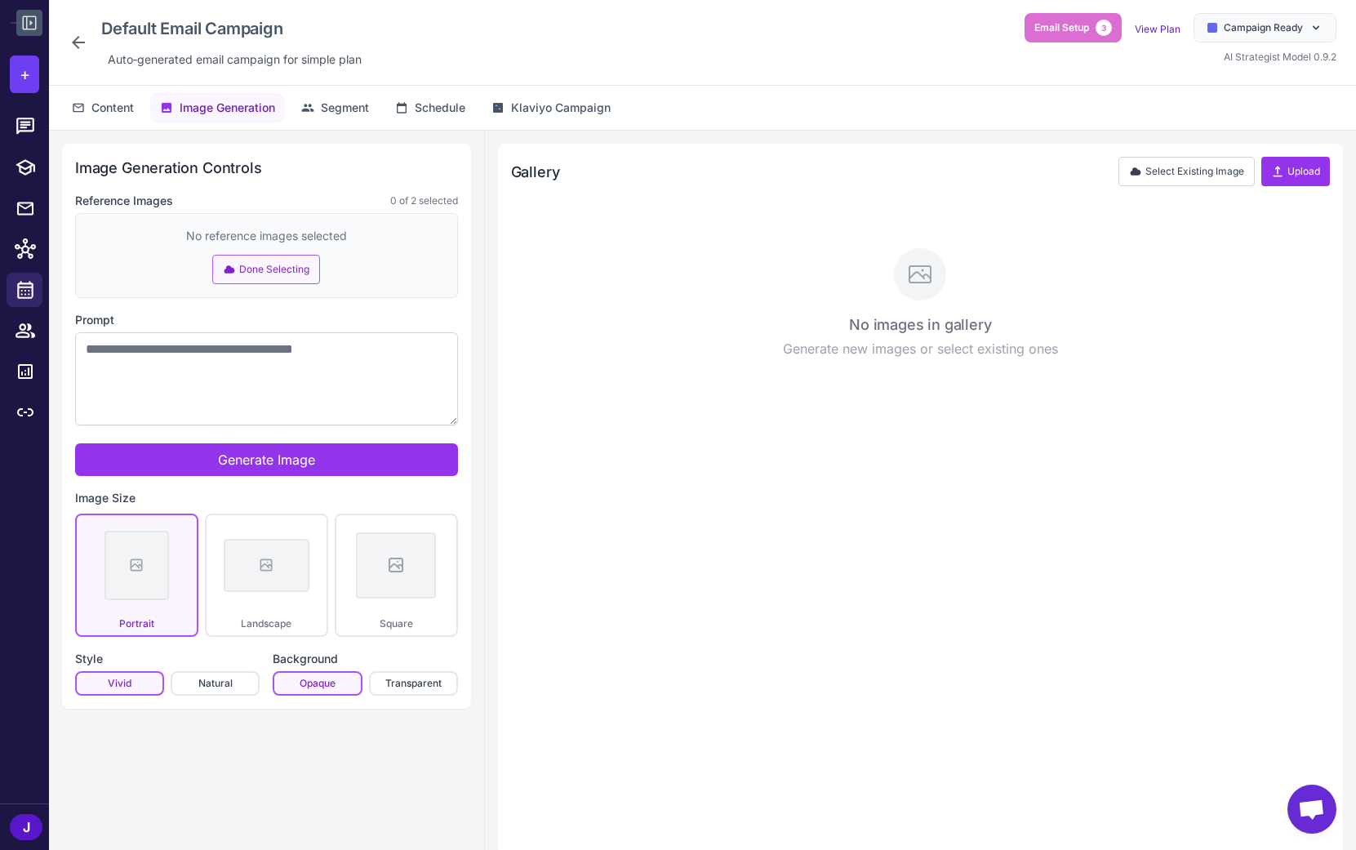
click at [765, 690] on div "No images in gallery Generate new images or select existing ones" at bounding box center [920, 527] width 819 height 630
click at [21, 21] on icon at bounding box center [30, 23] width 20 height 20
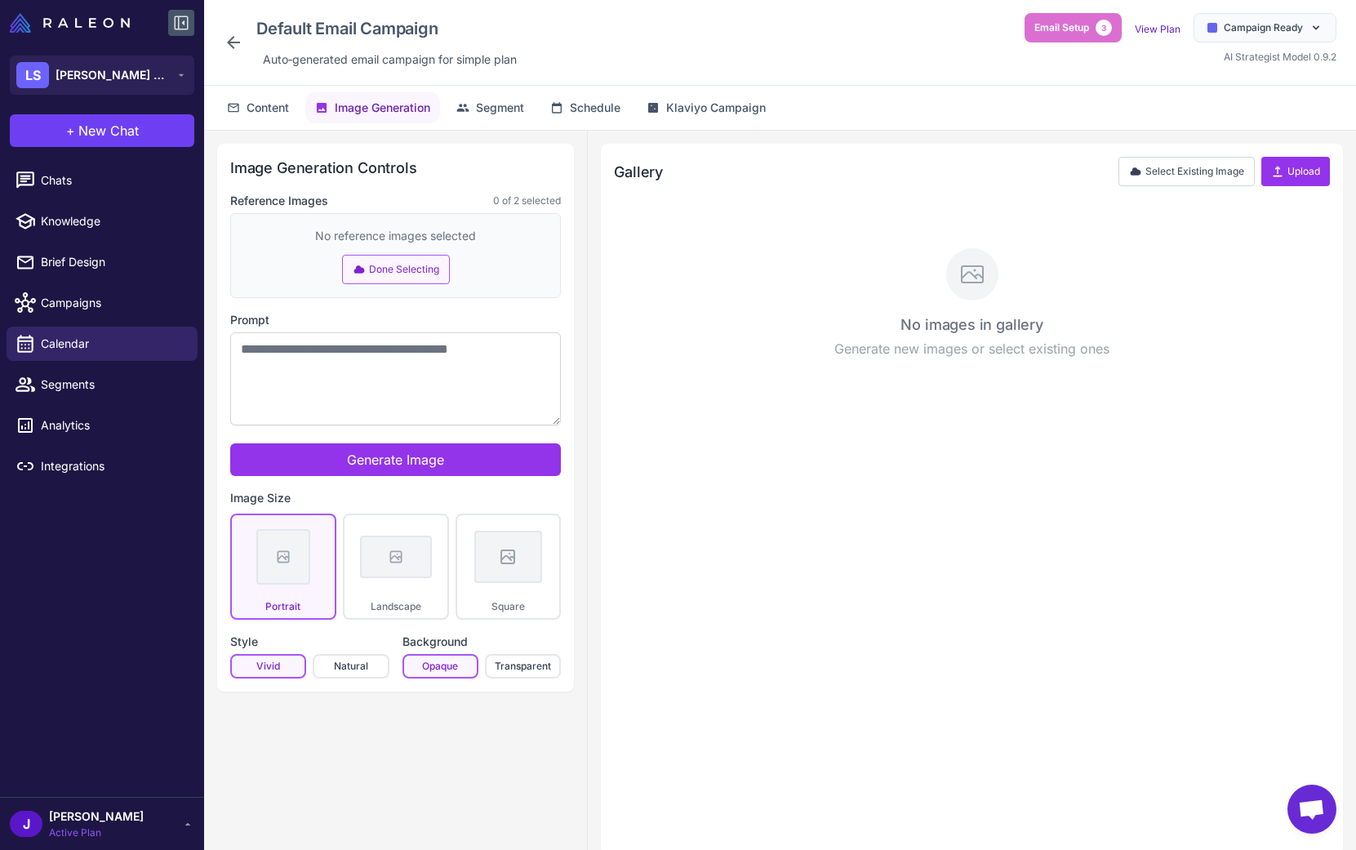
drag, startPoint x: 446, startPoint y: 777, endPoint x: 472, endPoint y: 783, distance: 26.7
click at [446, 777] on div "Image Generation Controls Reference Images 0 of 2 selected No reference images …" at bounding box center [396, 499] width 384 height 737
click at [567, 756] on div "Image Generation Controls Reference Images 0 of 2 selected No reference images …" at bounding box center [396, 499] width 384 height 737
click at [140, 825] on div "J Jay Active Plan" at bounding box center [102, 824] width 185 height 33
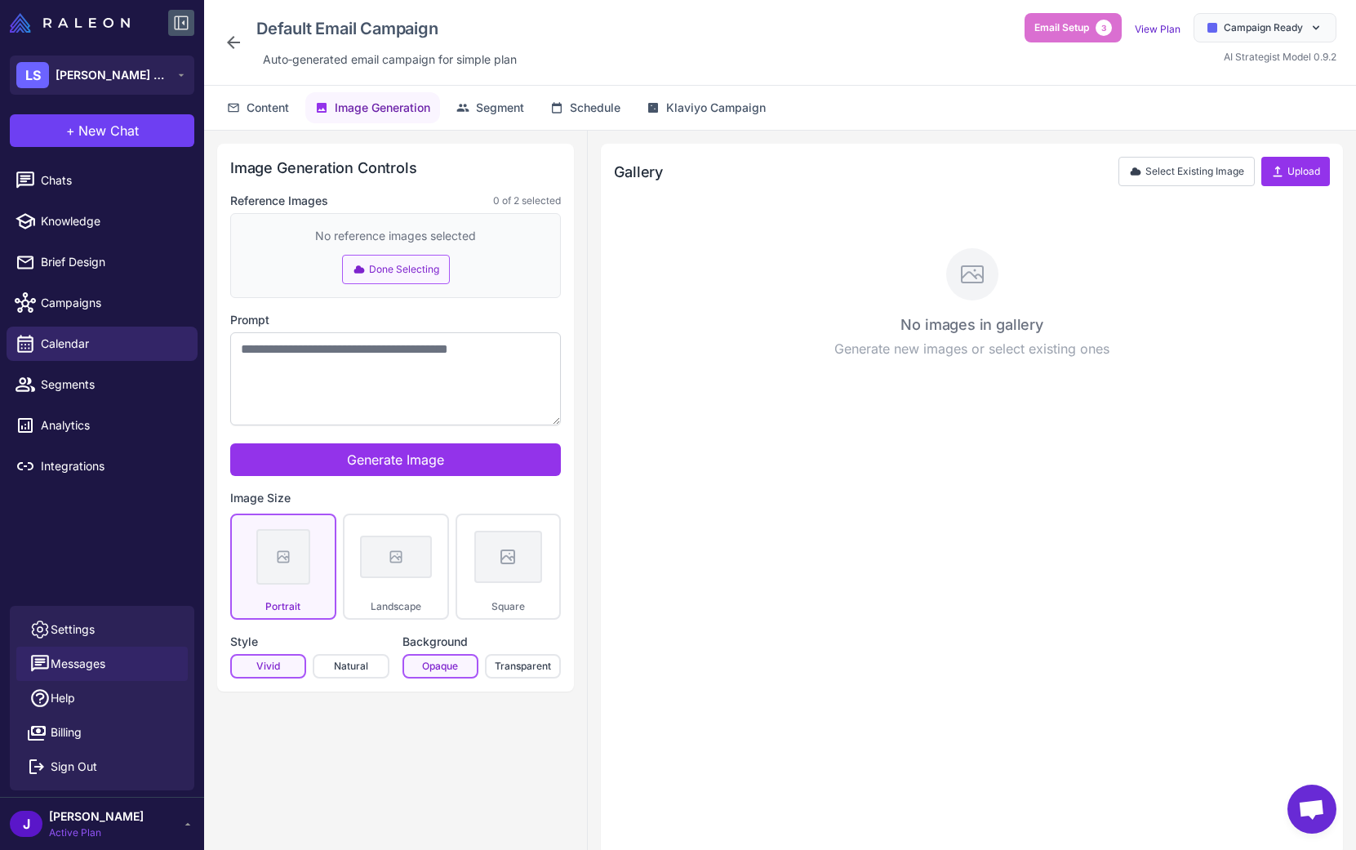
drag, startPoint x: 60, startPoint y: 766, endPoint x: 106, endPoint y: 654, distance: 120.9
click at [110, 670] on ul "Settings Messages Help Billing Sign Out" at bounding box center [102, 697] width 185 height 171
click at [82, 628] on span "Settings" at bounding box center [73, 630] width 44 height 18
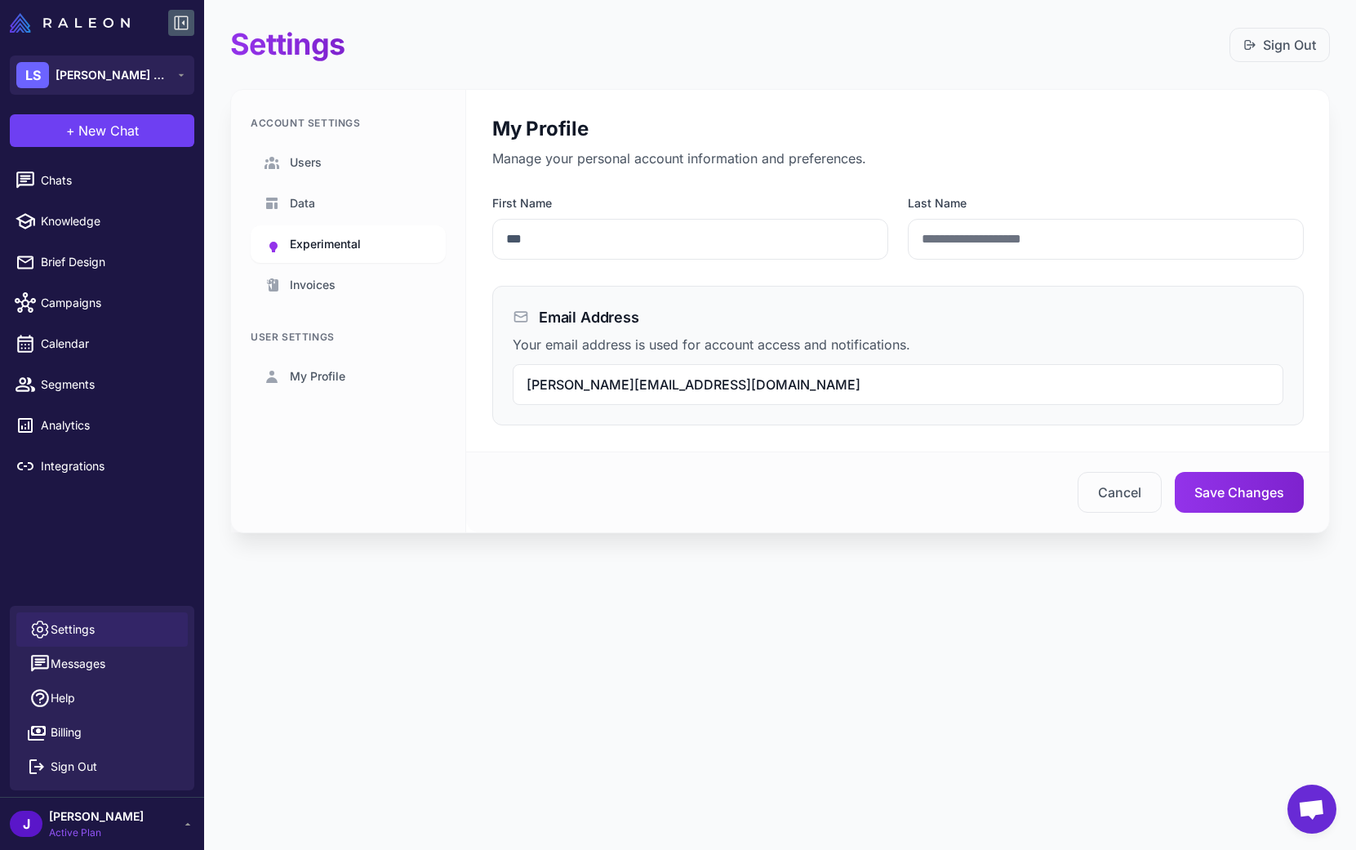
click at [320, 241] on span "Experimental" at bounding box center [325, 244] width 71 height 18
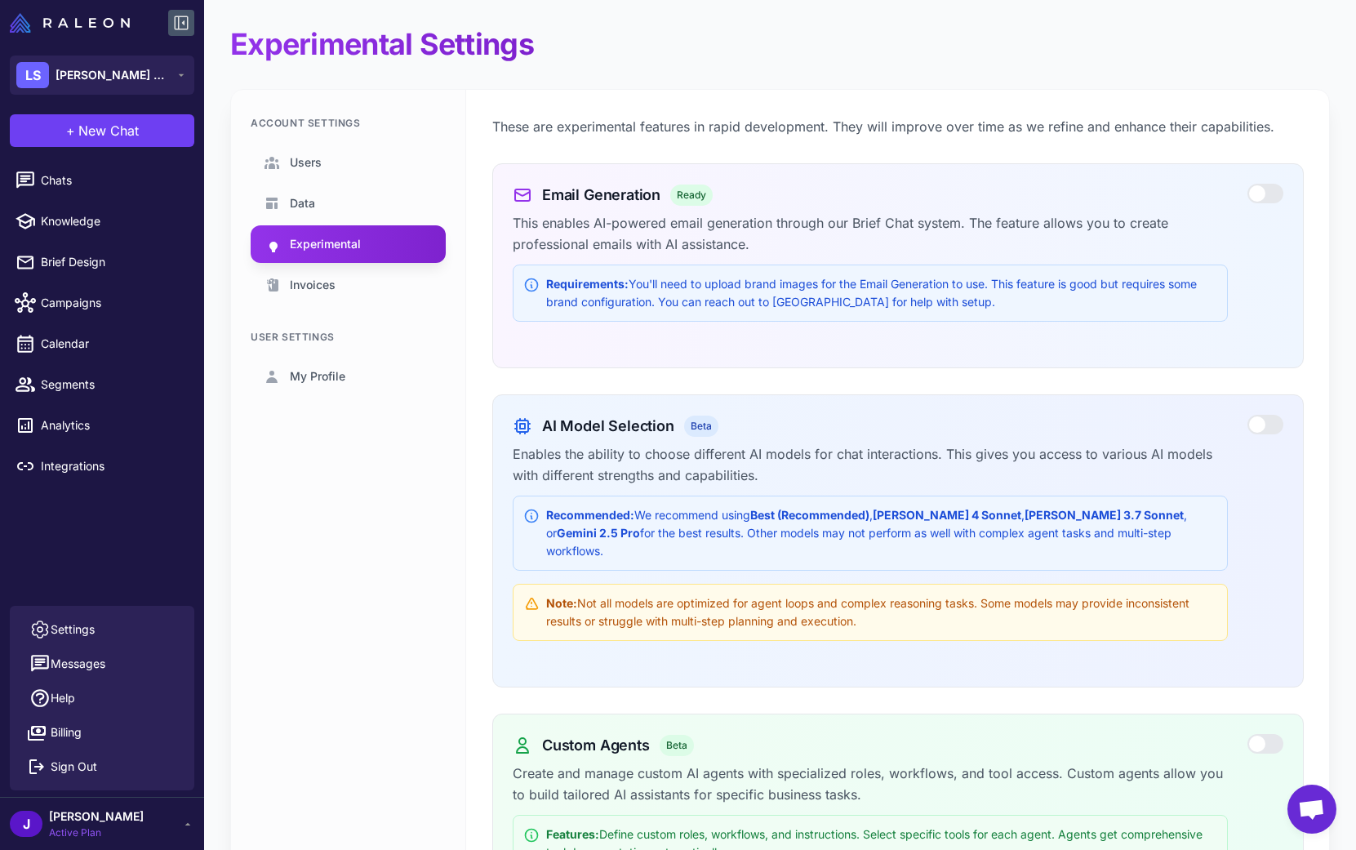
click at [1268, 197] on div at bounding box center [1266, 194] width 36 height 20
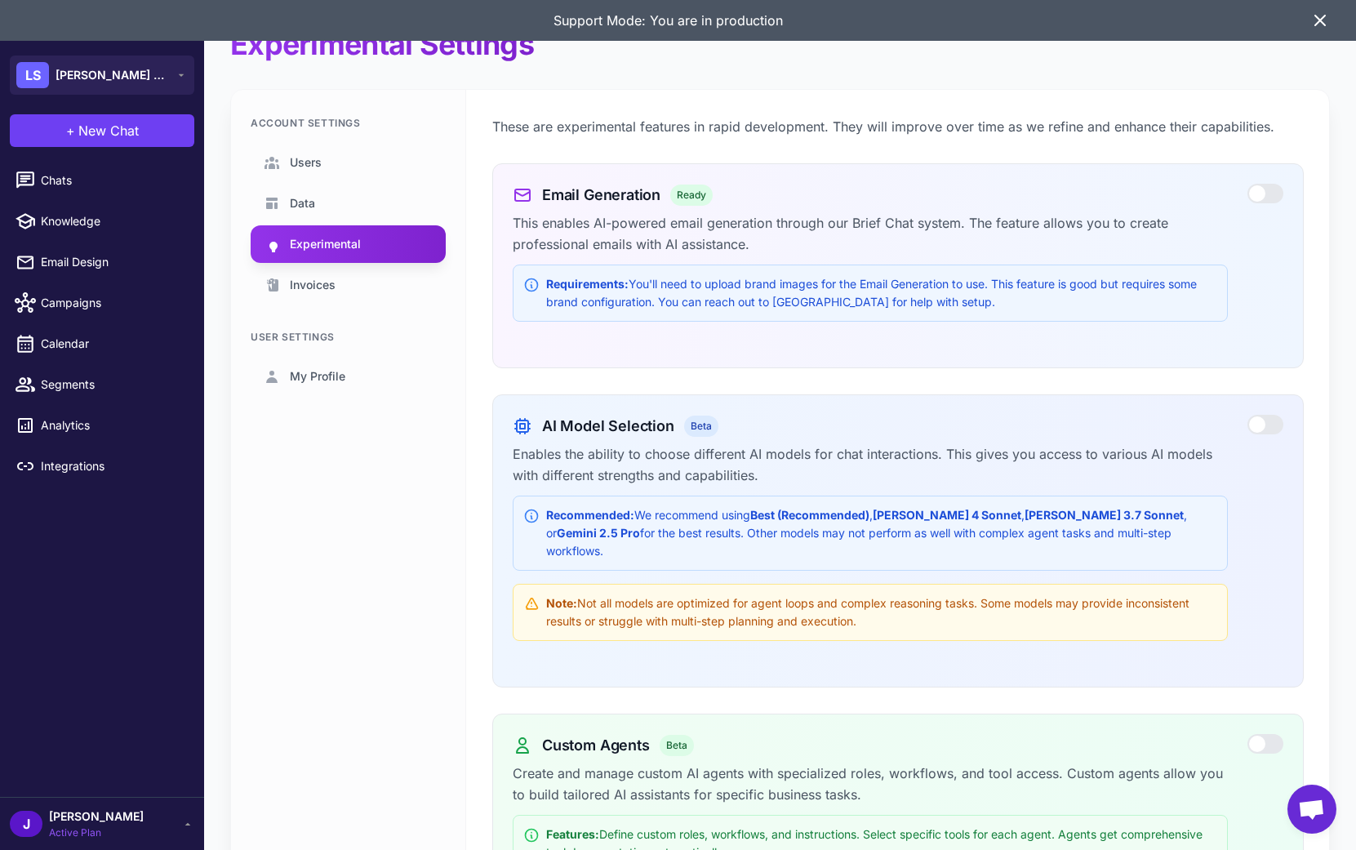
click at [333, 539] on div "Account Settings Users Data Experimental Invoices User Settings My Profile" at bounding box center [348, 806] width 235 height 1432
click at [1328, 21] on icon at bounding box center [1321, 21] width 20 height 20
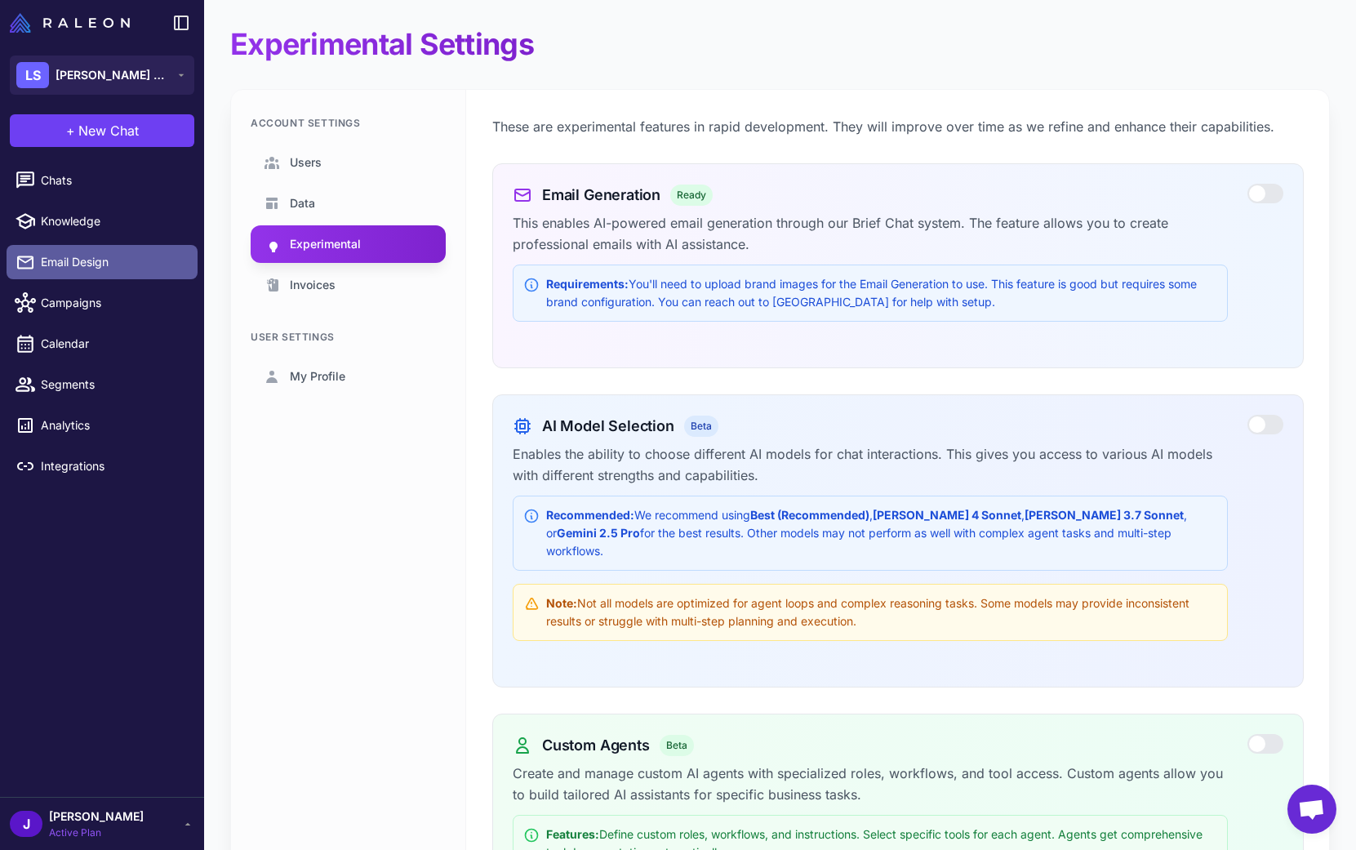
click at [73, 263] on span "Email Design" at bounding box center [113, 262] width 144 height 18
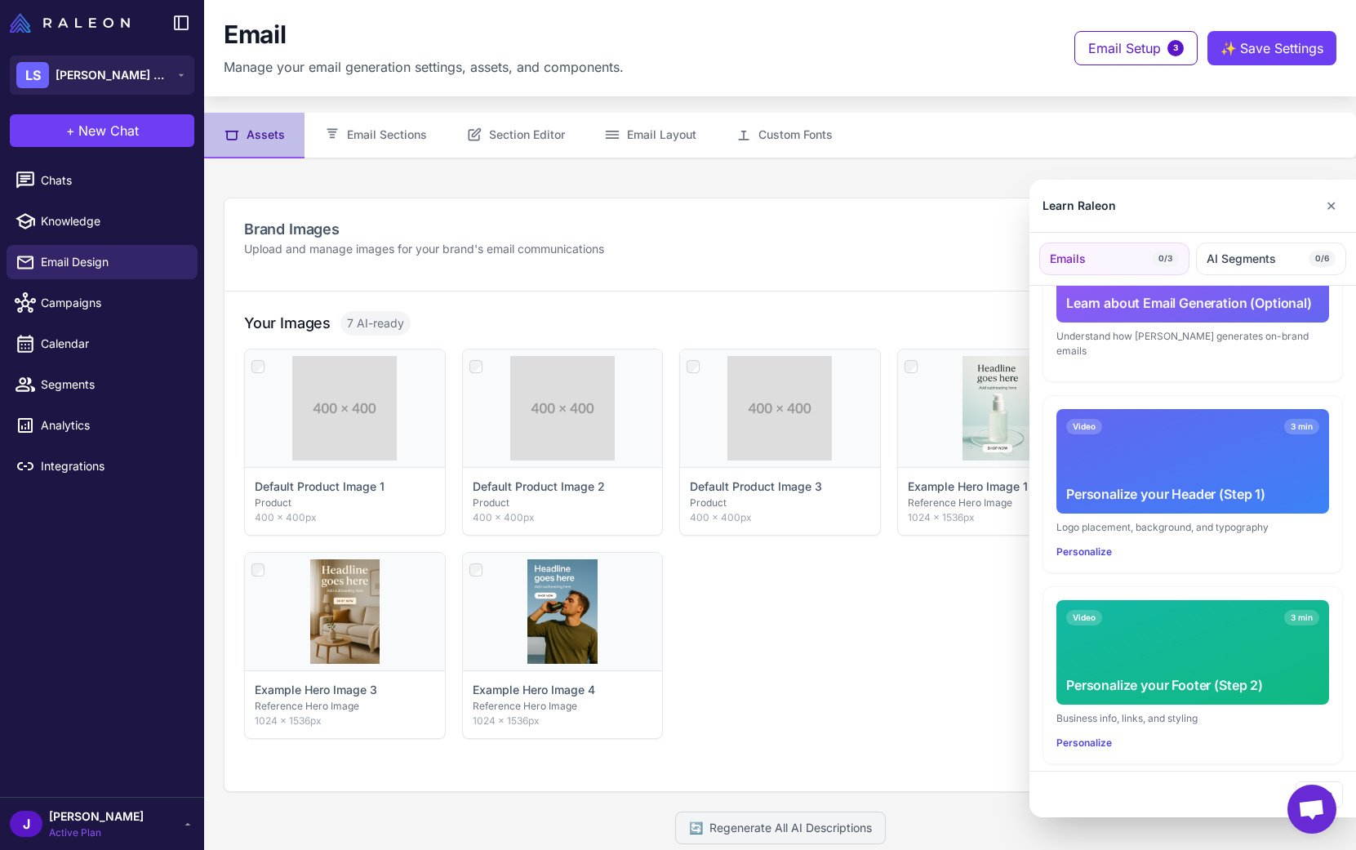
scroll to position [156, 0]
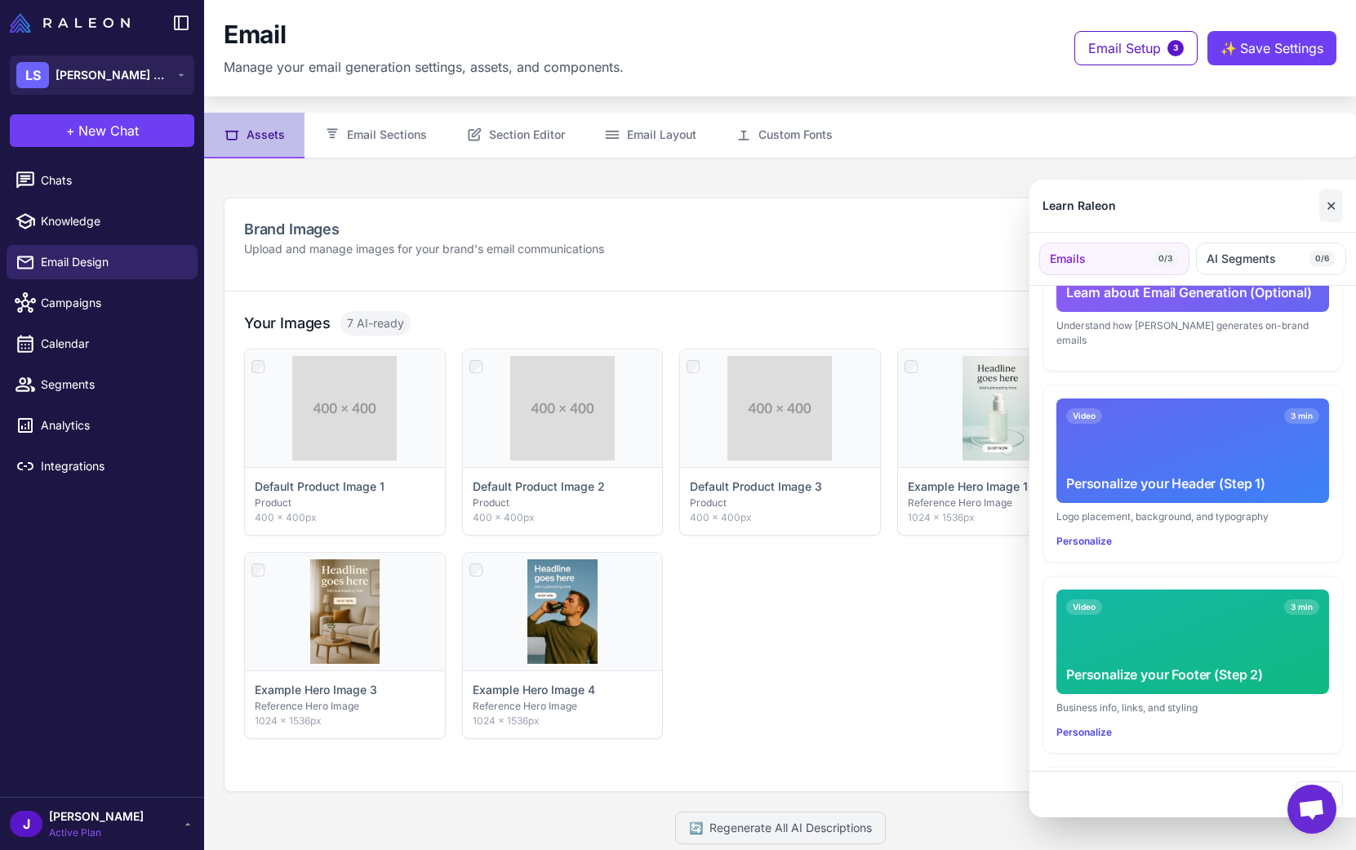
click at [1320, 207] on button "✕" at bounding box center [1332, 205] width 24 height 33
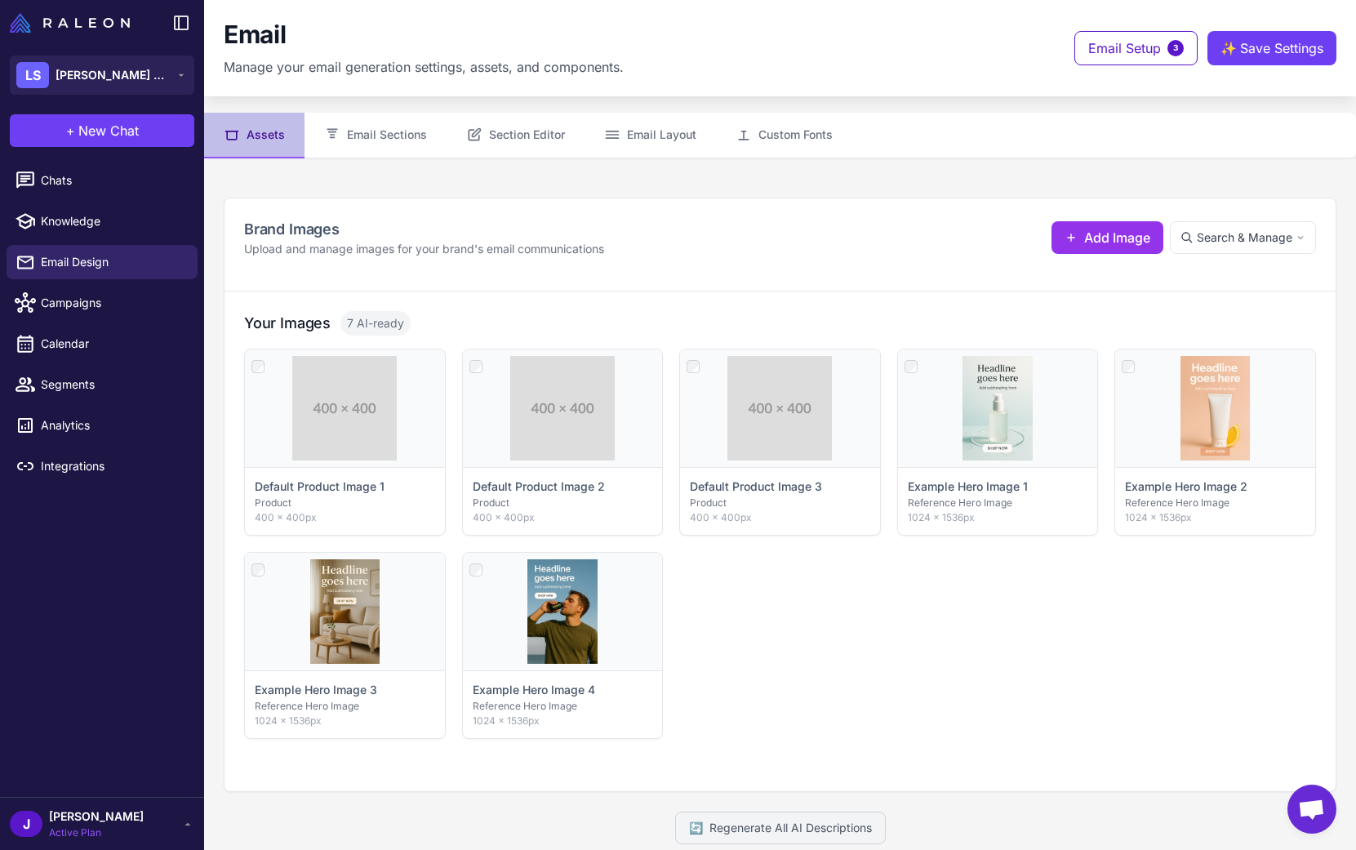
click at [906, 667] on div "Click to select Default Product Image 1 Product 400 × 400px Click to select Def…" at bounding box center [780, 544] width 1072 height 390
click at [886, 681] on div "Click to select Default Product Image 1 Product 400 × 400px Click to select Def…" at bounding box center [780, 544] width 1072 height 390
click at [885, 655] on div "Click to select Default Product Image 1 Product 400 × 400px Click to select Def…" at bounding box center [780, 544] width 1072 height 390
